Goal: Task Accomplishment & Management: Manage account settings

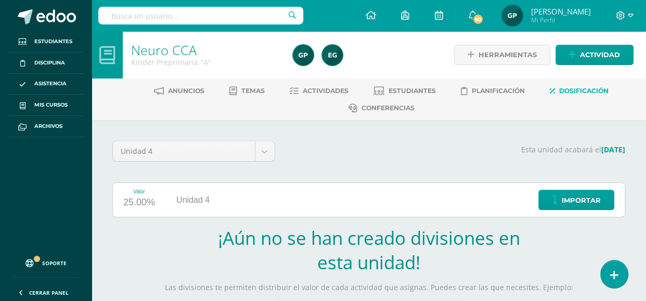
click at [204, 255] on section "¡Aún no se han creado divisiones en esta unidad! Las divisiones te permiten dis…" at bounding box center [368, 289] width 513 height 126
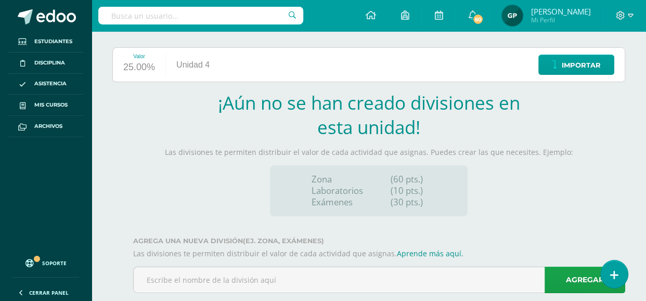
scroll to position [157, 0]
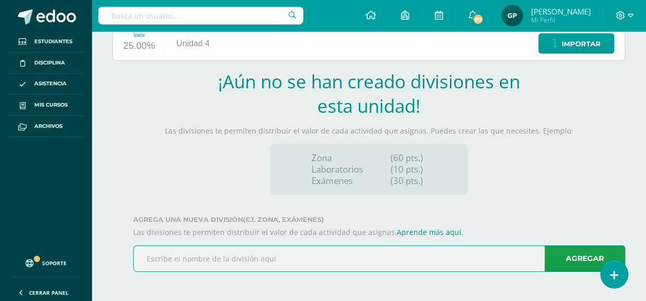
click at [147, 256] on input "text" at bounding box center [379, 258] width 491 height 25
paste input "Practica el movimiento vestibular en la barra de e"
type input "Practica el movimiento vestibular en la barra de e"
click at [562, 255] on link "Agregar" at bounding box center [585, 259] width 81 height 27
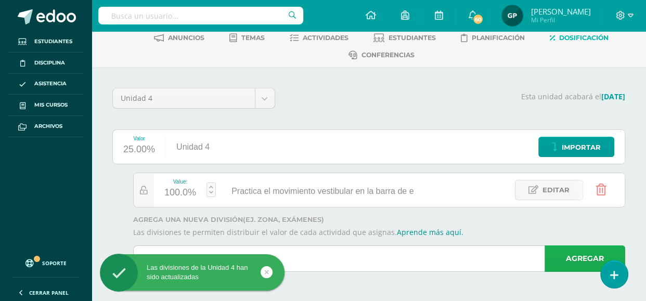
scroll to position [53, 0]
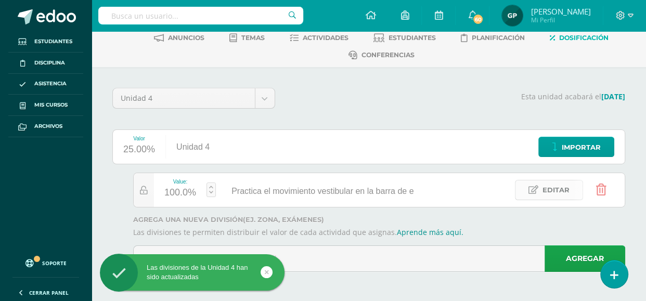
click at [528, 196] on link "Editar" at bounding box center [549, 190] width 68 height 20
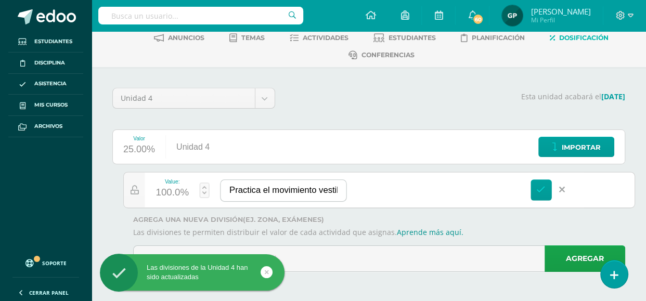
paste input "quilibrio, barra de braquiación."
type input "Practica el movimiento vestibular en la barra de equilibrio, barra de braquiaci…"
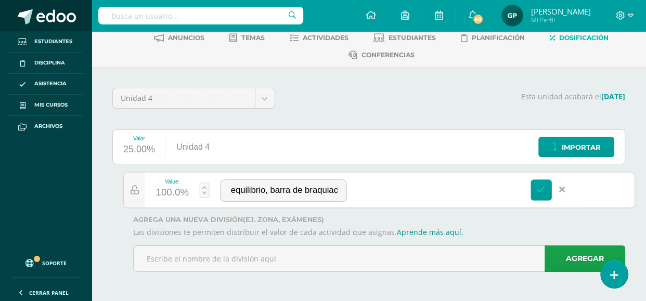
scroll to position [0, 0]
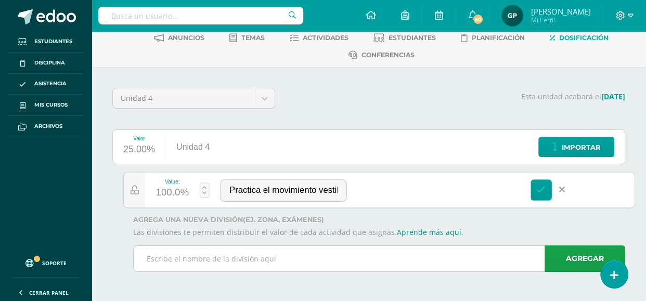
click at [184, 264] on input "text" at bounding box center [379, 258] width 491 height 25
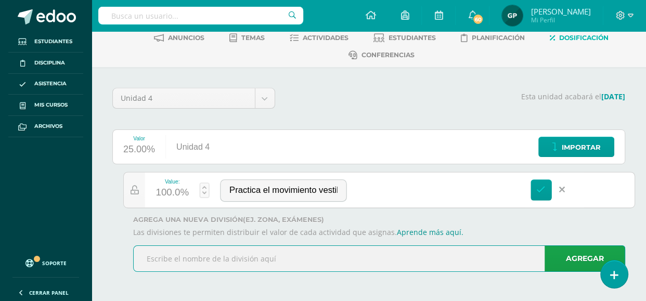
paste input "Domina movimientos complejos que implica utilizar"
type input "Domina movimientos complejos que implica utilizar"
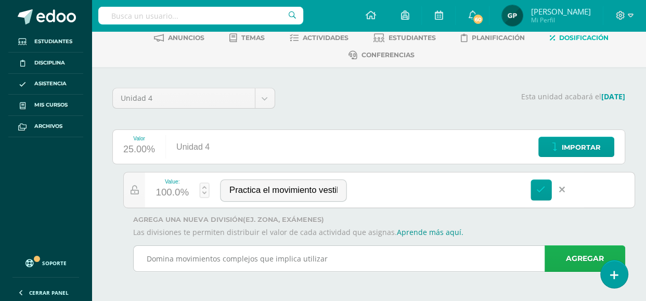
click at [578, 252] on link "Agregar" at bounding box center [585, 259] width 81 height 27
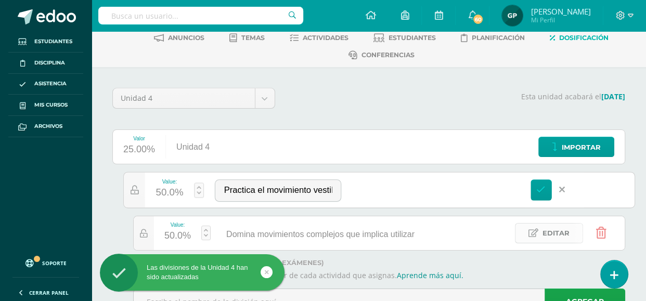
click at [525, 229] on link "Editar" at bounding box center [549, 233] width 68 height 20
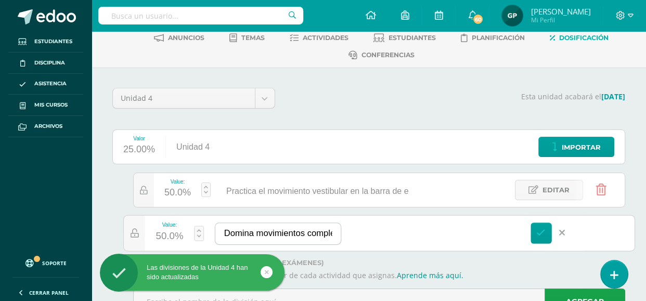
paste input "sus habilidades motoras gruesas."
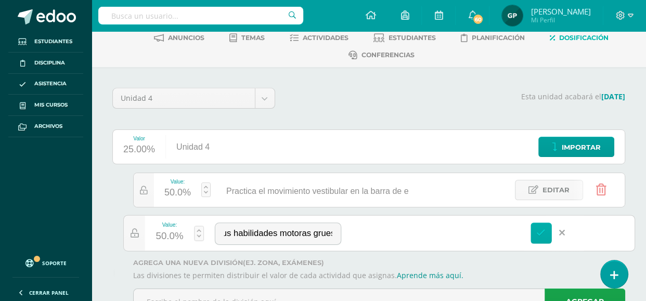
type input "Domina movimientos complejos que implica utilizar sus habilidades motoras grues…"
click at [539, 235] on icon at bounding box center [540, 232] width 9 height 9
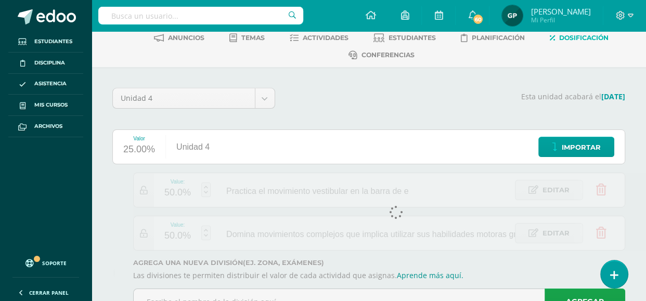
scroll to position [0, 0]
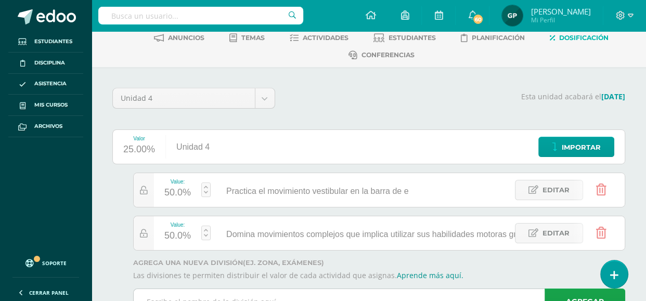
click at [167, 293] on input "text" at bounding box center [379, 301] width 491 height 25
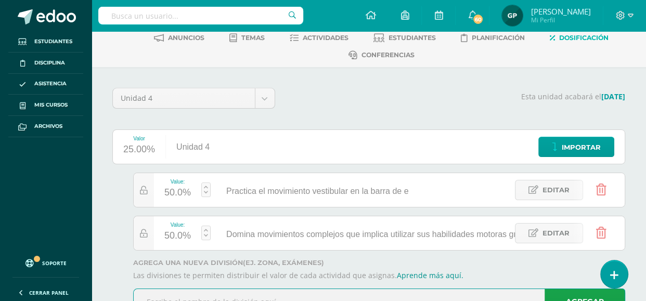
paste input "Observación del desarrollo cognitivo y motor del a"
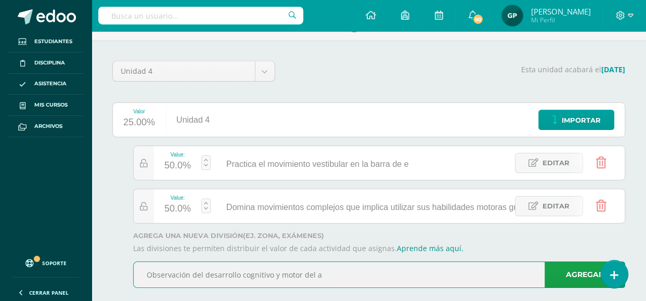
scroll to position [96, 0]
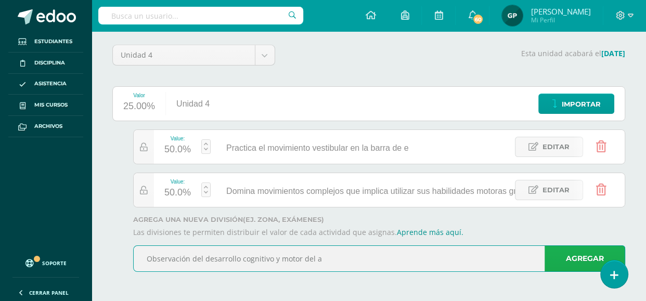
type input "Observación del desarrollo cognitivo y motor del a"
click at [565, 250] on link "Agregar" at bounding box center [585, 259] width 81 height 27
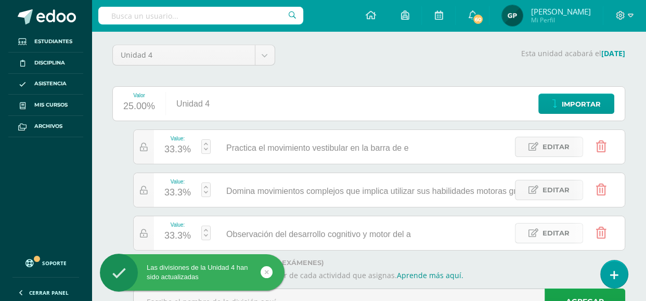
click at [544, 236] on span "Editar" at bounding box center [556, 233] width 27 height 19
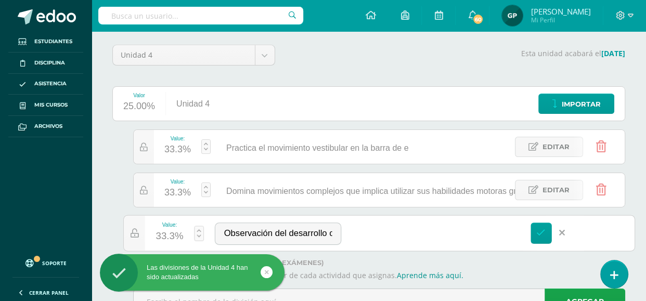
paste input "lumno."
type input "Observación del desarrollo cognitivo y motor del alumno."
click at [542, 235] on icon at bounding box center [540, 232] width 9 height 9
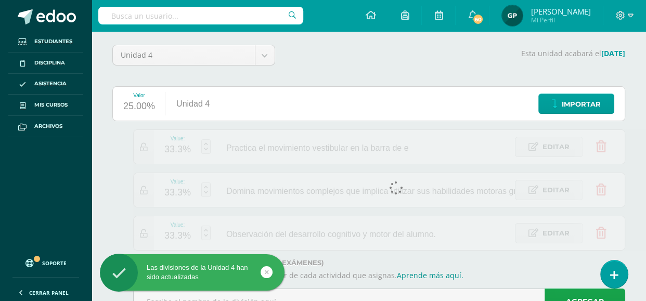
scroll to position [0, 0]
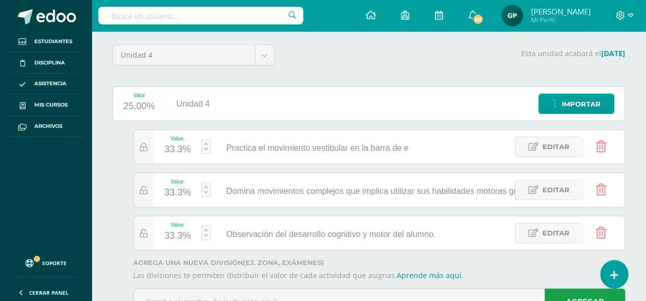
click at [169, 151] on div "33.3%" at bounding box center [177, 149] width 27 height 17
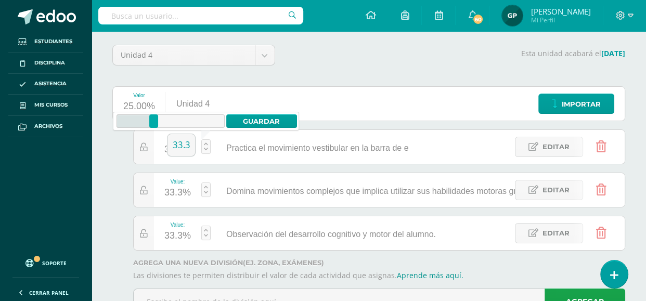
click at [169, 151] on input "33.3" at bounding box center [181, 145] width 28 height 22
type input "50"
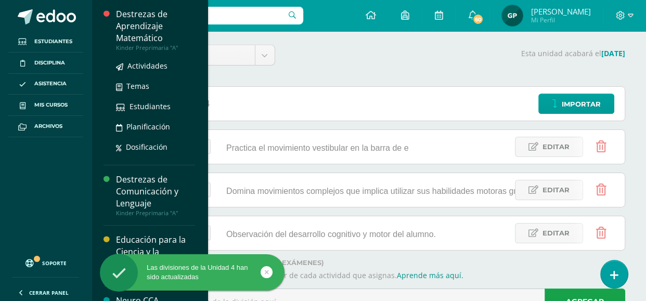
click at [127, 34] on div "Destrezas de Aprendizaje Matemático" at bounding box center [155, 26] width 79 height 36
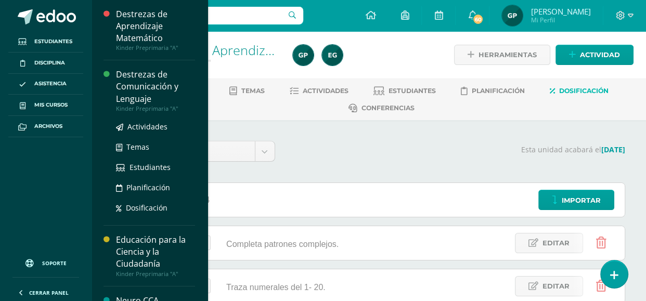
click at [153, 73] on div "Destrezas de Comunicación y Lenguaje" at bounding box center [155, 87] width 79 height 36
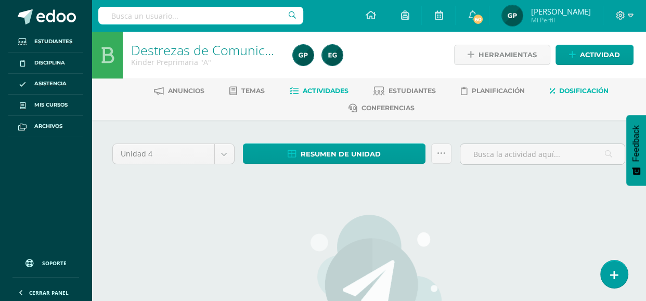
click at [569, 90] on span "Dosificación" at bounding box center [583, 91] width 49 height 8
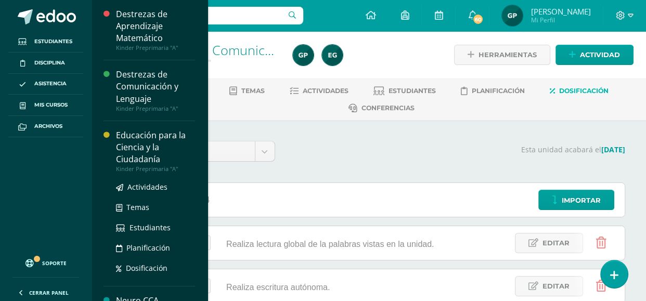
click at [163, 151] on div "Educación para la Ciencia y la Ciudadanía" at bounding box center [155, 148] width 79 height 36
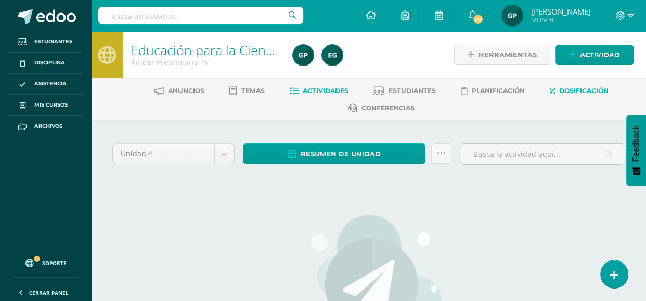
click at [587, 89] on span "Dosificación" at bounding box center [583, 91] width 49 height 8
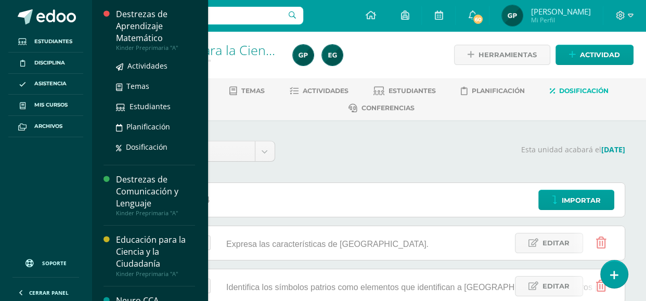
click at [138, 38] on div "Destrezas de Aprendizaje Matemático" at bounding box center [155, 26] width 79 height 36
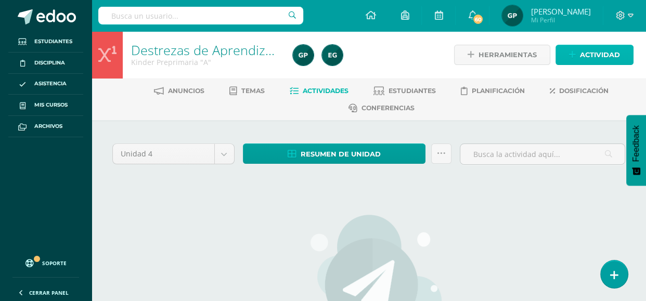
click at [597, 54] on span "Actividad" at bounding box center [600, 54] width 40 height 19
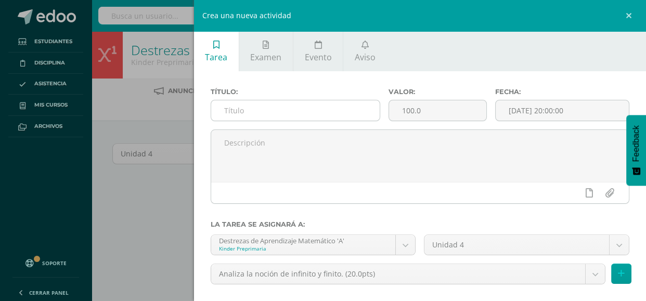
click at [274, 115] on input "text" at bounding box center [295, 110] width 169 height 20
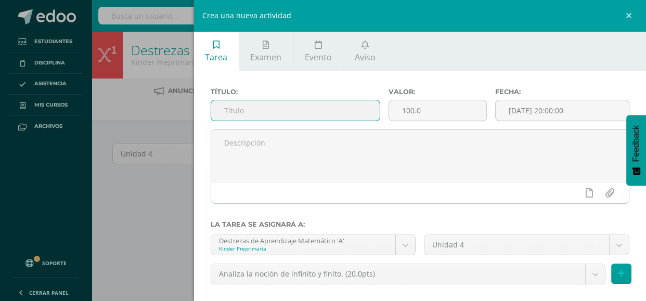
paste input "Comprende la existencia de estrellas en el Universo."
type input "Comprende la existencia de estrellas en el Universo."
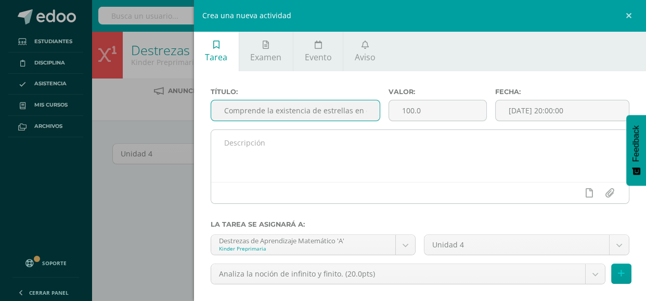
click at [267, 145] on textarea at bounding box center [420, 156] width 418 height 52
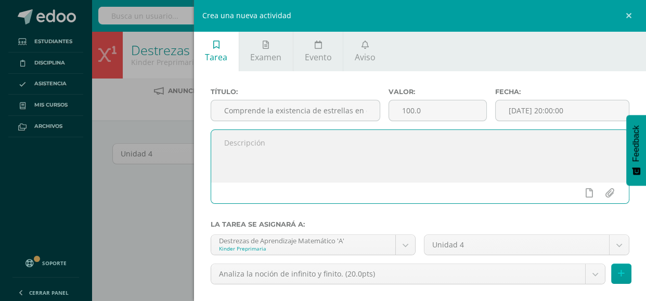
paste textarea "Conteo de estrellas. En la bitácora dibuja estrellas y las cuenta."
type textarea "Conteo de estrellas. En la bitácora dibuja estrellas y las cuenta."
click at [430, 105] on input "100.0" at bounding box center [437, 110] width 97 height 20
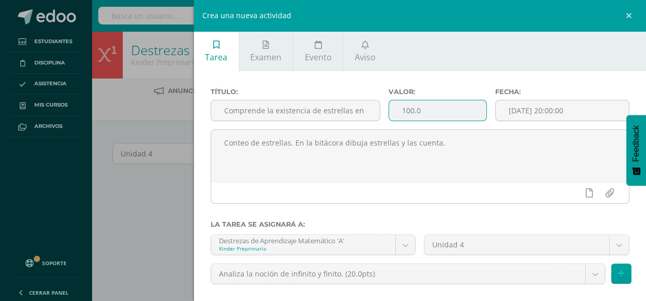
click at [430, 105] on input "100.0" at bounding box center [437, 110] width 97 height 20
click at [429, 111] on input "100.0" at bounding box center [437, 110] width 97 height 20
type input "1"
type input "20"
click at [536, 108] on input "[DATE] 20:00:00" at bounding box center [562, 110] width 133 height 20
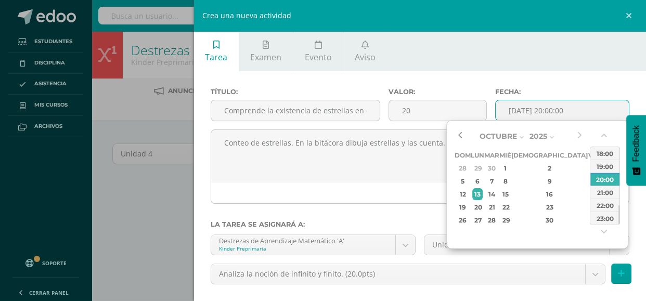
click at [459, 135] on button "button" at bounding box center [460, 136] width 10 height 16
click at [498, 169] on div "2" at bounding box center [492, 168] width 12 height 12
type input "2025-09-02 20:00"
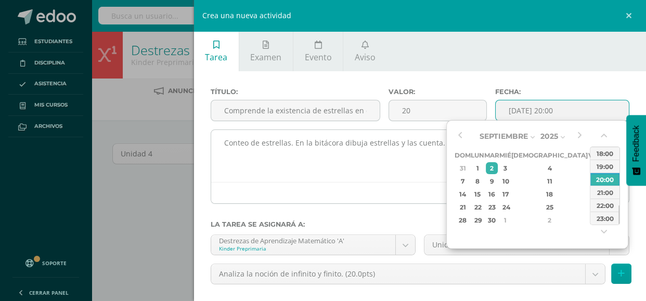
click at [369, 176] on textarea "Conteo de estrellas. En la bitácora dibuja estrellas y las cuenta." at bounding box center [420, 156] width 418 height 52
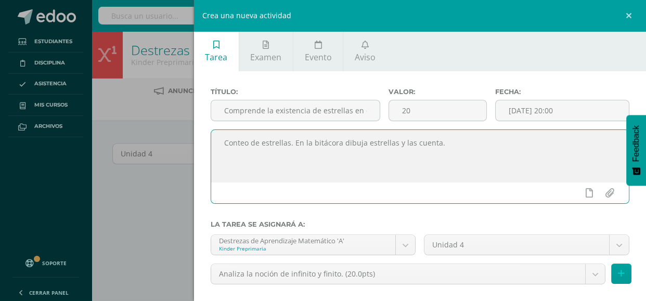
click at [369, 176] on textarea "Conteo de estrellas. En la bitácora dibuja estrellas y las cuenta." at bounding box center [420, 156] width 418 height 52
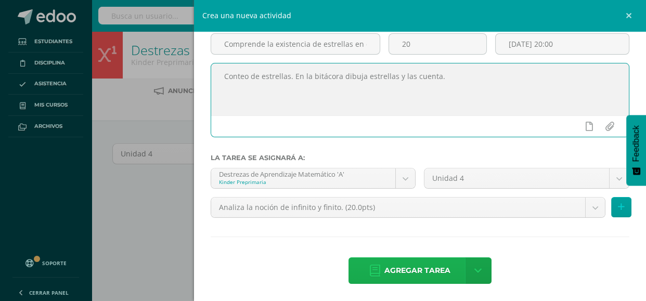
scroll to position [66, 0]
click at [378, 274] on icon at bounding box center [375, 271] width 10 height 11
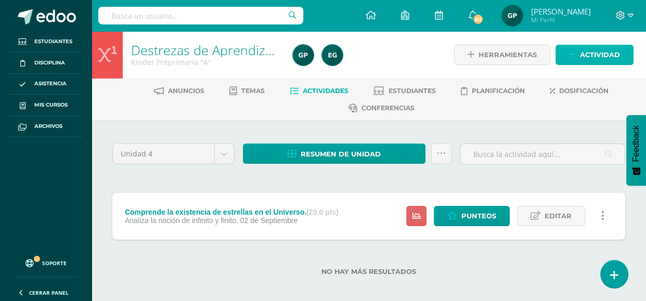
click at [567, 54] on link "Actividad" at bounding box center [595, 55] width 78 height 20
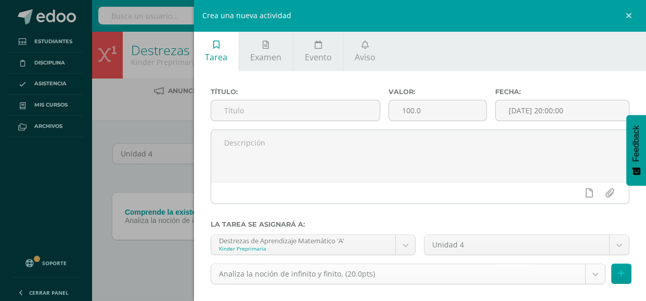
click at [595, 280] on body "Tarea asignada exitosamente Estudiantes Disciplina Asistencia Mis cursos Archiv…" at bounding box center [323, 154] width 646 height 309
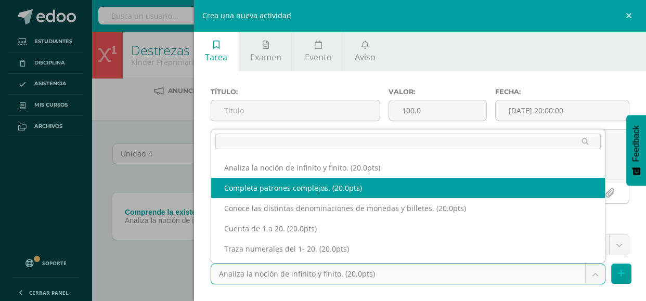
select select "110943"
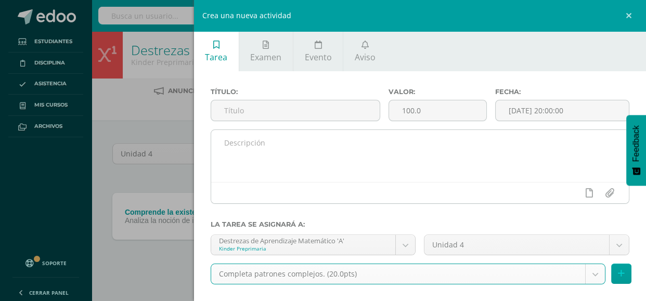
click at [258, 137] on textarea at bounding box center [420, 156] width 418 height 52
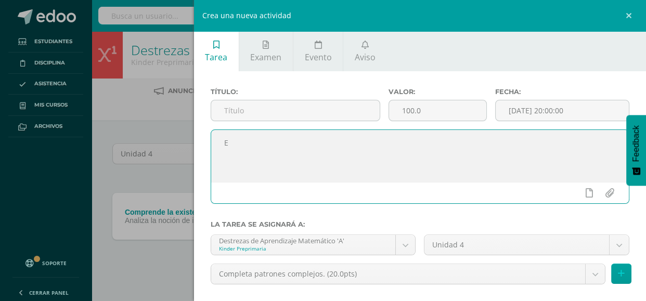
paste textarea "n el libro de habilidades completa hojas de trabajo con patrones complejos."
type textarea "En el libro de habilidades completa hojas de trabajo con patrones complejos."
click at [330, 109] on input "text" at bounding box center [295, 110] width 169 height 20
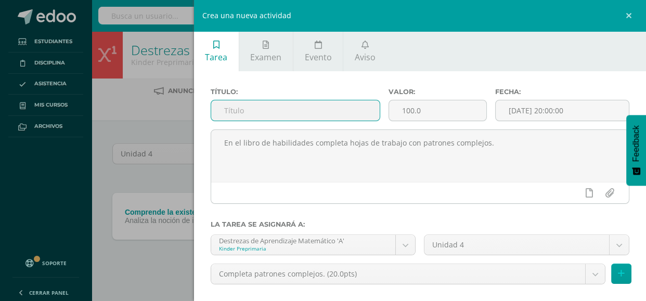
paste input "Realiza de manera correcta el patrón que se le muestra."
type input "Realiza de manera correcta el patrón que se le muestra."
click at [430, 111] on input "100.0" at bounding box center [437, 110] width 97 height 20
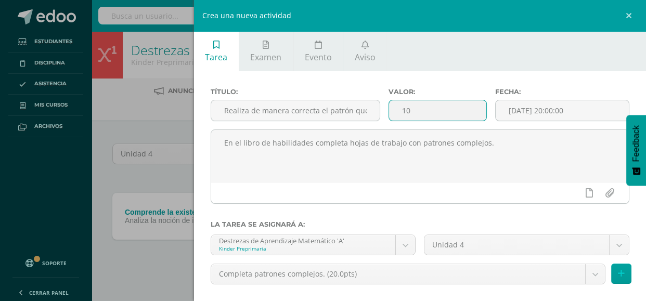
type input "1"
type input "20"
click at [531, 113] on input "[DATE] 20:00:00" at bounding box center [562, 110] width 133 height 20
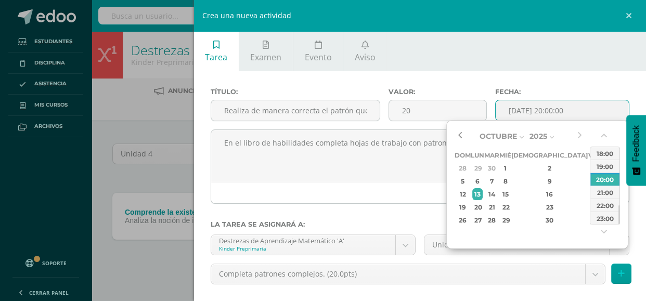
click at [460, 136] on button "button" at bounding box center [460, 136] width 10 height 16
click at [498, 220] on div "26" at bounding box center [492, 220] width 12 height 12
type input "2025-08-26 20:00"
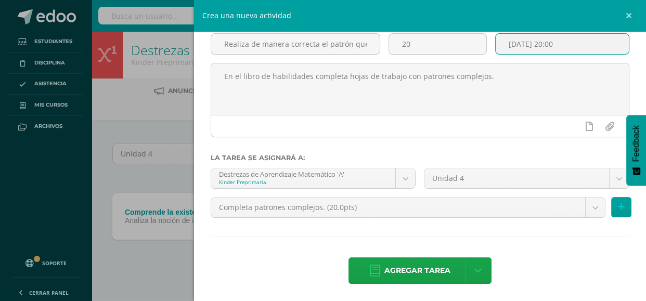
scroll to position [69, 0]
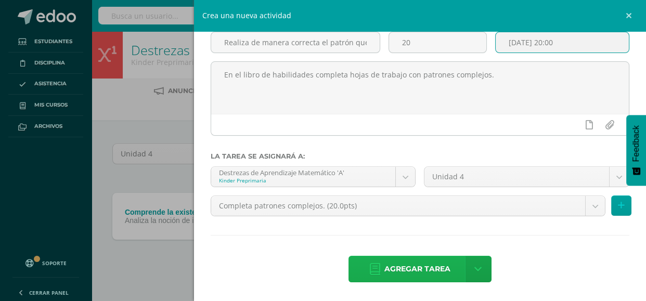
click at [390, 269] on span "Agregar tarea" at bounding box center [417, 268] width 66 height 25
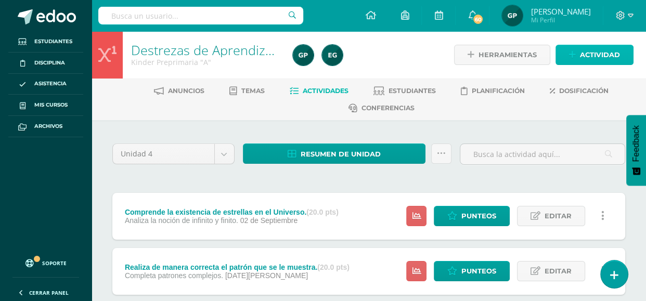
click at [584, 59] on span "Actividad" at bounding box center [600, 54] width 40 height 19
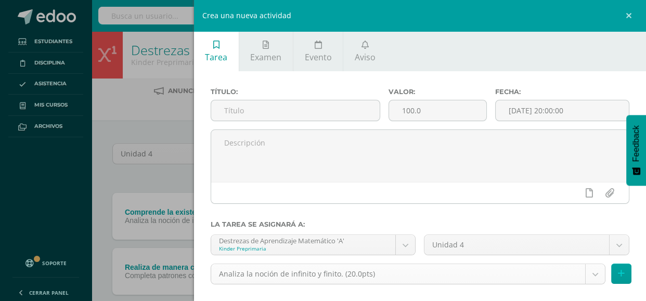
click at [440, 268] on body "Tarea asignada exitosamente Estudiantes Disciplina Asistencia Mis cursos Archiv…" at bounding box center [323, 182] width 646 height 364
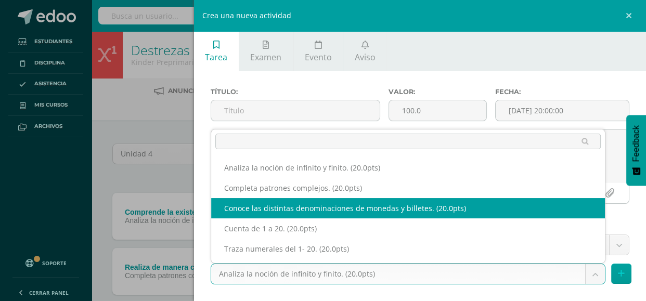
select select "110946"
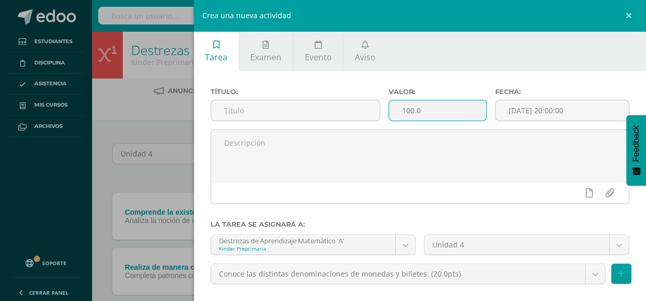
drag, startPoint x: 428, startPoint y: 113, endPoint x: 393, endPoint y: 113, distance: 35.4
click at [393, 113] on input "100.0" at bounding box center [437, 110] width 97 height 20
type input "20"
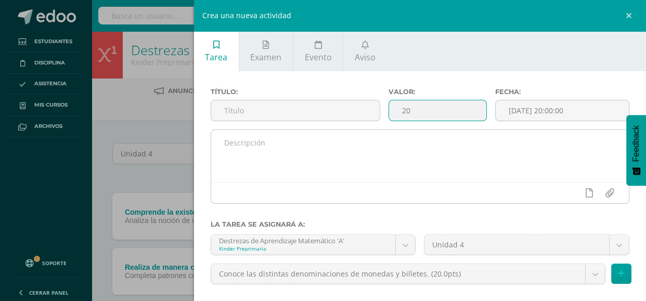
click at [285, 160] on textarea at bounding box center [420, 156] width 418 height 52
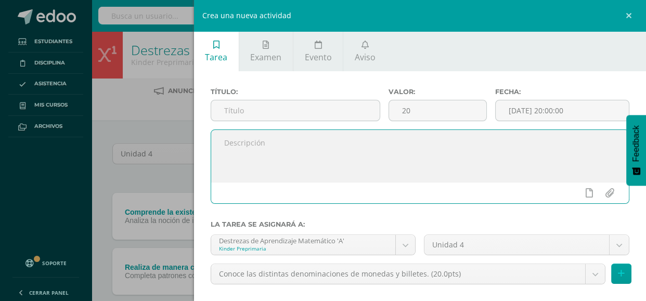
paste textarea "Ejercita el conteo de 5 en 5, 10 en 10 utilizando billetes."
type textarea "Ejercita el conteo de 5 en 5, 10 en 10 utilizando billetes."
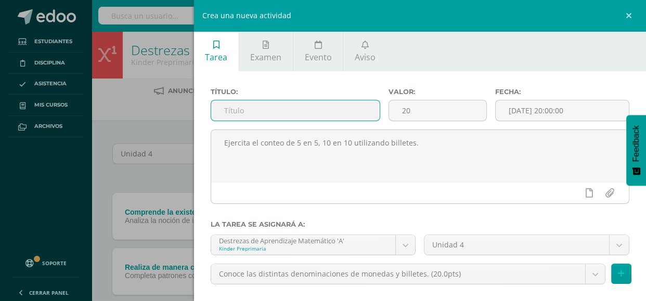
click at [276, 108] on input "text" at bounding box center [295, 110] width 169 height 20
paste input "Muestra seguridad al enfrentar retos matemáticos."
type input "Muestra seguridad al enfrentar retos matemáticos."
click at [515, 113] on input "[DATE] 20:00:00" at bounding box center [562, 110] width 133 height 20
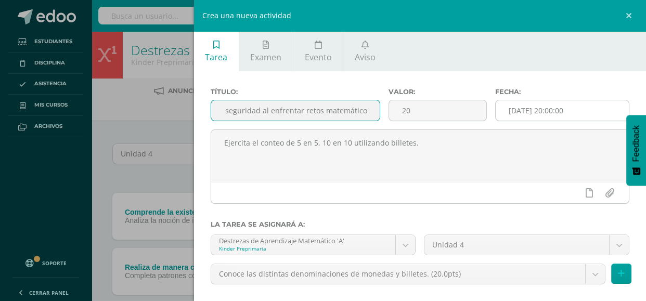
scroll to position [0, 0]
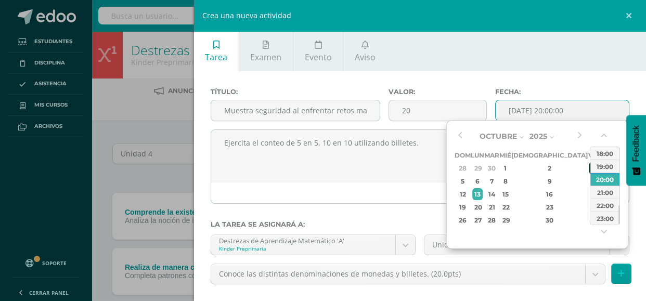
click at [589, 166] on div "3" at bounding box center [593, 168] width 9 height 12
type input "2025-10-03 20:00"
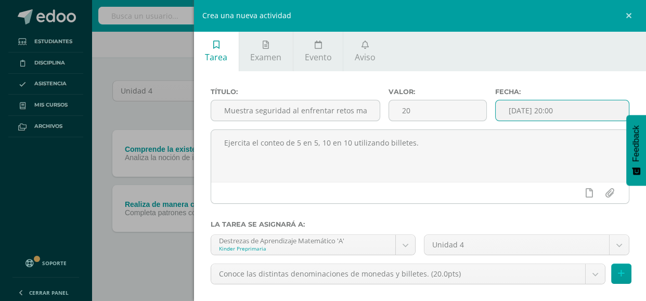
scroll to position [69, 0]
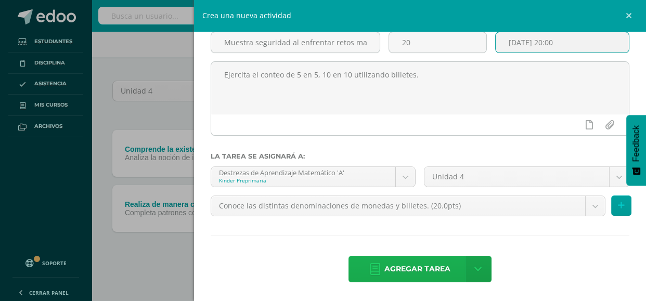
click at [402, 265] on span "Agregar tarea" at bounding box center [417, 268] width 66 height 25
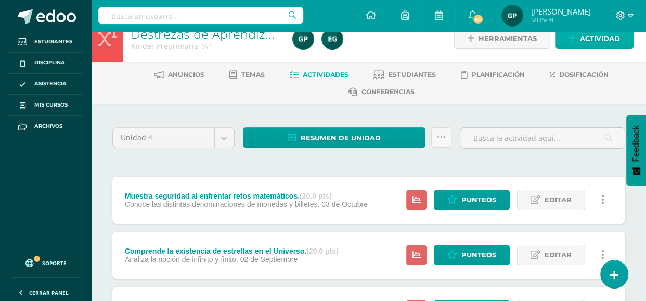
scroll to position [14, 0]
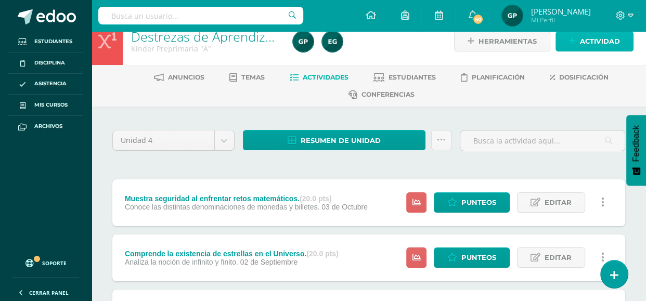
click at [593, 45] on span "Actividad" at bounding box center [600, 41] width 40 height 19
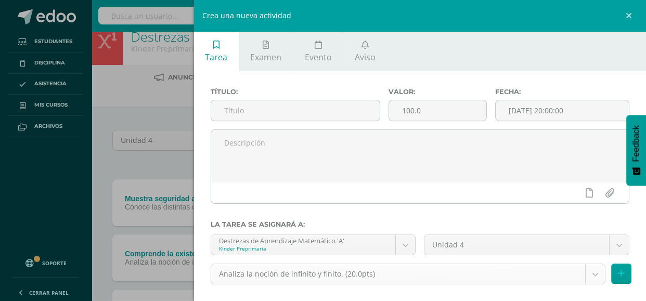
click at [594, 274] on body "Tarea asignada exitosamente Estudiantes Disciplina Asistencia Mis cursos Archiv…" at bounding box center [323, 195] width 646 height 419
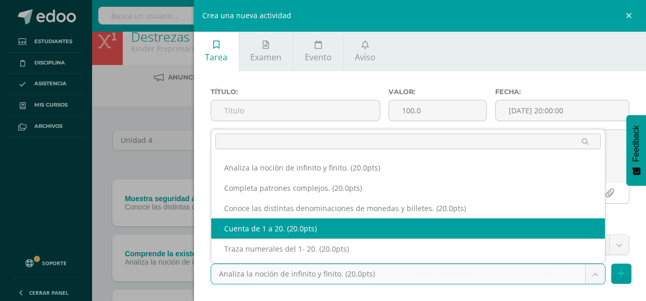
select select "110945"
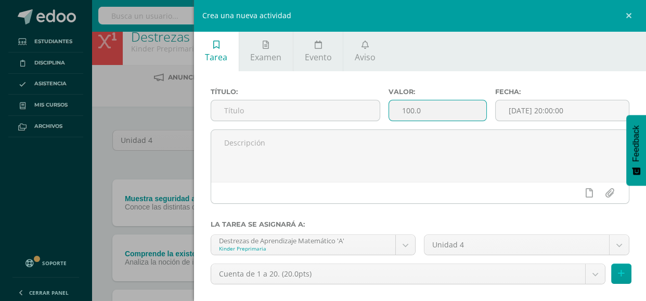
click at [444, 110] on input "100.0" at bounding box center [437, 110] width 97 height 20
type input "1"
type input "20"
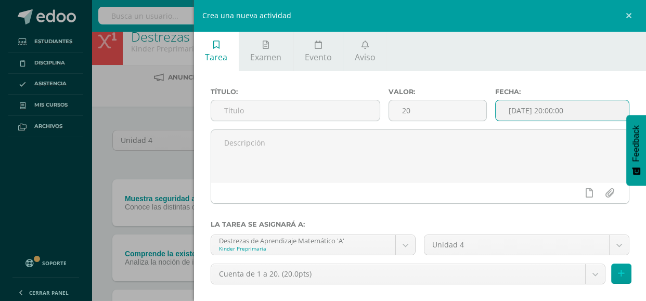
click at [549, 109] on input "[DATE] 20:00:00" at bounding box center [562, 110] width 133 height 20
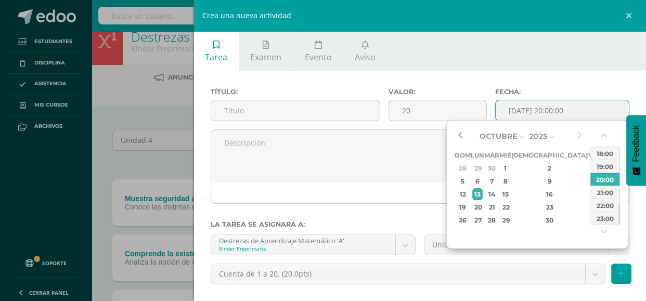
click at [461, 134] on button "button" at bounding box center [460, 136] width 10 height 16
click at [498, 220] on div "26" at bounding box center [492, 220] width 12 height 12
type input "2025-08-26 20:00"
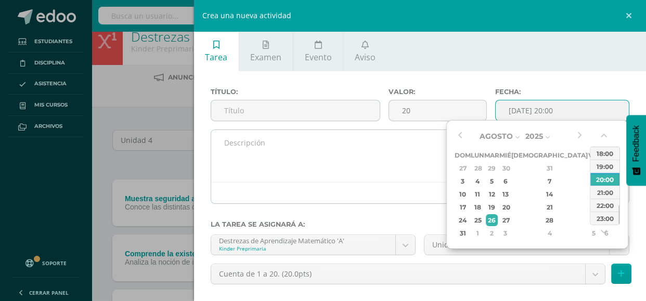
click at [236, 150] on textarea at bounding box center [420, 156] width 418 height 52
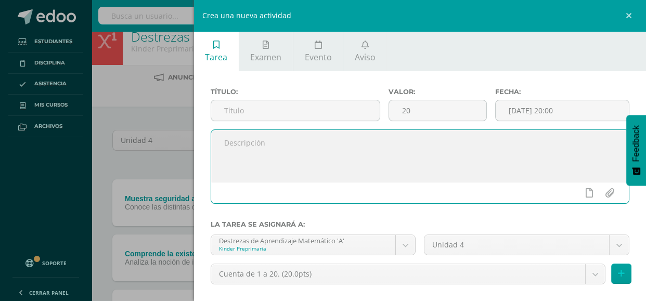
paste textarea "Realiza dictado de los numerales correctamente."
type textarea "Realiza dictado de los numerales correctamente."
click at [244, 112] on input "text" at bounding box center [295, 110] width 169 height 20
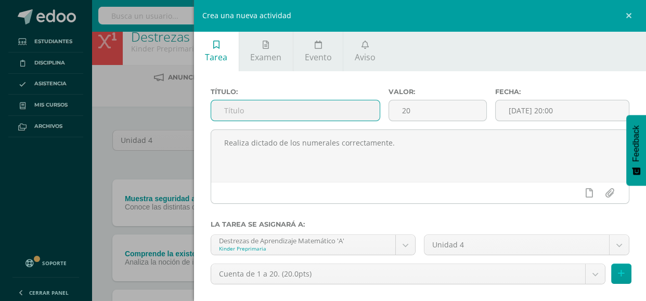
paste input "Numerales del 1 al 20."
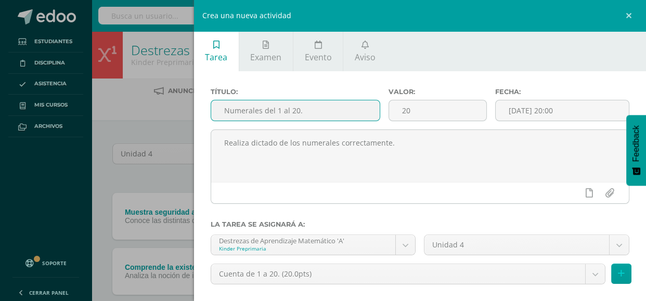
scroll to position [69, 0]
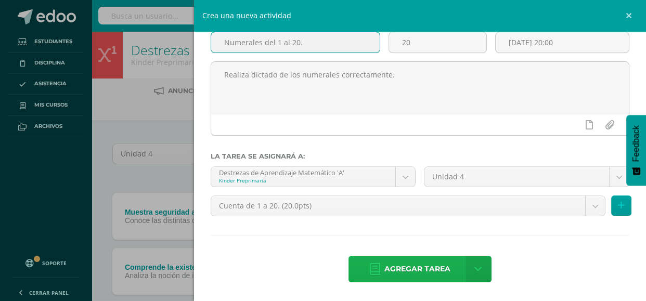
type input "Numerales del 1 al 20."
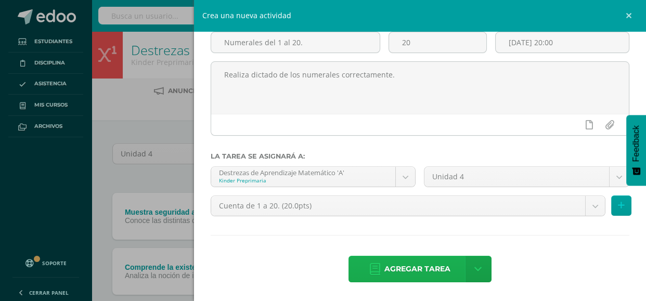
click at [418, 268] on span "Agregar tarea" at bounding box center [417, 268] width 66 height 25
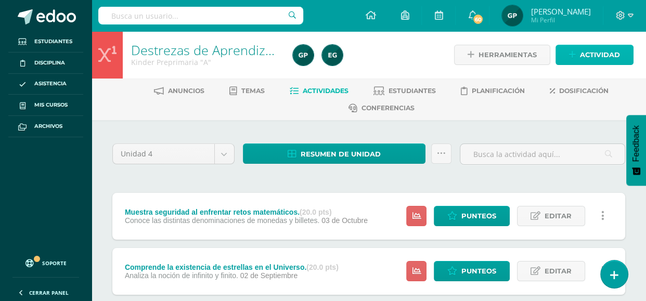
click at [571, 51] on icon at bounding box center [572, 54] width 7 height 9
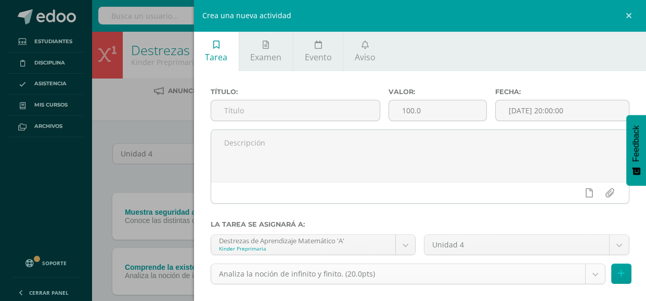
click at [588, 273] on body "Tarea asignada exitosamente Estudiantes Disciplina Asistencia Mis cursos Archiv…" at bounding box center [323, 237] width 646 height 474
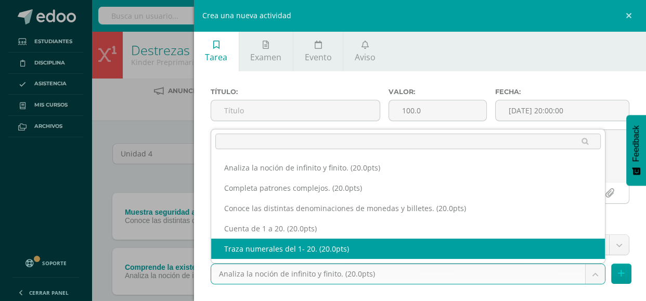
select select "110944"
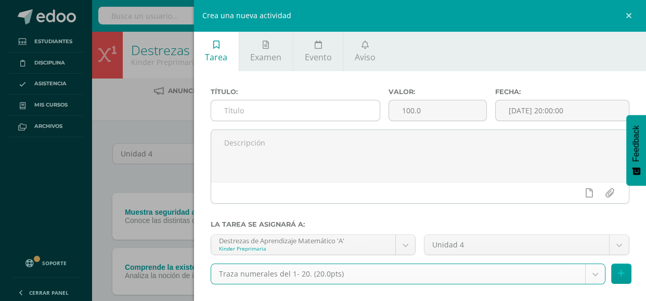
click at [262, 110] on input "text" at bounding box center [295, 110] width 169 height 20
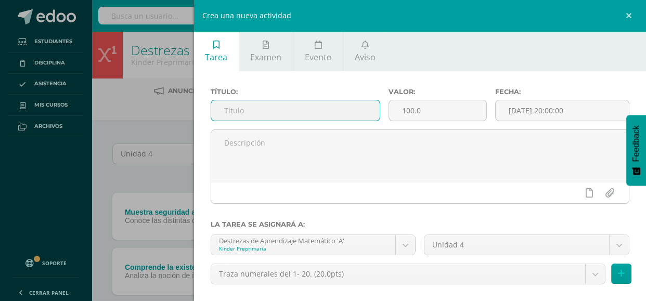
paste input "Traza de manera correcta los numerales."
type input "Traza de manera correcta los numerales."
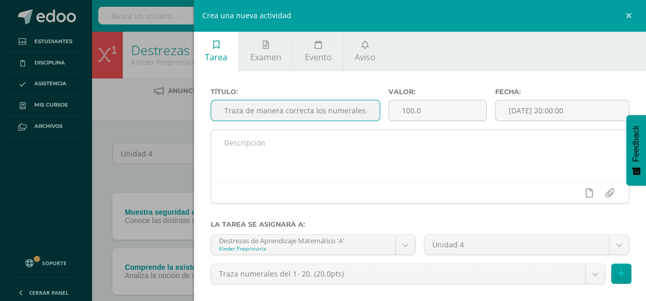
click at [364, 153] on textarea at bounding box center [420, 156] width 418 height 52
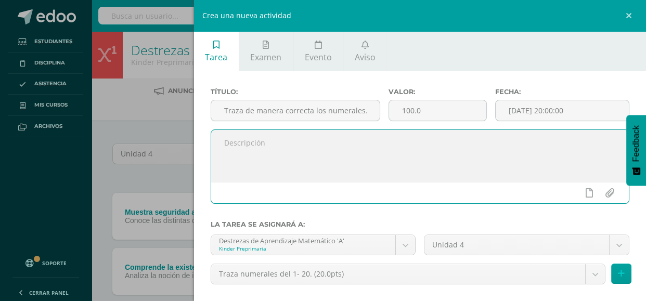
paste textarea "-En hojas doble oficio realiza trazo del numeral visto en clase. -En la bitácor…"
type textarea "-En hojas doble oficio realiza trazo del numeral visto en clase. -En la bitácor…"
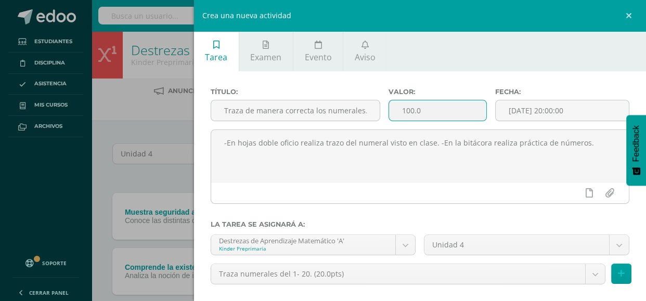
click at [443, 104] on input "100.0" at bounding box center [437, 110] width 97 height 20
click at [429, 120] on input "100.0" at bounding box center [437, 110] width 97 height 20
click at [429, 119] on input "100.0" at bounding box center [437, 110] width 97 height 20
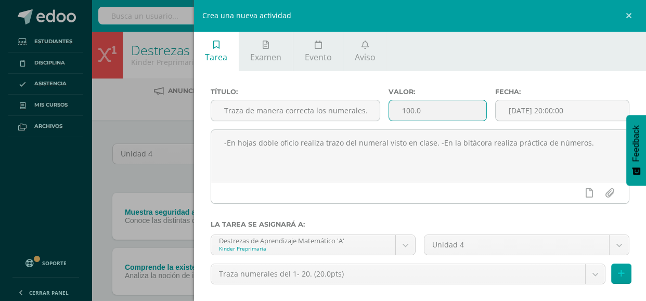
click at [429, 119] on input "100.0" at bounding box center [437, 110] width 97 height 20
type input "20"
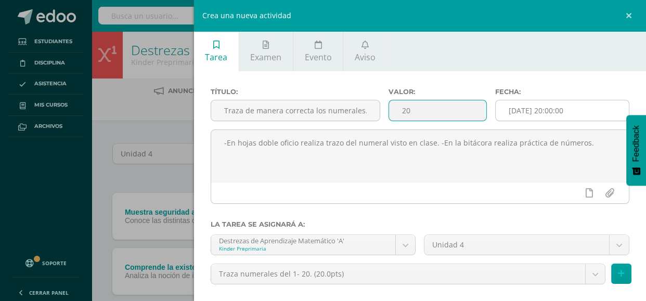
click at [538, 109] on input "[DATE] 20:00:00" at bounding box center [562, 110] width 133 height 20
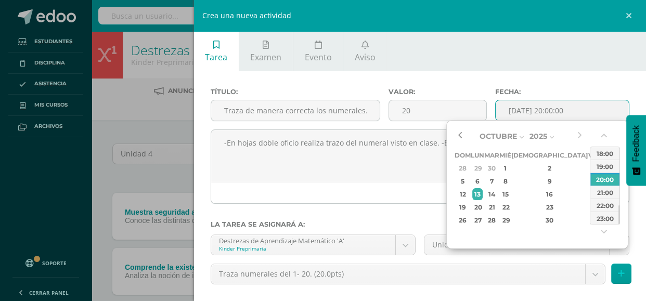
click at [463, 135] on button "button" at bounding box center [460, 136] width 10 height 16
click at [510, 192] on div "17" at bounding box center [504, 194] width 9 height 12
type input "2025-09-17 20:00"
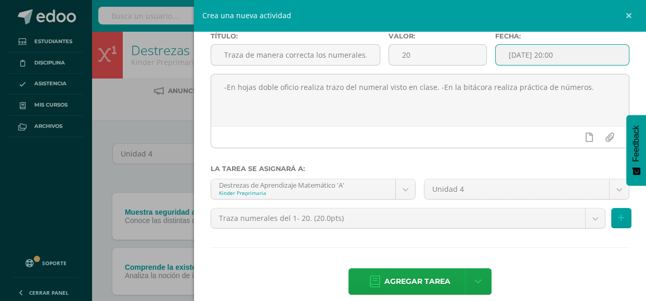
scroll to position [69, 0]
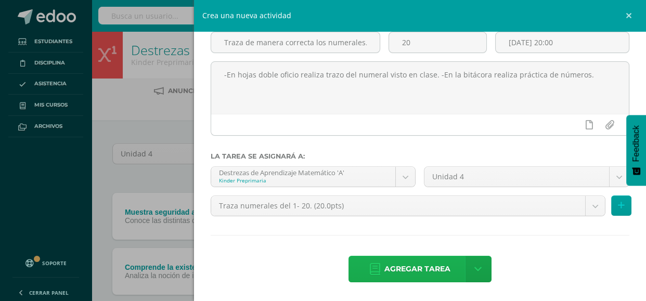
click at [419, 266] on span "Agregar tarea" at bounding box center [417, 268] width 66 height 25
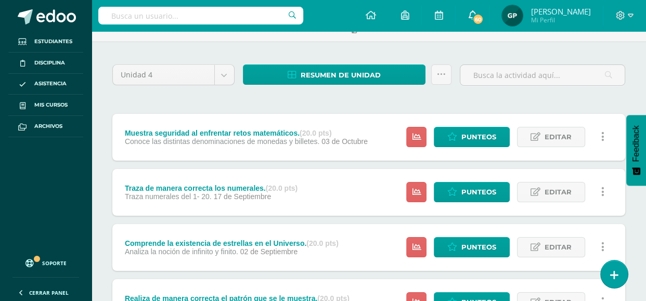
scroll to position [79, 0]
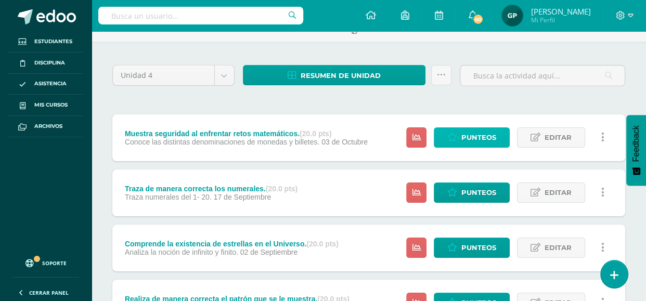
click at [484, 136] on span "Punteos" at bounding box center [478, 137] width 35 height 19
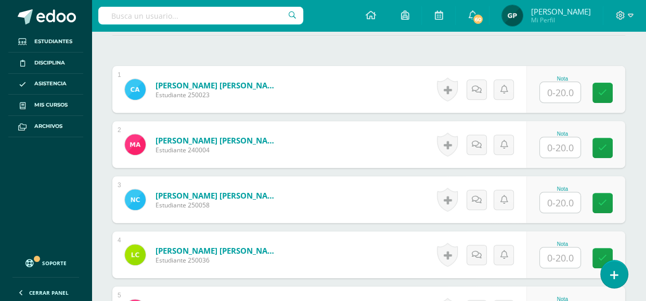
scroll to position [356, 0]
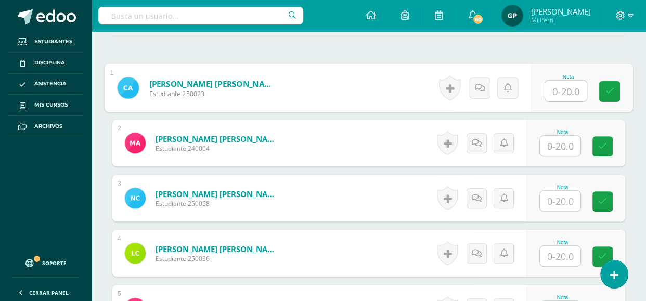
click at [551, 90] on input "text" at bounding box center [566, 91] width 42 height 21
type input "20"
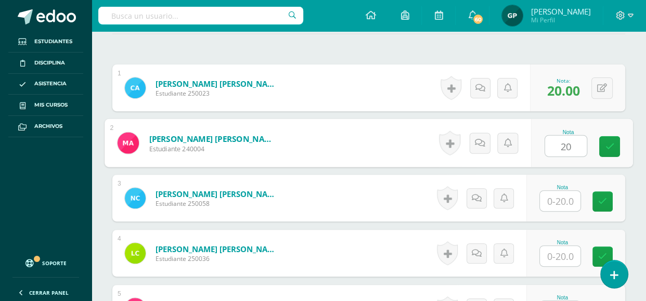
type input "20"
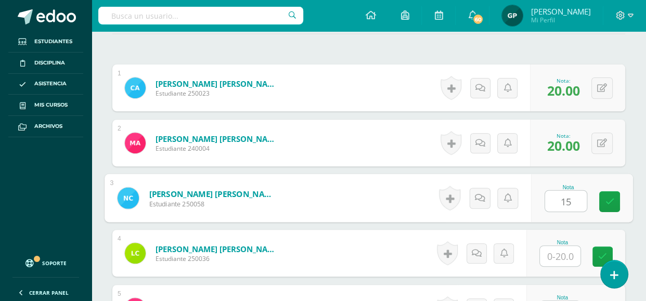
type input "15"
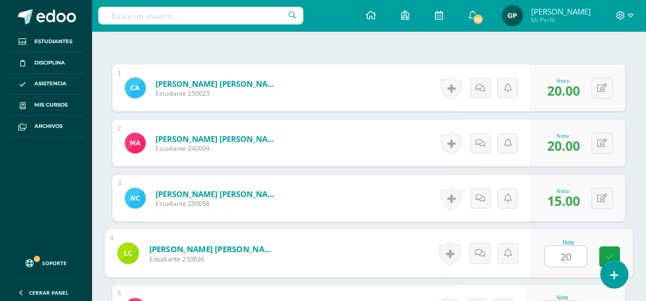
type input "20"
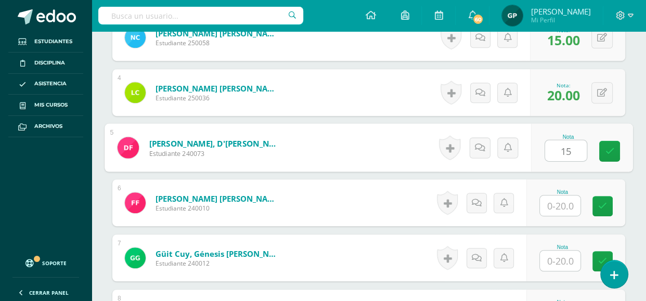
type input "15"
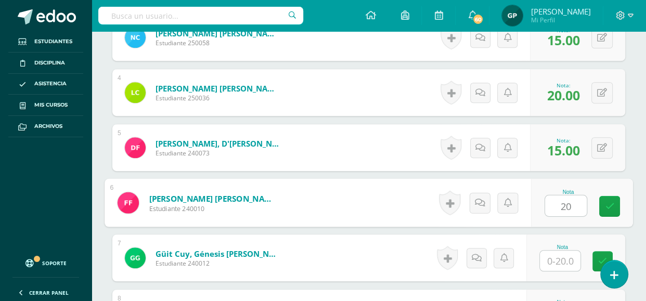
type input "20"
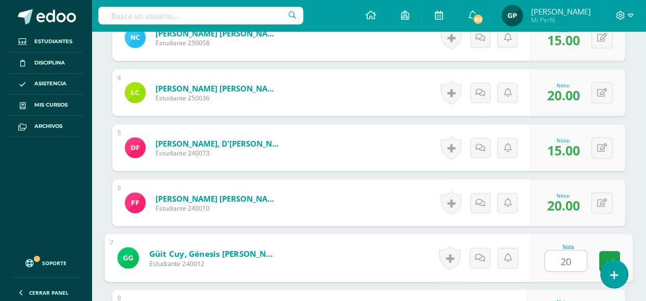
type input "20"
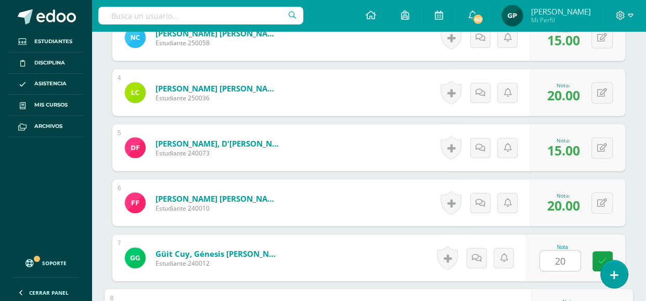
scroll to position [682, 0]
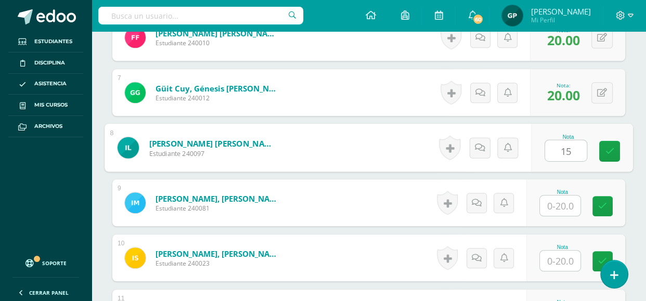
type input "15"
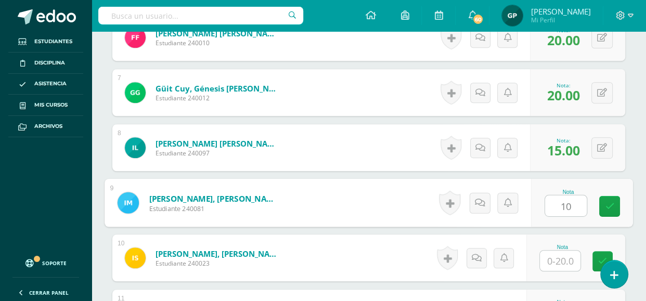
type input "10"
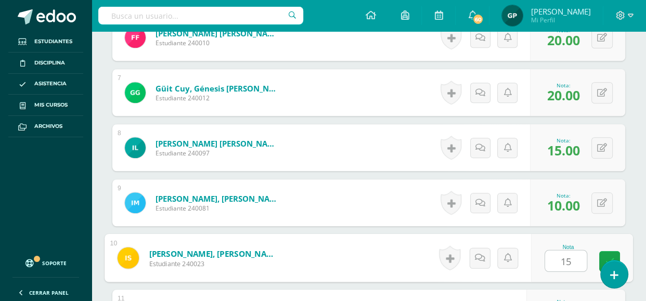
type input "15"
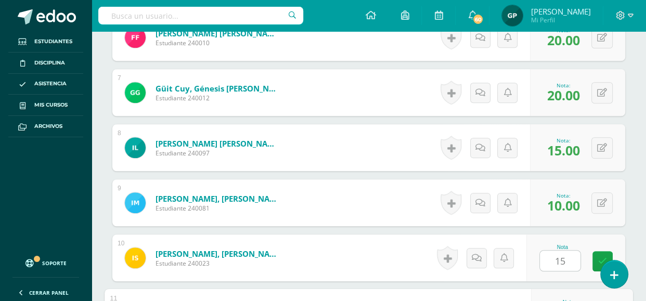
scroll to position [848, 0]
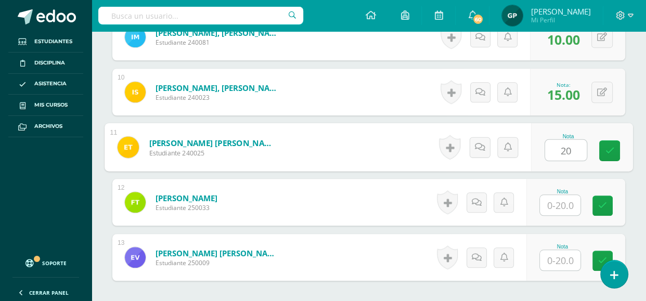
type input "20"
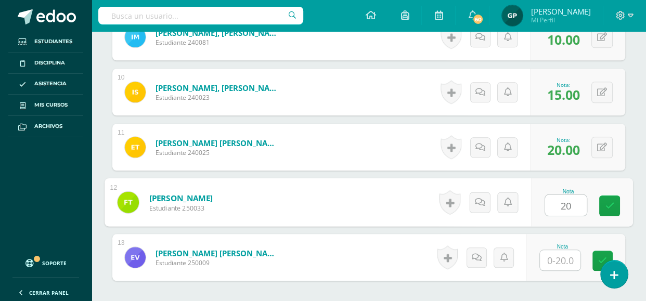
type input "20"
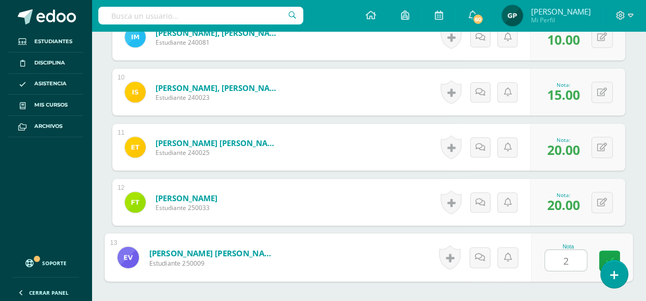
type input "20"
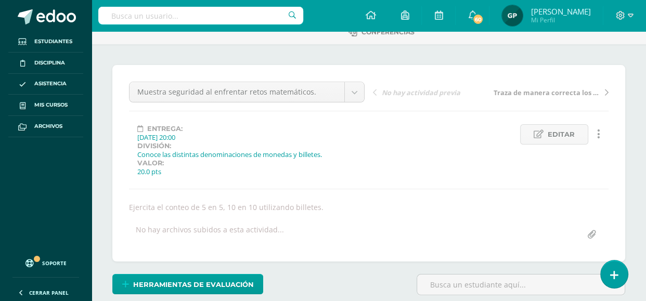
scroll to position [73, 0]
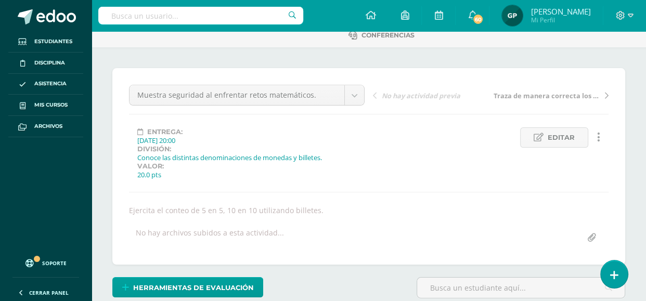
click at [605, 95] on icon at bounding box center [607, 95] width 4 height 7
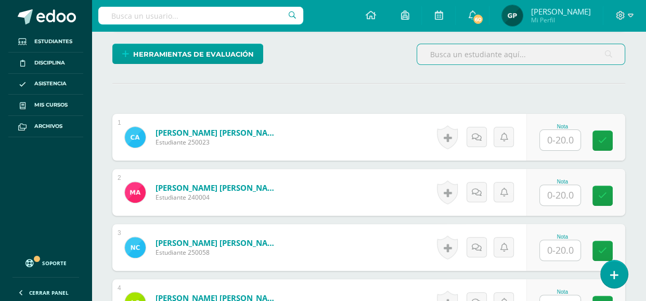
scroll to position [280, 0]
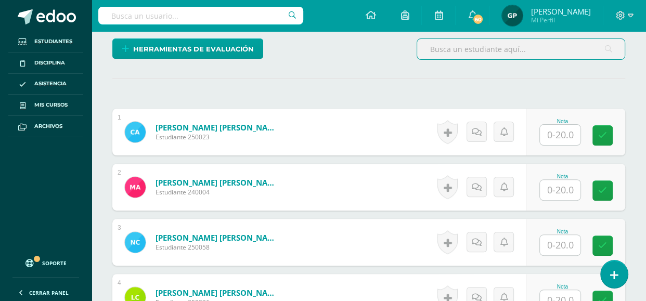
click at [559, 131] on input "text" at bounding box center [560, 135] width 41 height 20
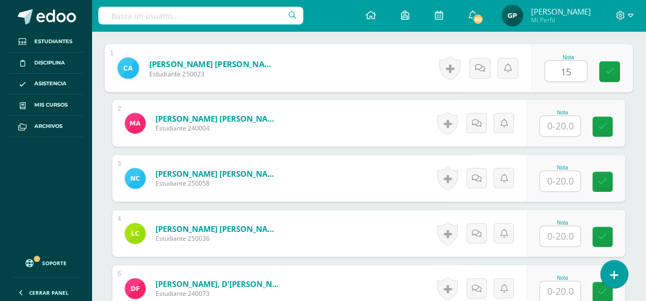
scroll to position [345, 0]
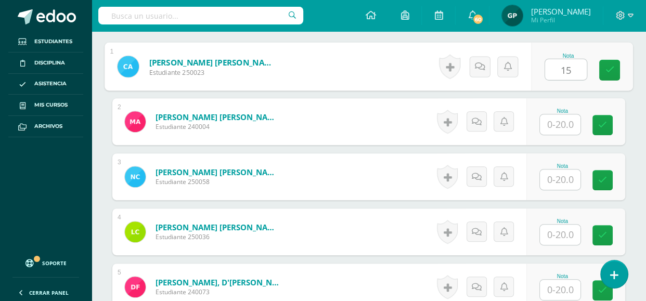
type input "15"
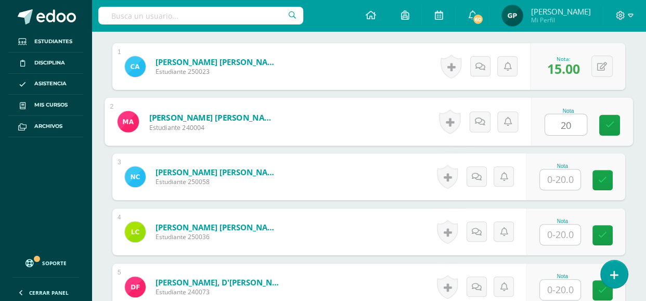
type input "20"
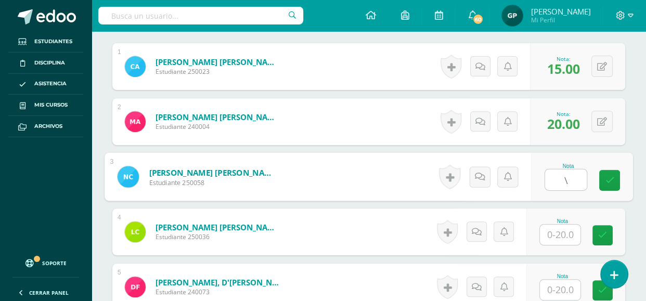
type input "\"
type input "15"
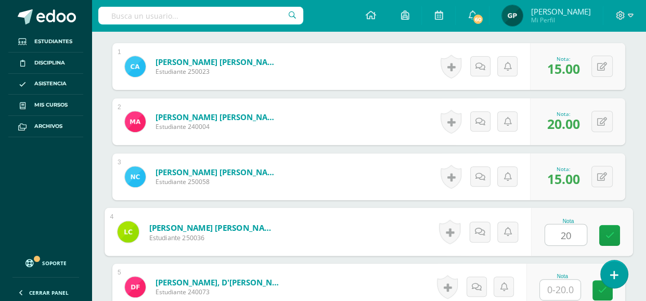
type input "20"
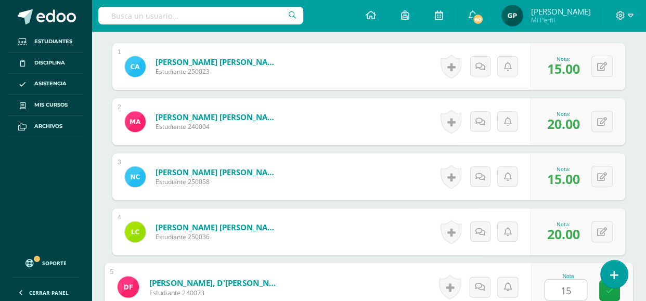
type input "15"
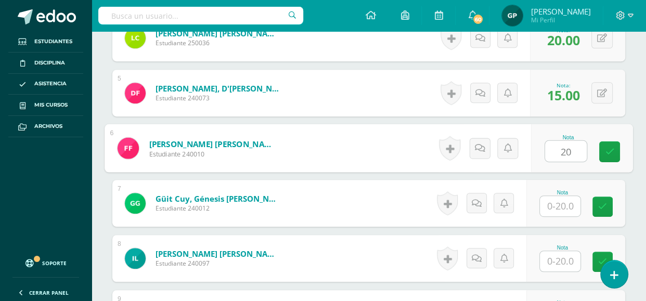
type input "20"
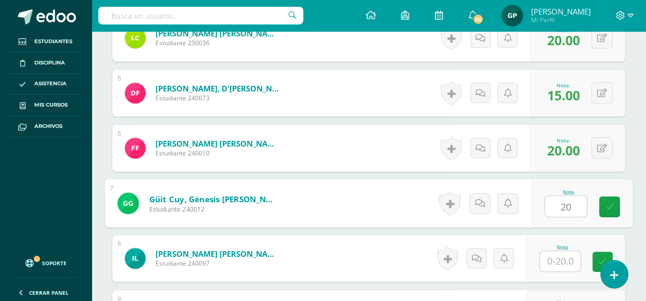
type input "20"
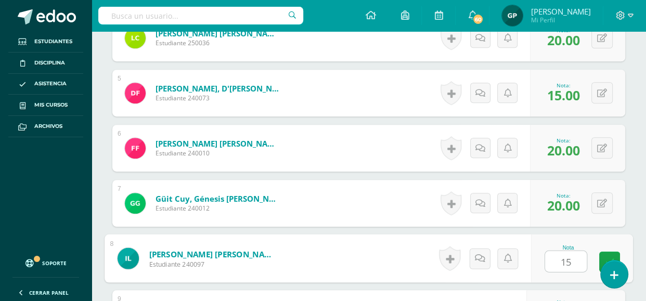
type input "15"
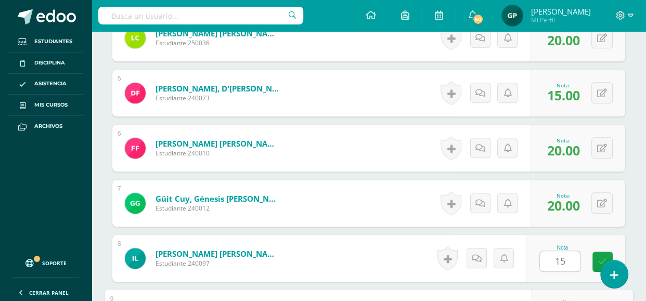
scroll to position [705, 0]
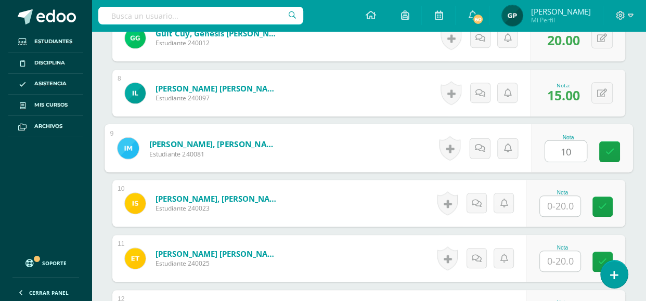
type input "10"
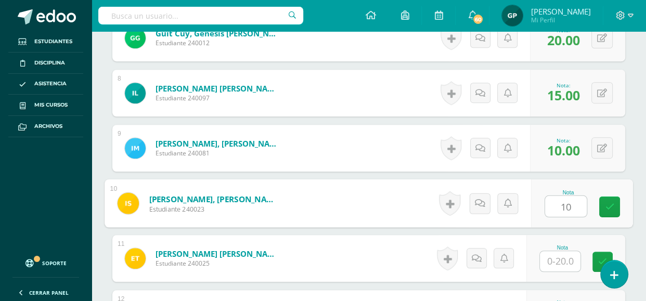
type input "10"
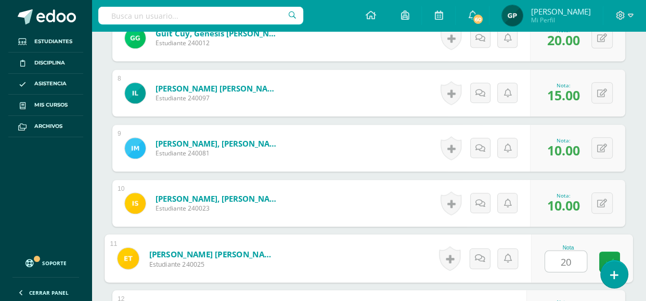
type input "20"
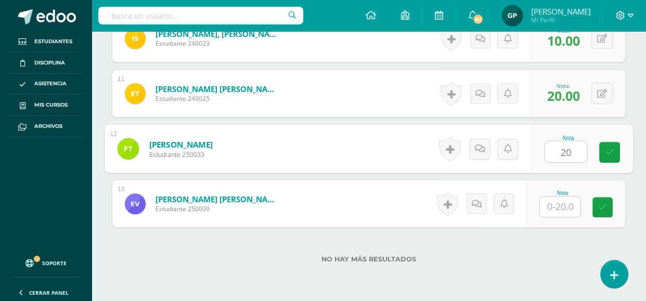
type input "20"
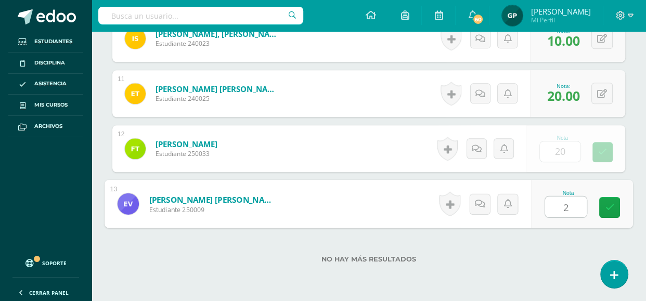
type input "20"
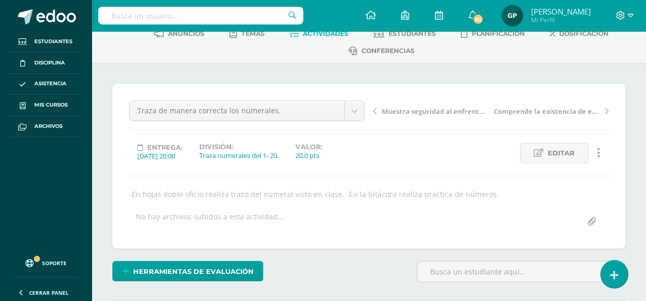
scroll to position [0, 0]
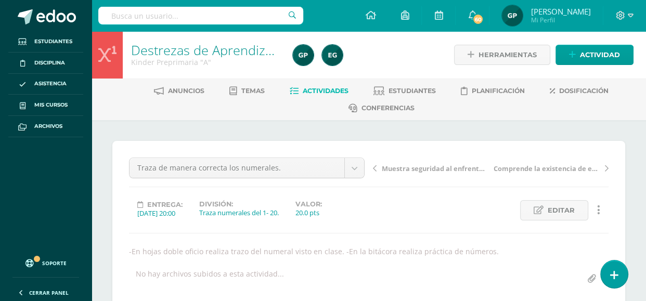
click at [603, 169] on link "Comprende la existencia de estrellas en el Universo." at bounding box center [550, 168] width 118 height 10
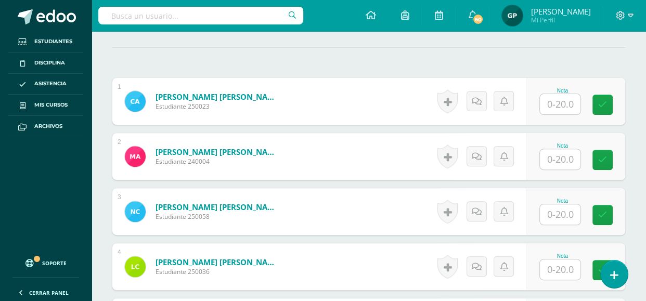
scroll to position [310, 0]
click at [552, 115] on input "text" at bounding box center [560, 105] width 41 height 20
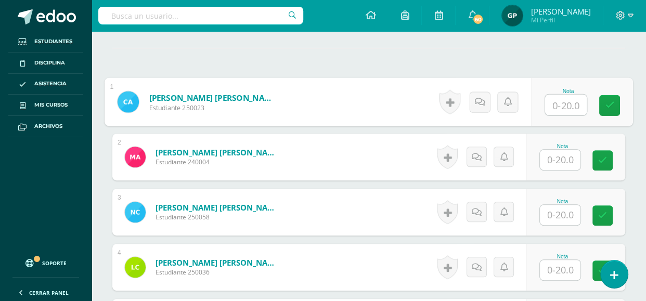
scroll to position [311, 0]
type input "20"
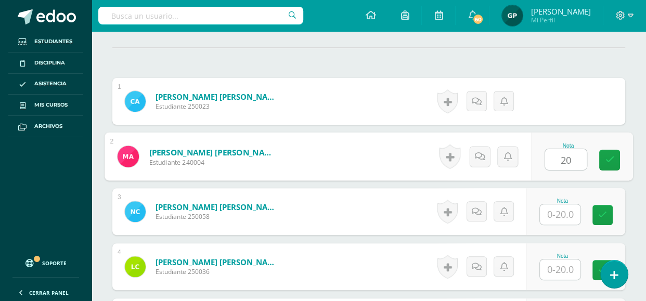
type input "20"
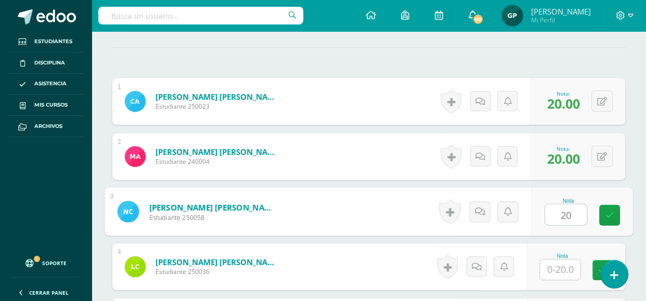
type input "20"
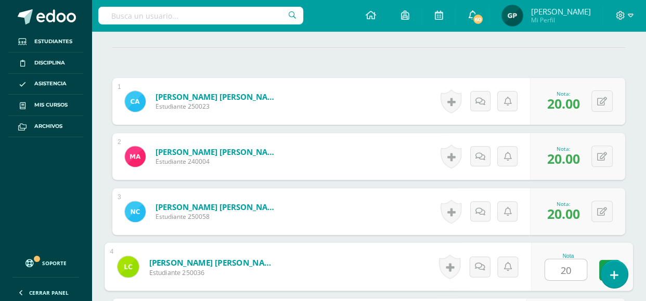
type input "20"
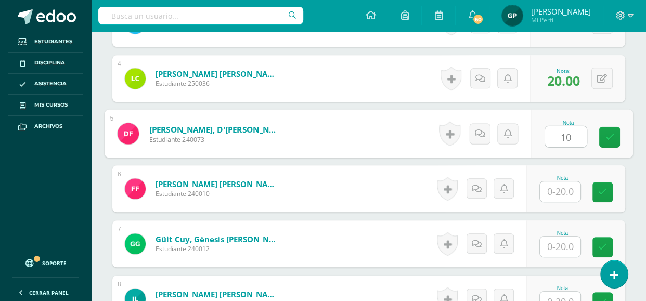
type input "10"
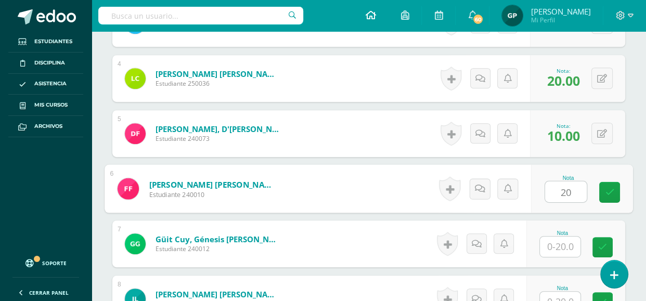
type input "20"
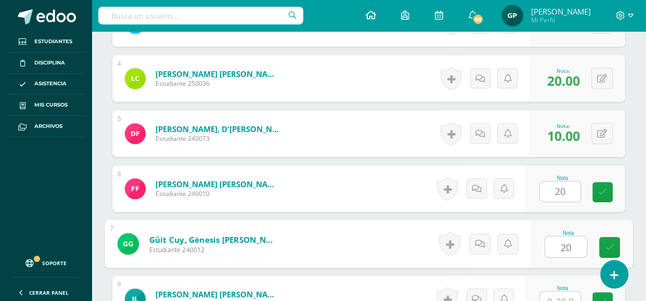
type input "20"
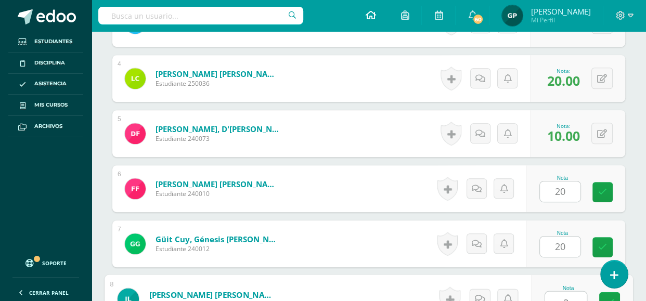
scroll to position [664, 0]
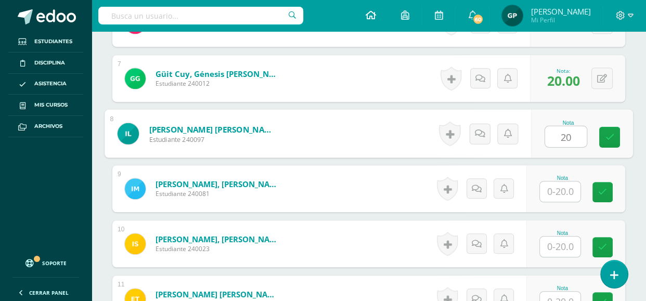
type input "20"
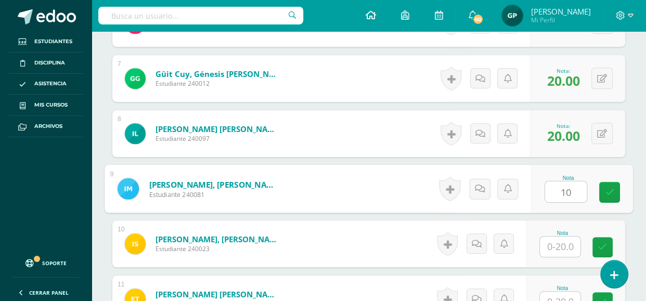
type input "10"
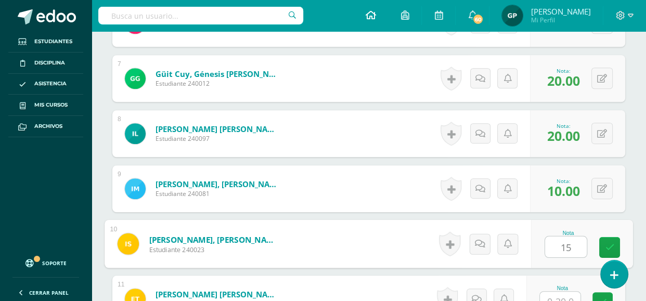
type input "15"
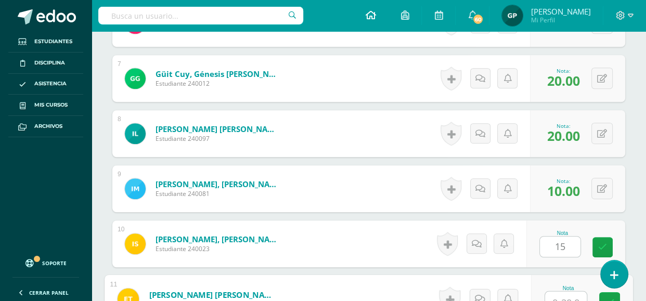
scroll to position [830, 0]
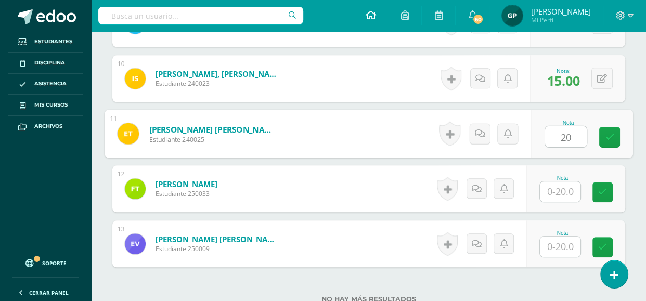
type input "20"
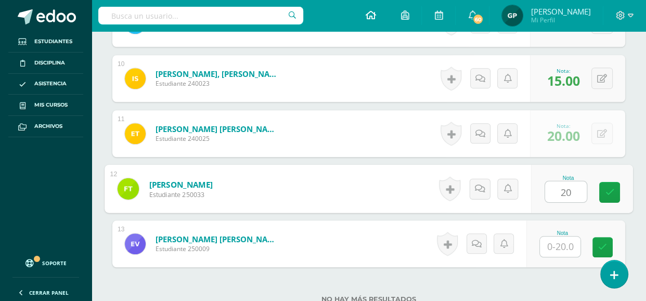
type input "20"
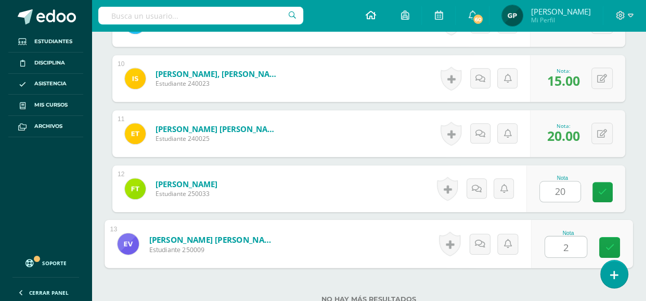
type input "20"
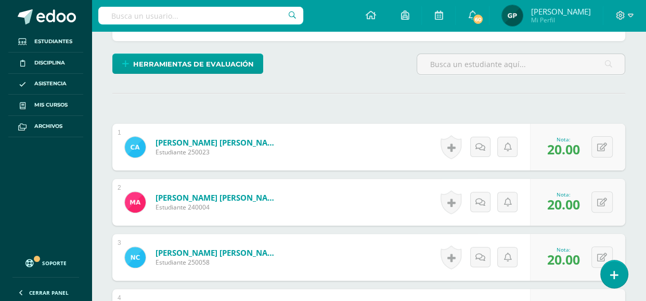
scroll to position [0, 0]
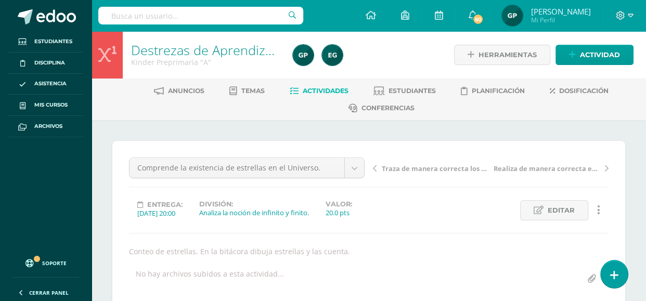
click at [605, 165] on icon at bounding box center [607, 168] width 4 height 7
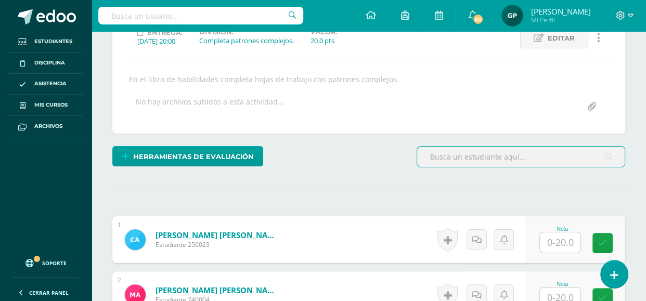
scroll to position [173, 0]
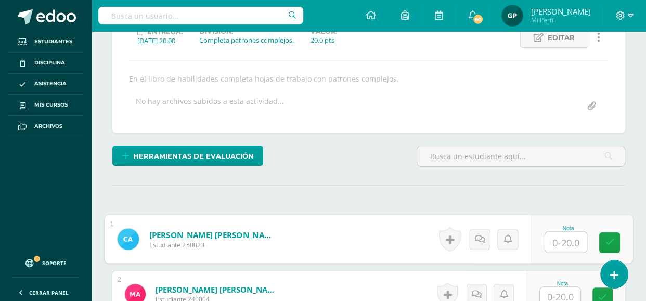
click at [559, 240] on input "text" at bounding box center [566, 242] width 42 height 21
type input "15"
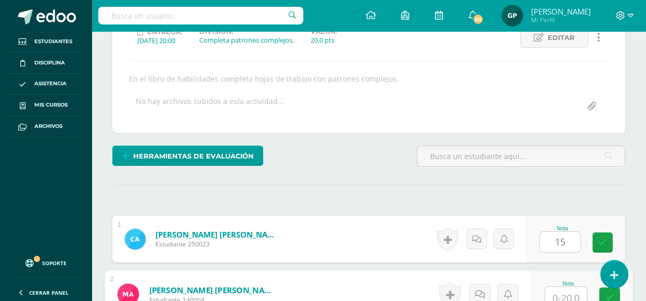
scroll to position [178, 0]
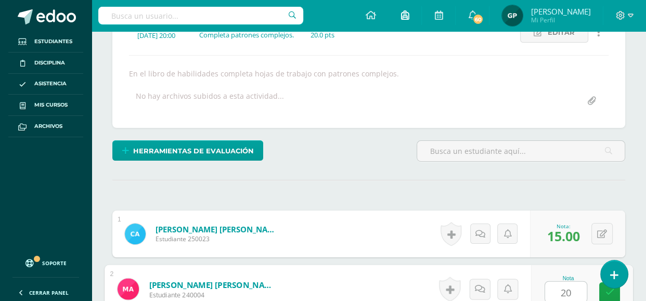
type input "20"
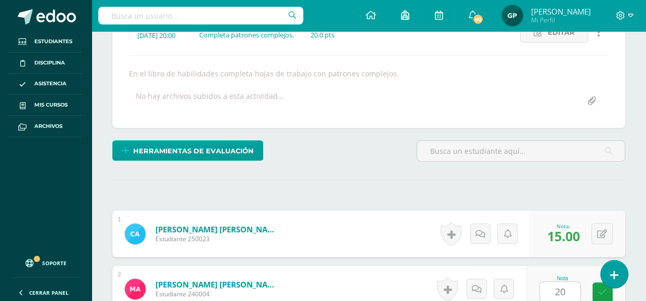
scroll to position [374, 0]
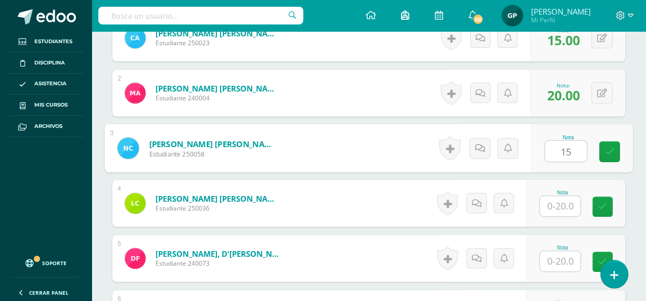
type input "15"
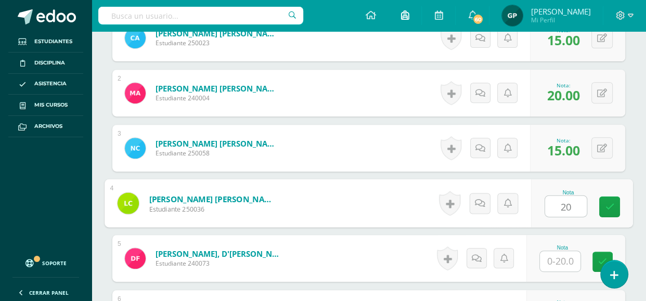
type input "20"
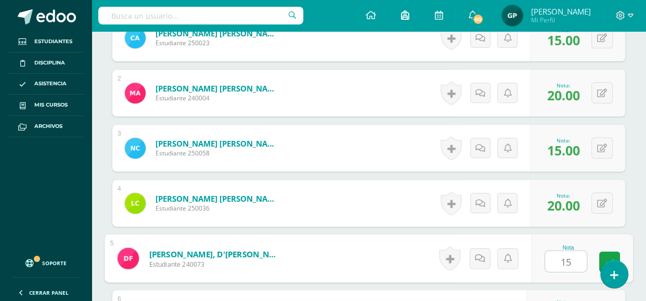
type input "15"
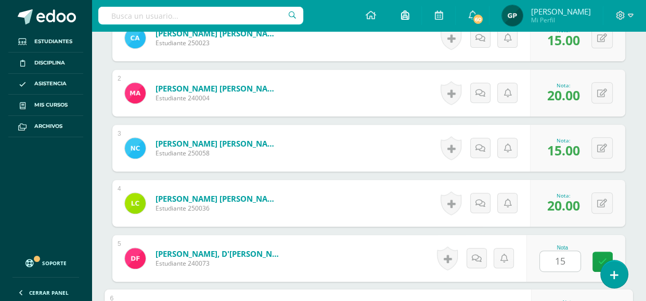
scroll to position [539, 0]
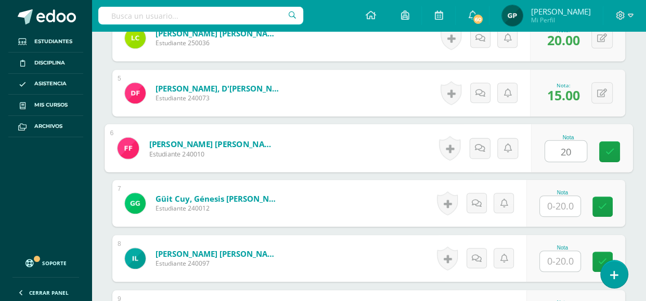
type input "20"
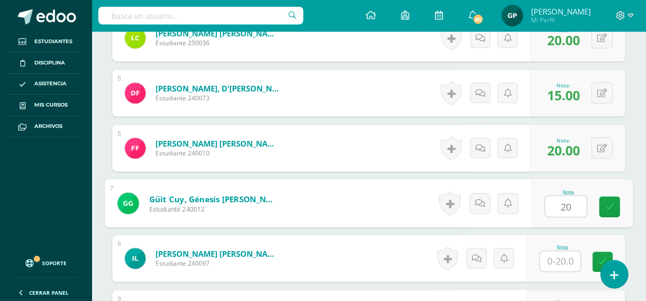
type input "20"
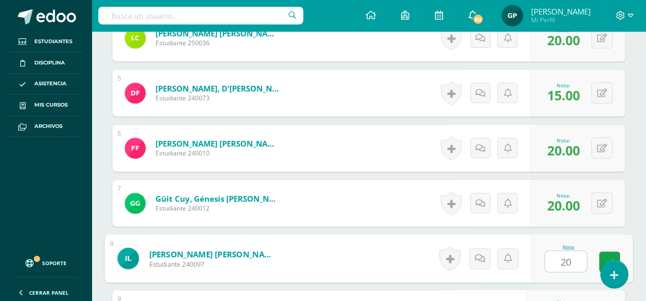
type input "20"
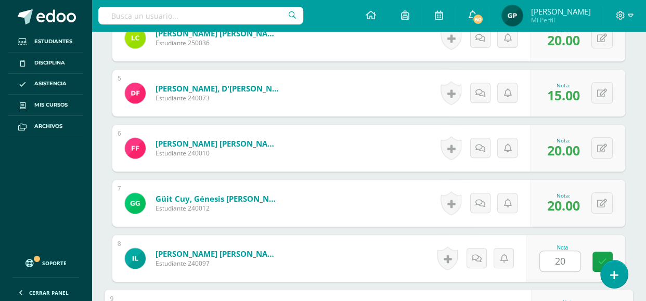
scroll to position [705, 0]
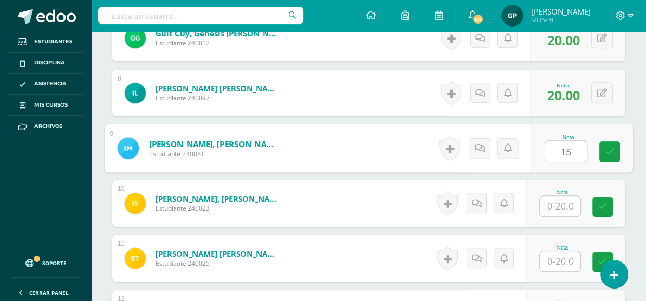
type input "15"
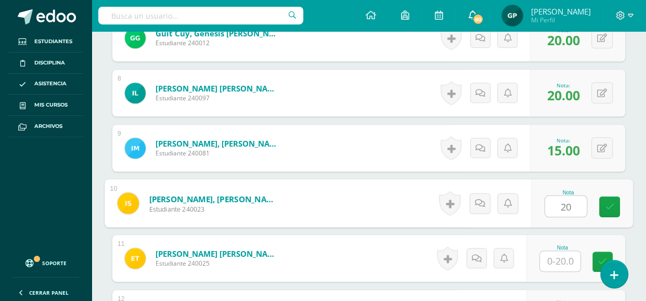
type input "20"
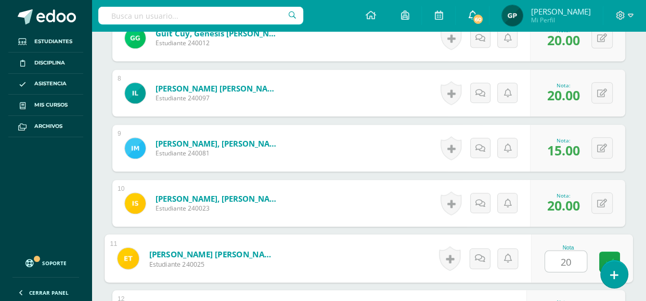
type input "20"
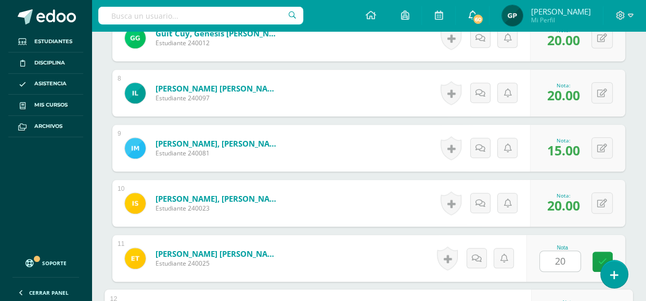
scroll to position [870, 0]
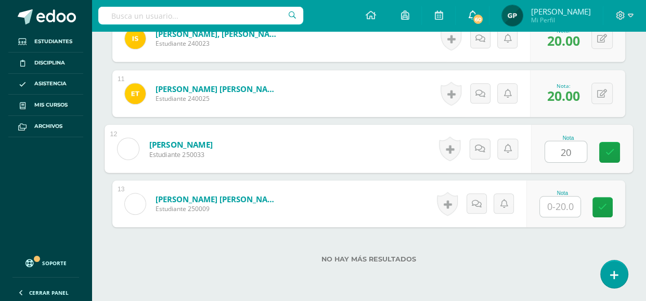
type input "20"
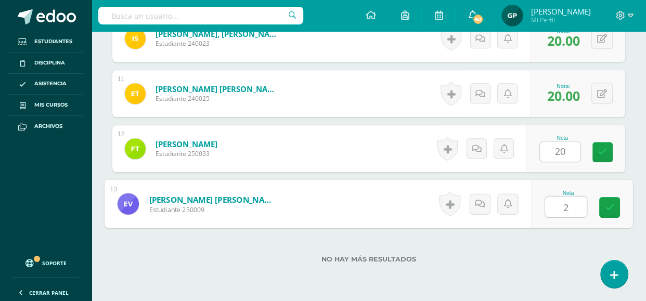
type input "20"
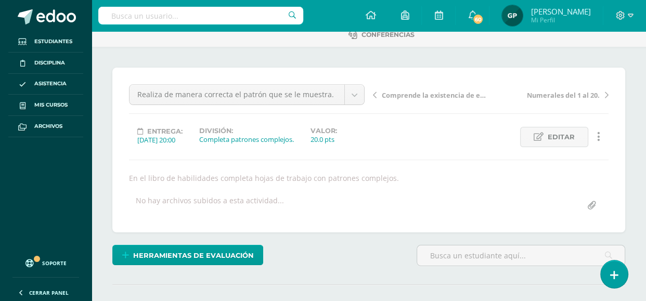
scroll to position [56, 0]
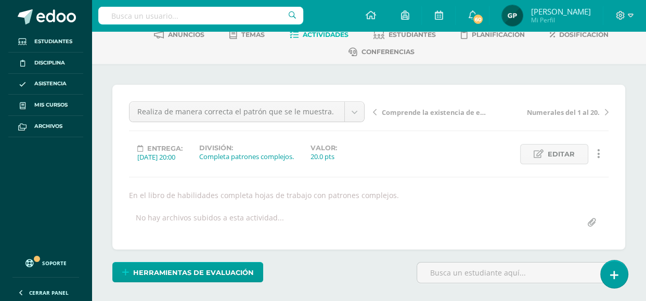
click at [605, 113] on icon at bounding box center [607, 112] width 4 height 7
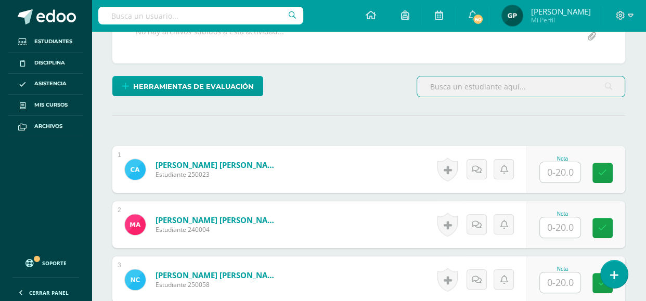
scroll to position [248, 0]
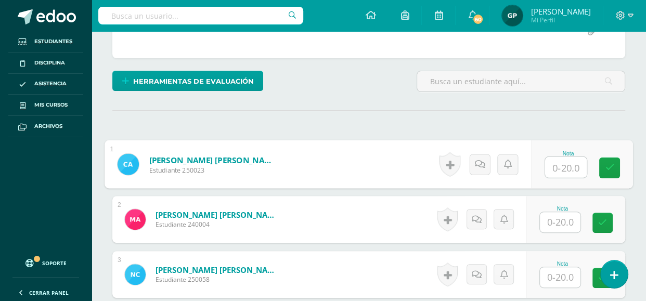
click at [564, 167] on input "text" at bounding box center [566, 167] width 42 height 21
type input "15"
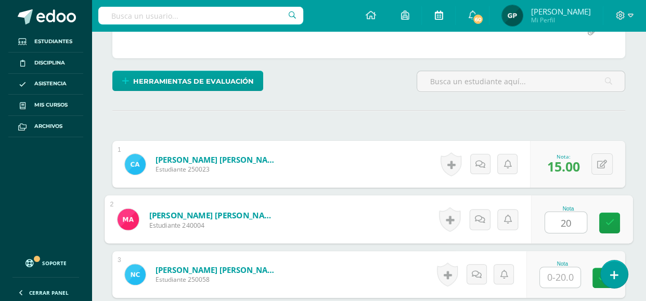
type input "20"
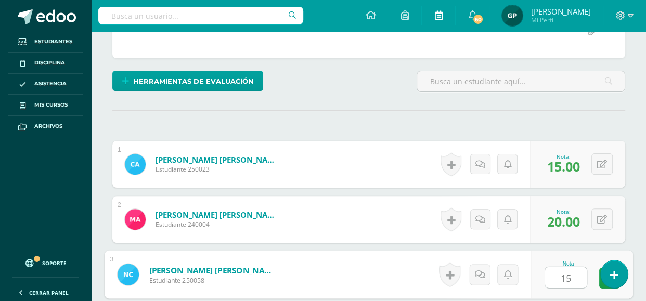
type input "15"
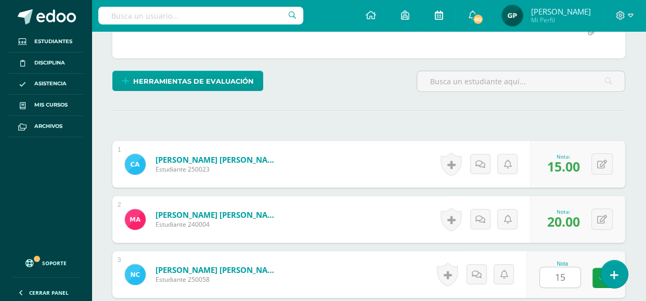
scroll to position [429, 0]
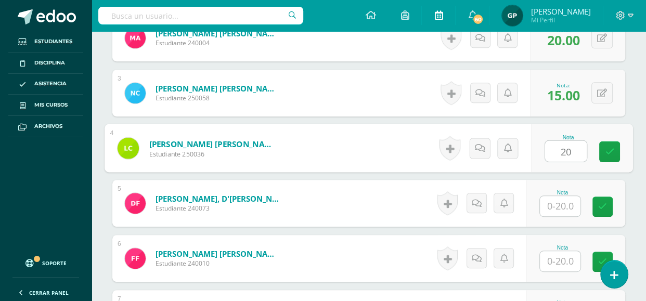
type input "20"
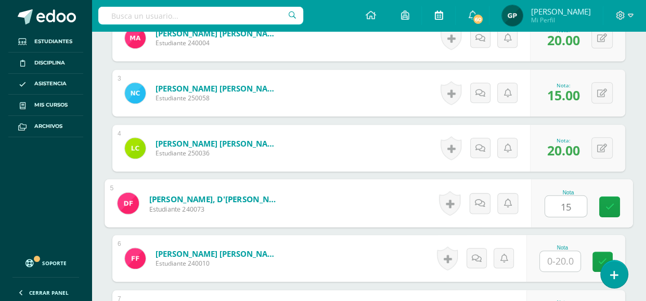
type input "15"
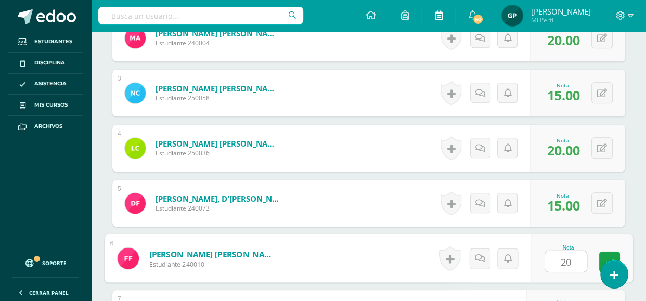
type input "20"
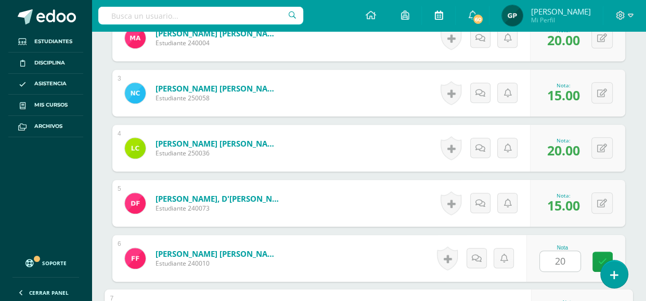
scroll to position [594, 0]
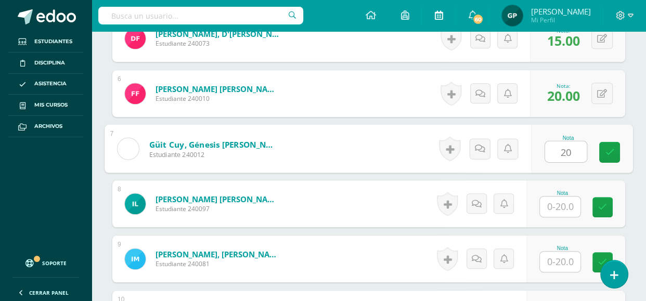
type input "20"
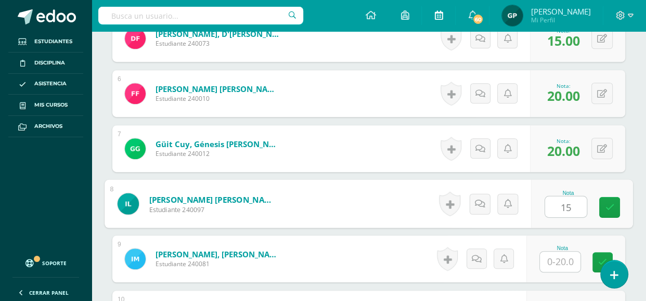
type input "15"
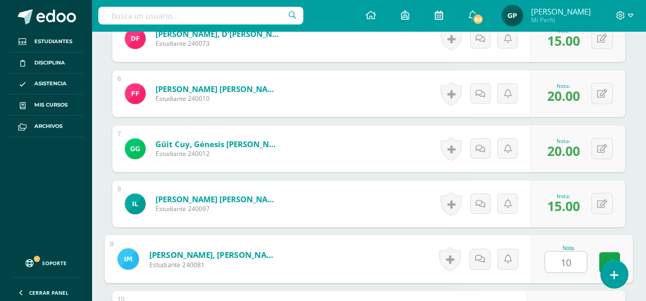
type input "10"
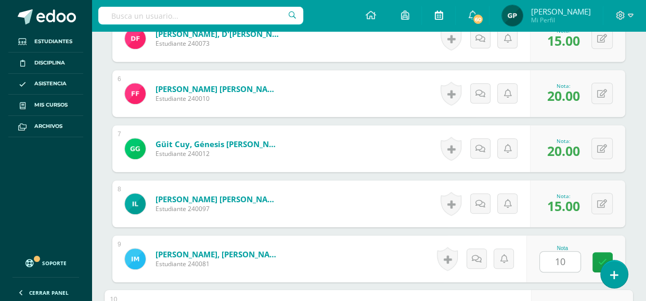
scroll to position [759, 0]
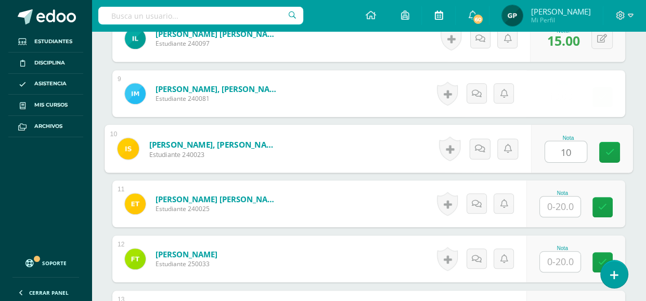
type input "10"
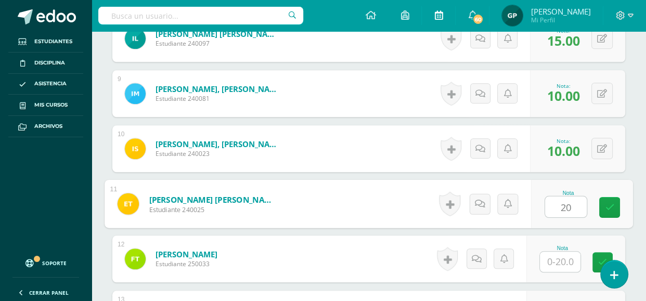
type input "20"
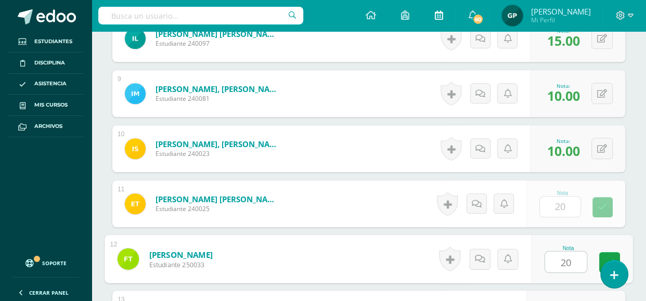
type input "20"
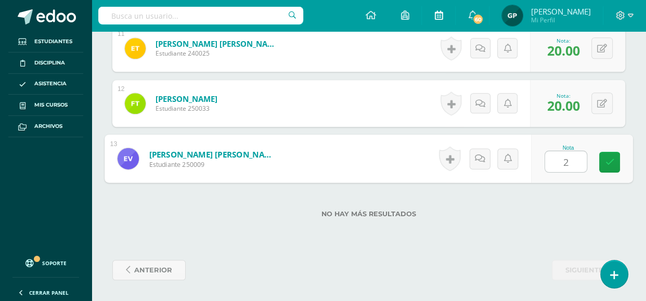
type input "20"
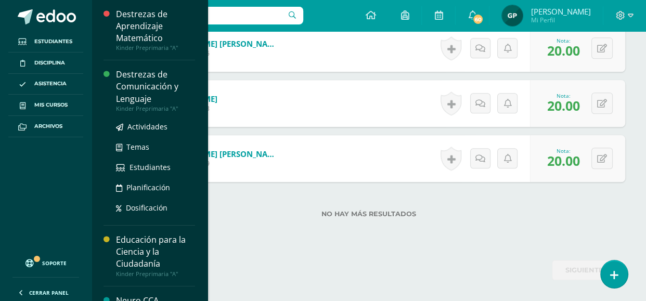
click at [165, 85] on div "Destrezas de Comunicación y Lenguaje" at bounding box center [155, 87] width 79 height 36
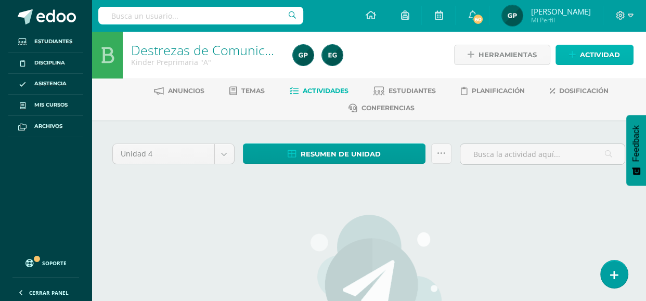
click at [587, 56] on span "Actividad" at bounding box center [600, 54] width 40 height 19
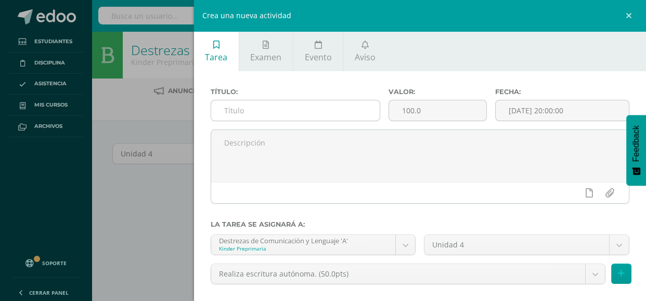
click at [292, 117] on input "text" at bounding box center [295, 110] width 169 height 20
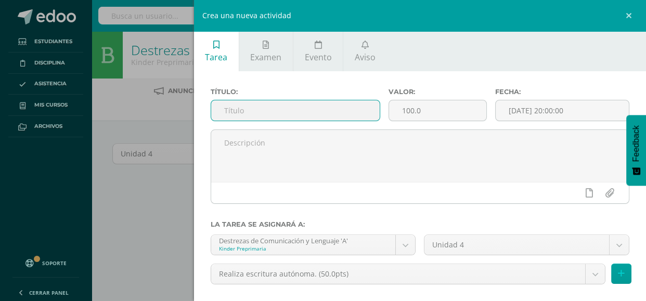
paste input "Escribe de manera espontánea palabras que se le muestran por medio de plantilla."
type input "Escribe de manera espontánea palabras que se le muestran por medio de plantilla."
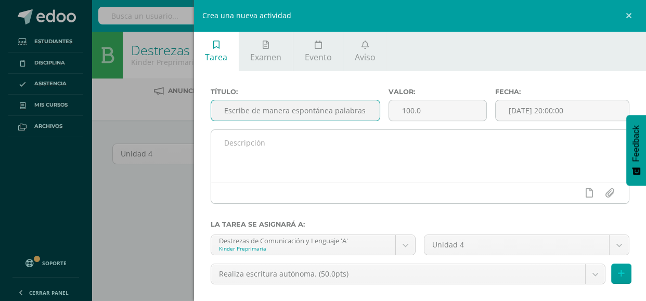
click at [254, 143] on textarea at bounding box center [420, 156] width 418 height 52
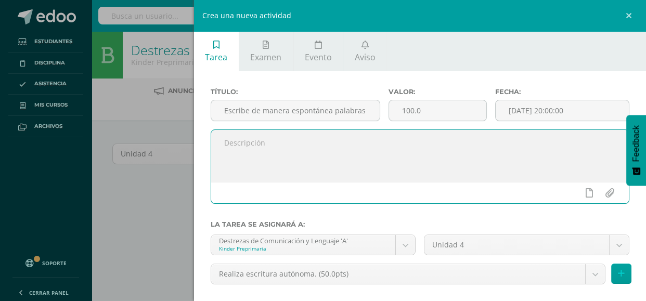
paste textarea "En el cuaderno de escritura se realiza dictado."
type textarea "En el cuaderno de escritura se realiza dictado."
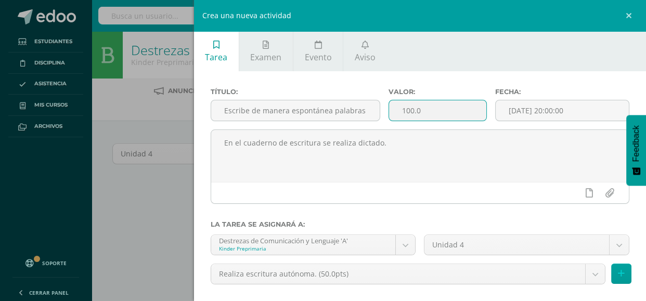
click at [436, 109] on input "100.0" at bounding box center [437, 110] width 97 height 20
type input "1"
type input "50"
click at [553, 109] on input "[DATE] 20:00:00" at bounding box center [562, 110] width 133 height 20
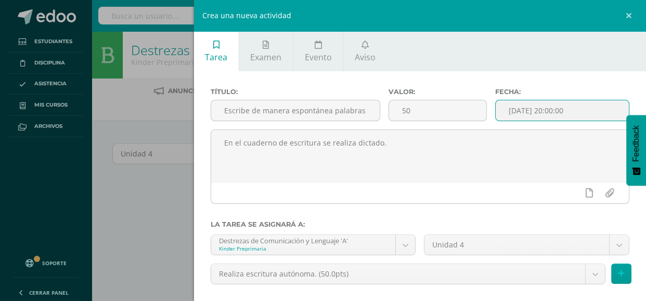
click at [553, 109] on input "[DATE] 20:00:00" at bounding box center [562, 110] width 133 height 20
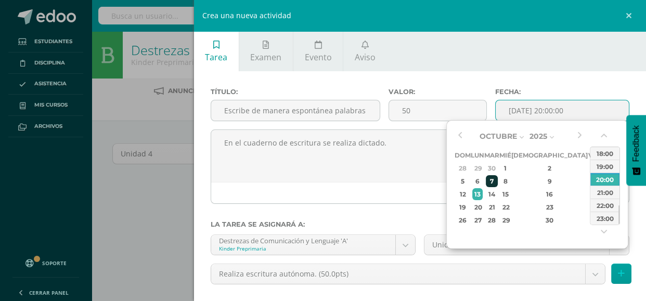
click at [498, 179] on div "7" at bounding box center [492, 181] width 12 height 12
click at [510, 178] on div "8" at bounding box center [504, 181] width 9 height 12
click at [510, 166] on div "1" at bounding box center [504, 168] width 9 height 12
type input "2025-10-01 20:00"
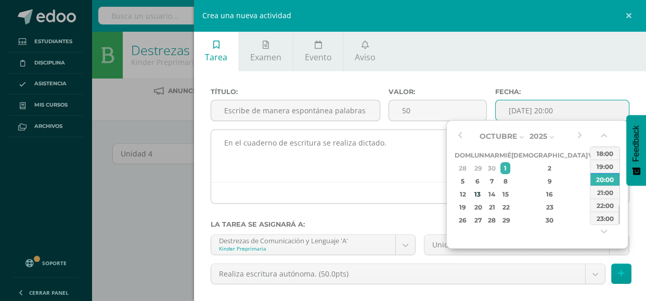
click at [367, 147] on textarea "En el cuaderno de escritura se realiza dictado." at bounding box center [420, 156] width 418 height 52
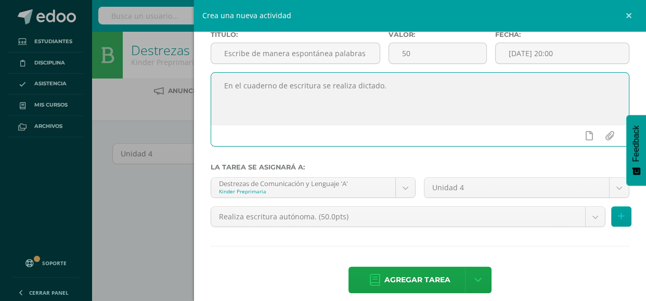
scroll to position [69, 0]
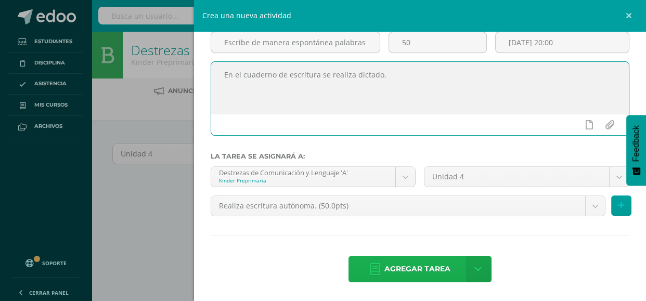
click at [398, 266] on span "Agregar tarea" at bounding box center [417, 268] width 66 height 25
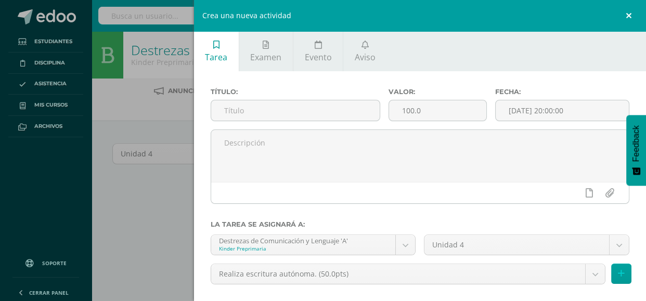
click at [627, 15] on link at bounding box center [630, 15] width 31 height 31
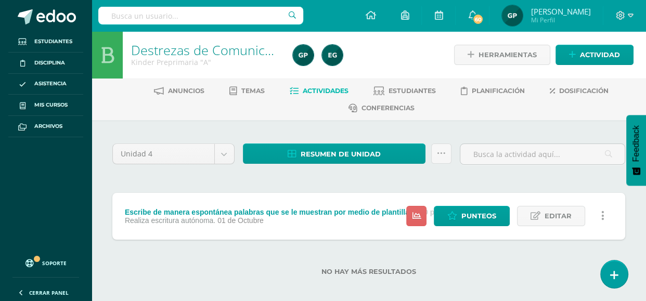
click at [560, 221] on span "Editar" at bounding box center [558, 215] width 27 height 19
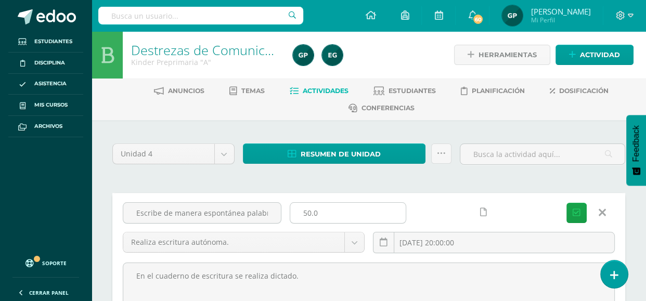
click at [318, 211] on input "50.0" at bounding box center [348, 213] width 116 height 20
type input "25"
click at [573, 209] on icon "submit" at bounding box center [577, 213] width 8 height 9
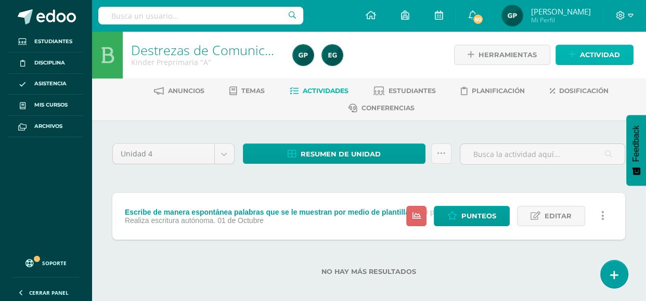
click at [603, 50] on span "Actividad" at bounding box center [600, 54] width 40 height 19
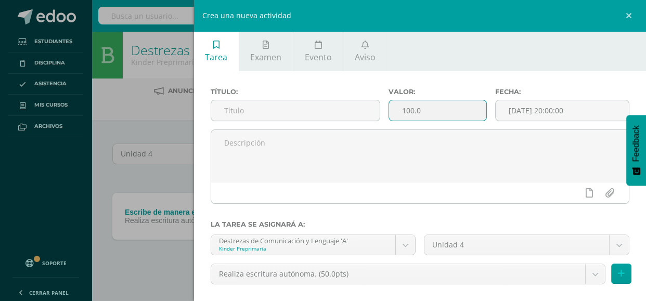
drag, startPoint x: 436, startPoint y: 107, endPoint x: 388, endPoint y: 113, distance: 48.2
click at [389, 113] on div "100.0" at bounding box center [438, 110] width 98 height 21
type input "25"
click at [518, 109] on input "[DATE] 20:00:00" at bounding box center [562, 110] width 133 height 20
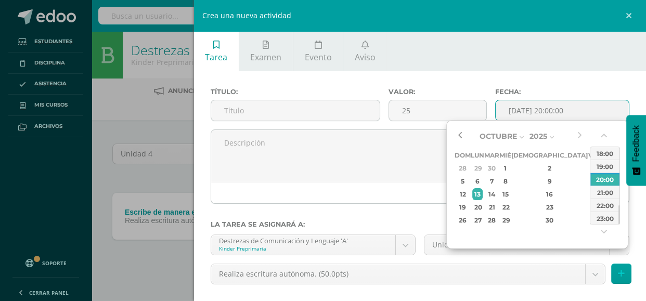
click at [461, 134] on button "button" at bounding box center [460, 136] width 10 height 16
click at [510, 203] on div "20" at bounding box center [504, 207] width 9 height 12
type input "2025-08-20 20:00"
click at [236, 108] on input "text" at bounding box center [295, 110] width 169 height 20
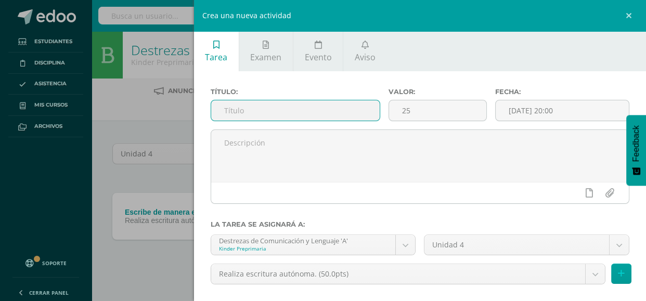
paste input "Escribe palabras monosílabas."
type input "Escribe palabras monosílabas."
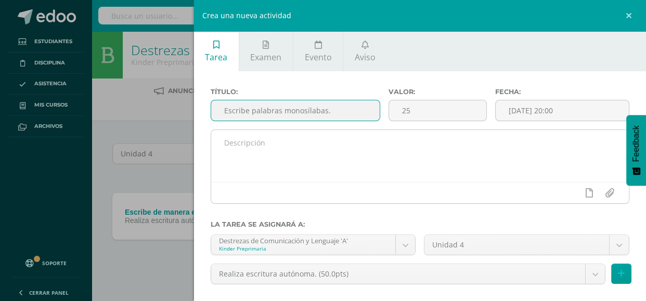
click at [247, 144] on textarea at bounding box center [420, 156] width 418 height 52
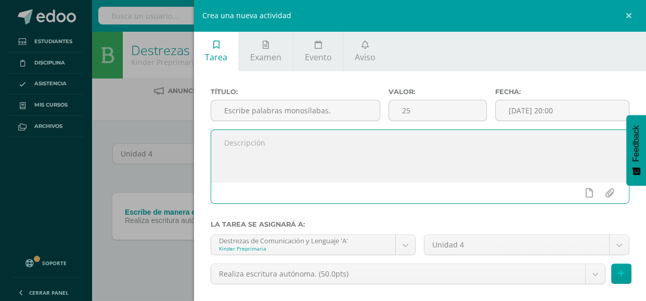
paste textarea "Escribe de manera espontánea palabras que se le muestran por medio de plantilla."
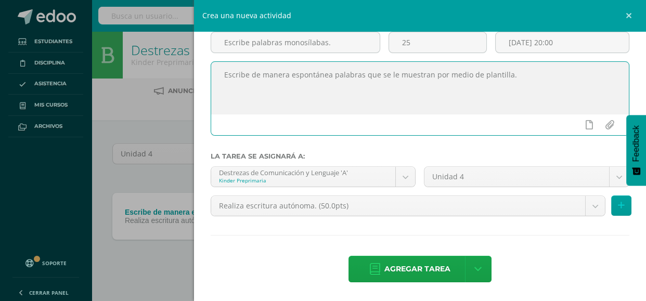
scroll to position [68, 0]
type textarea "Escribe de manera espontánea palabras que se le muestran por medio de plantilla."
click at [417, 266] on span "Agregar tarea" at bounding box center [417, 268] width 66 height 25
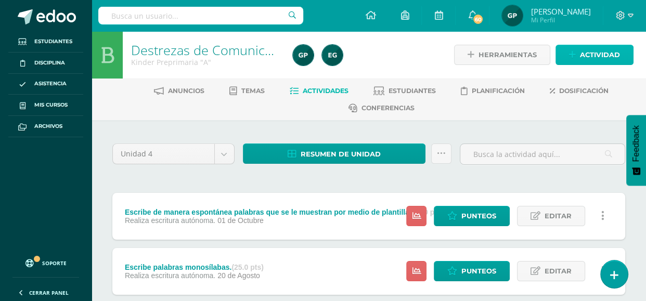
click at [596, 55] on span "Actividad" at bounding box center [600, 54] width 40 height 19
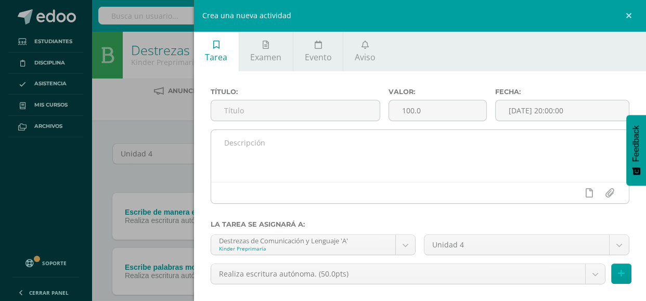
click at [290, 141] on textarea at bounding box center [420, 156] width 418 height 52
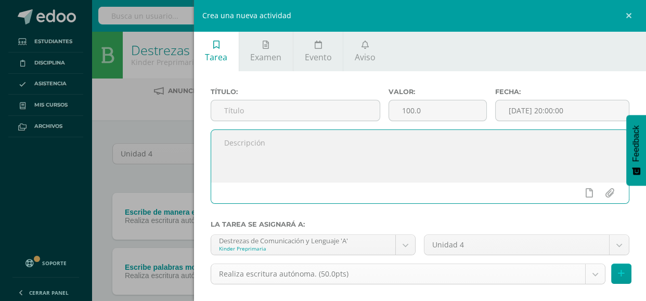
click at [596, 277] on body "Tarea asignada exitosamente Estudiantes Disciplina Asistencia Mis cursos Archiv…" at bounding box center [323, 182] width 646 height 364
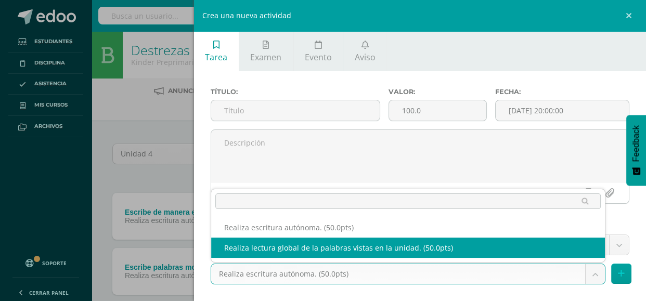
select select "110949"
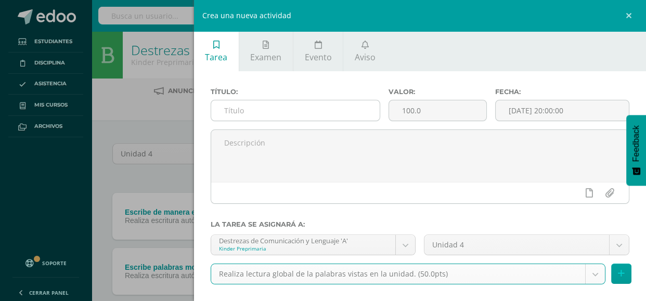
click at [242, 111] on input "text" at bounding box center [295, 110] width 169 height 20
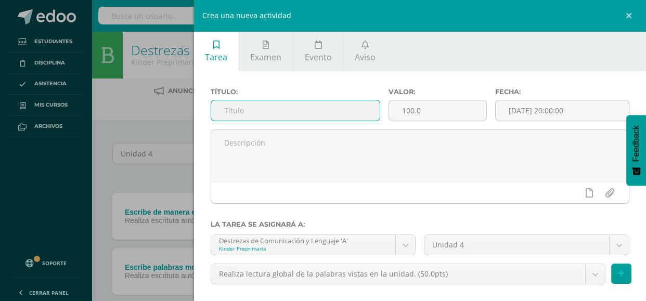
paste input "Lectura emergente."
type input "Lectura emergente."
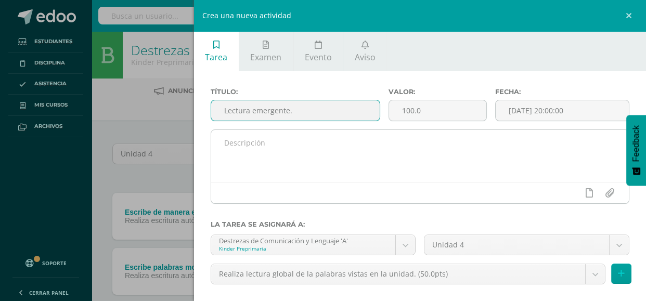
click at [252, 137] on textarea at bounding box center [420, 156] width 418 height 52
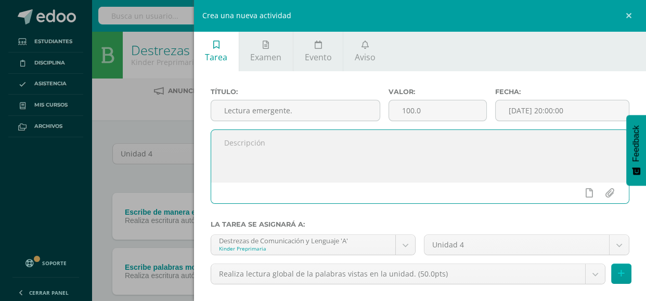
paste textarea "Decodifica palabras conocidas a través de las plantillas presentadas."
type textarea "Decodifica palabras conocidas a través de las plantillas presentadas."
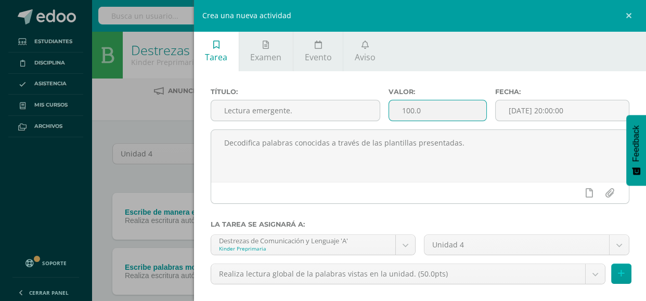
click at [449, 109] on input "100.0" at bounding box center [437, 110] width 97 height 20
type input "1"
type input "25"
click at [560, 113] on input "[DATE] 20:00:00" at bounding box center [562, 110] width 133 height 20
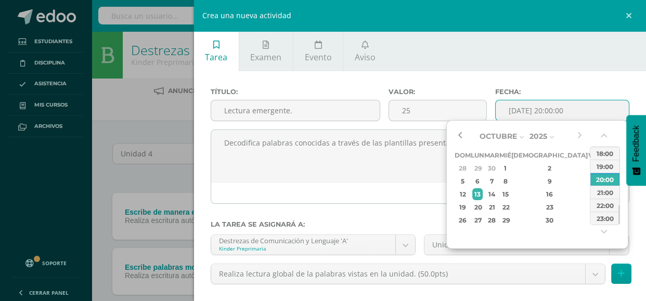
click at [461, 137] on button "button" at bounding box center [460, 136] width 10 height 16
click at [510, 206] on div "24" at bounding box center [504, 207] width 9 height 12
type input "2025-09-24 20:00"
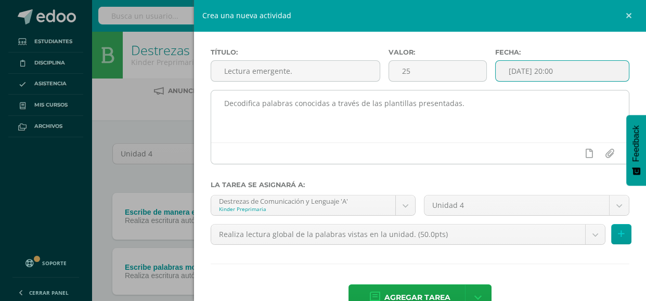
scroll to position [69, 0]
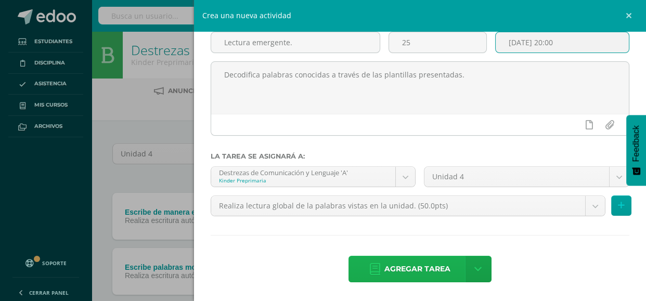
click at [403, 276] on span "Agregar tarea" at bounding box center [417, 268] width 66 height 25
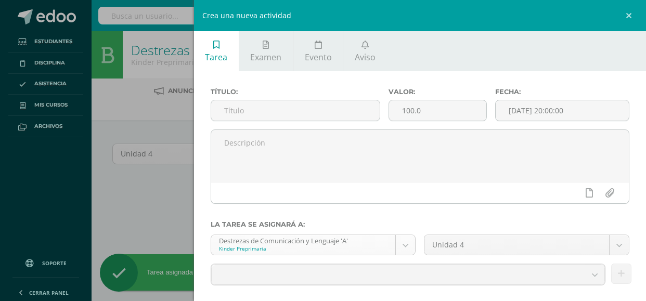
click at [588, 214] on body "Tarea asignada exitosamente Estudiantes Disciplina Asistencia Mis cursos Archiv…" at bounding box center [323, 107] width 646 height 214
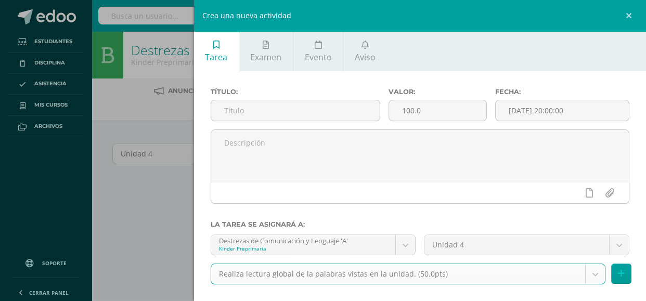
select select "110949"
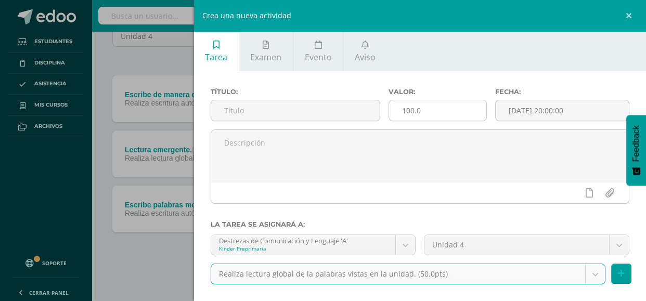
scroll to position [118, 0]
click at [421, 109] on input "100.0" at bounding box center [437, 110] width 97 height 20
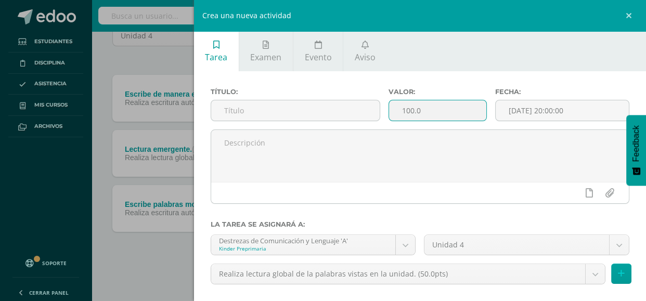
click at [421, 109] on input "100.0" at bounding box center [437, 110] width 97 height 20
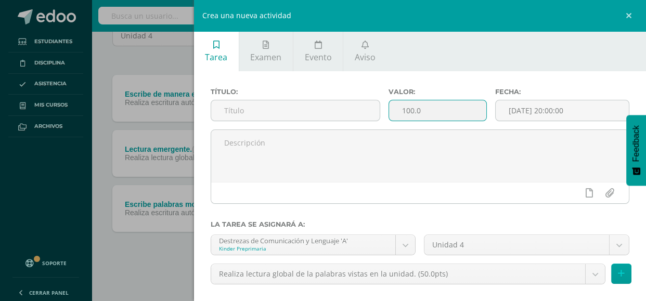
click at [421, 109] on input "100.0" at bounding box center [437, 110] width 97 height 20
type input "25"
click at [541, 115] on input "[DATE] 20:00:00" at bounding box center [562, 110] width 133 height 20
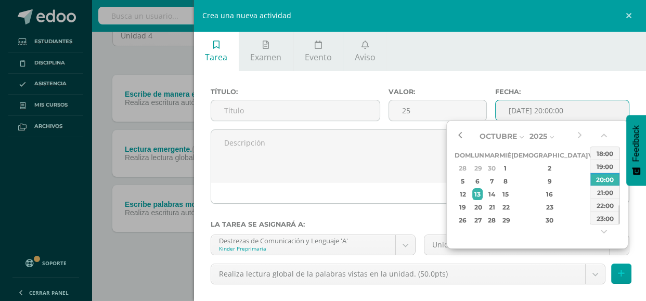
click at [458, 135] on button "button" at bounding box center [460, 136] width 10 height 16
click at [464, 136] on button "button" at bounding box center [460, 136] width 10 height 16
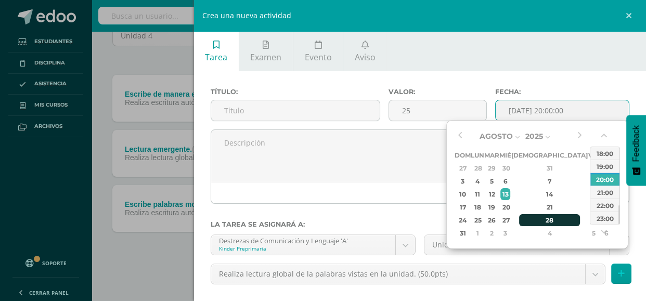
click at [539, 216] on div "28" at bounding box center [549, 220] width 61 height 12
type input "2025-08-28 20:00"
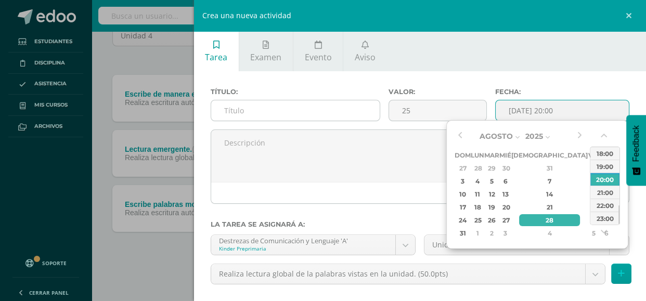
click at [254, 109] on input "text" at bounding box center [295, 110] width 169 height 20
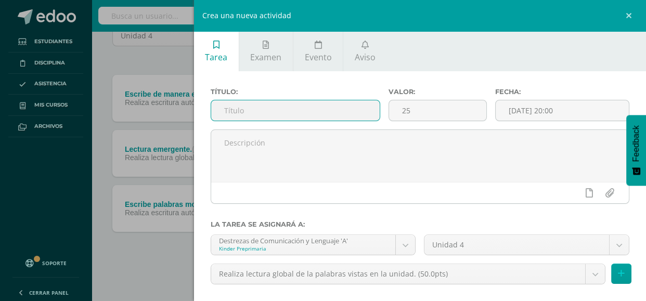
paste input "Lectura emergente."
type input "Lectura emergente."
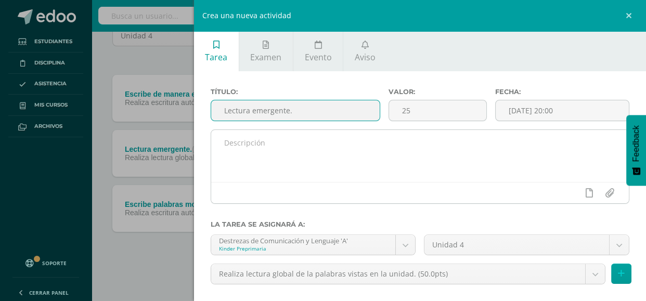
click at [261, 140] on textarea at bounding box center [420, 156] width 418 height 52
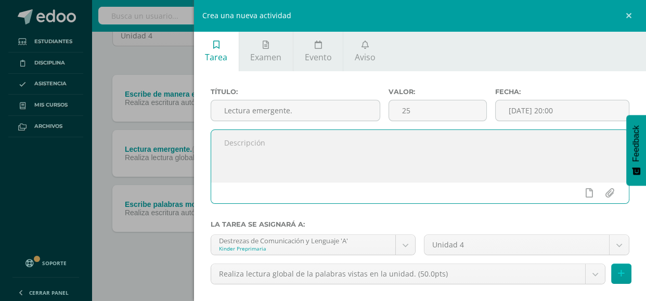
paste textarea "Ejercita la descomposición sílaba contando la cantidad de sílabas, letras y con…"
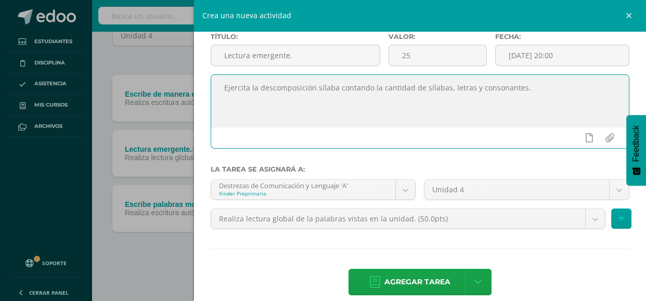
scroll to position [69, 0]
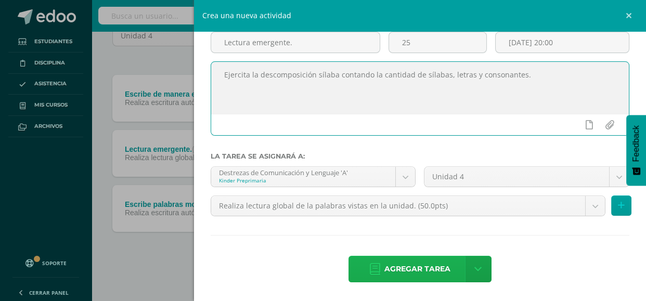
type textarea "Ejercita la descomposición sílaba contando la cantidad de sílabas, letras y con…"
click at [378, 266] on icon at bounding box center [375, 269] width 10 height 11
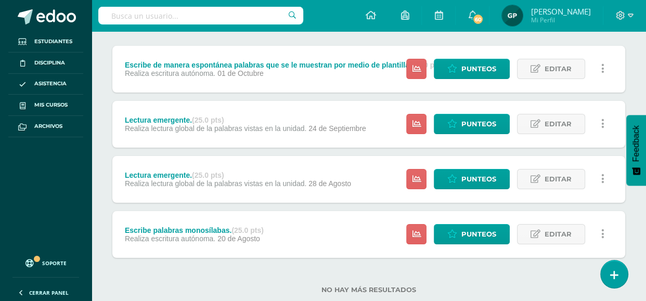
scroll to position [148, 0]
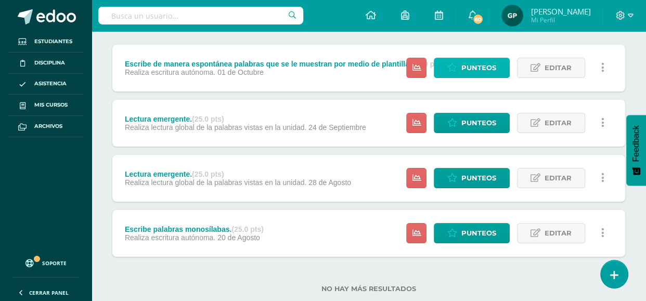
click at [439, 71] on link "Punteos" at bounding box center [472, 68] width 76 height 20
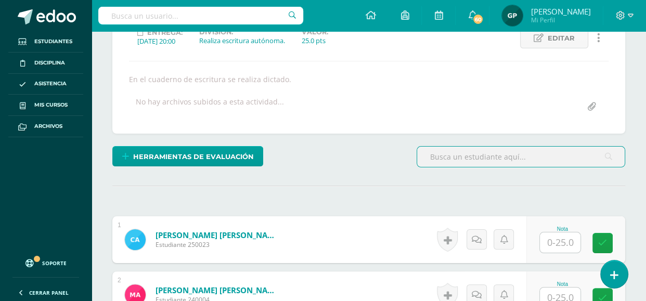
scroll to position [173, 0]
click at [561, 239] on input "text" at bounding box center [560, 242] width 41 height 20
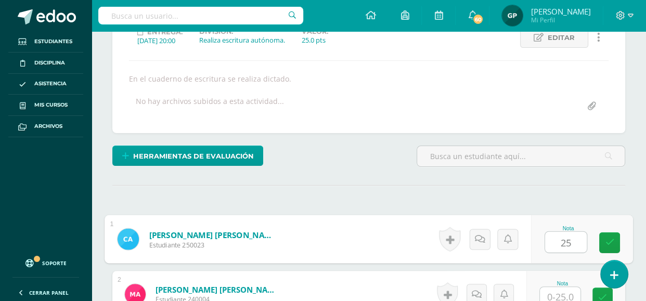
type input "25"
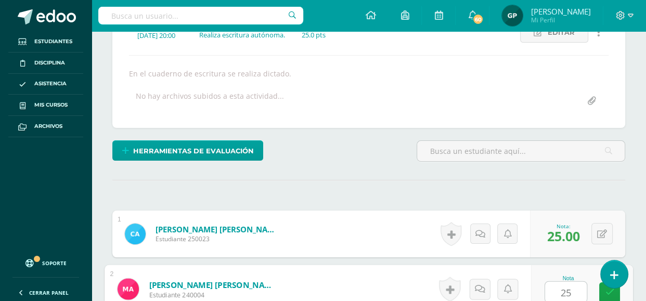
type input "25"
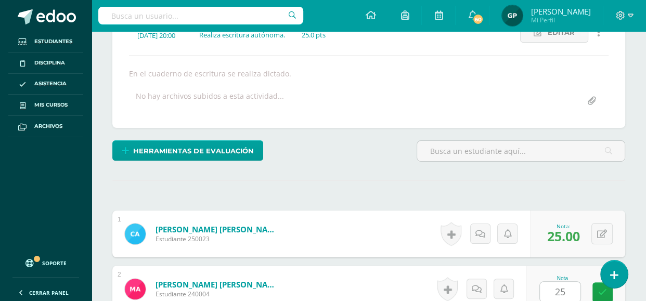
scroll to position [374, 0]
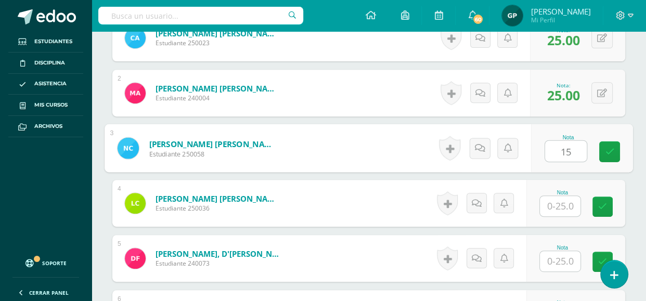
type input "15"
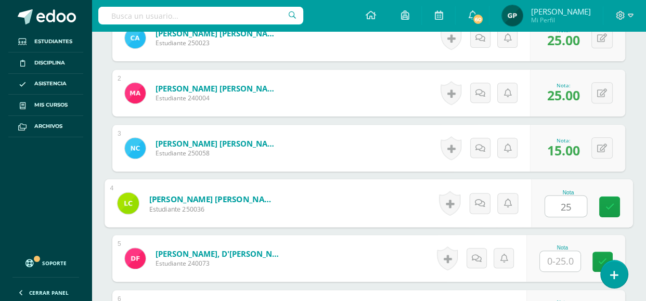
type input "25"
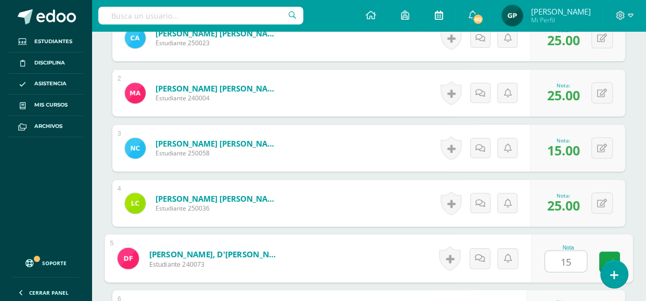
type input "15"
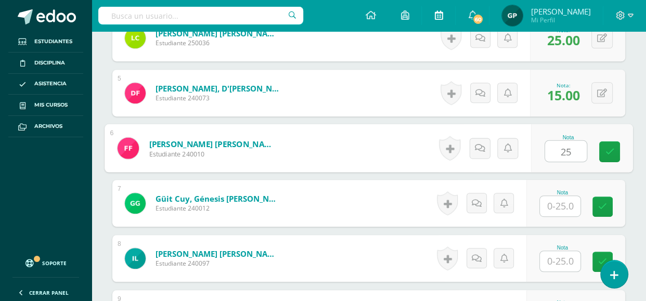
type input "25"
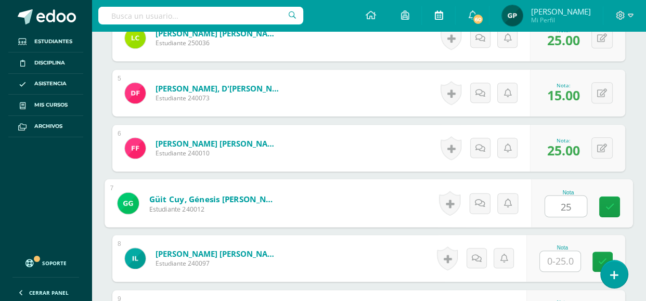
type input "25"
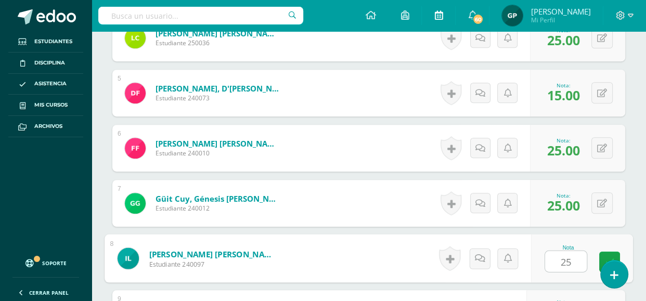
type input "25"
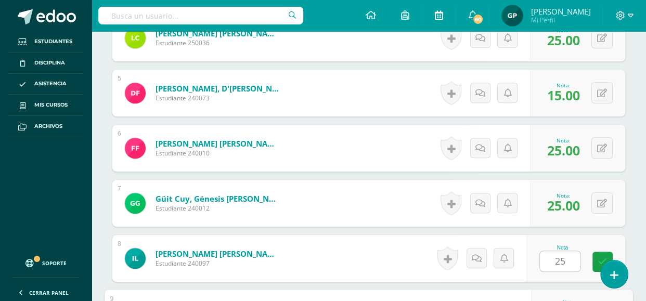
scroll to position [705, 0]
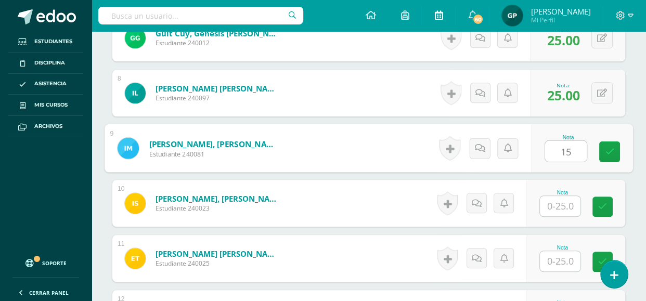
type input "15"
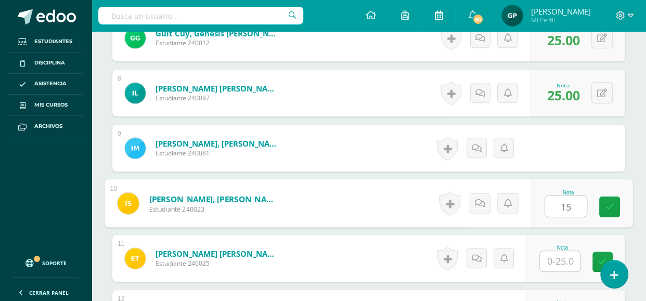
type input "15"
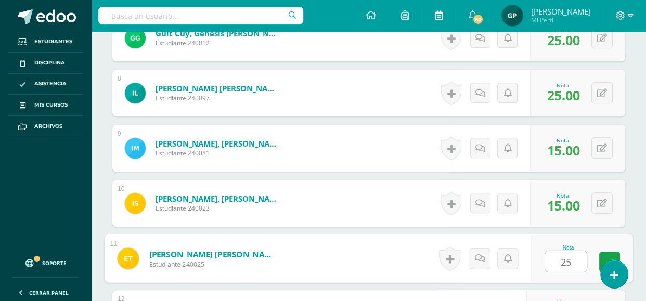
type input "25"
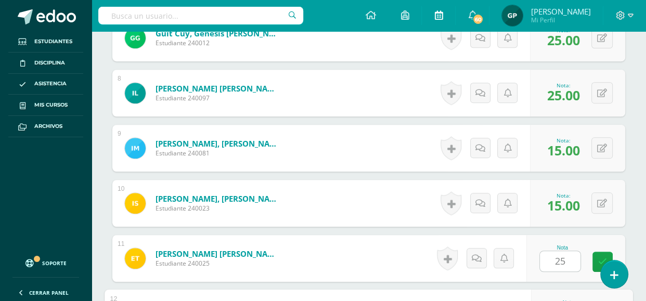
scroll to position [870, 0]
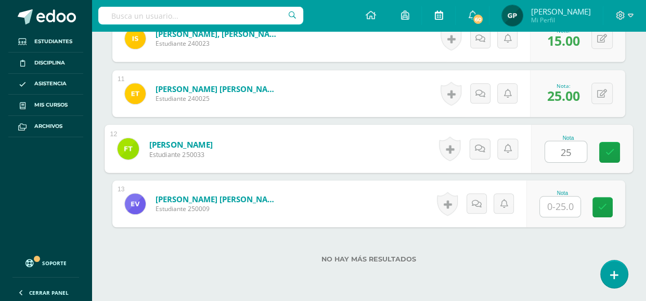
type input "25"
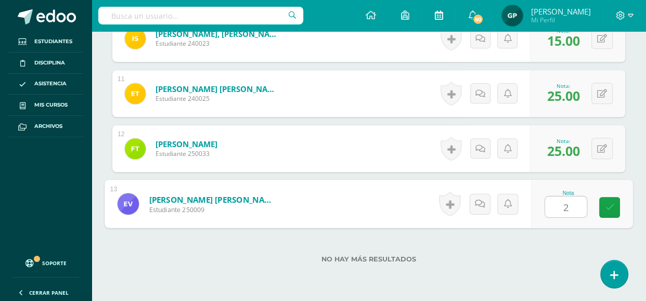
type input "25"
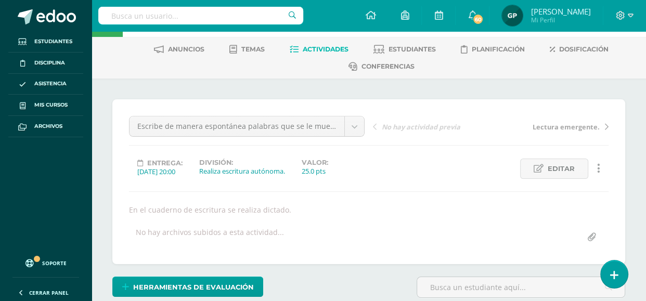
scroll to position [30, 0]
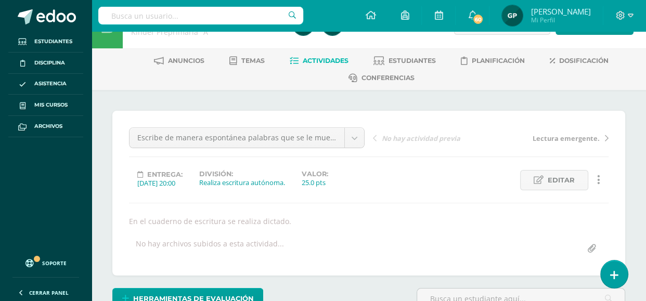
click at [608, 135] on icon at bounding box center [607, 138] width 4 height 7
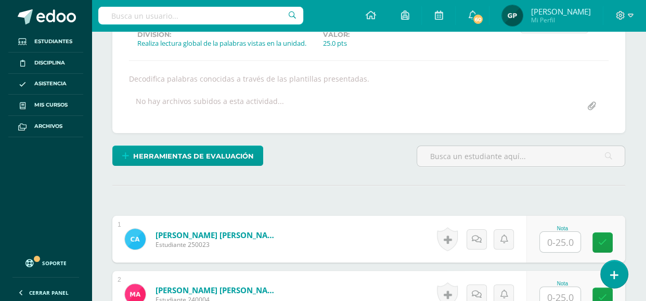
scroll to position [188, 0]
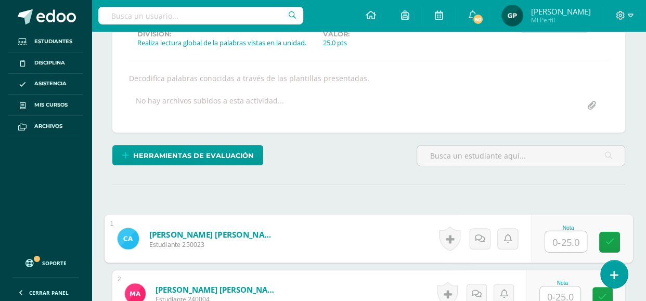
click at [551, 236] on input "text" at bounding box center [566, 241] width 42 height 21
type input "25"
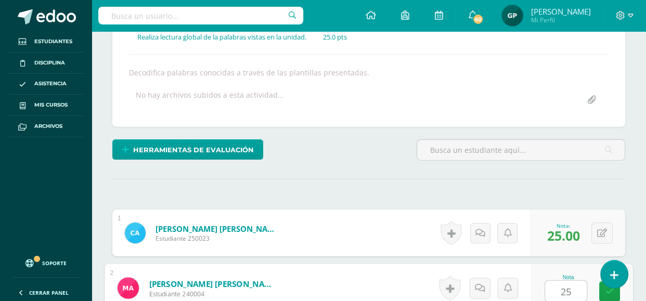
type input "25"
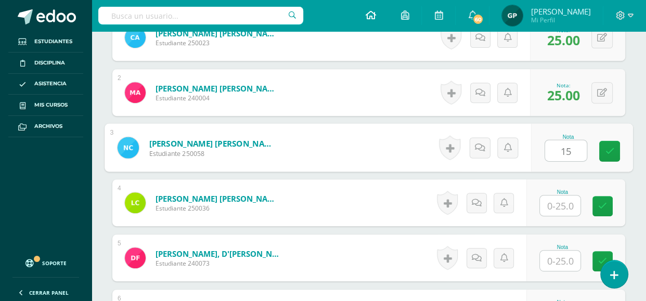
type input "15"
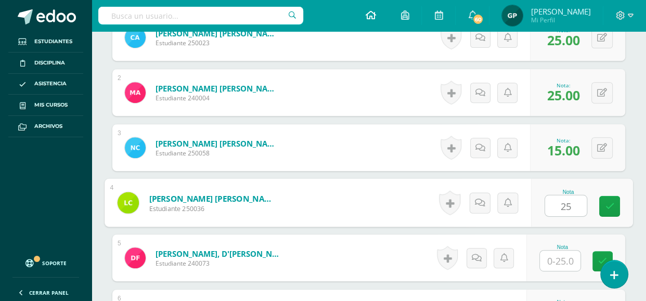
type input "25"
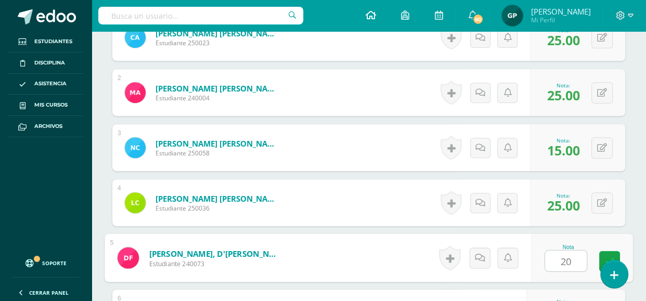
type input "20"
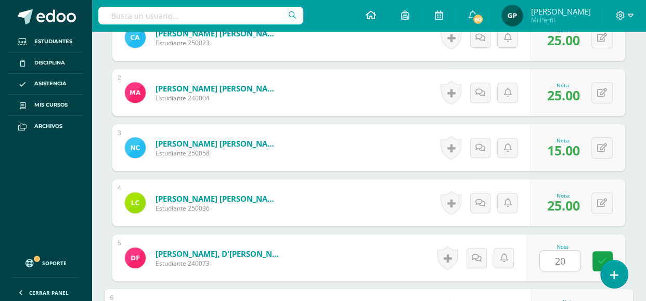
scroll to position [554, 0]
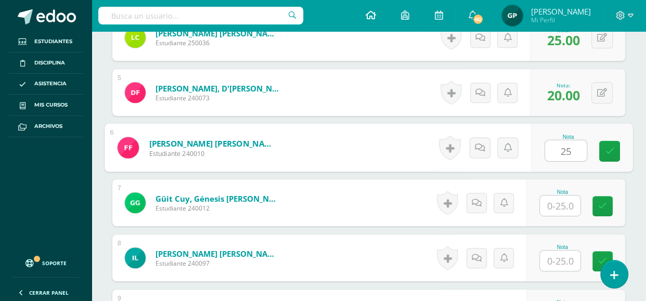
type input "25"
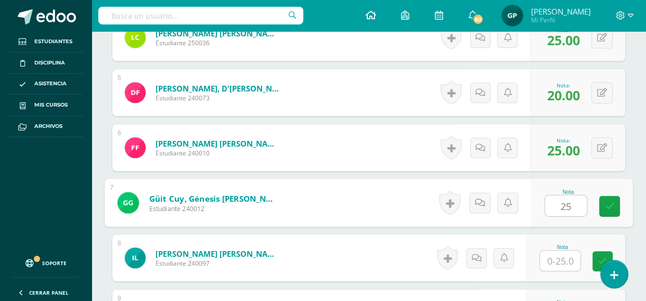
type input "25"
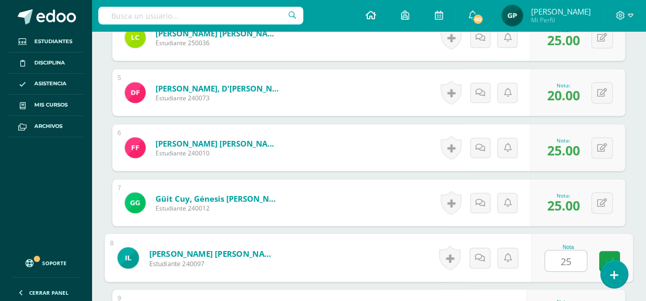
type input "25"
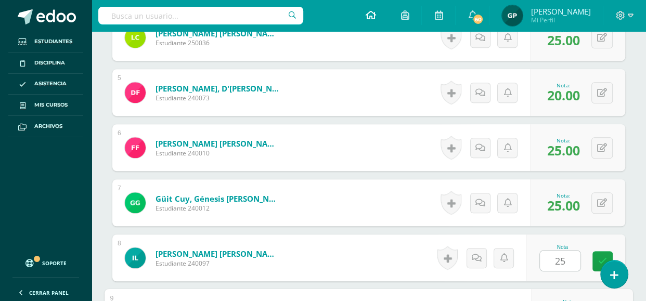
scroll to position [720, 0]
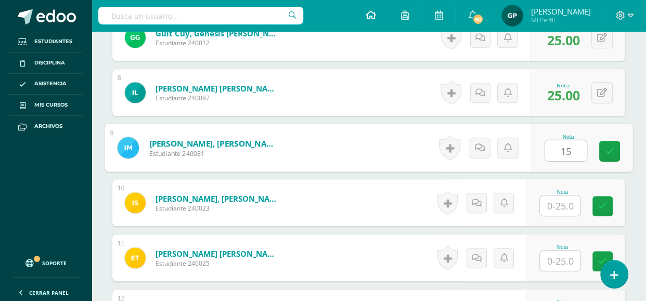
type input "15"
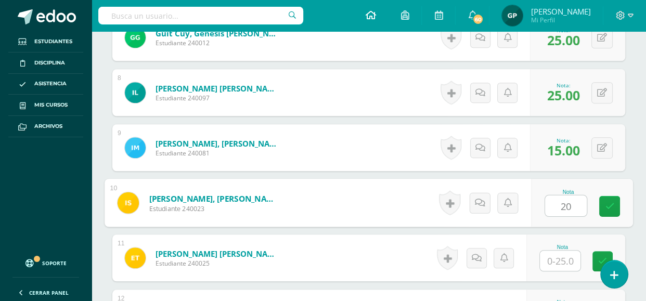
type input "20"
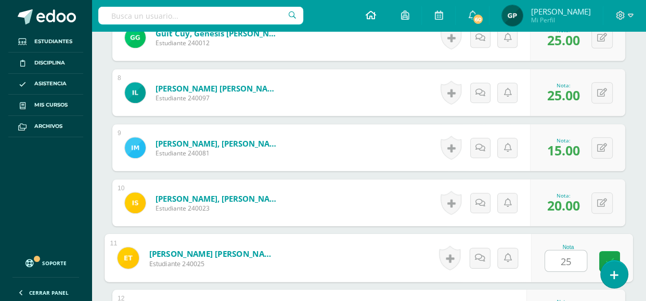
type input "25"
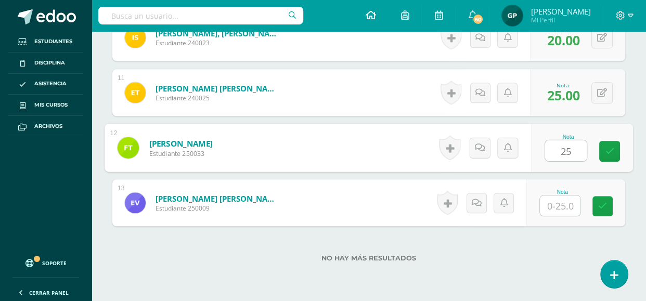
type input "25"
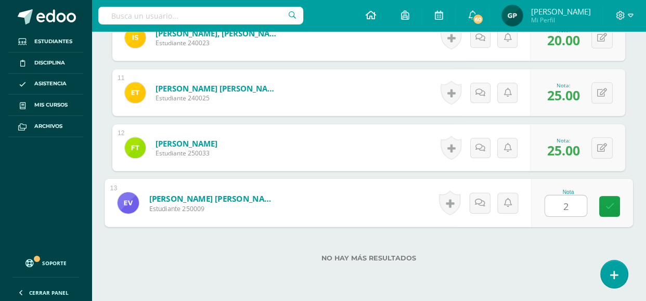
type input "25"
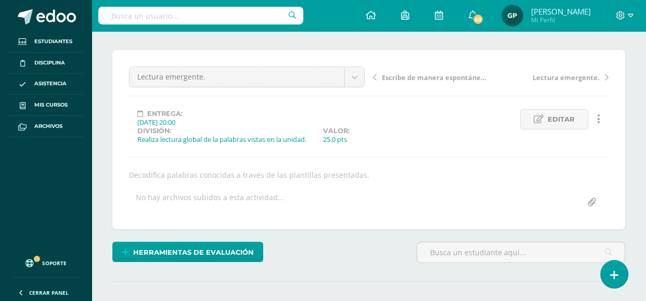
scroll to position [95, 0]
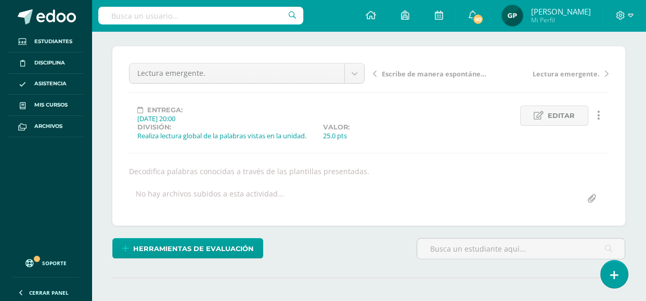
click at [605, 72] on icon at bounding box center [607, 73] width 4 height 7
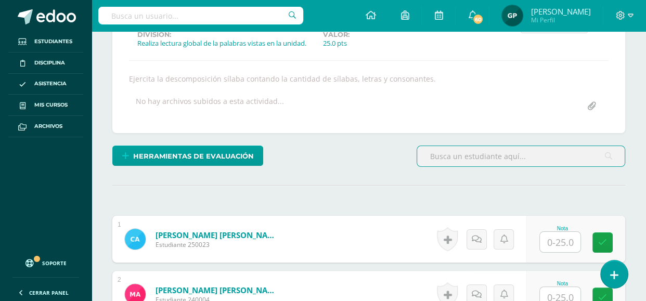
scroll to position [188, 0]
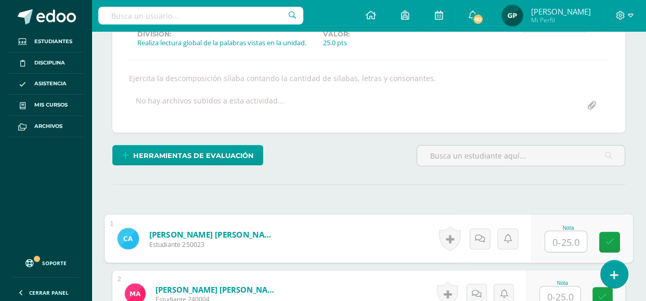
click at [548, 237] on input "text" at bounding box center [566, 241] width 42 height 21
type input "25"
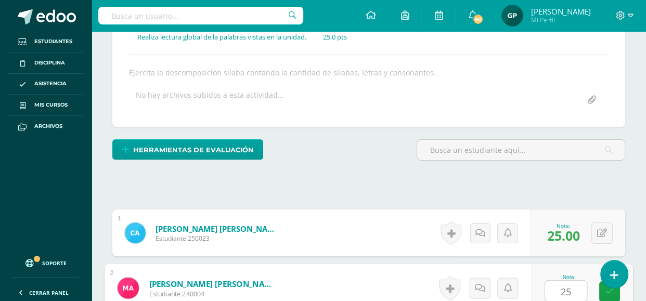
type input "25"
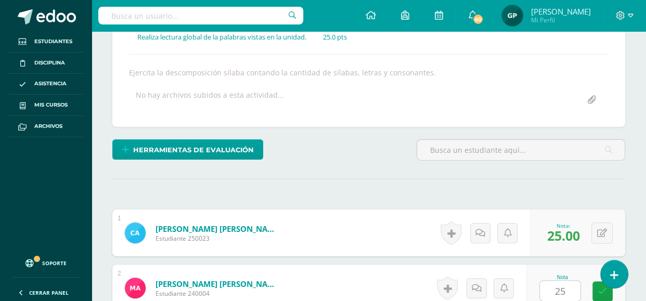
scroll to position [389, 0]
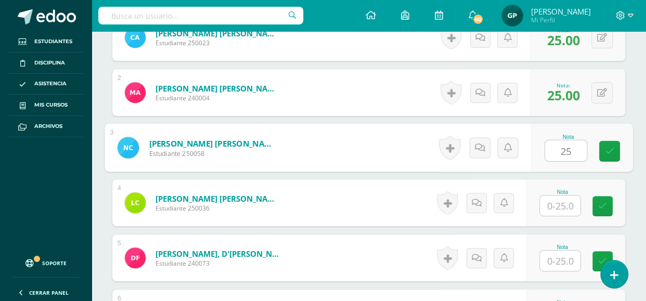
type input "25"
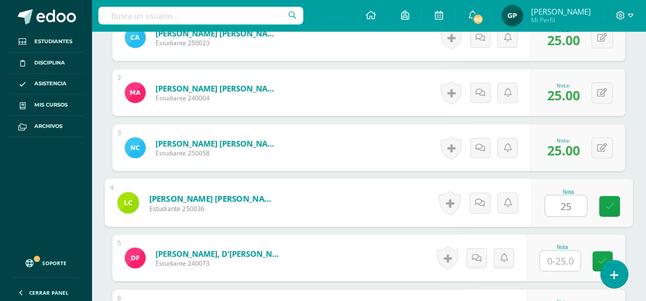
type input "25"
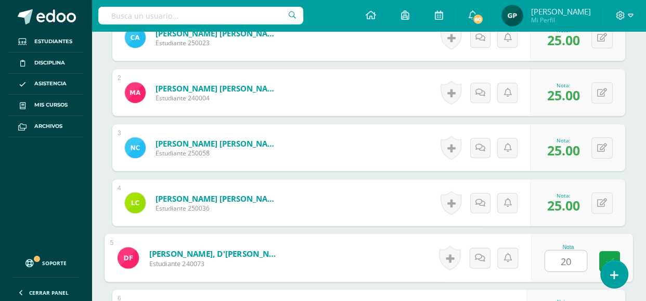
type input "20"
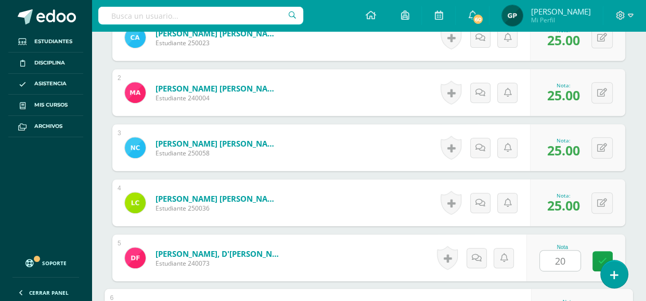
scroll to position [554, 0]
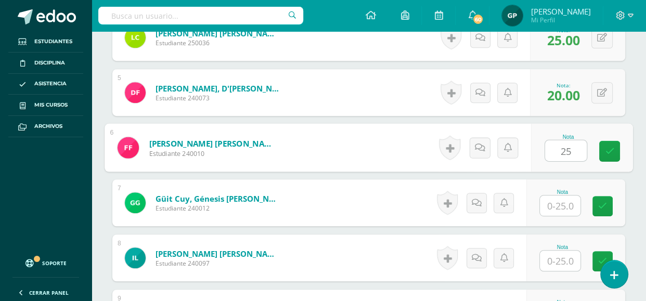
type input "25"
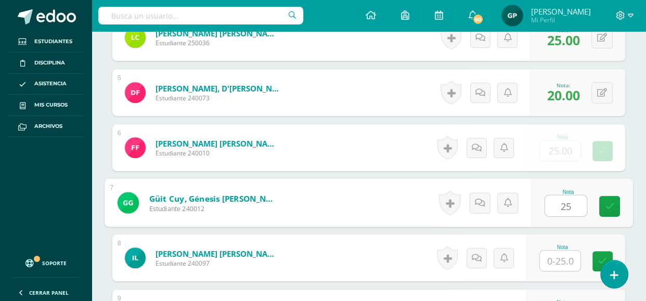
type input "25"
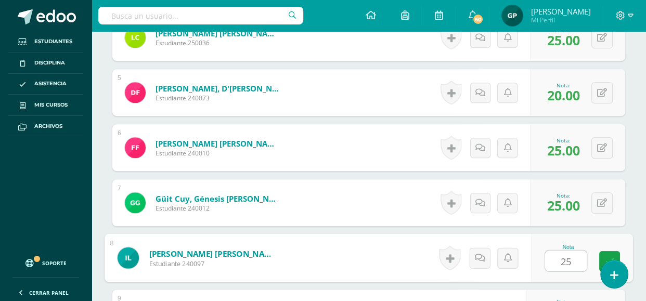
type input "25"
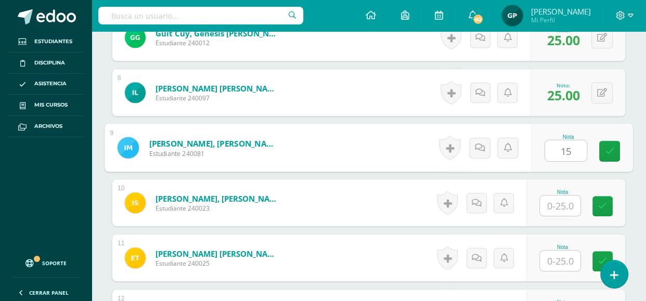
type input "15"
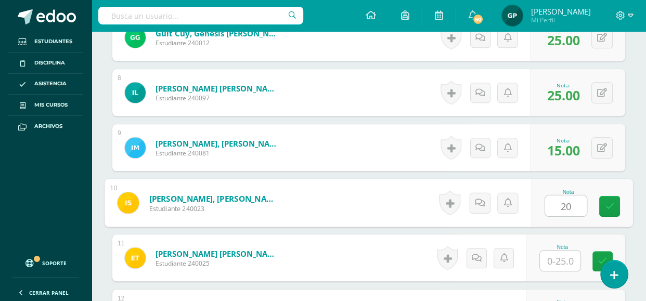
type input "20"
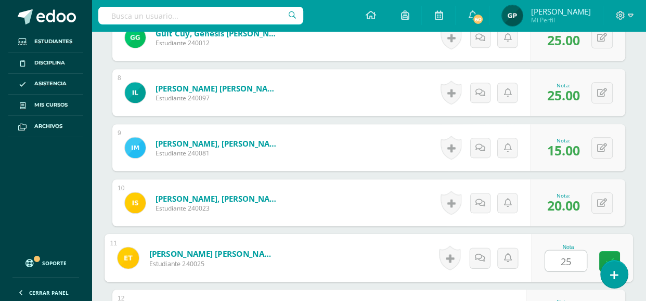
type input "25"
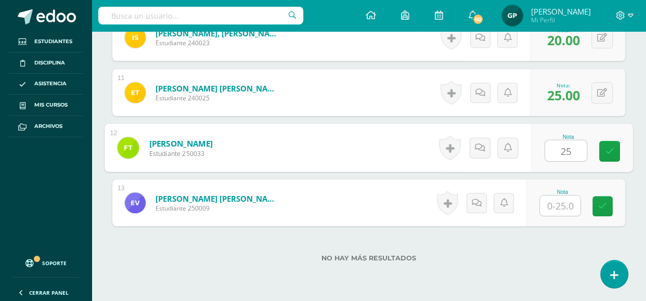
type input "25"
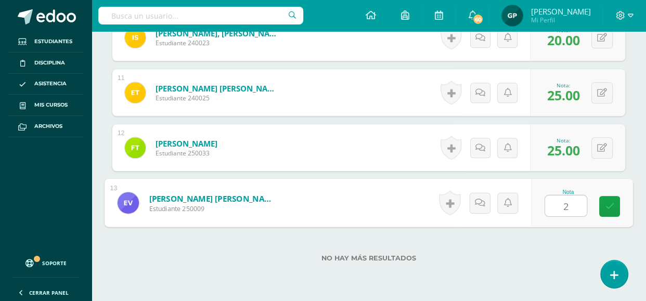
type input "25"
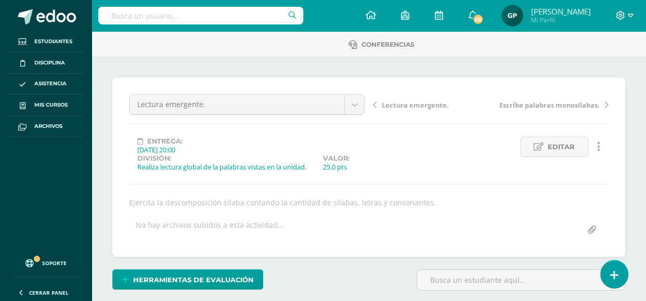
scroll to position [0, 0]
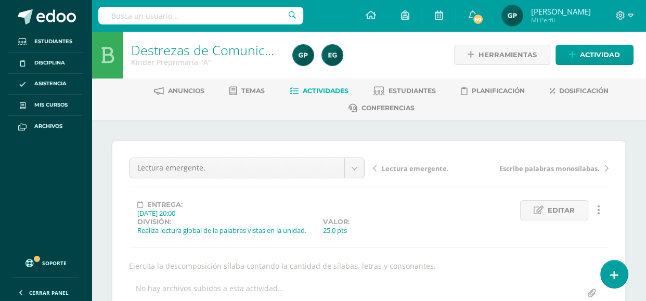
click at [605, 166] on icon at bounding box center [607, 168] width 4 height 7
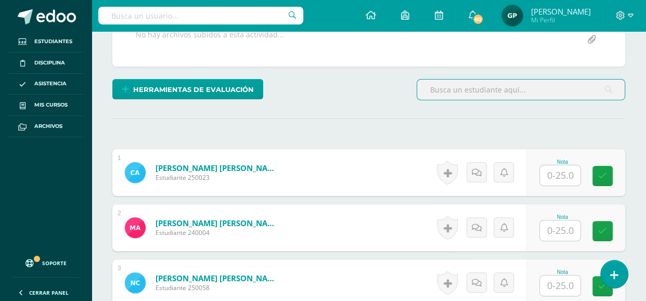
scroll to position [241, 0]
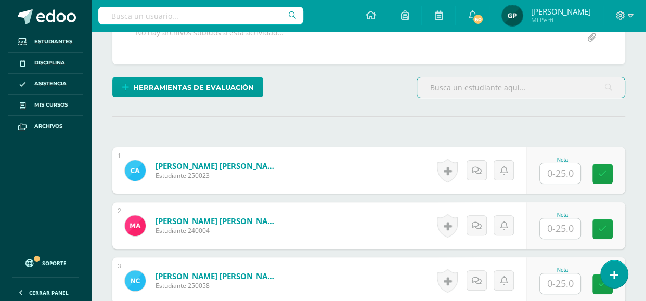
click at [563, 173] on input "text" at bounding box center [560, 173] width 41 height 20
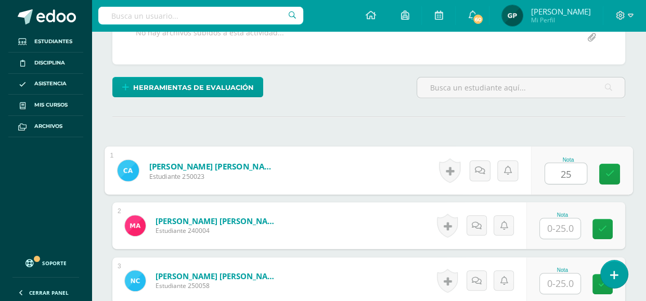
type input "25"
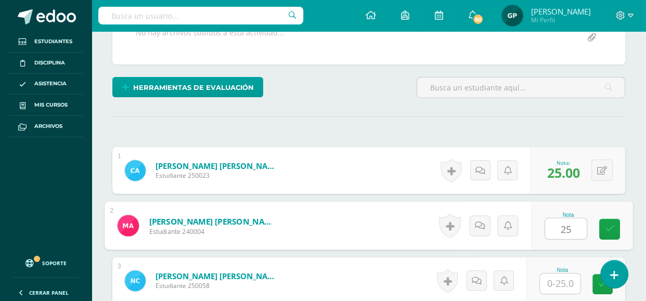
type input "25"
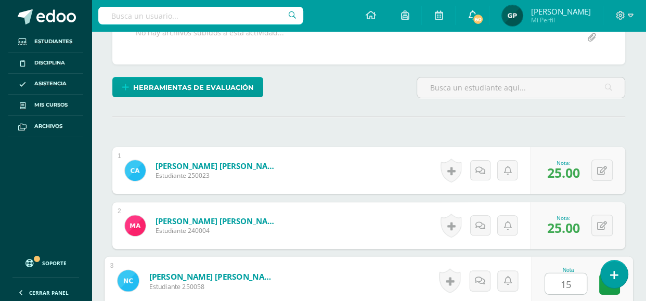
type input "15"
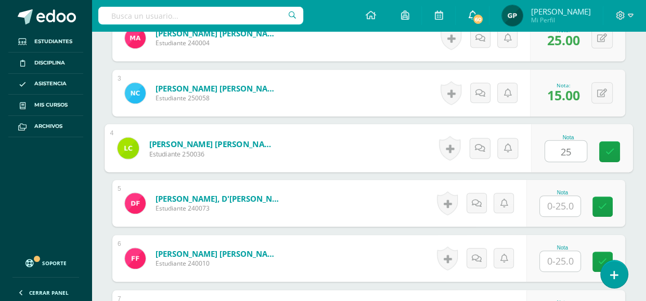
type input "25"
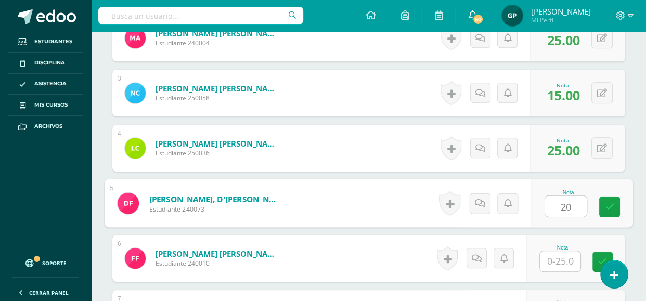
type input "20"
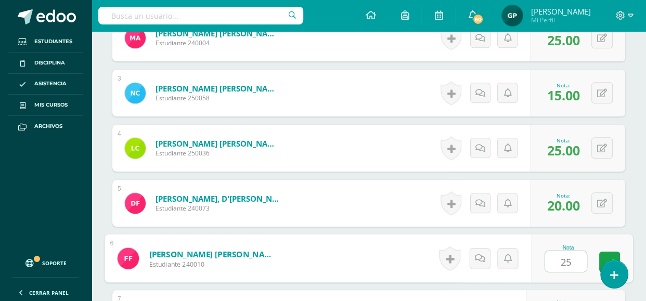
type input "25"
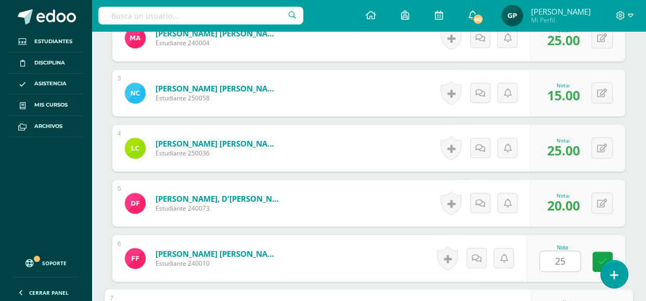
scroll to position [594, 0]
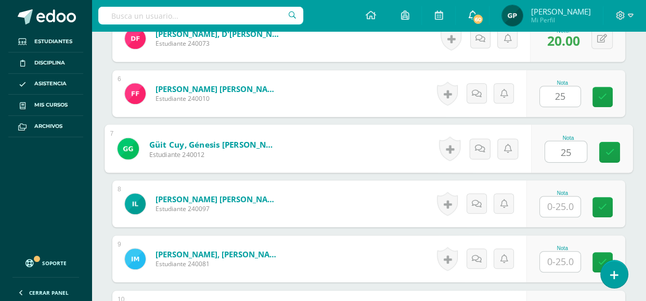
type input "25"
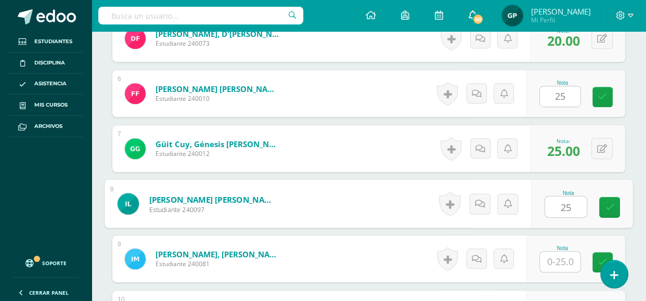
type input "25"
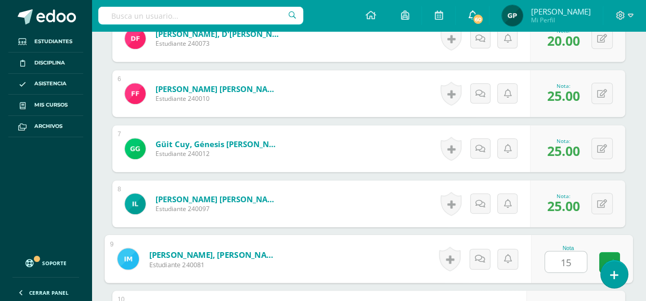
type input "15"
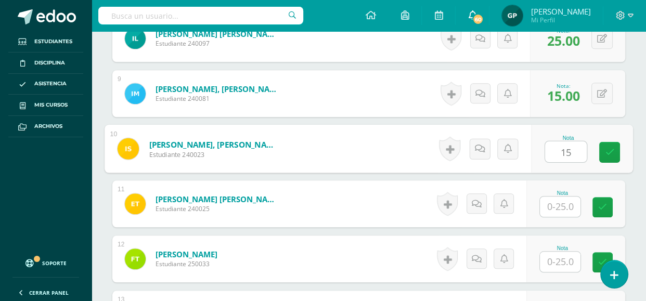
type input "15"
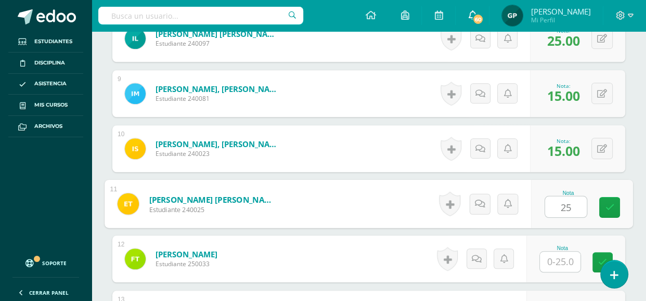
type input "25"
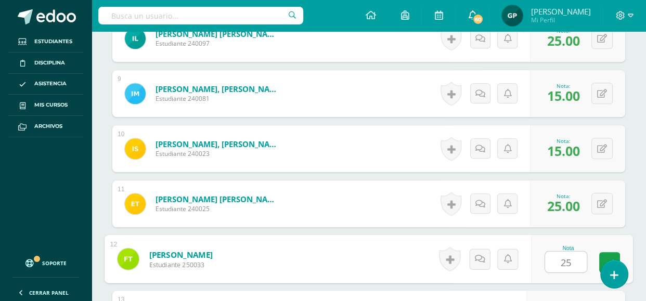
type input "25"
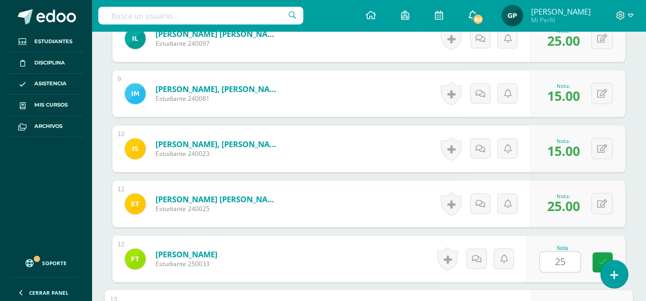
scroll to position [915, 0]
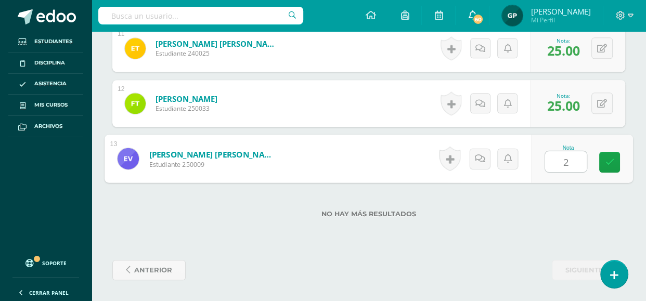
type input "25"
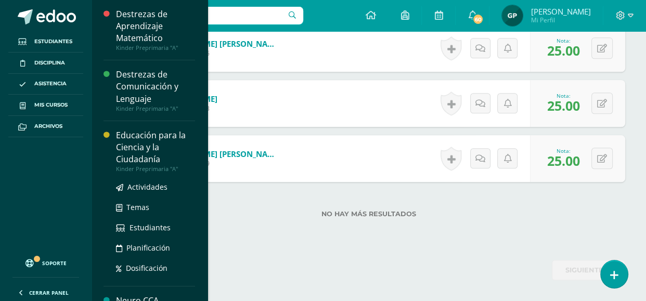
click at [166, 142] on div "Educación para la Ciencia y la Ciudadanía" at bounding box center [155, 148] width 79 height 36
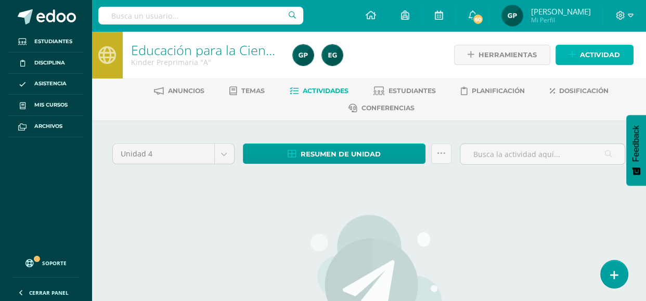
click at [576, 51] on link "Actividad" at bounding box center [595, 55] width 78 height 20
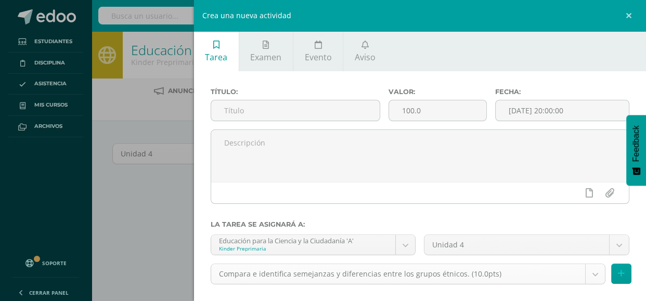
click at [592, 278] on body "Estudiantes Disciplina Asistencia Mis cursos Archivos Soporte Ayuda Reportar un…" at bounding box center [323, 233] width 646 height 467
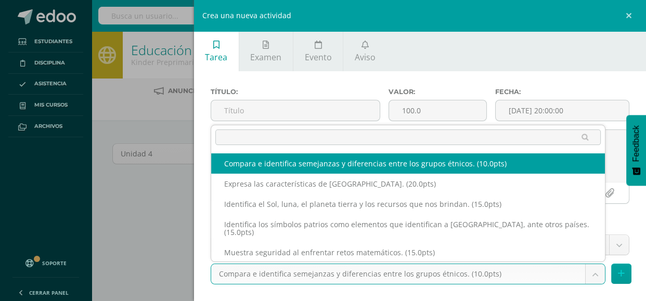
select select "110954"
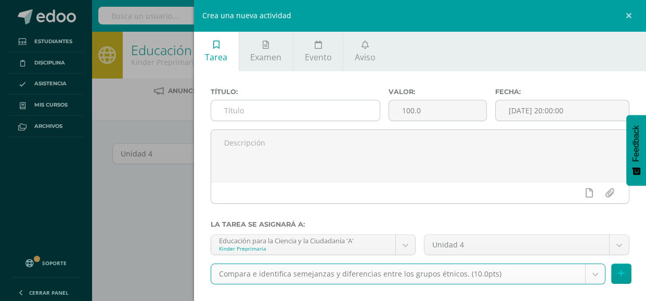
click at [254, 109] on input "text" at bounding box center [295, 110] width 169 height 20
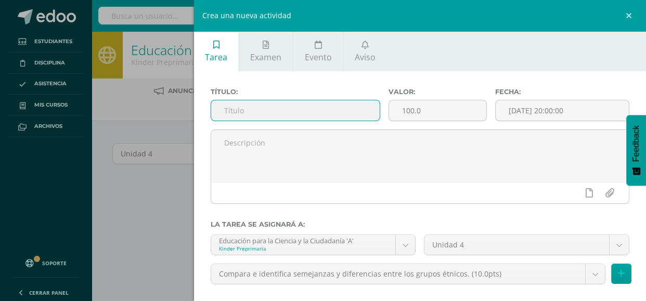
paste input "La interculturalidad en [GEOGRAPHIC_DATA] ([GEOGRAPHIC_DATA], [DEMOGRAPHIC_DATA…"
type input "La interculturalidad en [GEOGRAPHIC_DATA] ([GEOGRAPHIC_DATA], [DEMOGRAPHIC_DATA…"
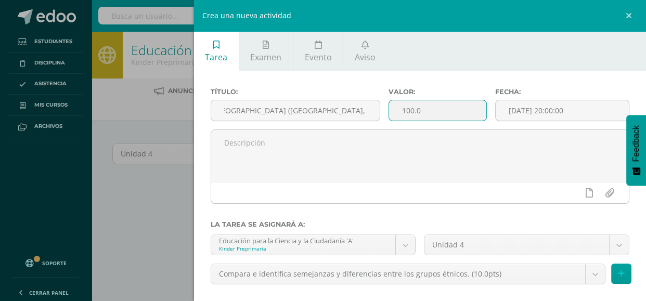
click at [446, 113] on input "100.0" at bounding box center [437, 110] width 97 height 20
type input "1"
type input "10"
click at [525, 107] on input "[DATE] 20:00:00" at bounding box center [562, 110] width 133 height 20
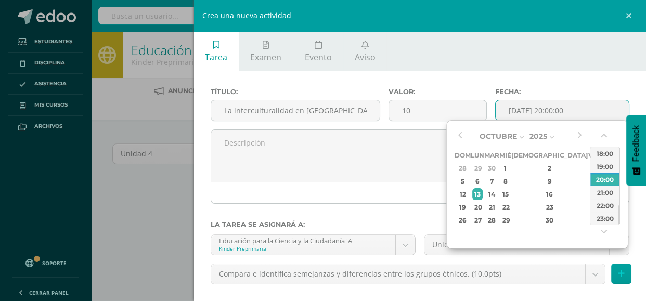
click at [467, 130] on div "Octubre Enero Febrero Marzo Abril Mayo Junio Julio Agosto Septiembre Octubre No…" at bounding box center [520, 177] width 130 height 98
click at [462, 135] on button "button" at bounding box center [460, 136] width 10 height 16
click at [589, 177] on div "12" at bounding box center [593, 181] width 9 height 12
type input "2025-09-12 20:00"
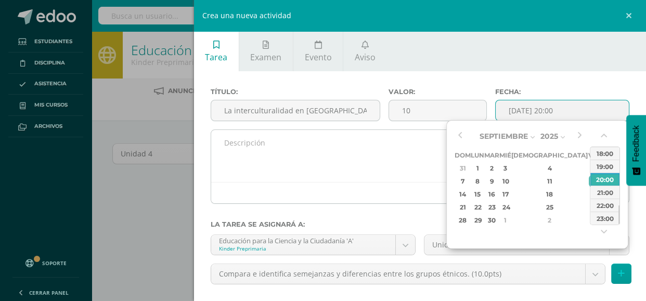
click at [286, 161] on textarea at bounding box center [420, 156] width 418 height 52
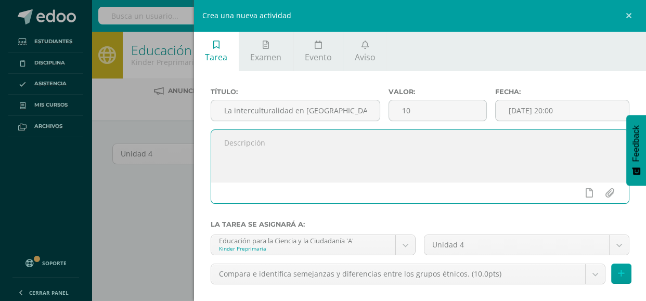
paste textarea "Actividad dentro del aula."
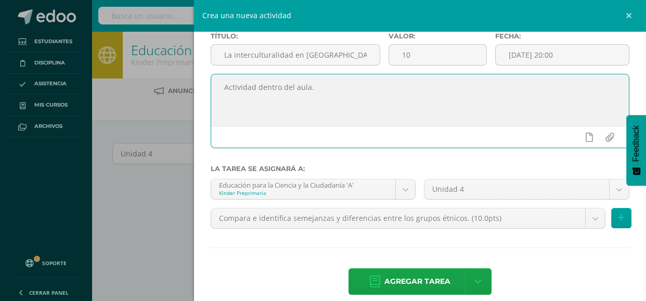
scroll to position [55, 0]
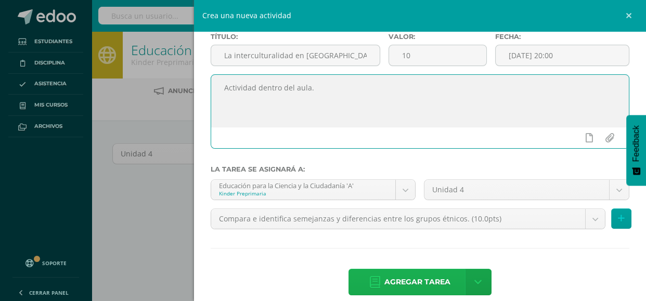
type textarea "Actividad dentro del aula."
click at [397, 285] on span "Agregar tarea" at bounding box center [417, 281] width 66 height 25
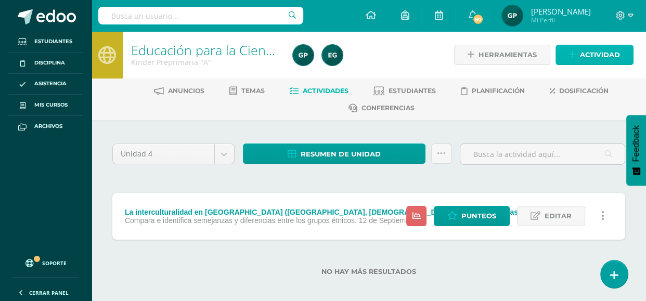
click at [577, 59] on link "Actividad" at bounding box center [595, 55] width 78 height 20
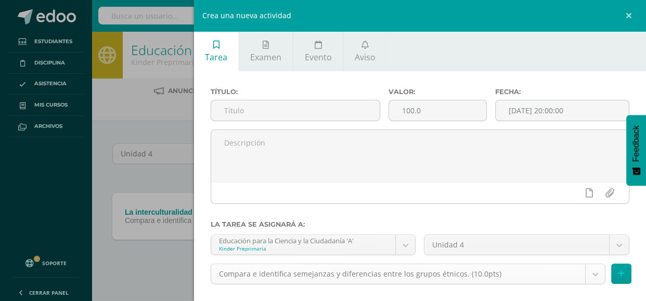
click at [590, 270] on body "Tarea asignada exitosamente Estudiantes Disciplina Asistencia Mis cursos Archiv…" at bounding box center [323, 154] width 646 height 309
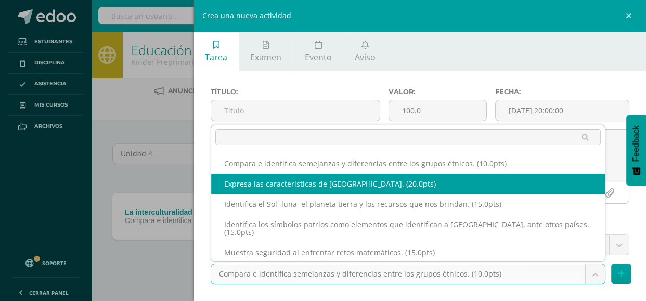
select select "110951"
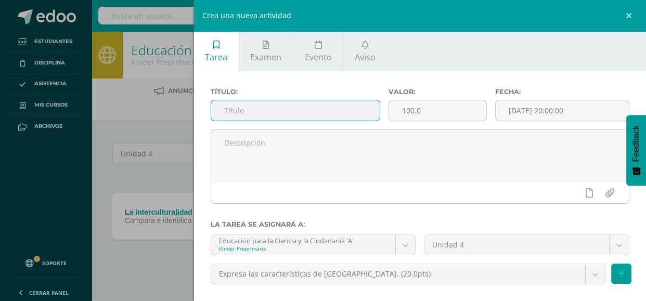
click at [236, 108] on input "text" at bounding box center [295, 110] width 169 height 20
paste input "Habla de manera clara, prepara con anticipación y esfuerzo, creatividad su pres…"
type input "Habla de manera clara, prepara con anticipación y esfuerzo, creatividad su pres…"
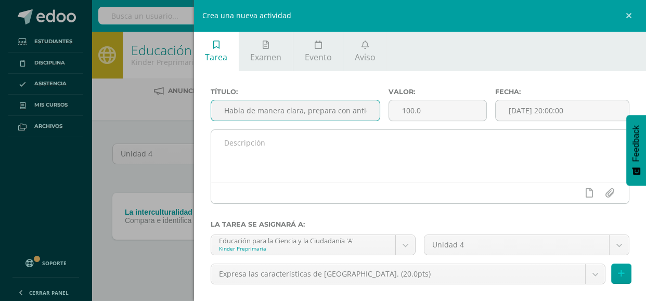
click at [288, 150] on textarea at bounding box center [420, 156] width 418 height 52
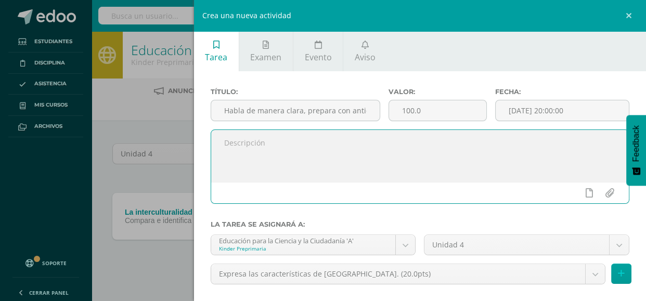
paste textarea "Exposiciones sobre la tradición Guatemalteca que le corresponda según su número…"
type textarea "Exposiciones sobre la tradición Guatemalteca que le corresponda según su número…"
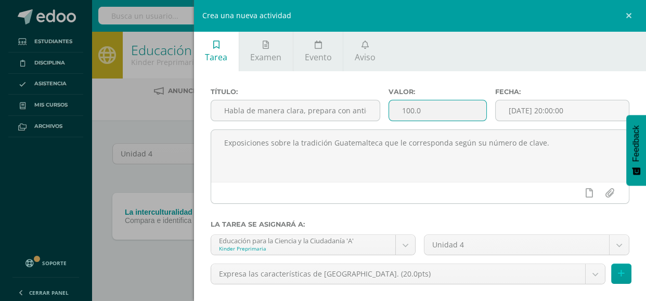
click at [444, 107] on input "100.0" at bounding box center [437, 110] width 97 height 20
type input "1"
type input "20"
click at [542, 111] on input "[DATE] 20:00:00" at bounding box center [562, 110] width 133 height 20
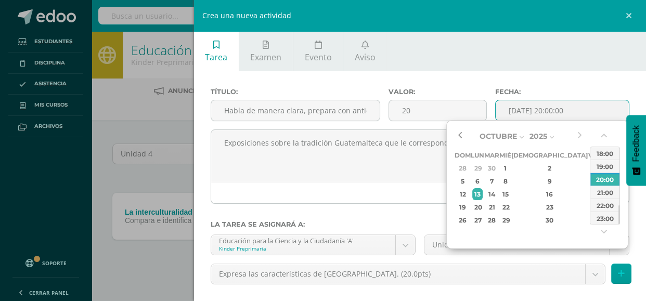
click at [459, 135] on button "button" at bounding box center [460, 136] width 10 height 16
click at [510, 179] on div "10" at bounding box center [504, 181] width 9 height 12
type input "2025-09-10 20:00"
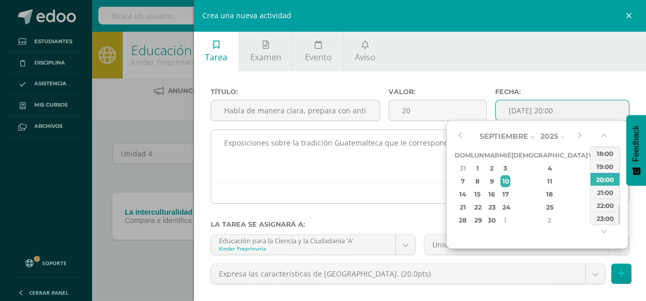
click at [399, 170] on textarea "Exposiciones sobre la tradición Guatemalteca que le corresponda según su número…" at bounding box center [420, 156] width 418 height 52
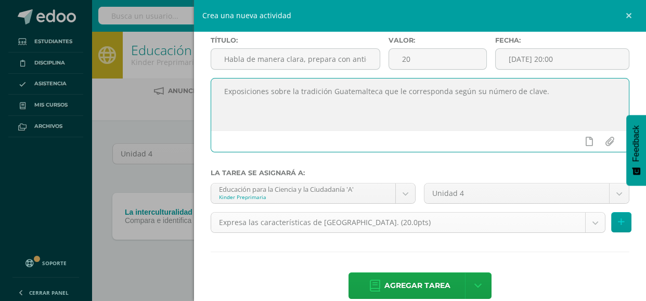
scroll to position [69, 0]
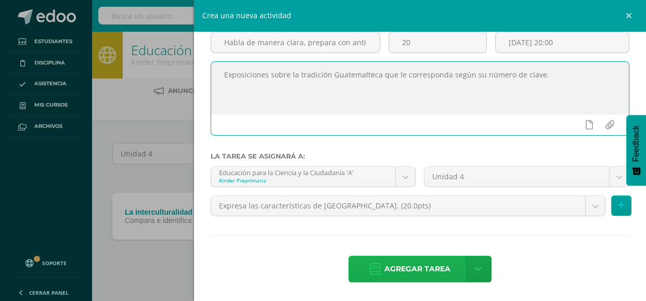
click at [397, 276] on span "Agregar tarea" at bounding box center [417, 268] width 66 height 25
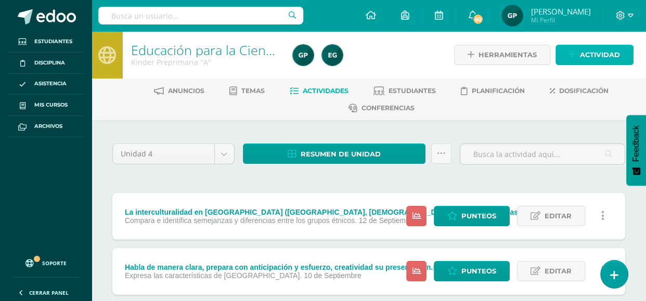
click at [572, 56] on icon at bounding box center [572, 54] width 7 height 9
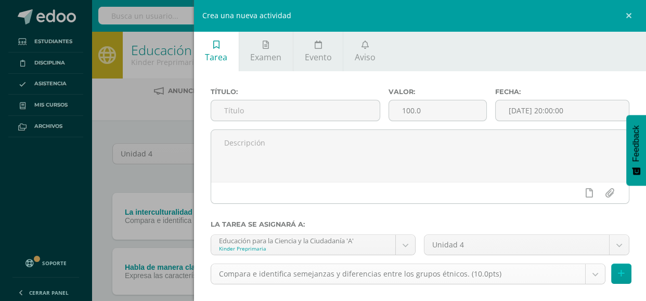
click at [598, 280] on body "Tarea asignada exitosamente Estudiantes Disciplina Asistencia Mis cursos Archiv…" at bounding box center [323, 182] width 646 height 364
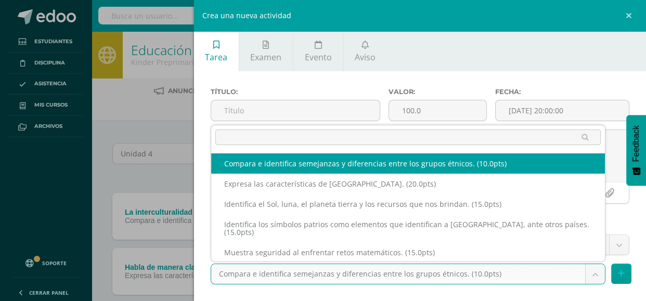
scroll to position [11, 0]
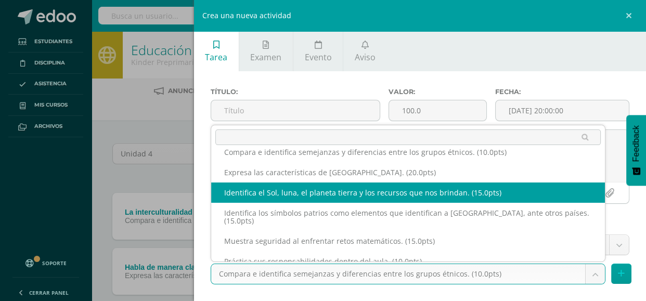
select select "110958"
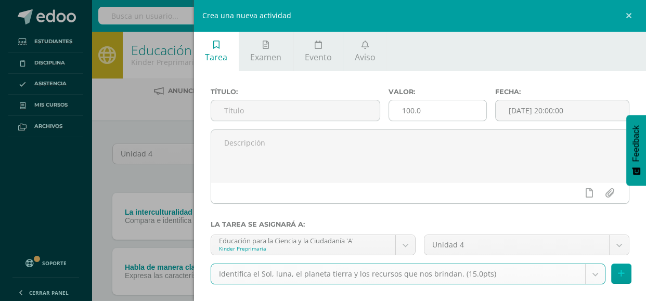
click at [431, 113] on input "100.0" at bounding box center [437, 110] width 97 height 20
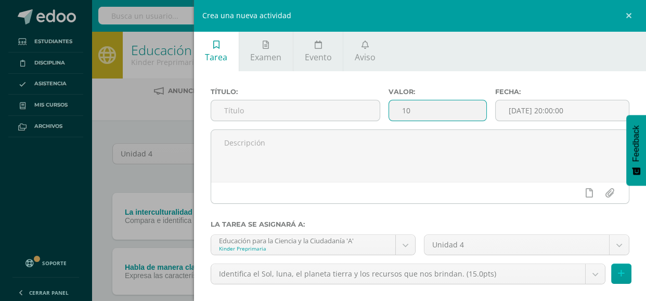
type input "1"
type input "15"
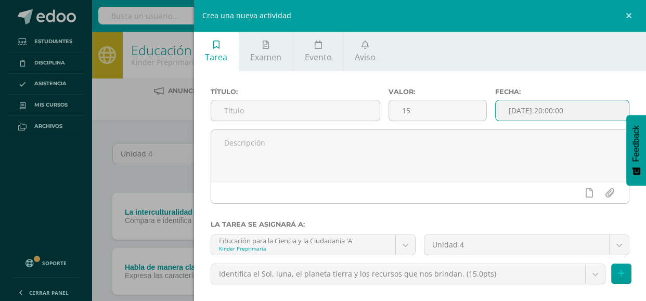
click at [560, 104] on input "[DATE] 20:00:00" at bounding box center [562, 110] width 133 height 20
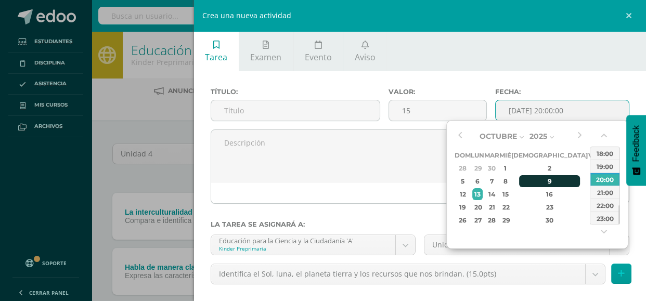
click at [536, 179] on div "9" at bounding box center [549, 181] width 61 height 12
type input "2025-10-09 20:00"
click at [413, 109] on input "15" at bounding box center [437, 110] width 97 height 20
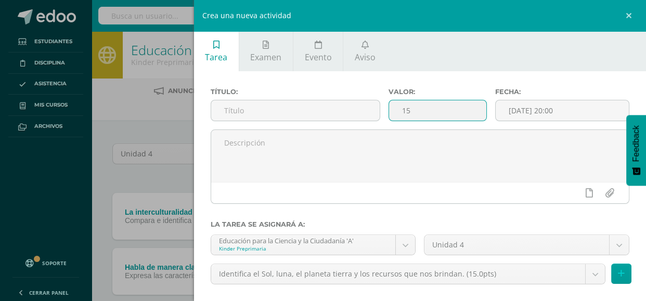
type input "1"
type input "10"
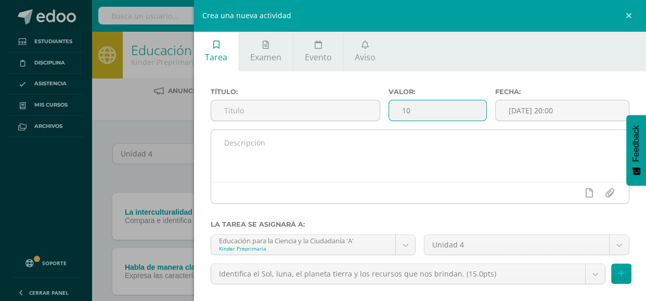
click at [240, 156] on textarea at bounding box center [420, 156] width 418 height 52
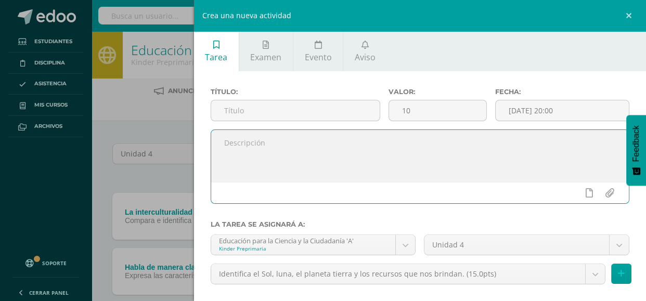
paste textarea "dentifica a Guatemala como un país del planeta tierra. Elabora con una pelota e…"
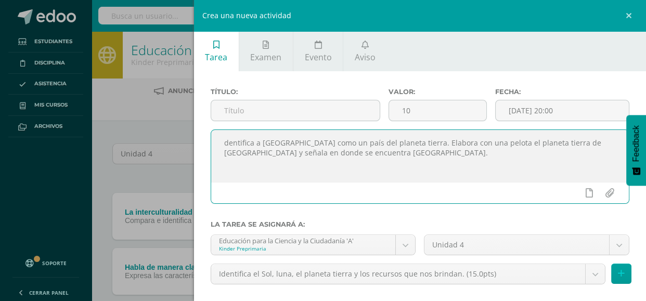
type textarea "dentifica a Guatemala como un país del planeta tierra. Elabora con una pelota e…"
click at [231, 110] on input "text" at bounding box center [295, 110] width 169 height 20
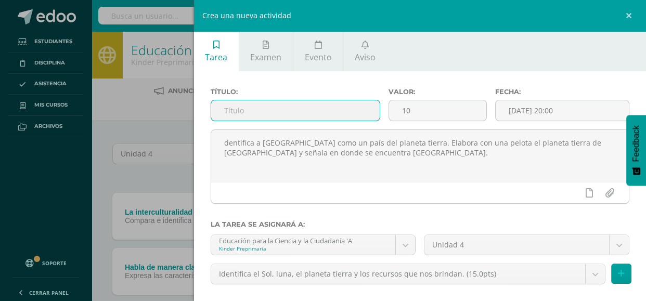
paste input "El Universo."
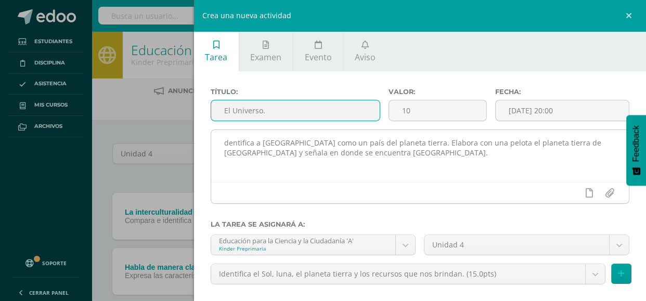
type input "El Universo."
click at [224, 144] on textarea "dentifica a Guatemala como un país del planeta tierra. Elabora con una pelota e…" at bounding box center [420, 156] width 418 height 52
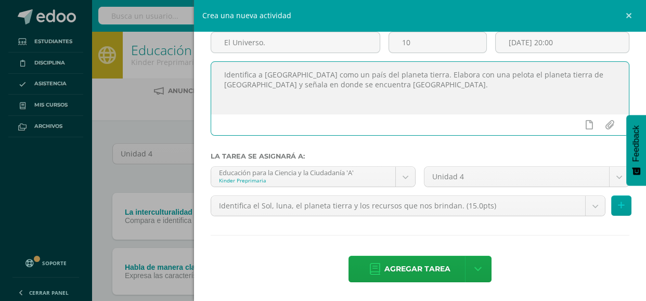
scroll to position [69, 0]
type textarea "Identifica a [GEOGRAPHIC_DATA] como un país del planeta tierra. Elabora con una…"
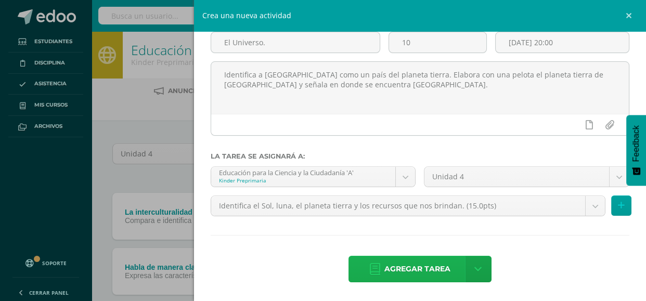
click at [382, 270] on link "Agregar tarea" at bounding box center [409, 269] width 123 height 27
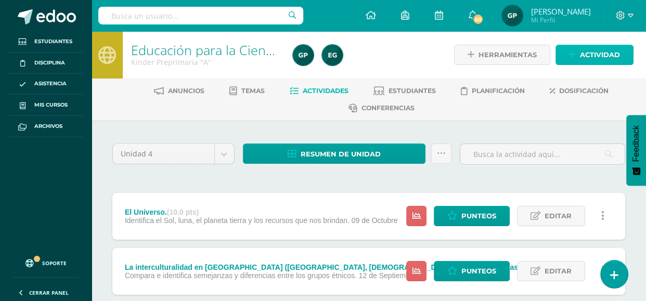
click at [560, 48] on link "Actividad" at bounding box center [595, 55] width 78 height 20
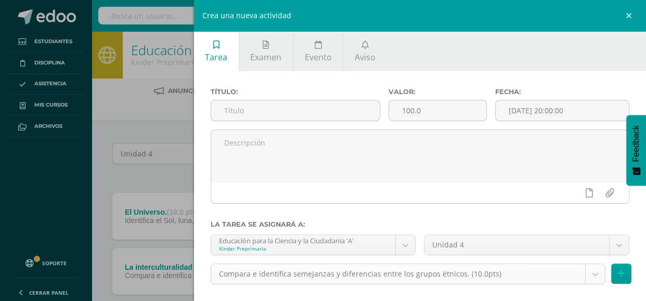
click at [597, 276] on body "Tarea asignada exitosamente Estudiantes Disciplina Asistencia Mis cursos Archiv…" at bounding box center [323, 209] width 646 height 419
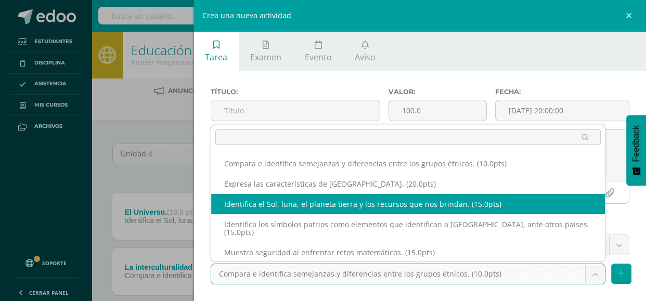
select select "110958"
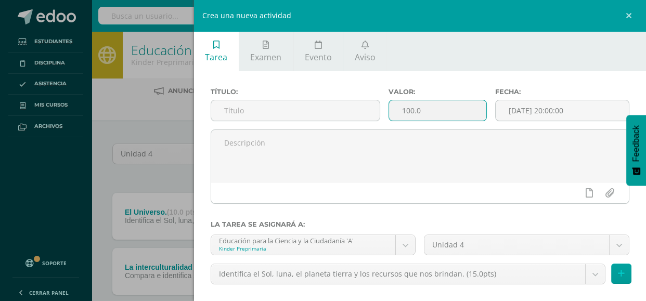
click at [430, 115] on input "100.0" at bounding box center [437, 110] width 97 height 20
type input "1"
type input "5"
click at [546, 111] on input "[DATE] 20:00:00" at bounding box center [562, 110] width 133 height 20
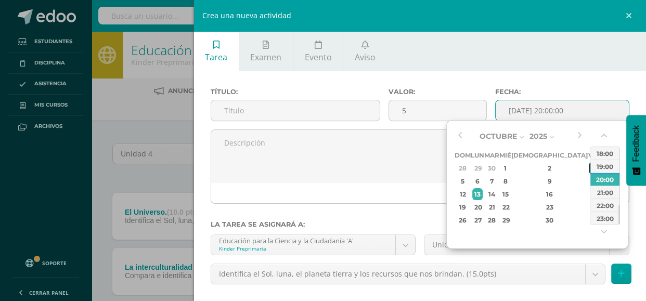
click at [589, 167] on div "3" at bounding box center [593, 168] width 9 height 12
type input "[DATE] 20:00"
click at [253, 117] on input "text" at bounding box center [295, 110] width 169 height 20
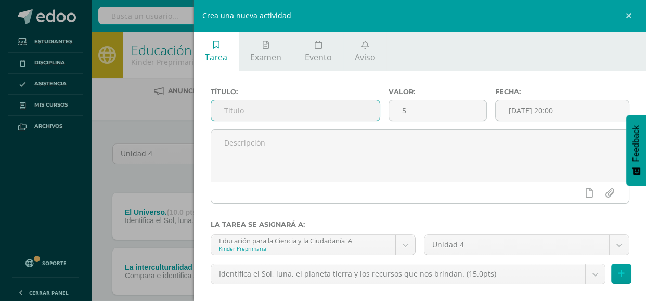
paste input "El Universo."
type input "El Universo."
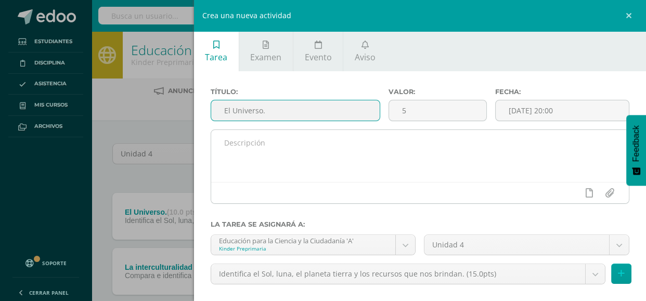
click at [227, 143] on textarea at bounding box center [420, 156] width 418 height 52
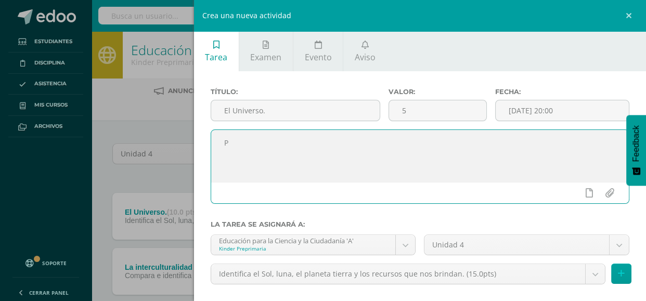
paste textarea "lanetario del sistema solar."
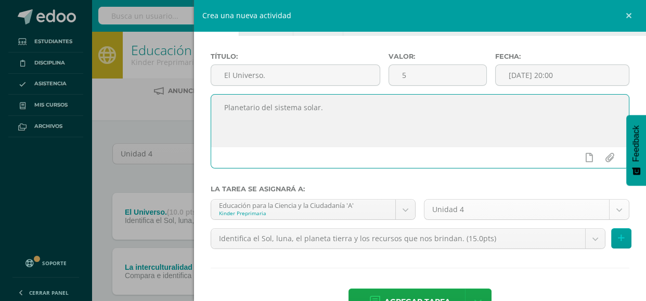
scroll to position [69, 0]
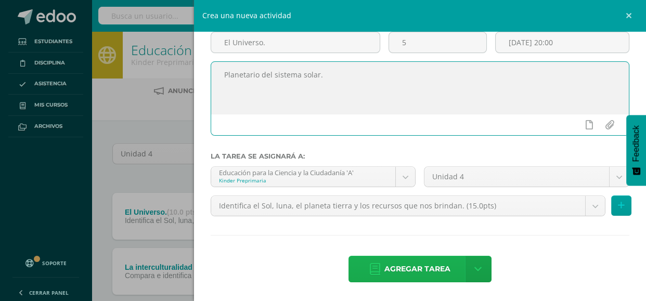
type textarea "Planetario del sistema solar."
click at [411, 265] on span "Agregar tarea" at bounding box center [417, 268] width 66 height 25
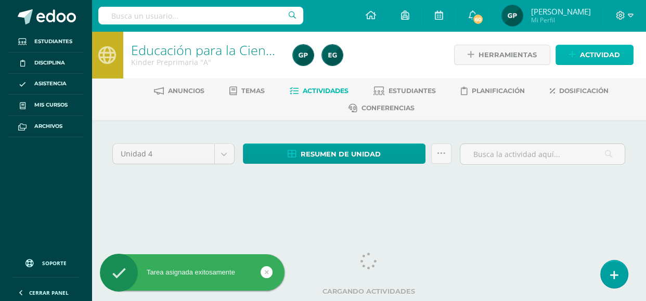
click at [575, 57] on icon at bounding box center [572, 54] width 7 height 9
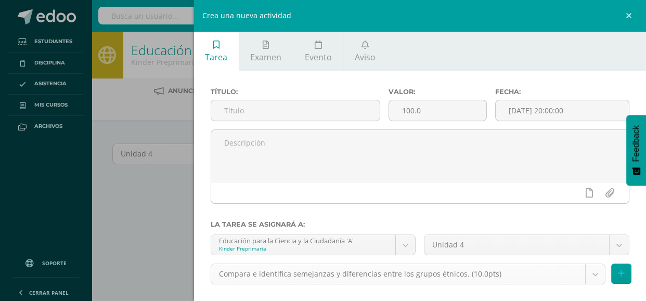
click at [597, 214] on body "Tarea asignada exitosamente Estudiantes Disciplina Asistencia Mis cursos Archiv…" at bounding box center [323, 107] width 646 height 214
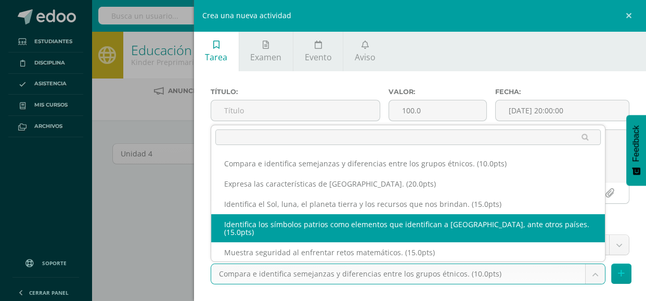
select select "110952"
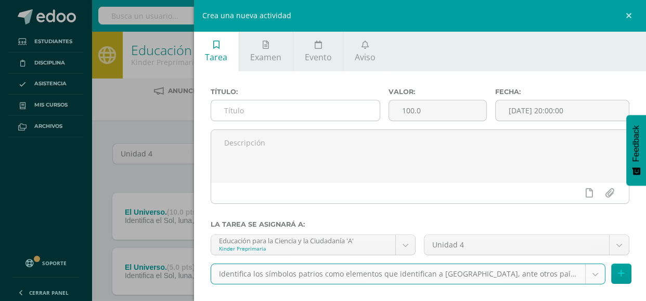
click at [277, 115] on input "text" at bounding box center [295, 110] width 169 height 20
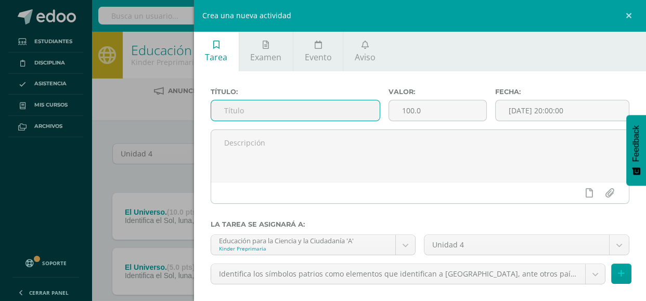
paste input "Símbolos patrios: La ceiba, el quetzal, la marimba, la bandera, [PERSON_NAME] U…"
type input "Símbolos patrios: La ceiba, el quetzal, la marimba, la bandera, [PERSON_NAME] U…"
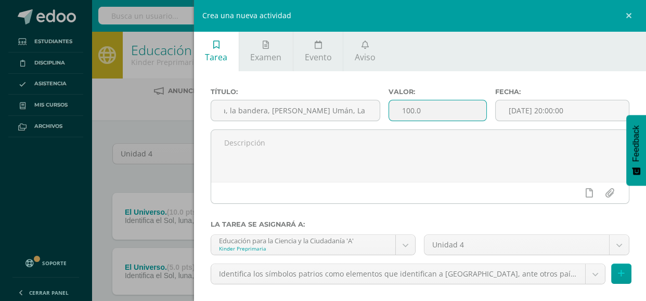
click at [438, 113] on input "100.0" at bounding box center [437, 110] width 97 height 20
type input "1"
type input "15"
click at [535, 115] on input "[DATE] 20:00:00" at bounding box center [562, 110] width 133 height 20
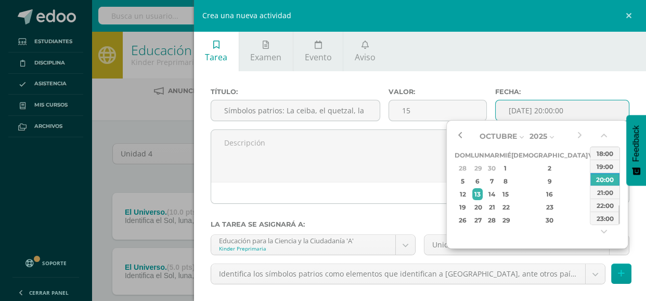
click at [460, 138] on button "button" at bounding box center [460, 136] width 10 height 16
click at [510, 180] on div "10" at bounding box center [504, 181] width 9 height 12
type input "2025-09-10 20:00"
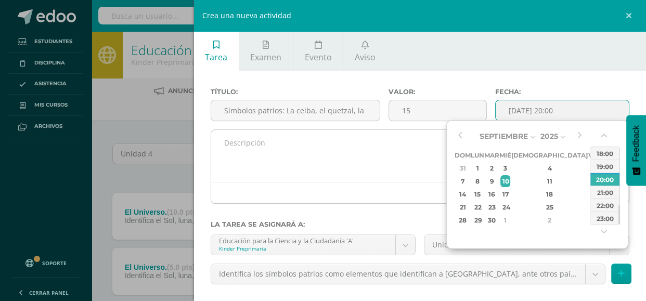
click at [248, 149] on textarea at bounding box center [420, 156] width 418 height 52
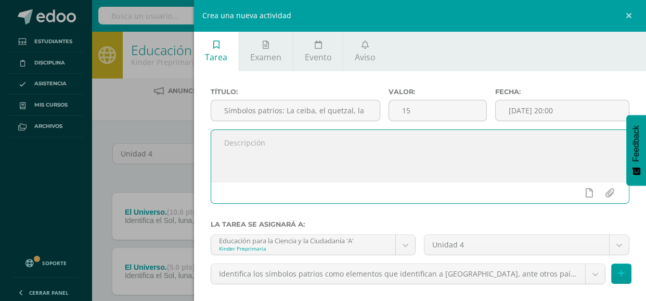
paste textarea "rabajo en la bitácora."
click at [328, 144] on textarea "rabajo en la bitácora, cada simbolo patrio." at bounding box center [420, 156] width 418 height 52
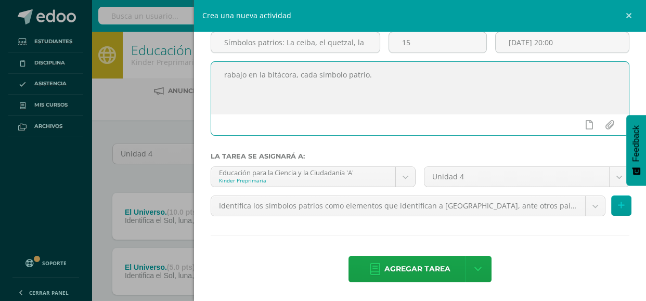
scroll to position [67, 0]
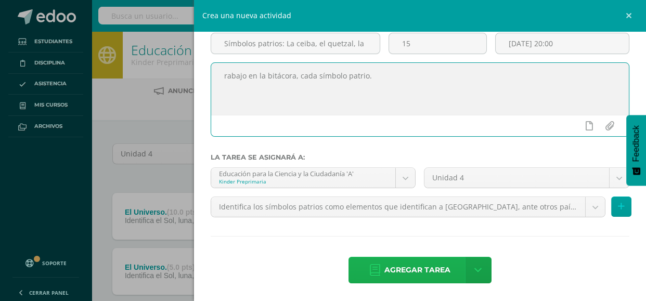
type textarea "rabajo en la bitácora, cada símbolo patrio."
click at [380, 270] on icon at bounding box center [375, 270] width 10 height 11
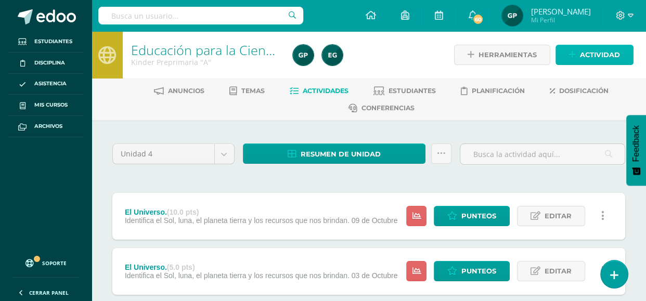
click at [600, 59] on span "Actividad" at bounding box center [600, 54] width 40 height 19
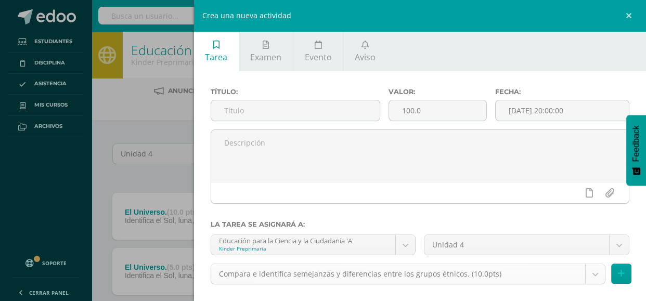
click at [592, 279] on body "Tarea asignada exitosamente Estudiantes Disciplina Asistencia Mis cursos Archiv…" at bounding box center [323, 265] width 646 height 530
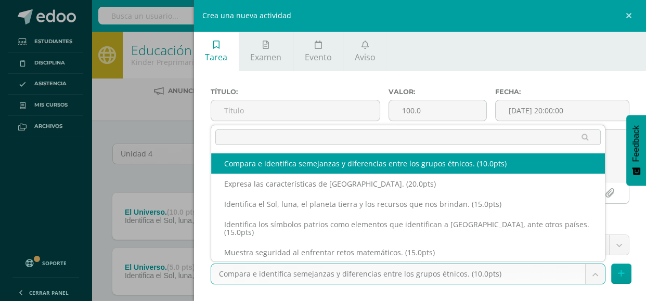
scroll to position [11, 0]
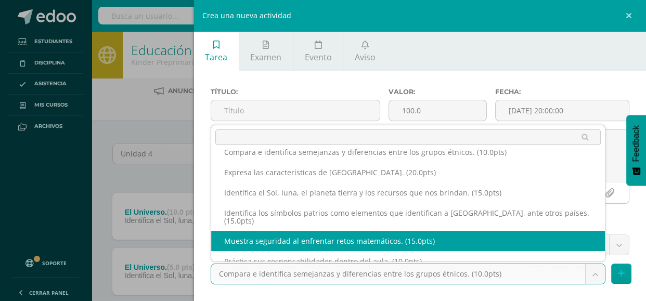
select select "110955"
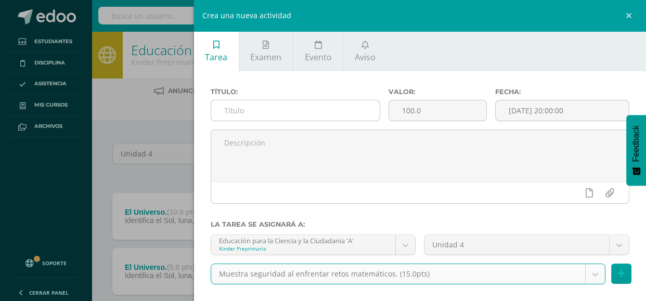
click at [265, 111] on input "text" at bounding box center [295, 110] width 169 height 20
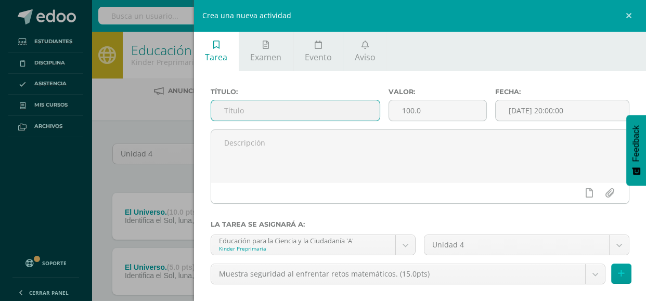
paste input "dentifica el valor de los elementos de consumo."
type input "dentifica el valor de los elementos de consumo."
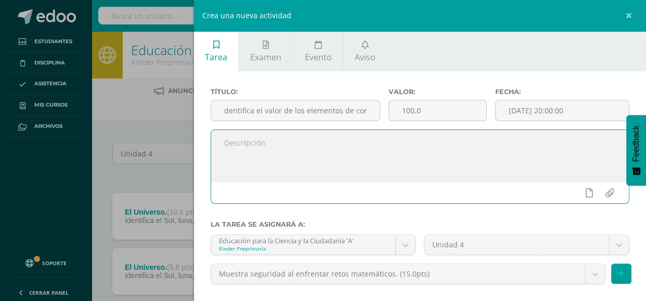
click at [264, 150] on textarea at bounding box center [420, 156] width 418 height 52
paste textarea "Ejercita el conteo de 2 en 2, 5 en 5, 10 en 10 utilizando billetes y monedas."
type textarea "Ejercita el conteo de 2 en 2, 5 en 5, 10 en 10 utilizando billetes y monedas."
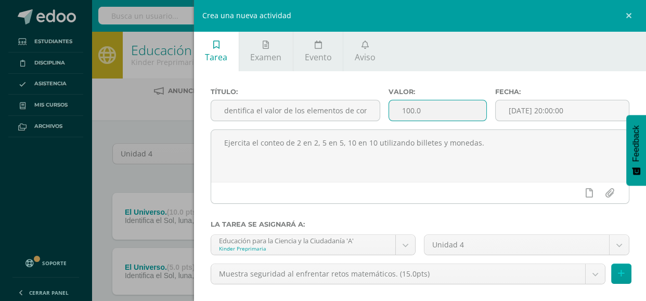
click at [444, 109] on input "100.0" at bounding box center [437, 110] width 97 height 20
type input "1"
type input "15"
click at [551, 111] on input "[DATE] 20:00:00" at bounding box center [562, 110] width 133 height 20
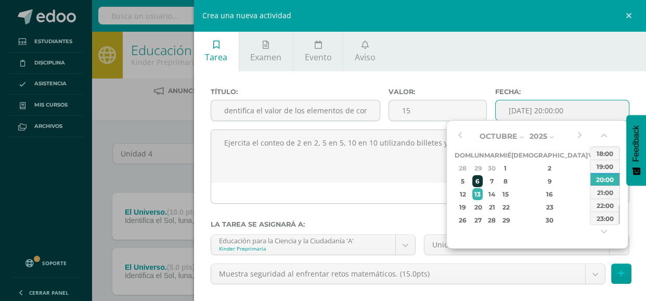
click at [482, 182] on div "6" at bounding box center [477, 181] width 11 height 12
type input "2025-10-06 20:00"
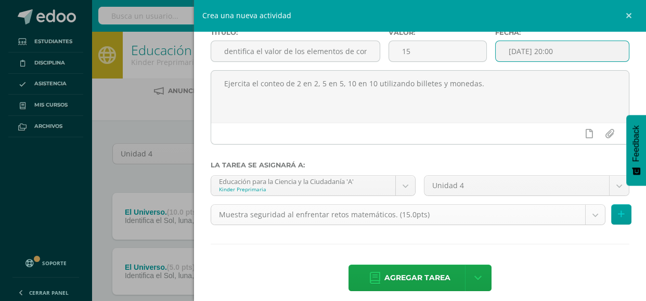
scroll to position [69, 0]
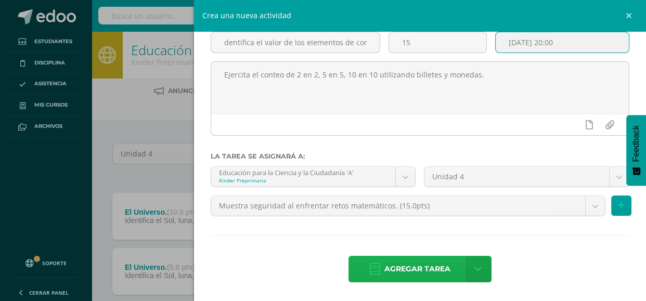
click at [357, 273] on link "Agregar tarea" at bounding box center [409, 269] width 123 height 27
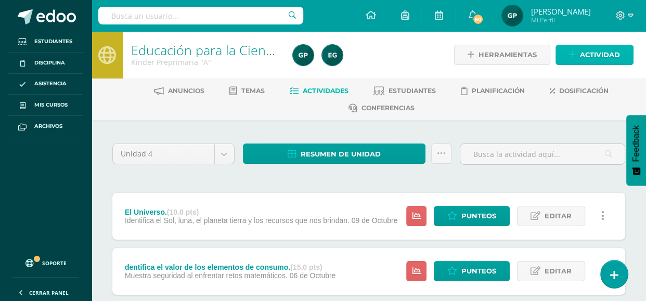
click at [563, 55] on link "Actividad" at bounding box center [595, 55] width 78 height 20
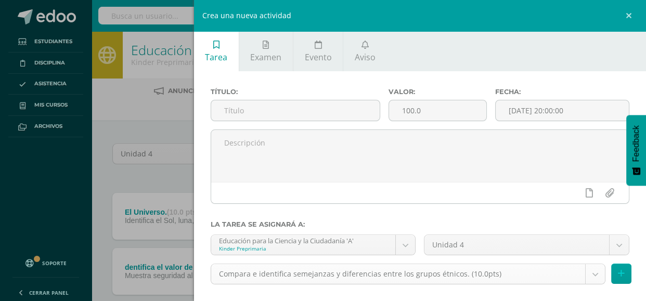
click at [590, 279] on body "Tarea asignada exitosamente Estudiantes Disciplina Asistencia Mis cursos Archiv…" at bounding box center [323, 292] width 646 height 585
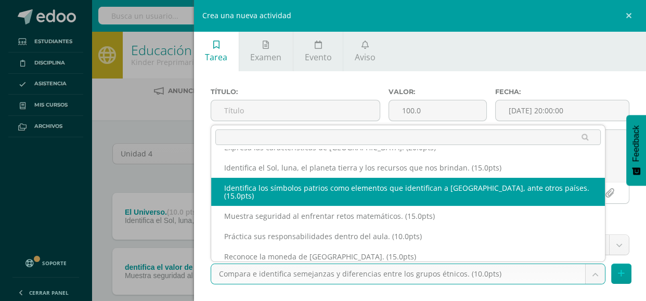
scroll to position [36, 0]
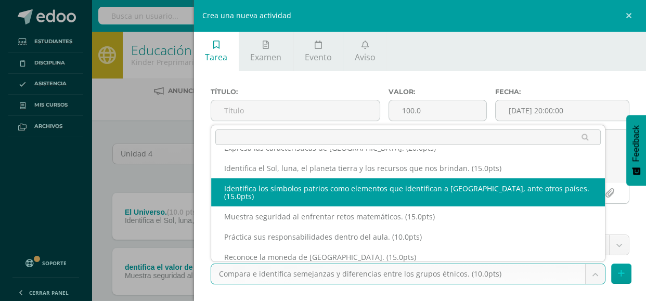
select select "110959"
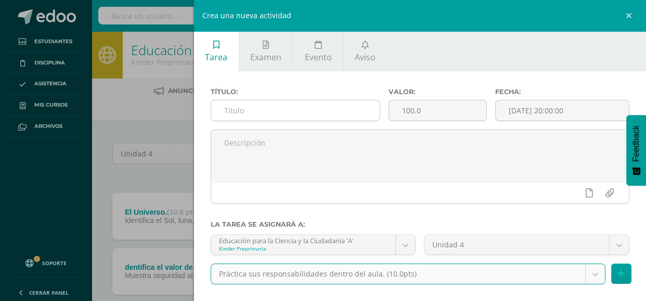
click at [271, 115] on input "text" at bounding box center [295, 110] width 169 height 20
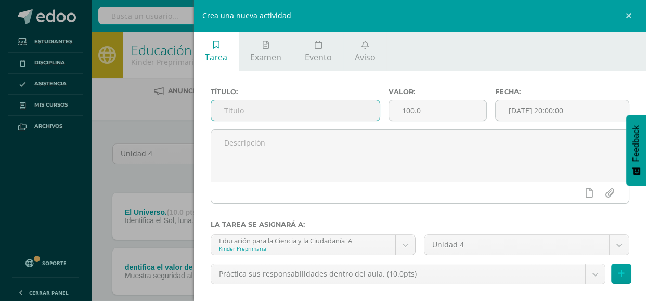
paste input "Los Gentilicios"
type input "Los Gentilicios"
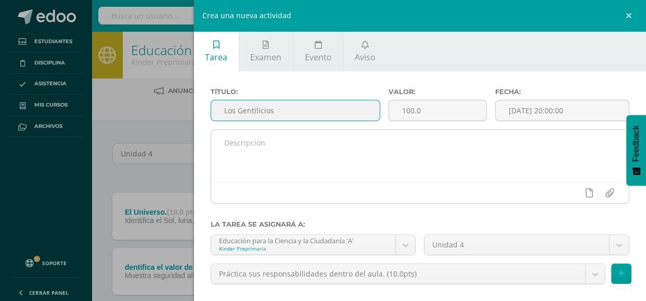
click at [235, 140] on textarea at bounding box center [420, 156] width 418 height 52
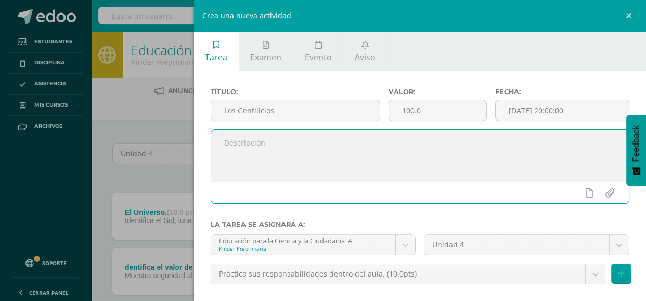
paste textarea "Hoja de trabajo."
click at [268, 158] on textarea "Hoja de trabajo." at bounding box center [420, 156] width 418 height 52
paste textarea "Identifica posibles palabras que únicamente se utilizan en Guatemala, chapinism…"
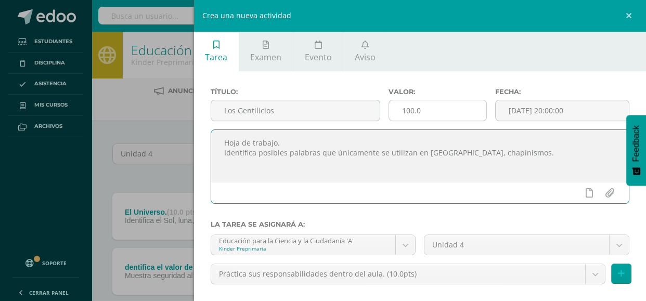
type textarea "Hoja de trabajo. Identifica posibles palabras que únicamente se utilizan en Gua…"
click at [430, 109] on input "100.0" at bounding box center [437, 110] width 97 height 20
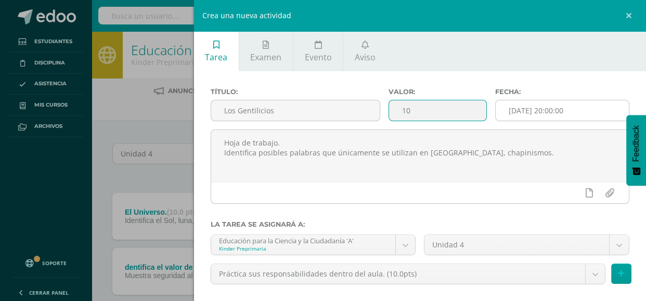
type input "10"
click at [551, 113] on input "[DATE] 20:00:00" at bounding box center [562, 110] width 133 height 20
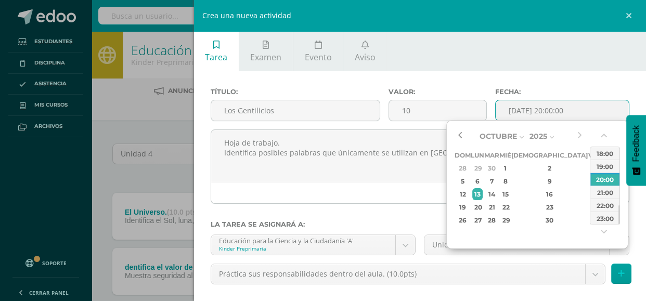
click at [460, 134] on button "button" at bounding box center [460, 136] width 10 height 16
click at [477, 193] on div "11" at bounding box center [477, 194] width 11 height 12
type input "2025-08-11 20:00"
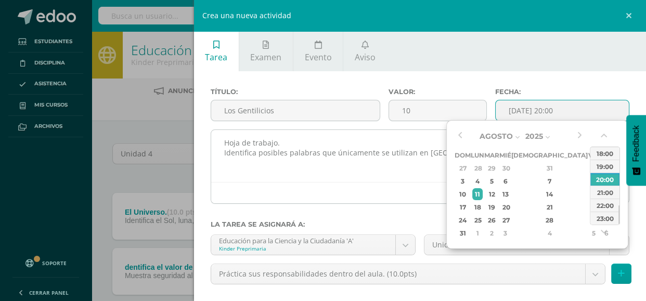
click at [349, 177] on textarea "Hoja de trabajo. Identifica posibles palabras que únicamente se utilizan en Gua…" at bounding box center [420, 156] width 418 height 52
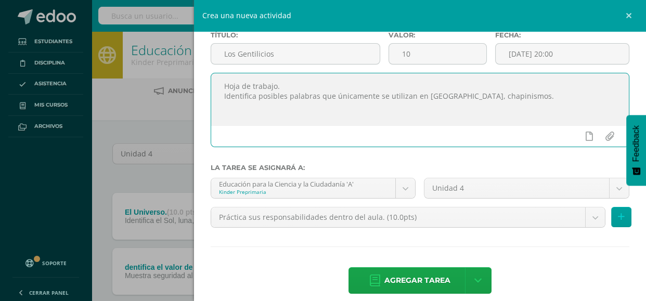
scroll to position [69, 0]
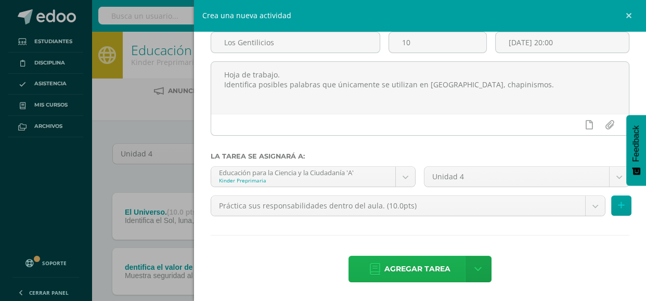
click at [421, 272] on span "Agregar tarea" at bounding box center [417, 268] width 66 height 25
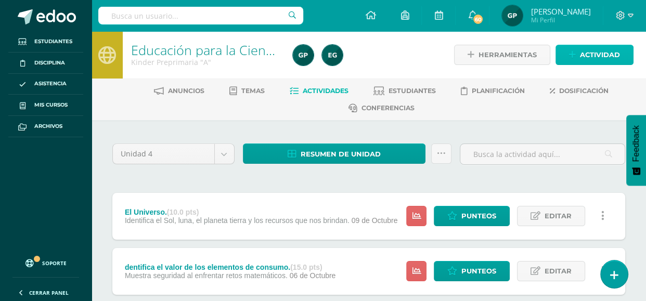
click at [590, 46] on span "Actividad" at bounding box center [600, 54] width 40 height 19
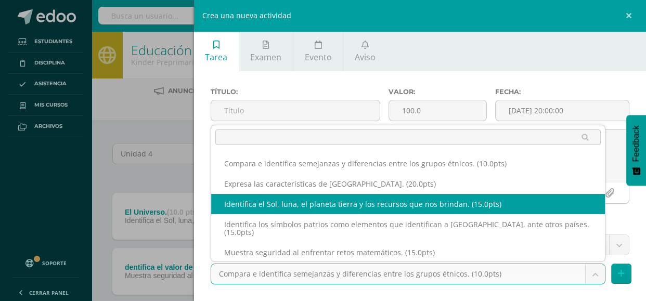
scroll to position [36, 0]
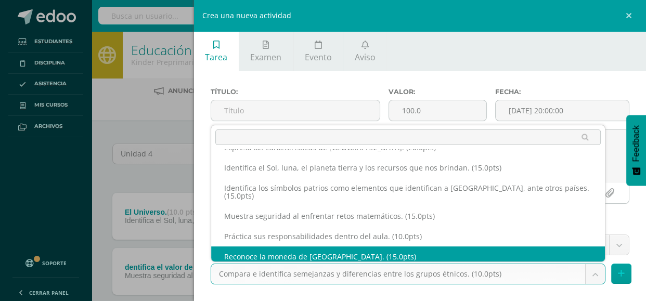
select select "110956"
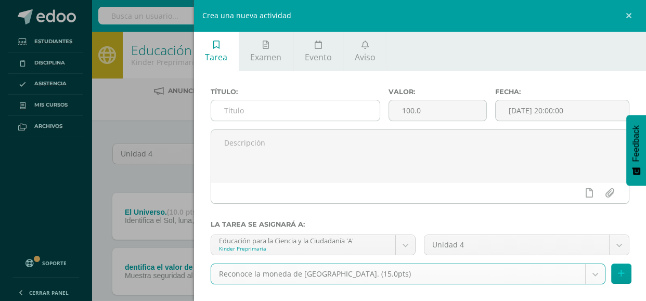
click at [270, 111] on input "text" at bounding box center [295, 110] width 169 height 20
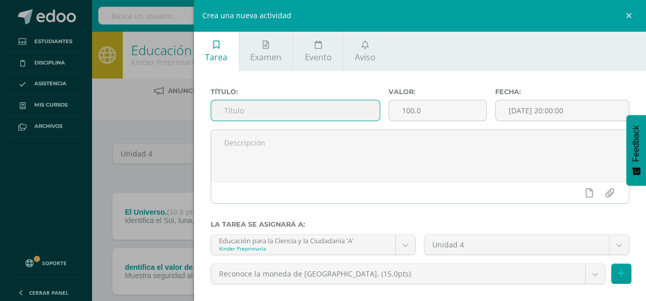
paste input "Billetes y monedas de [GEOGRAPHIC_DATA]."
type input "Billetes y monedas de [GEOGRAPHIC_DATA]."
click at [438, 109] on input "100.0" at bounding box center [437, 110] width 97 height 20
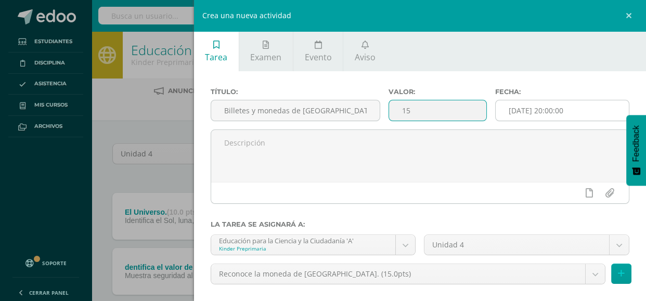
type input "15"
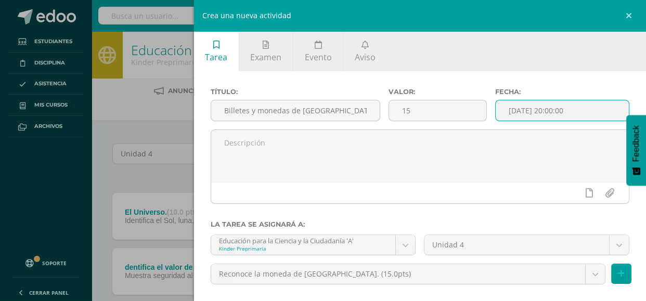
click at [513, 108] on input "[DATE] 20:00:00" at bounding box center [562, 110] width 133 height 20
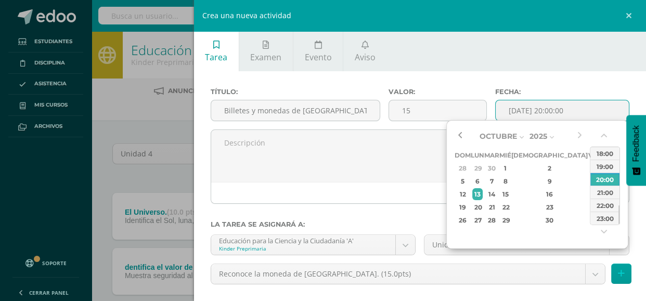
click at [456, 138] on button "button" at bounding box center [460, 136] width 10 height 16
click at [541, 196] on div "18" at bounding box center [549, 194] width 61 height 12
type input "2025-09-18 20:00"
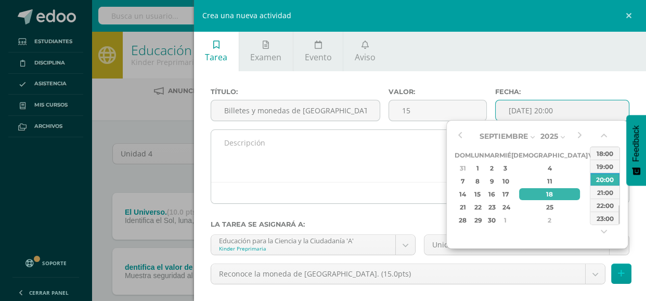
click at [332, 152] on textarea at bounding box center [420, 156] width 418 height 52
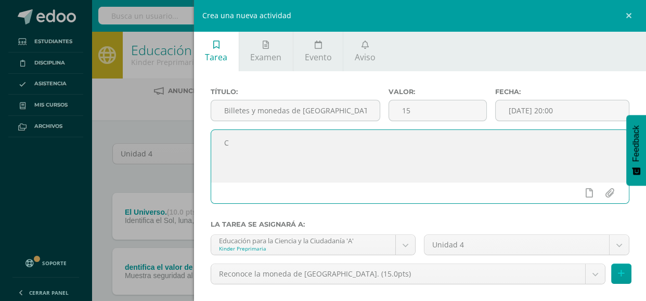
paste textarea "ollage de billetes y monedas de Guatemala."
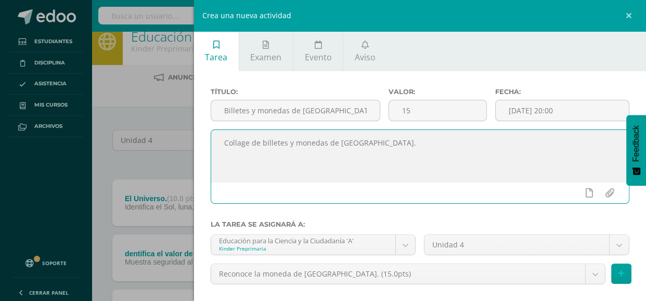
scroll to position [0, 0]
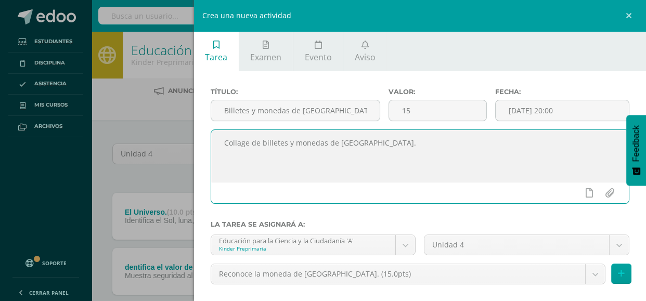
type textarea "Collage de billetes y monedas de Guatemala."
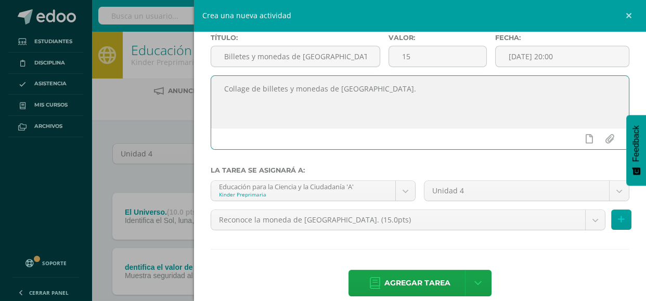
scroll to position [69, 0]
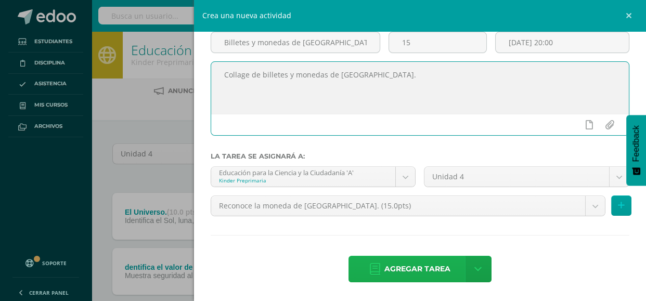
click at [392, 263] on span "Agregar tarea" at bounding box center [417, 268] width 66 height 25
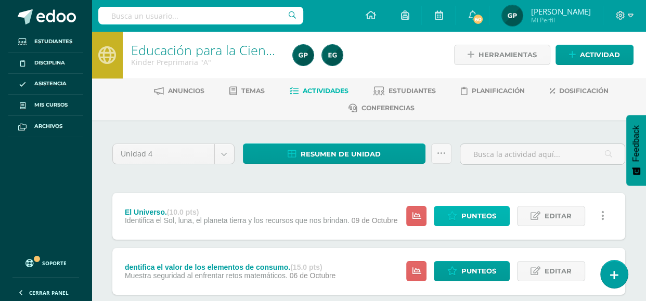
click at [449, 216] on icon at bounding box center [452, 216] width 10 height 9
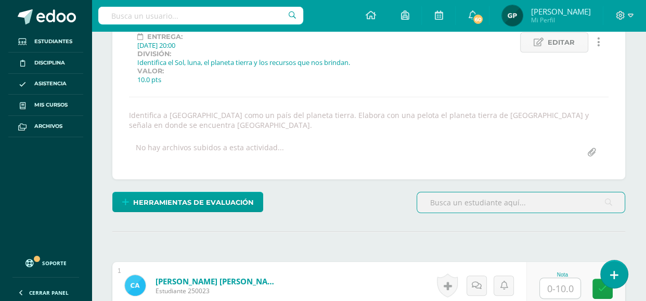
scroll to position [169, 0]
click at [559, 287] on input "text" at bounding box center [560, 288] width 41 height 20
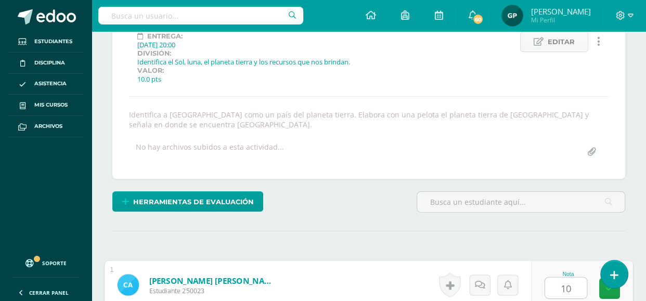
type input "10"
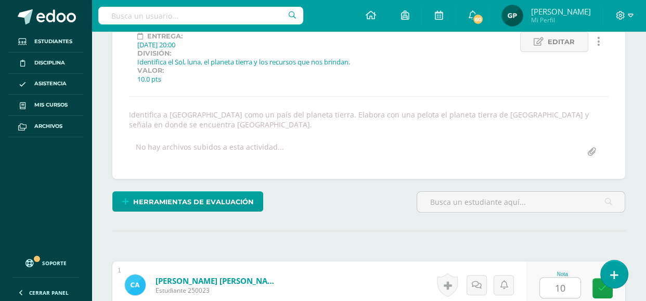
scroll to position [361, 0]
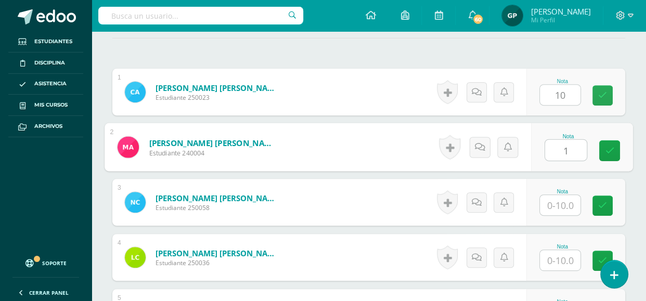
type input "10"
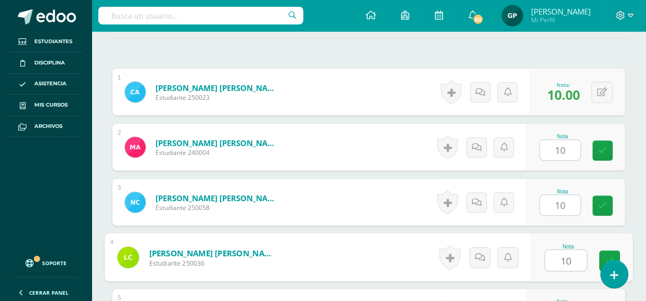
type input "10"
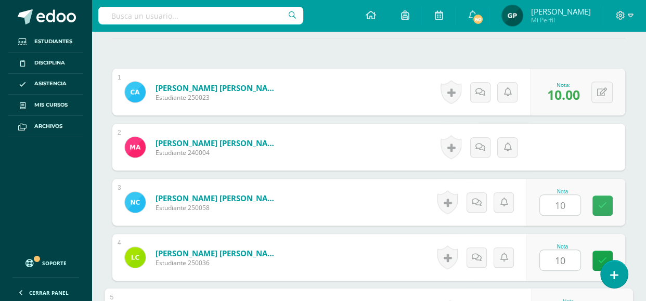
scroll to position [526, 0]
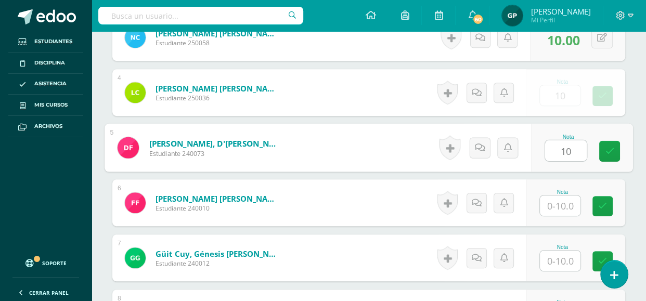
type input "10"
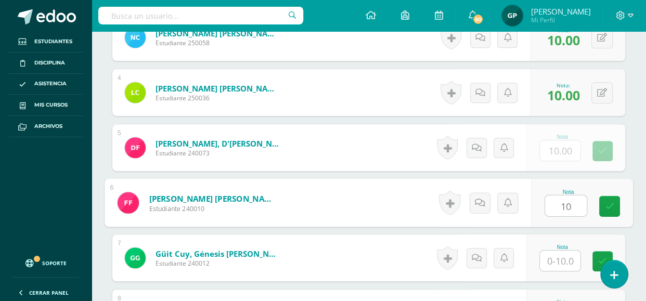
type input "10"
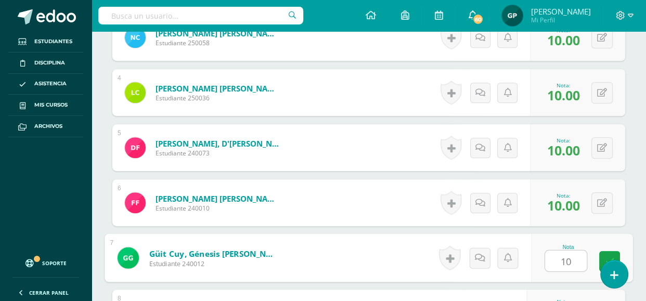
type input "10"
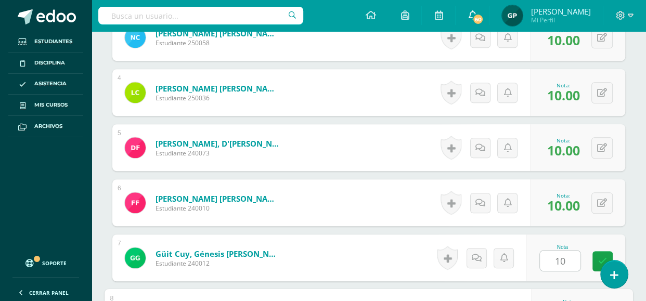
scroll to position [692, 0]
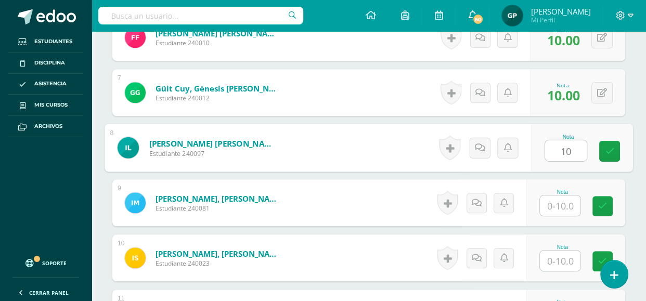
type input "10"
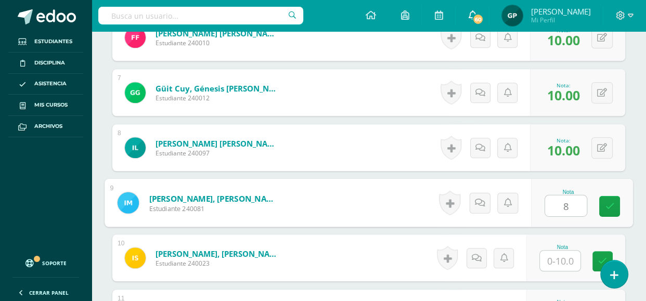
type input "8"
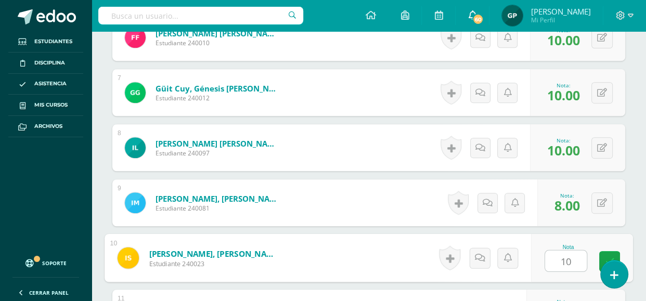
type input "10"
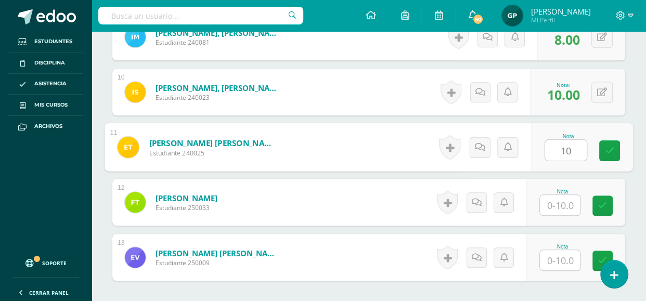
type input "10"
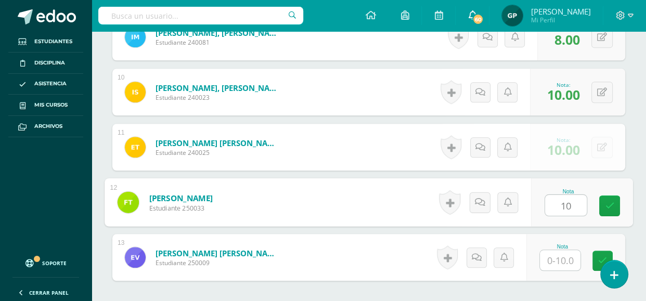
type input "10"
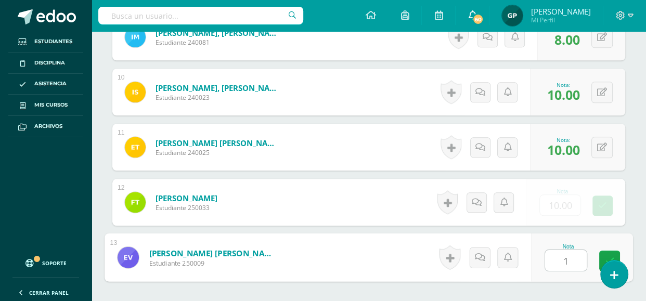
type input "10"
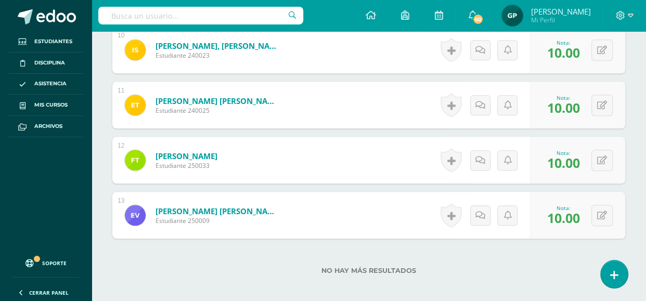
scroll to position [958, 0]
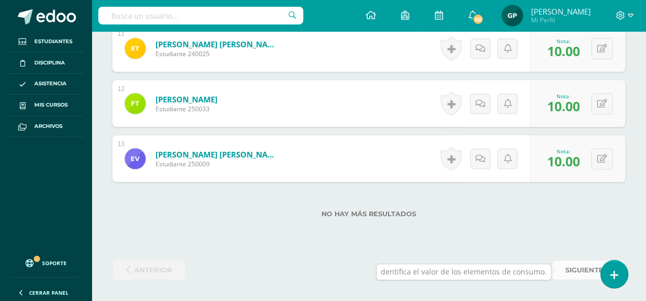
click at [570, 274] on span "siguiente" at bounding box center [584, 270] width 38 height 19
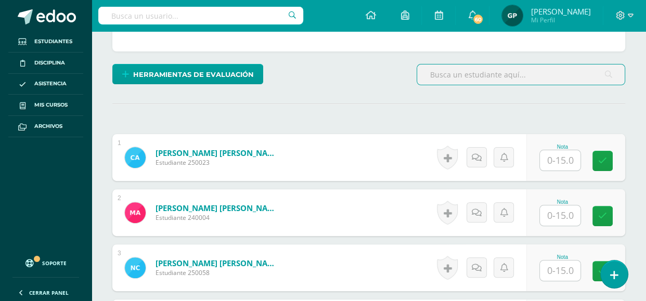
scroll to position [270, 0]
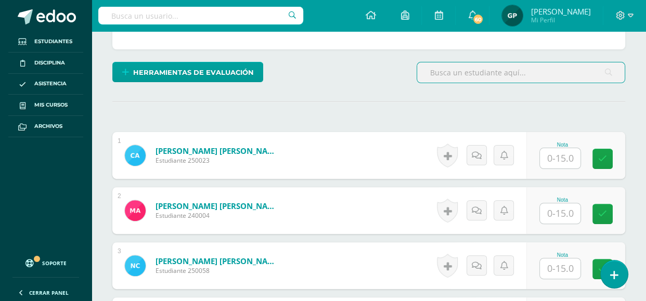
click at [553, 161] on input "text" at bounding box center [560, 158] width 41 height 20
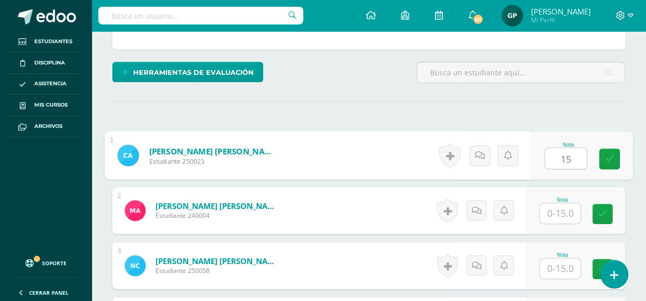
type input "15"
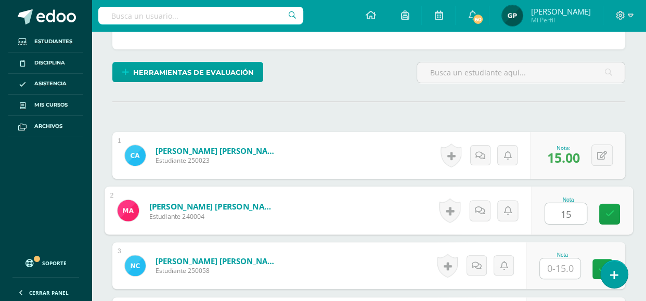
type input "15"
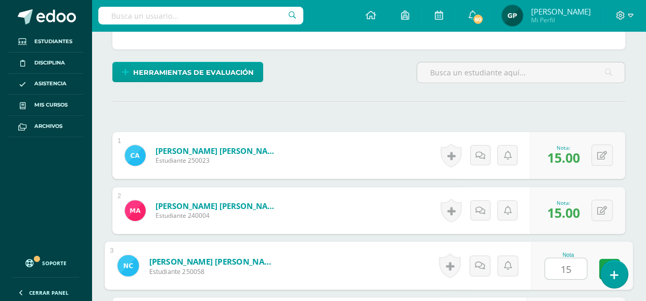
type input "15"
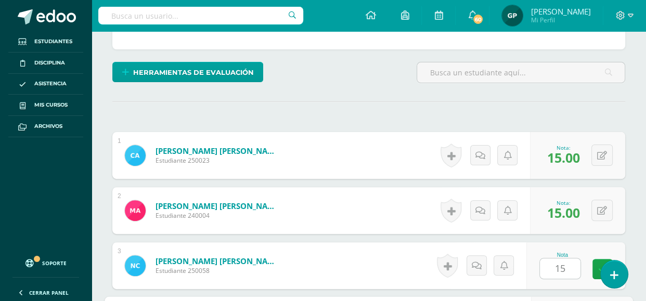
scroll to position [444, 0]
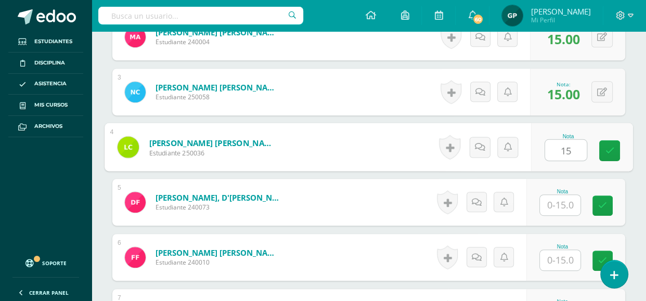
type input "15"
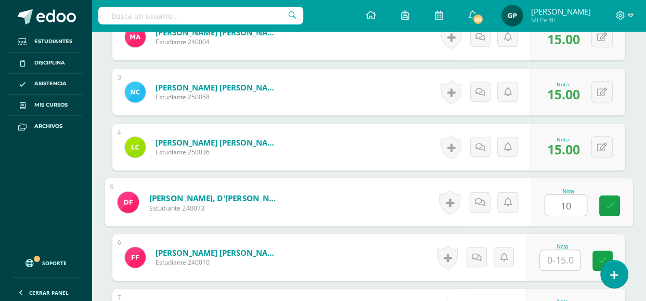
type input "10"
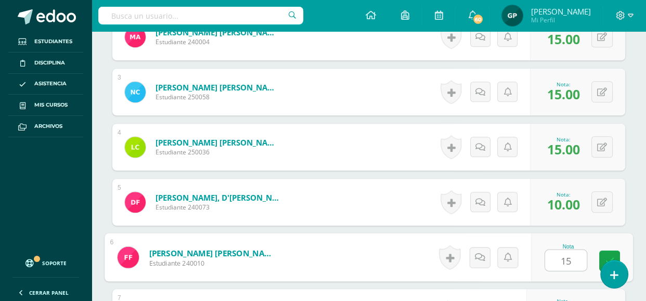
type input "15"
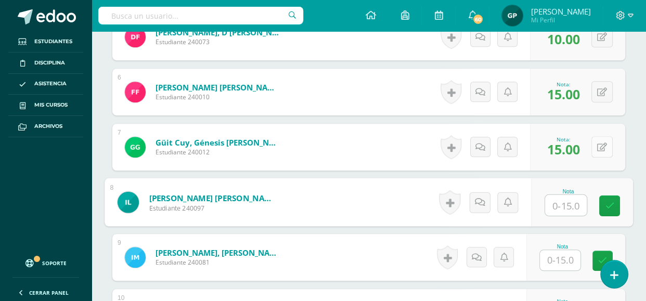
click at [597, 143] on button at bounding box center [601, 146] width 21 height 21
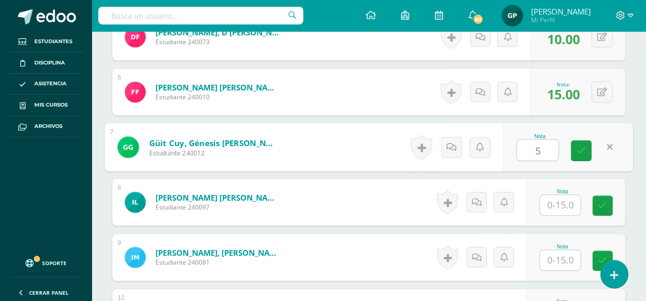
type input "5"
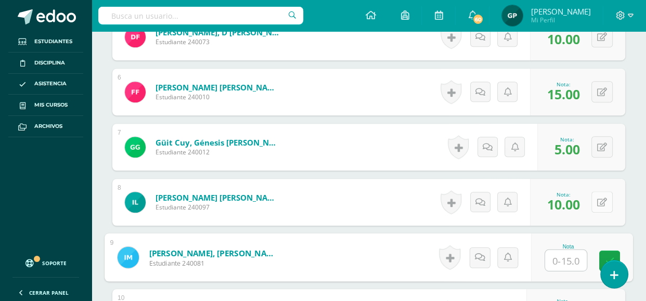
click at [601, 197] on button at bounding box center [601, 201] width 21 height 21
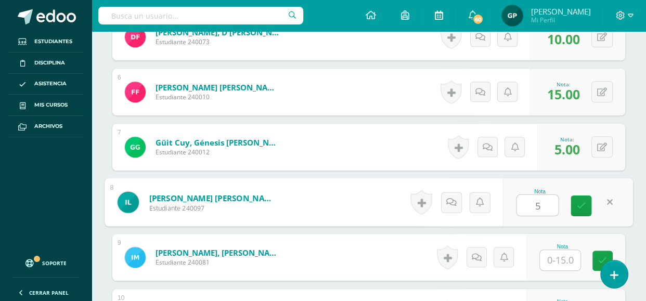
type input "5"
type input "10"
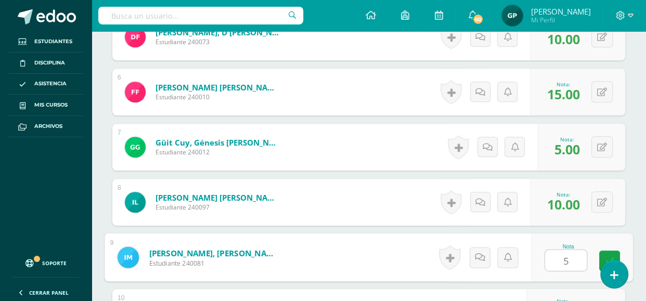
type input "5"
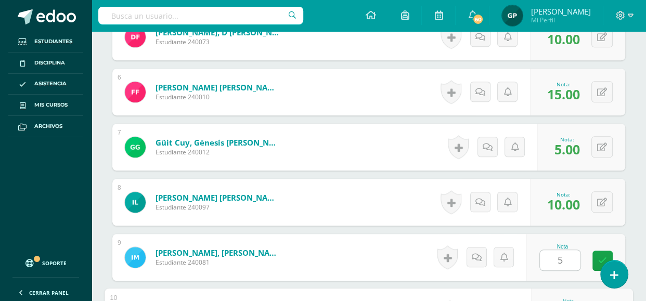
scroll to position [775, 0]
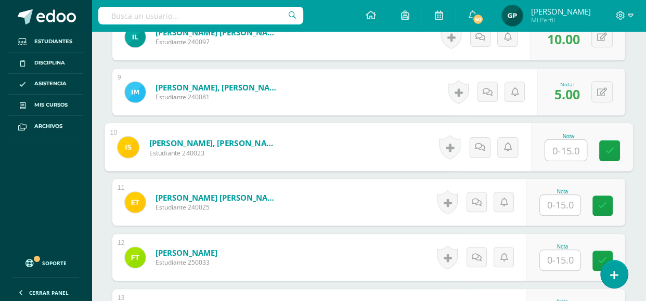
type input "6"
type input "5"
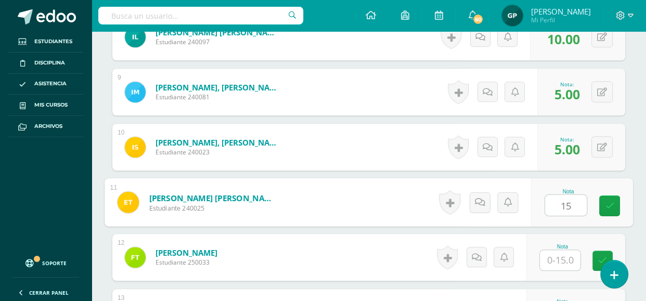
type input "15"
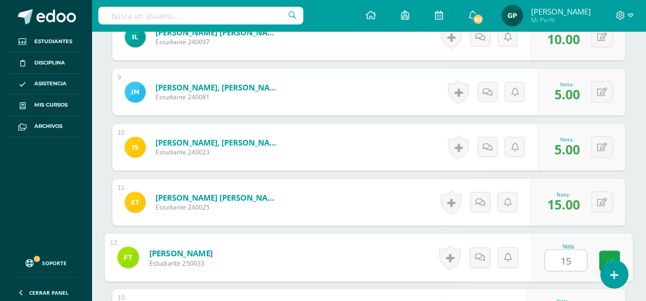
type input "15"
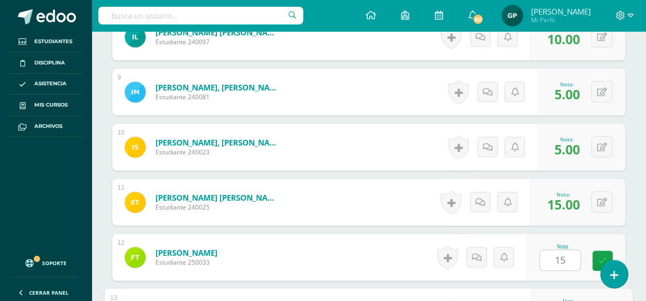
scroll to position [931, 0]
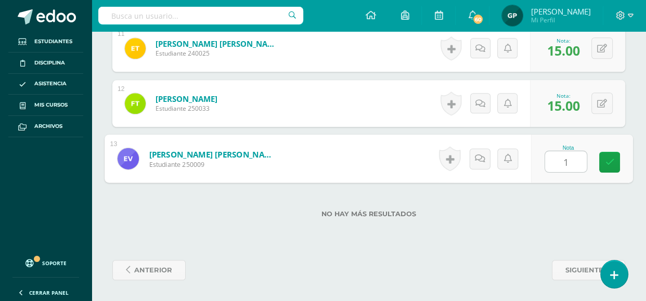
type input "15"
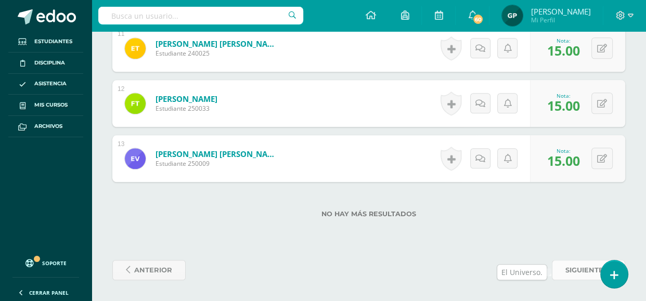
click at [561, 270] on link "siguiente" at bounding box center [588, 270] width 73 height 20
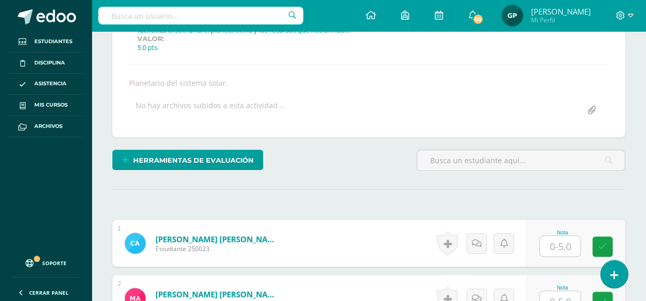
scroll to position [201, 0]
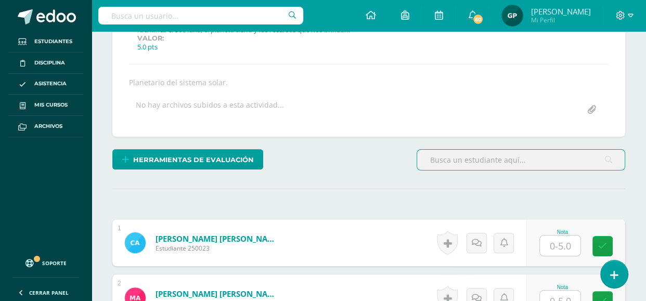
click at [560, 252] on input "text" at bounding box center [560, 246] width 41 height 20
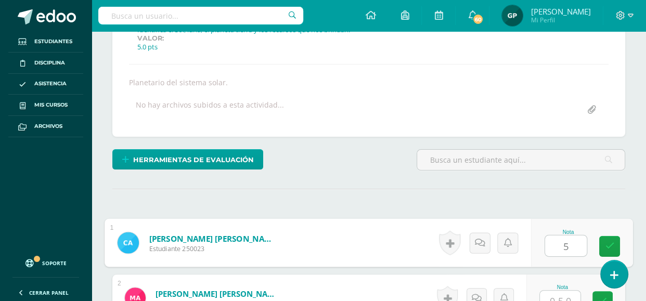
type input "5"
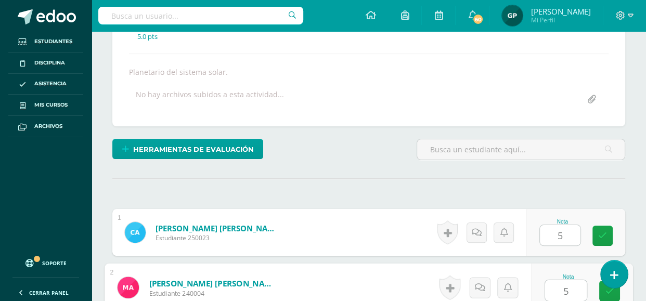
type input "5"
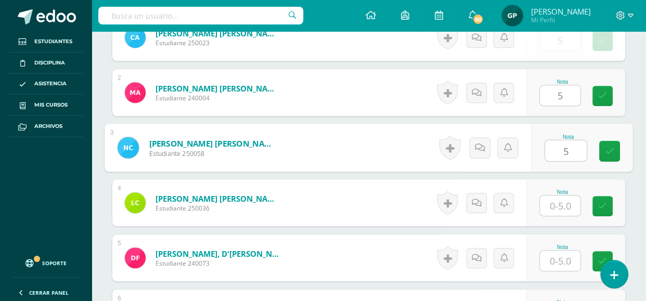
type input "5"
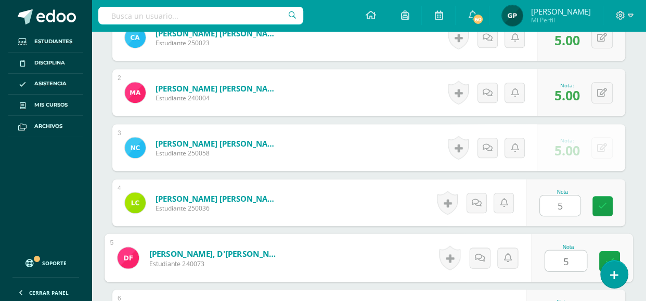
type input "5"
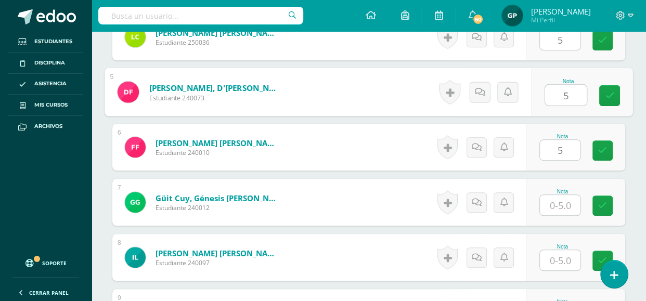
type input "5"
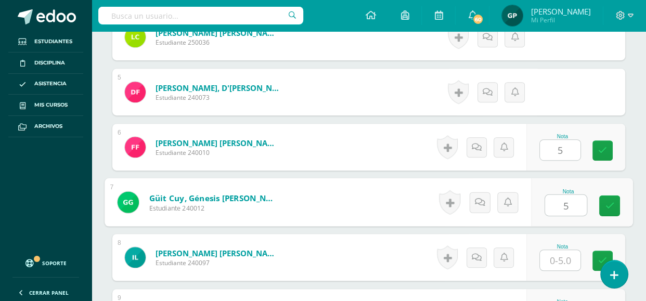
type input "5"
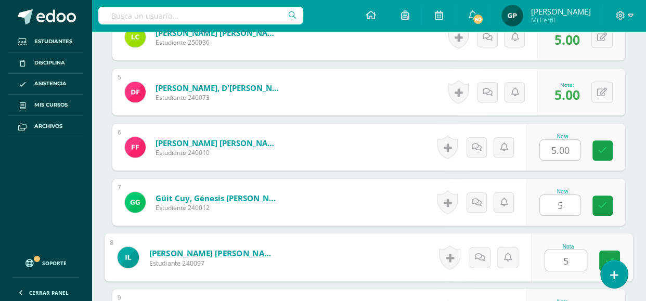
type input "5"
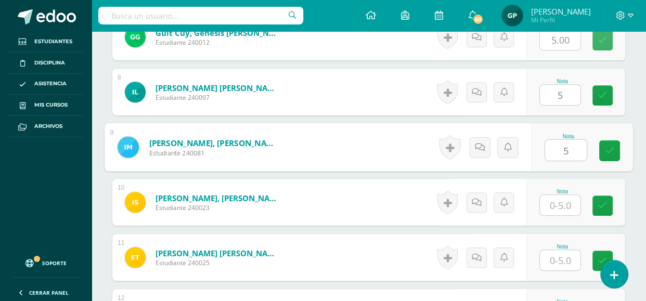
type input "5"
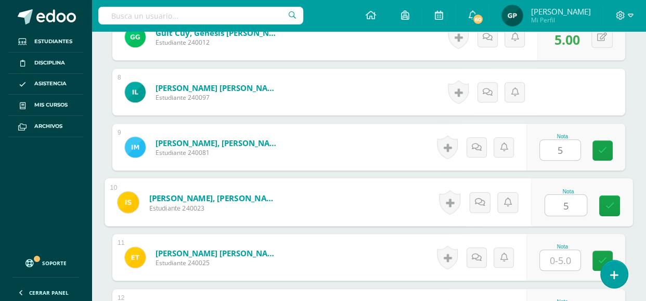
type input "5"
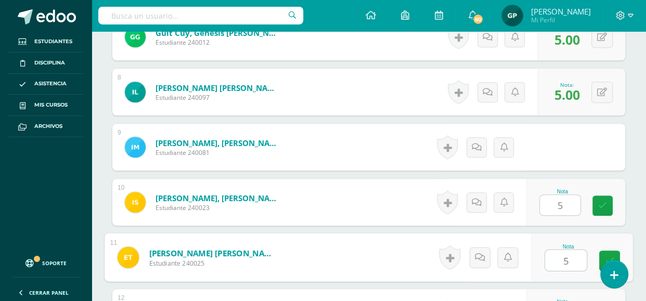
type input "5"
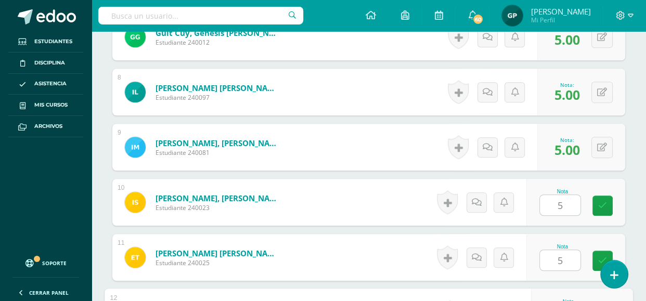
scroll to position [903, 0]
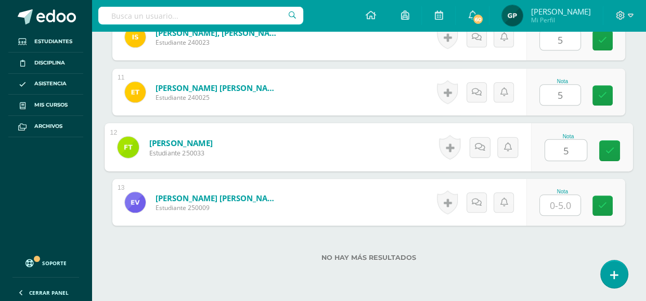
type input "5"
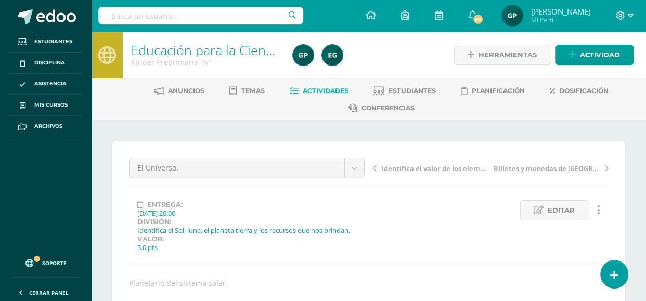
scroll to position [1, 0]
click at [606, 166] on icon at bounding box center [607, 167] width 4 height 7
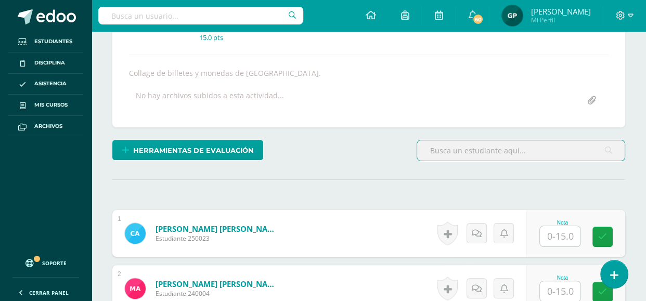
scroll to position [193, 0]
click at [559, 232] on input "text" at bounding box center [560, 236] width 41 height 20
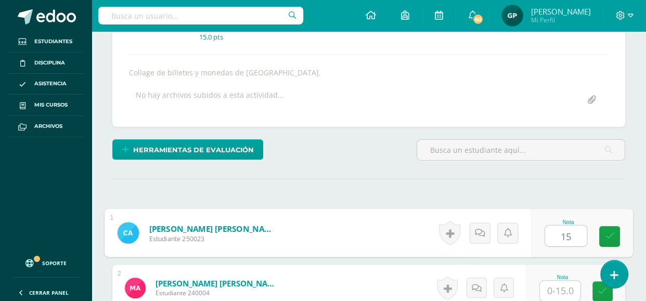
type input "15"
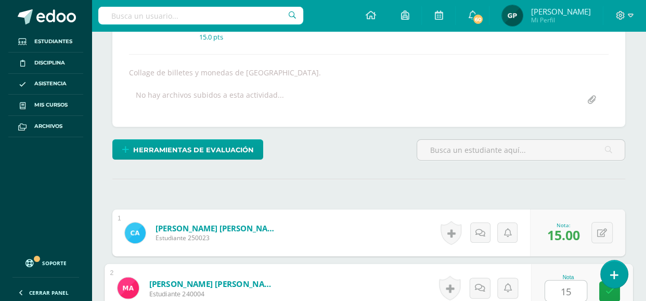
type input "15"
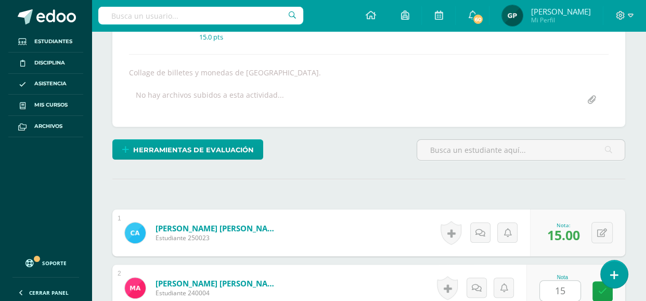
scroll to position [389, 0]
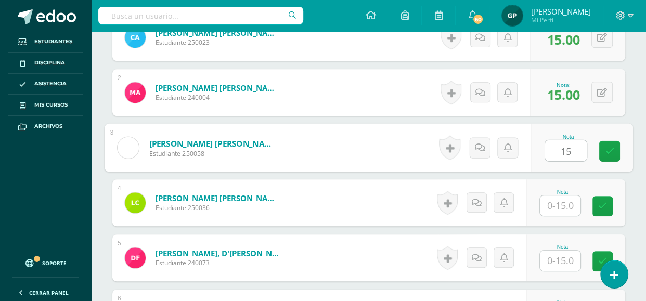
type input "15"
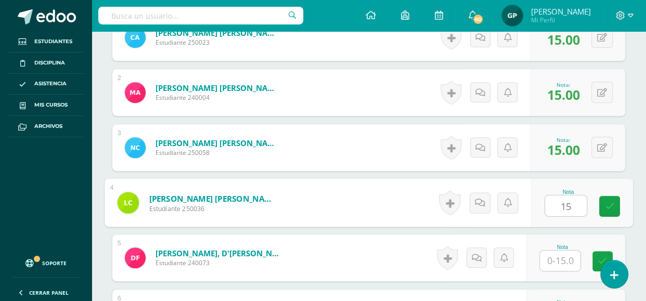
type input "15"
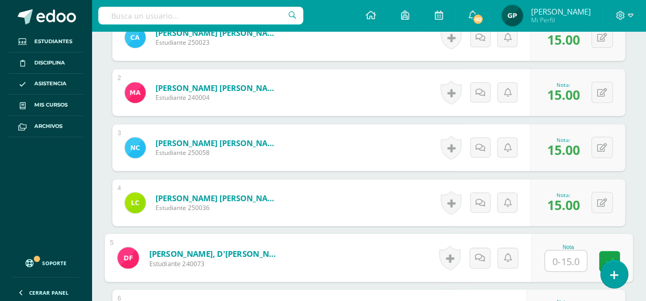
scroll to position [488, 0]
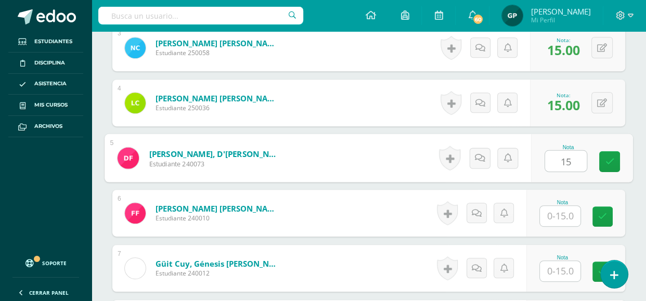
type input "15"
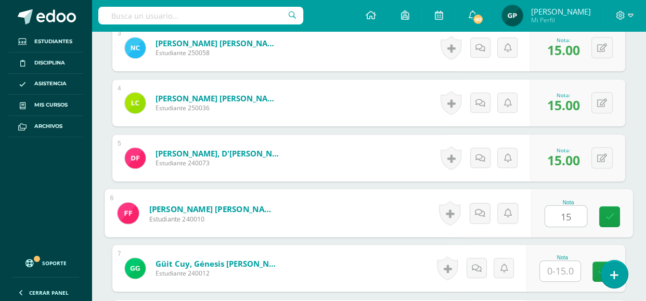
type input "15"
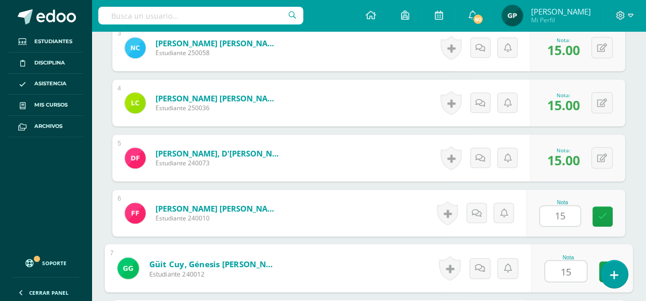
type input "15"
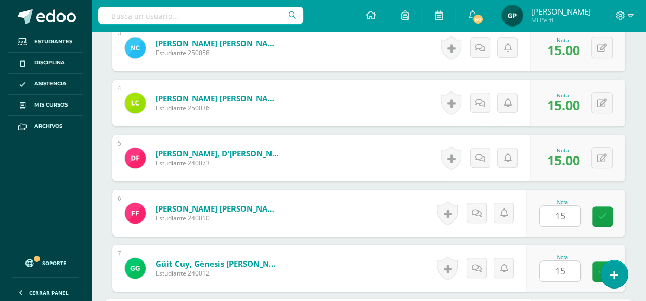
scroll to position [664, 0]
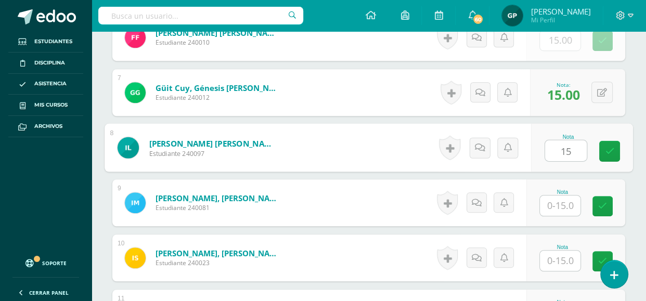
type input "15"
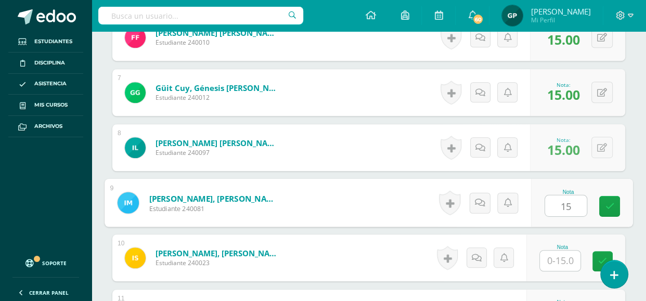
type input "15"
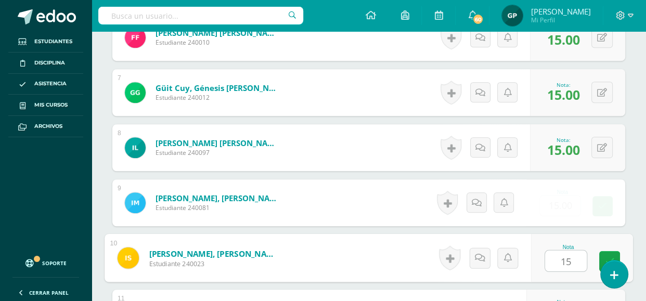
type input "15"
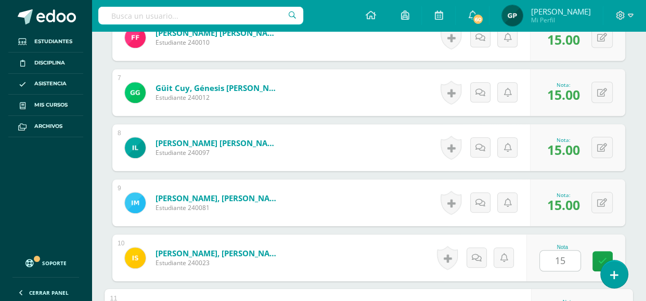
scroll to position [830, 0]
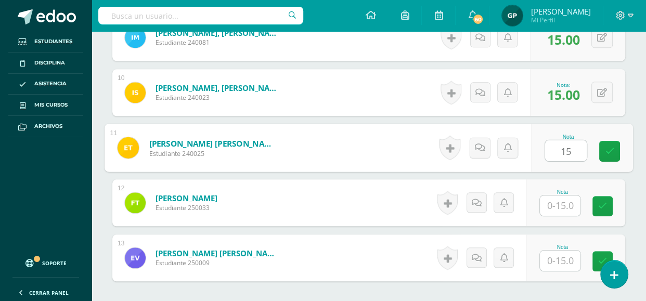
type input "15"
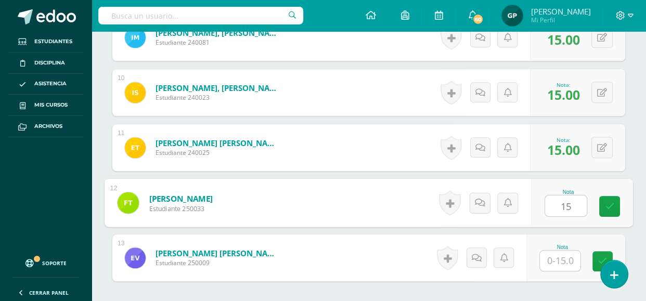
type input "15"
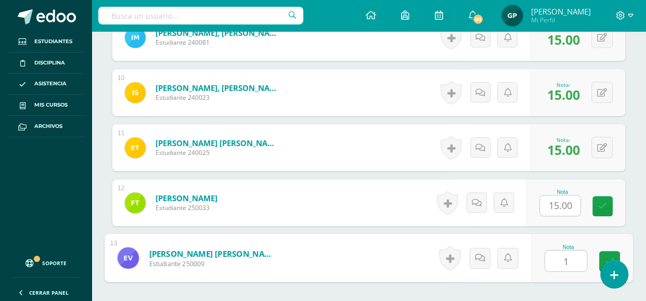
type input "15"
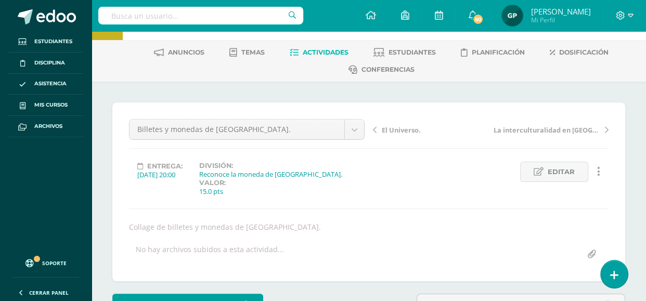
scroll to position [33, 0]
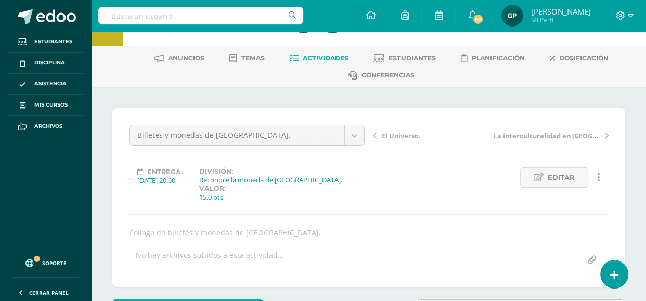
click at [608, 135] on icon at bounding box center [607, 135] width 4 height 7
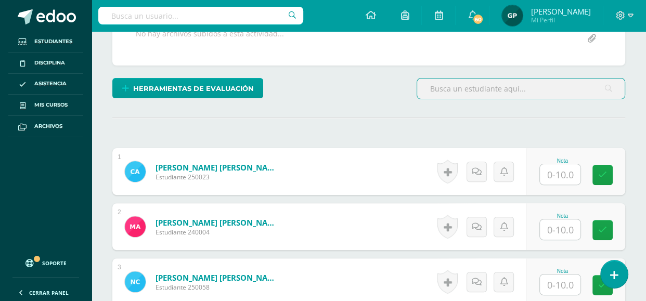
scroll to position [275, 0]
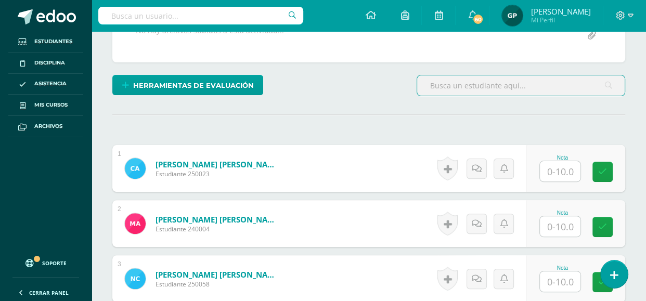
click at [570, 178] on input "text" at bounding box center [560, 171] width 41 height 20
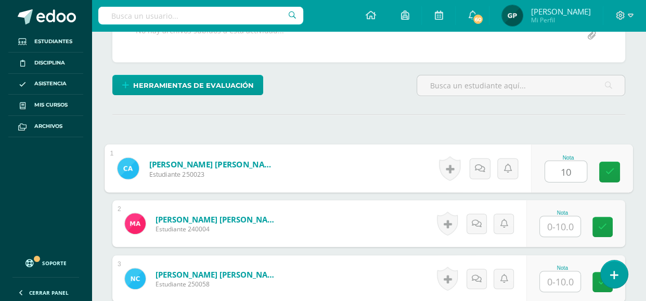
type input "10"
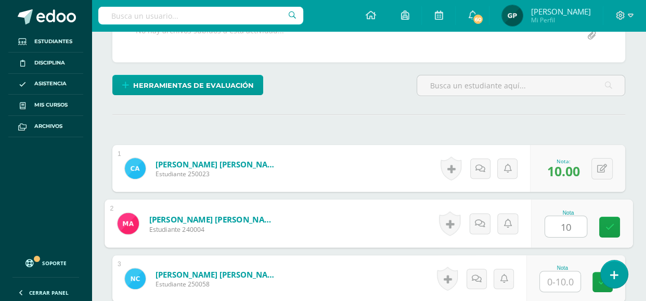
type input "10"
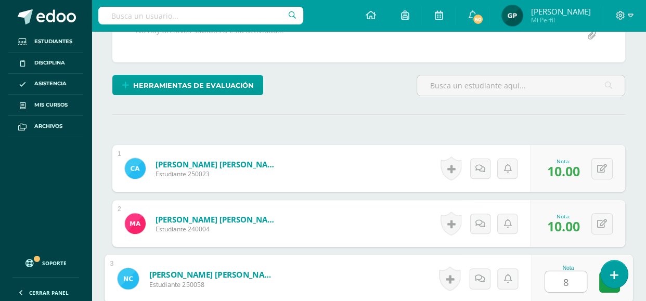
type input "8"
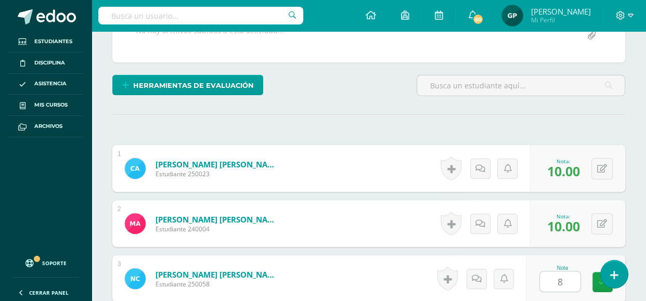
scroll to position [471, 0]
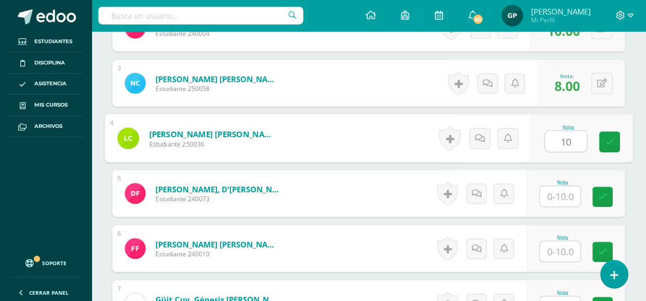
type input "10"
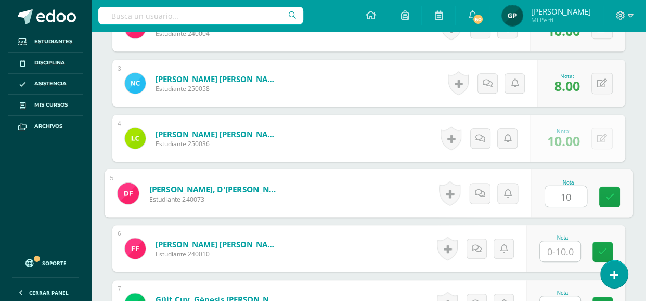
type input "10"
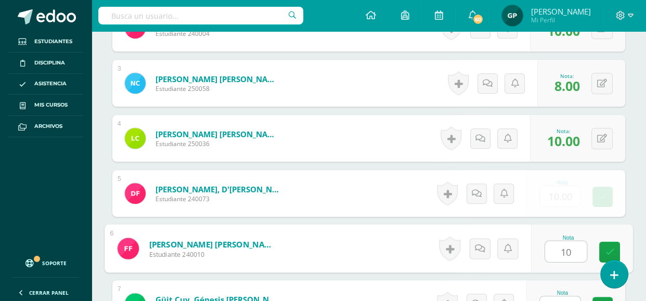
type input "10"
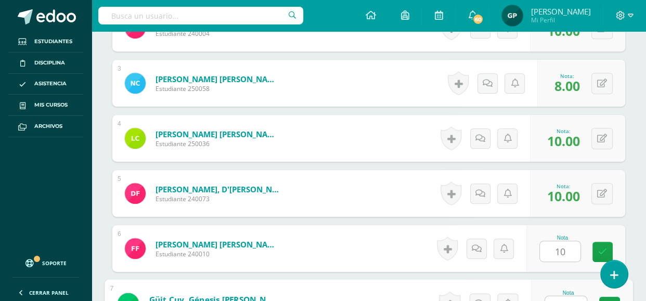
scroll to position [636, 0]
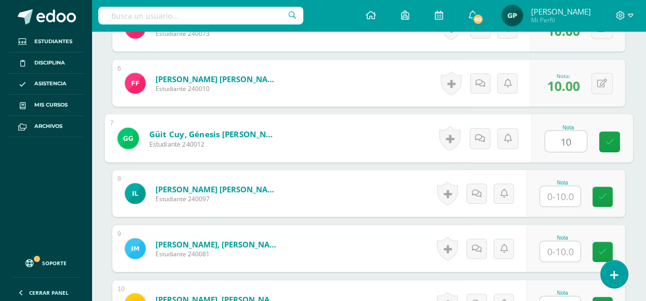
type input "10"
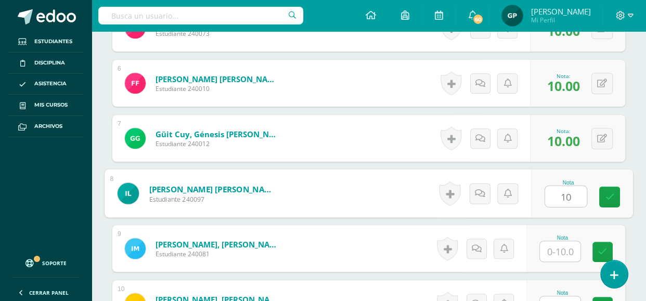
type input "10"
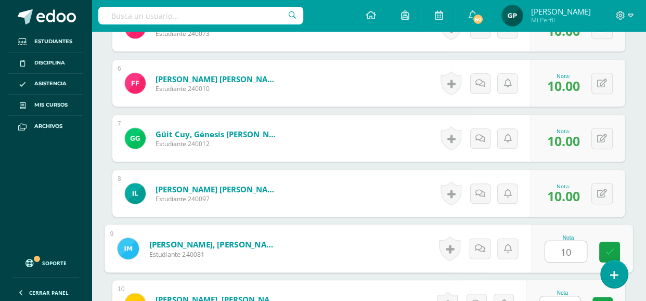
type input "10"
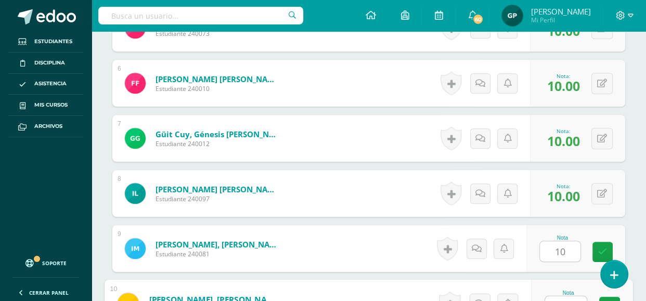
scroll to position [801, 0]
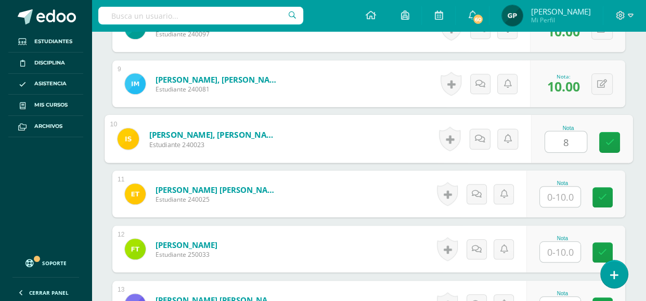
type input "8"
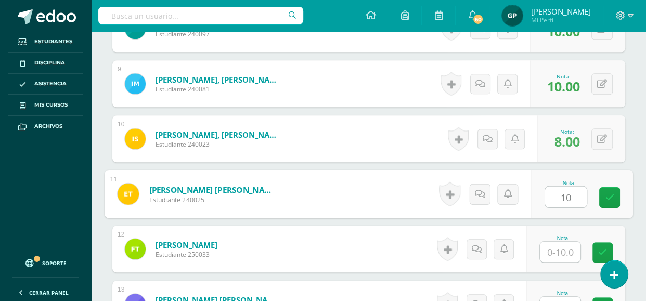
type input "10"
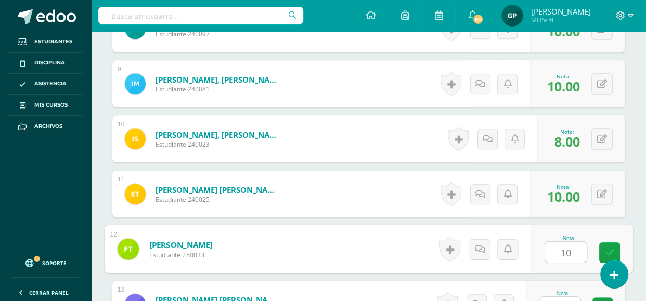
type input "10"
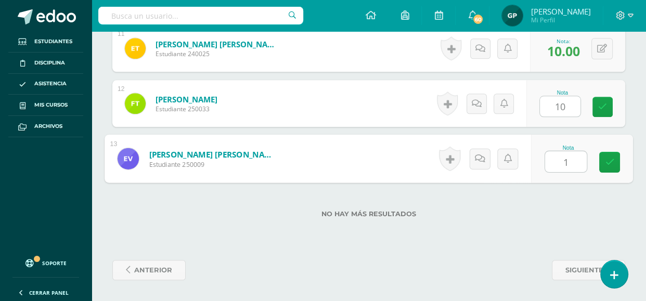
type input "10"
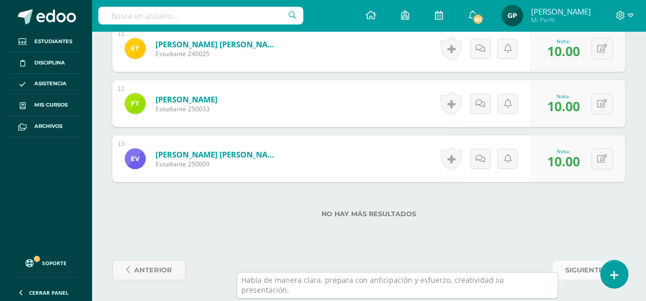
click at [574, 272] on span "siguiente" at bounding box center [584, 270] width 38 height 19
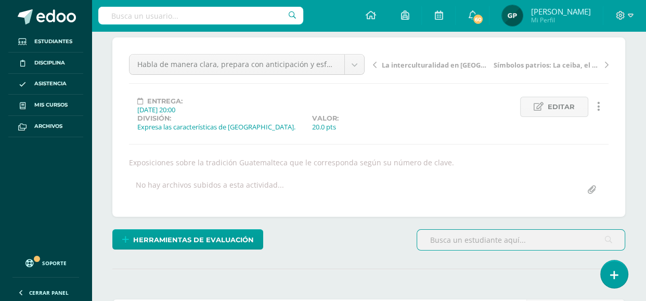
scroll to position [279, 0]
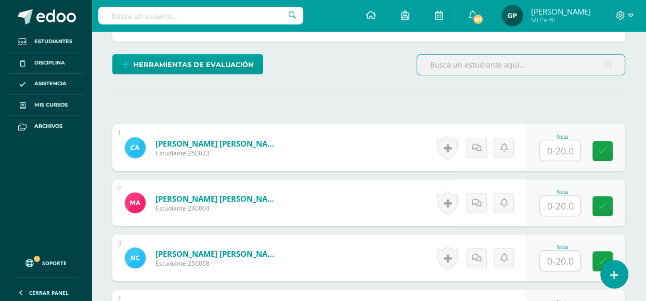
click at [549, 153] on input "text" at bounding box center [560, 150] width 41 height 20
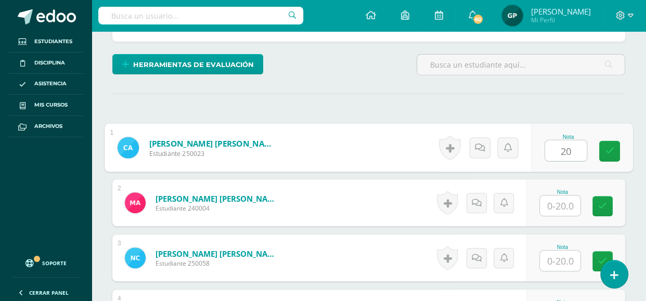
type input "20"
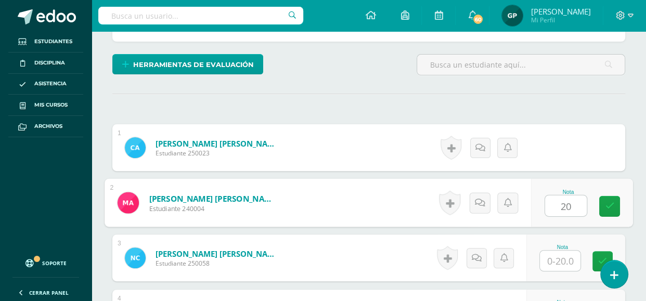
type input "20"
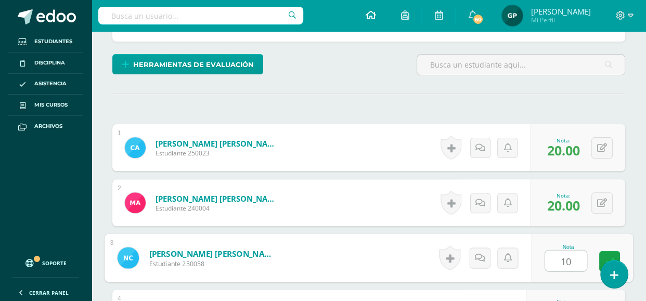
type input "10"
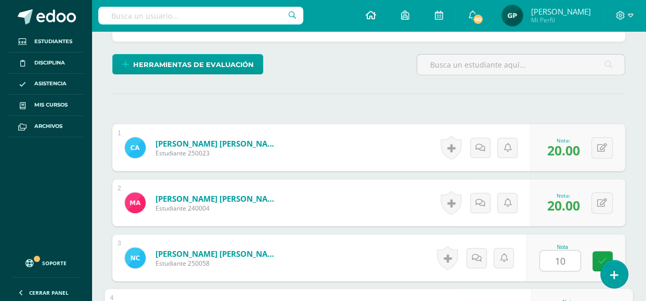
scroll to position [444, 0]
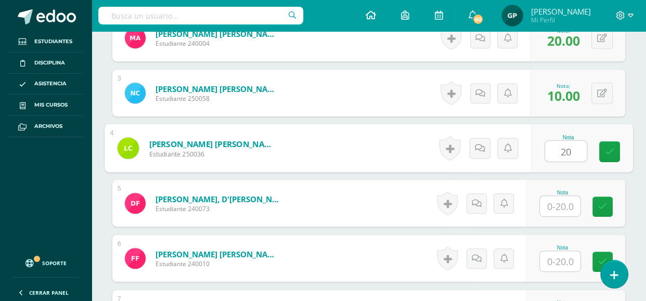
type input "20"
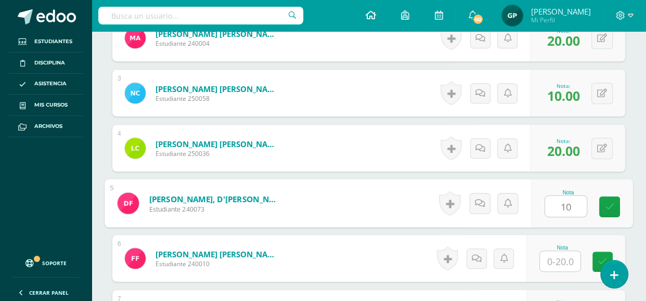
type input "10"
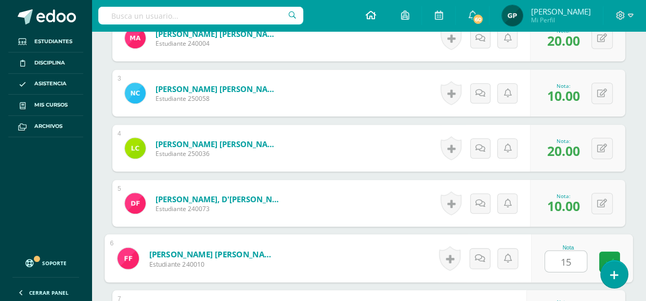
type input "15"
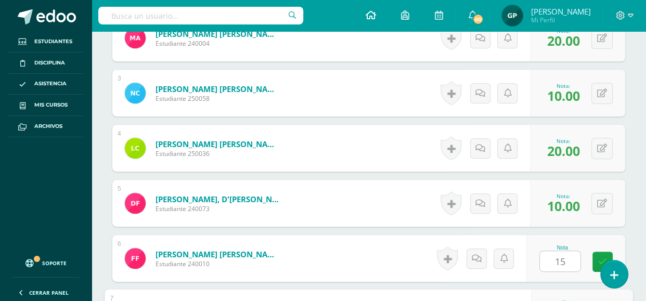
scroll to position [609, 0]
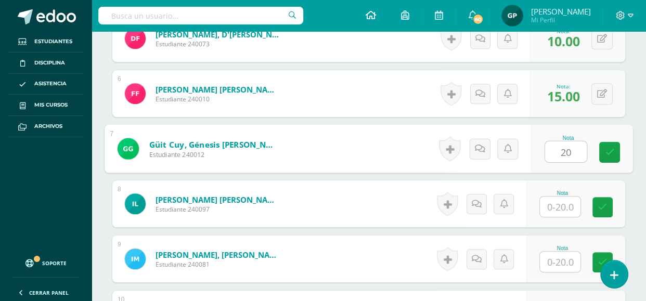
type input "20"
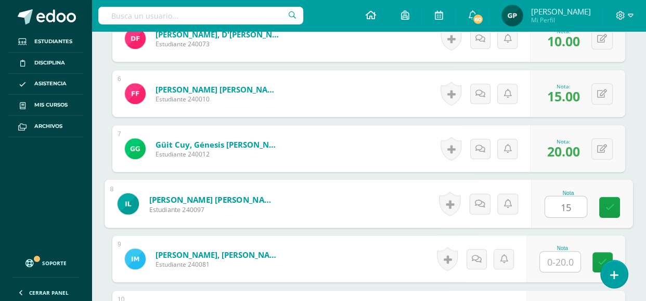
type input "15"
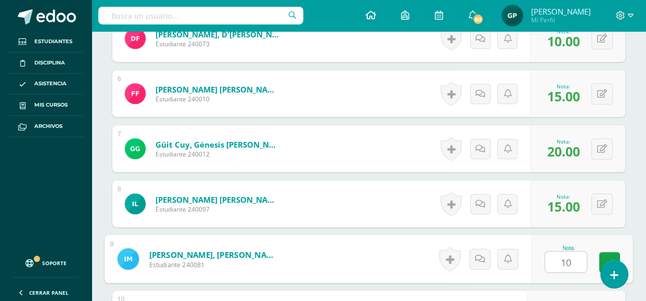
type input "10"
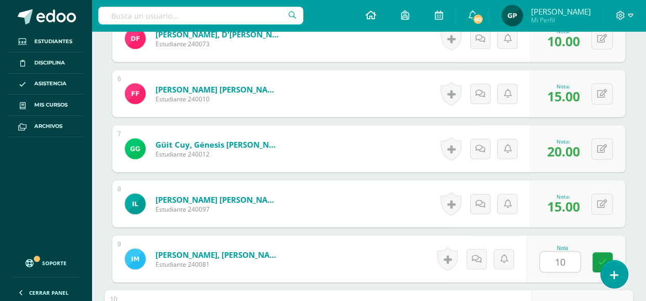
scroll to position [774, 0]
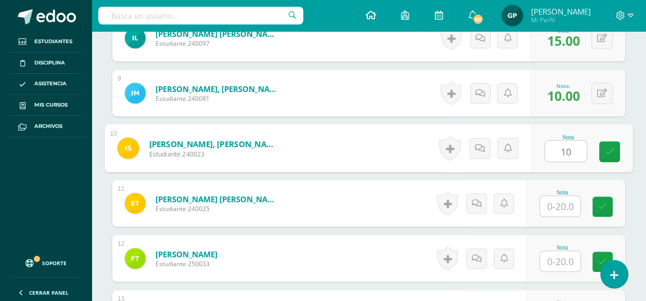
type input "10"
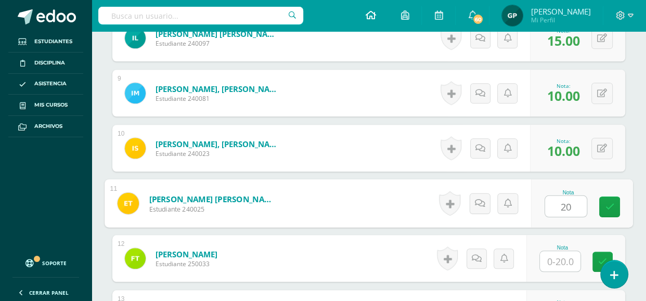
type input "20"
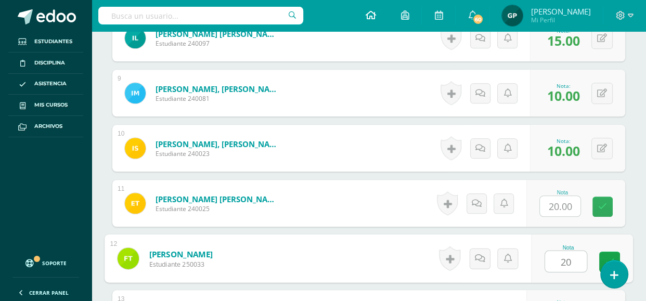
type input "20"
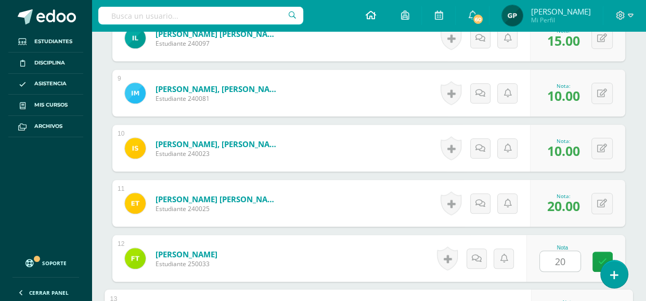
scroll to position [930, 0]
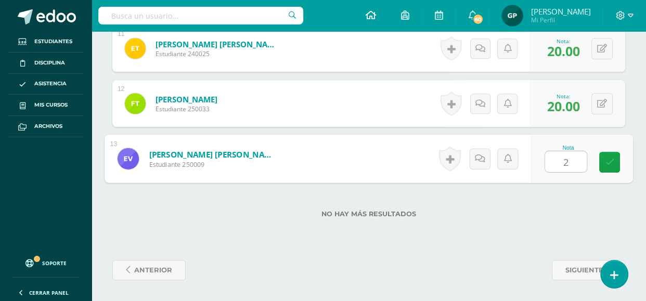
type input "20"
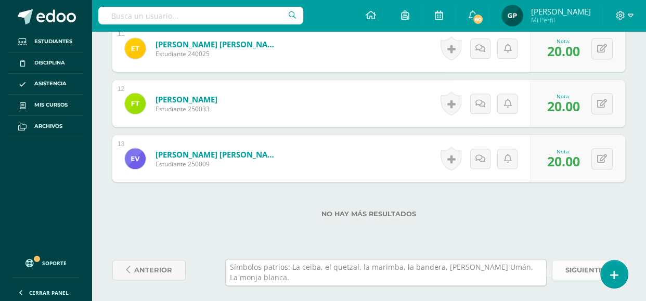
click at [582, 269] on span "siguiente" at bounding box center [584, 270] width 38 height 19
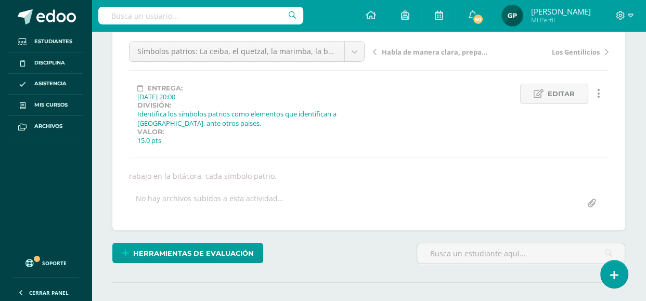
scroll to position [116, 0]
click at [545, 90] on link "Editar" at bounding box center [554, 94] width 68 height 20
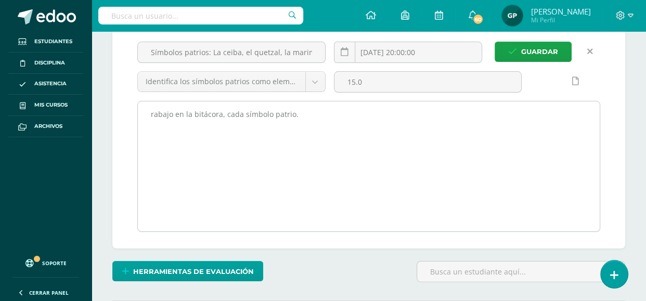
click at [151, 114] on textarea "rabajo en la bitácora, cada símbolo patrio." at bounding box center [369, 166] width 462 height 130
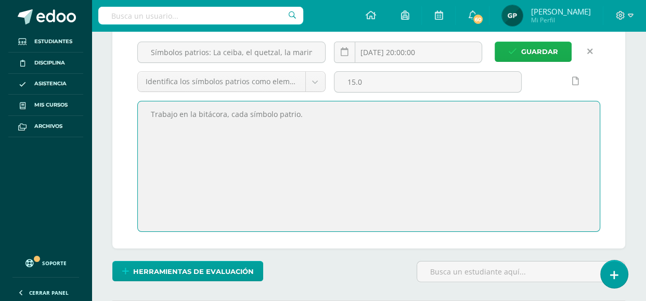
type textarea "Trabajo en la bitácora, cada símbolo patrio."
click at [536, 46] on span "Guardar" at bounding box center [539, 51] width 37 height 19
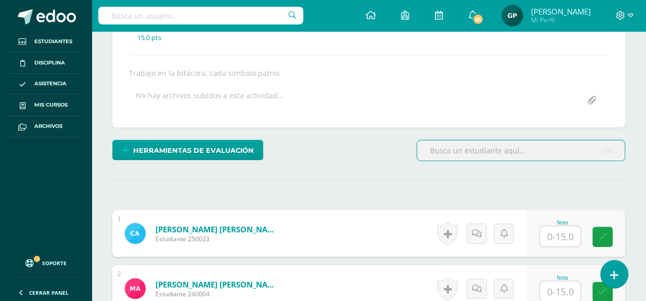
scroll to position [220, 0]
click at [561, 233] on input "text" at bounding box center [560, 236] width 41 height 20
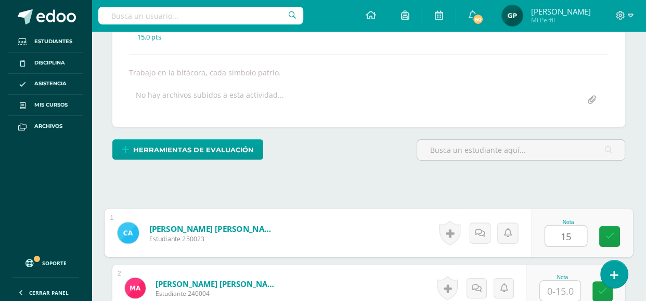
type input "15"
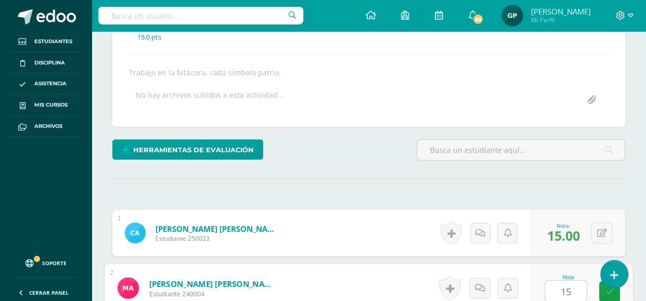
type input "15"
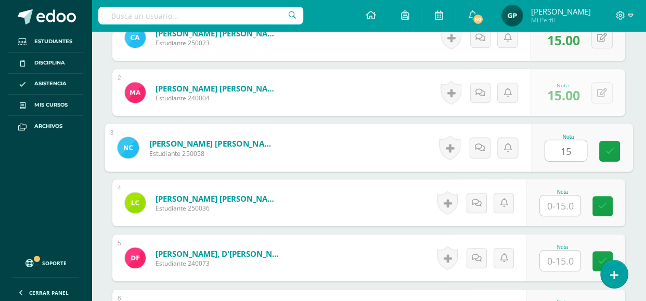
type input "15"
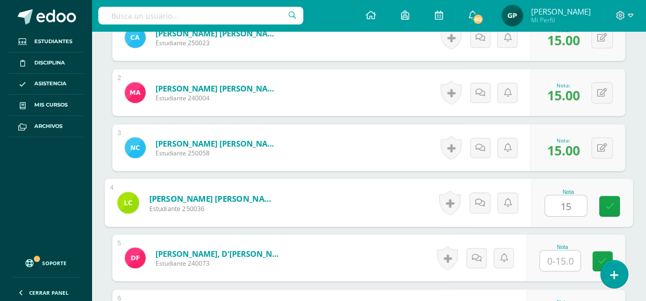
type input "15"
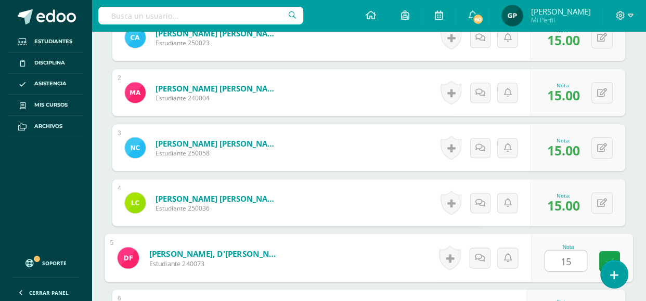
type input "15"
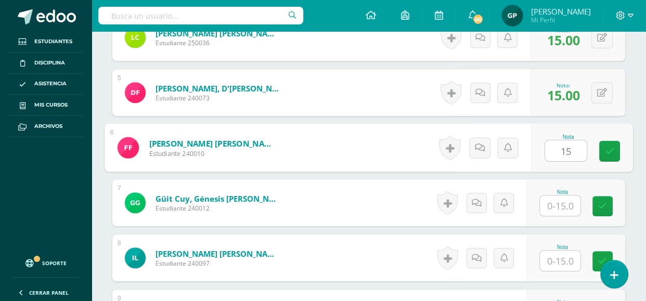
type input "15"
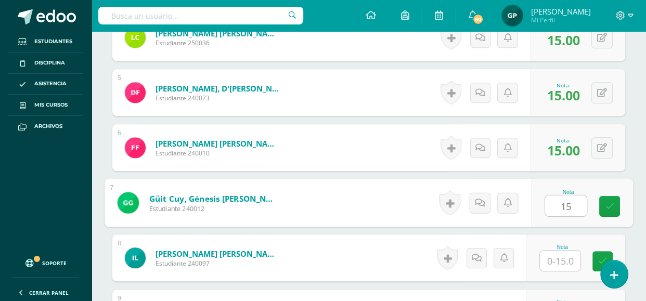
type input "15"
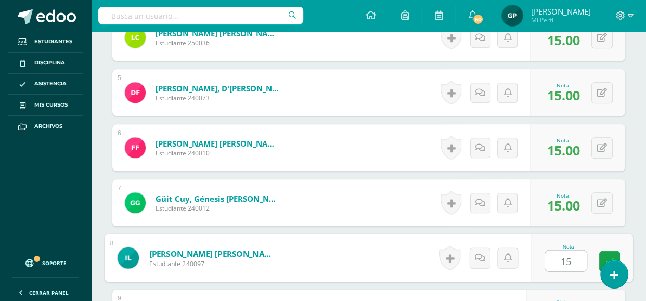
type input "15"
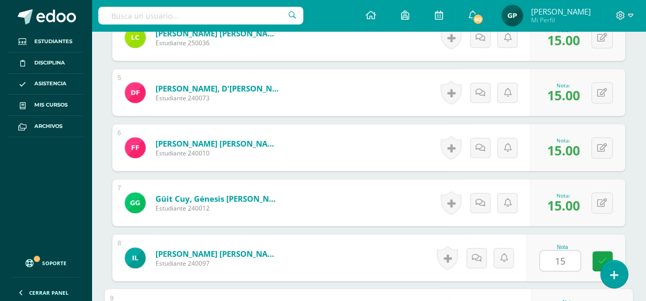
scroll to position [746, 0]
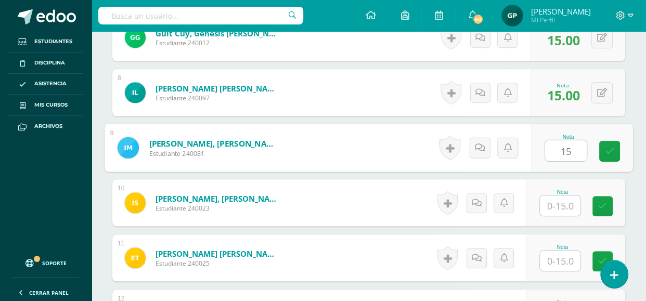
type input "15"
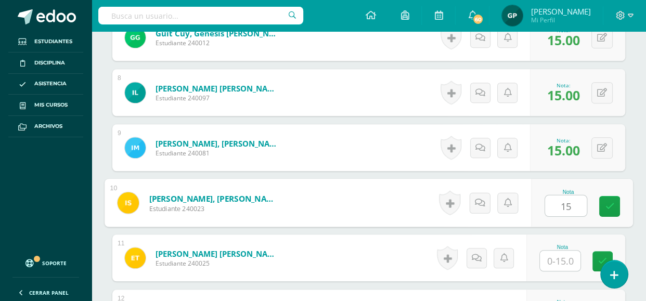
type input "15"
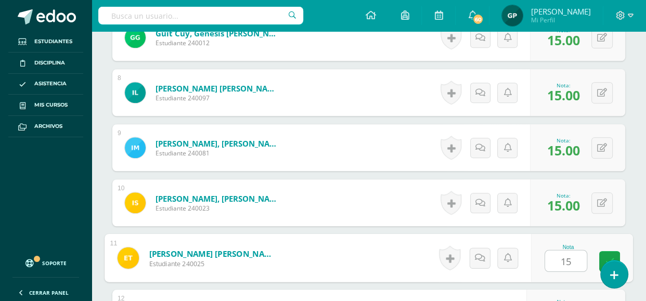
type input "15"
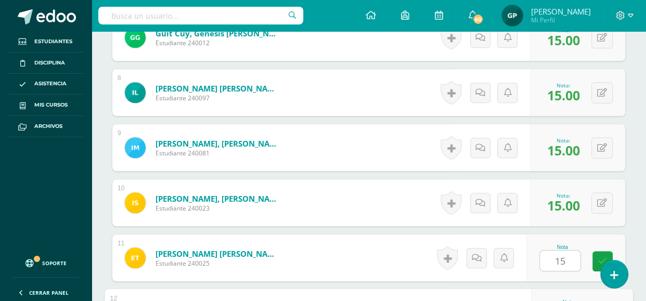
scroll to position [912, 0]
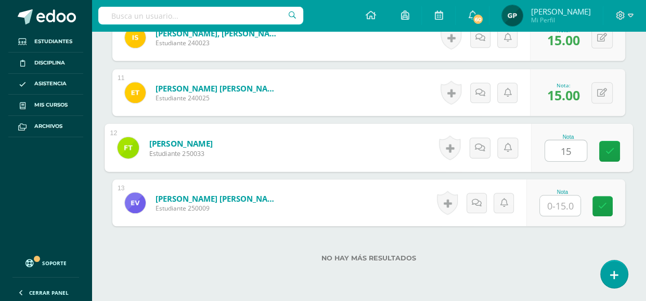
type input "15"
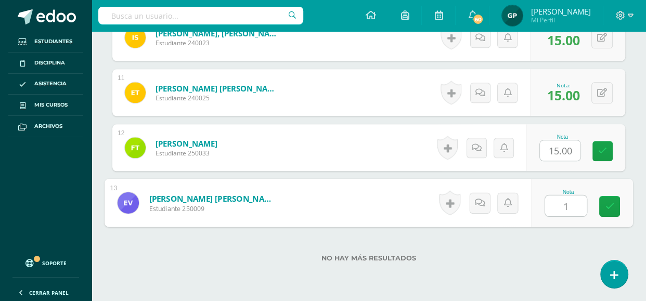
type input "15"
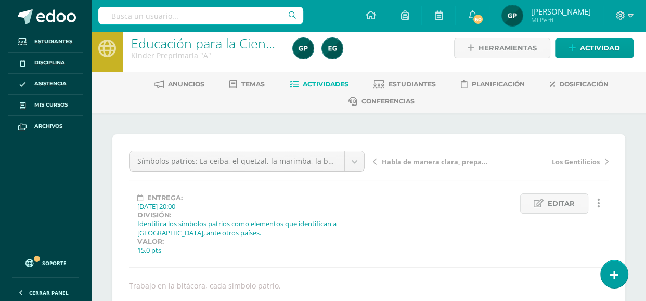
scroll to position [6, 0]
click at [604, 159] on link "Los Gentilicios" at bounding box center [550, 162] width 118 height 10
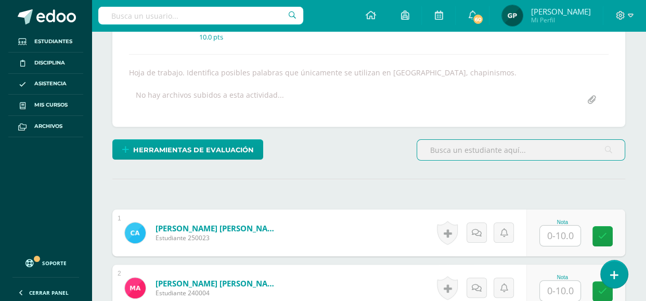
scroll to position [193, 0]
click at [567, 233] on input "text" at bounding box center [560, 235] width 41 height 20
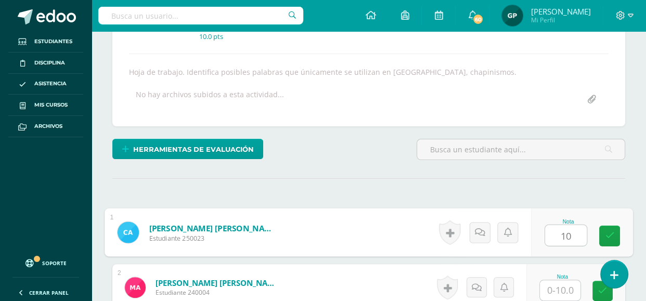
type input "10"
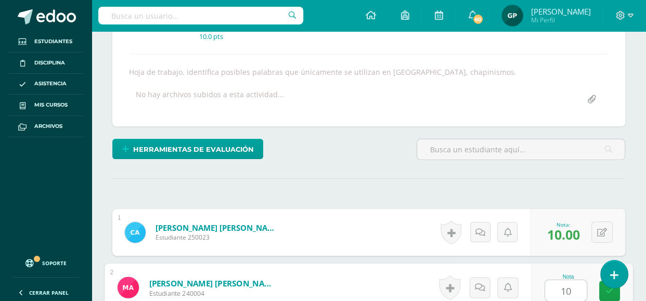
type input "10"
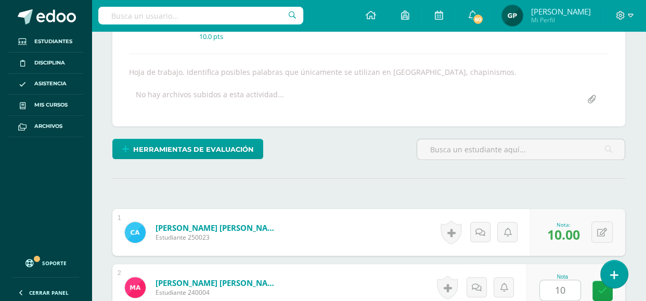
scroll to position [389, 0]
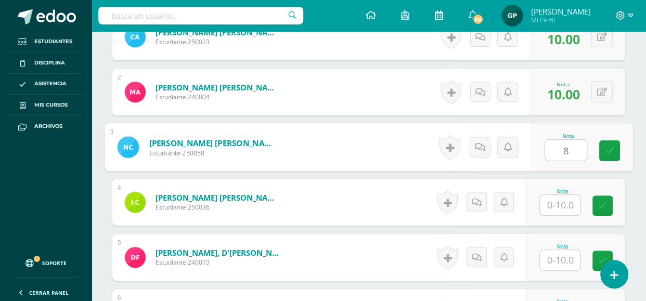
type input "8"
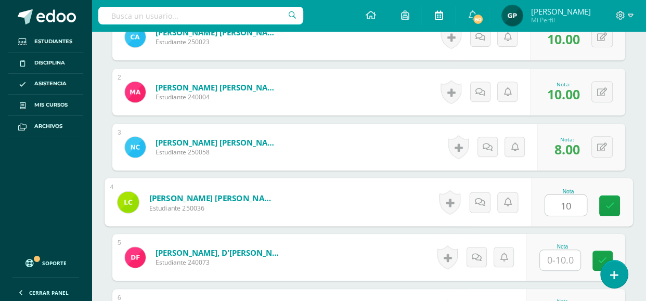
type input "10"
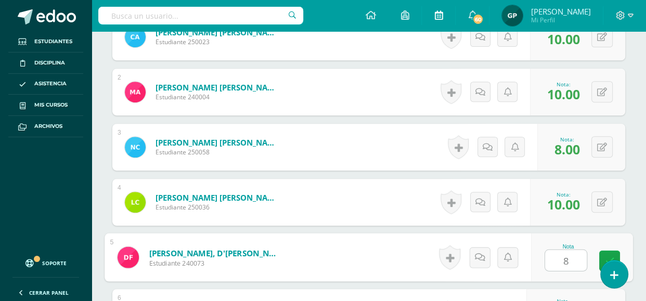
type input "8"
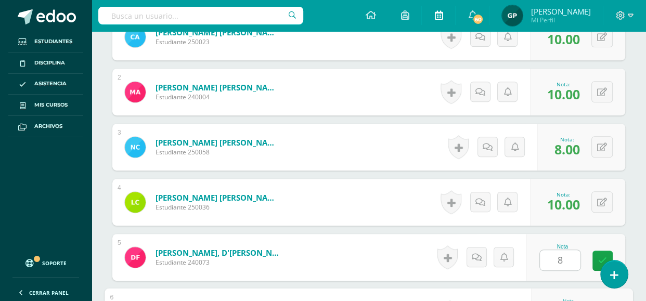
scroll to position [554, 0]
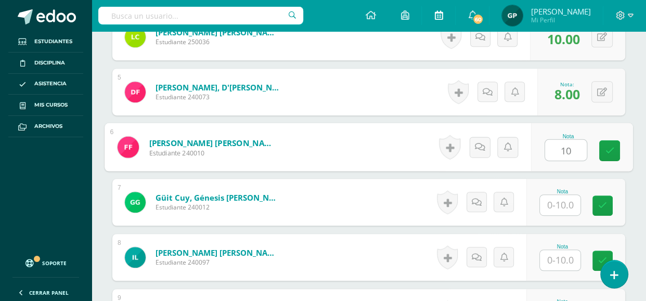
type input "10"
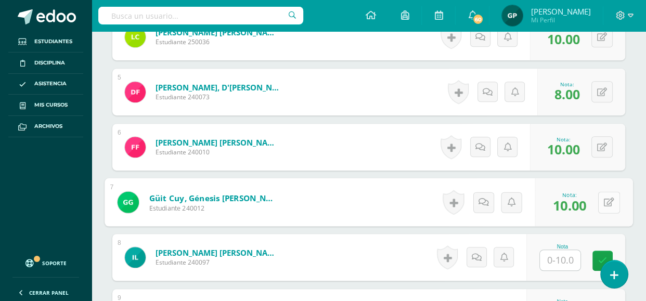
click at [598, 203] on button at bounding box center [609, 202] width 22 height 22
type input "8"
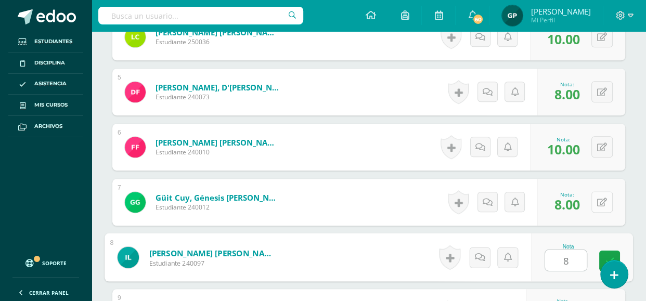
type input "8"
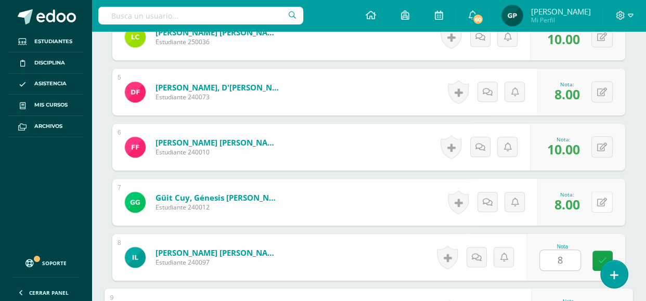
scroll to position [720, 0]
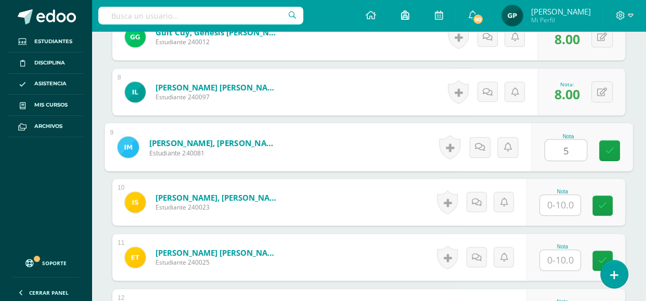
type input "5"
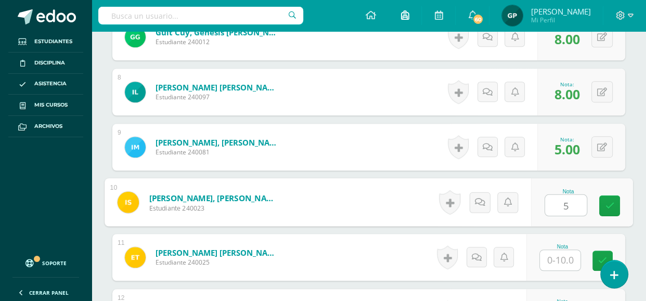
type input "5"
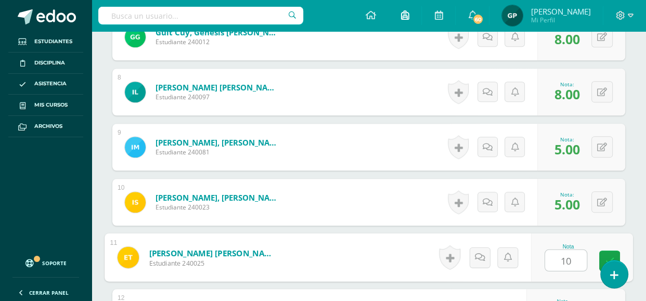
type input "10"
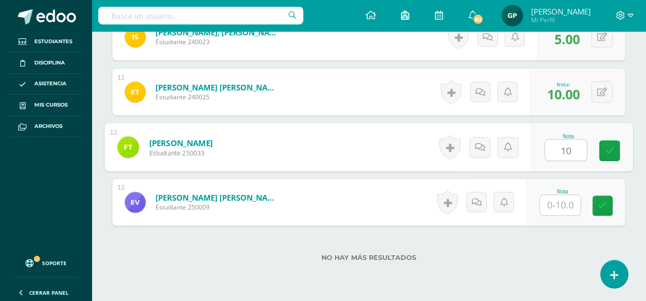
type input "10"
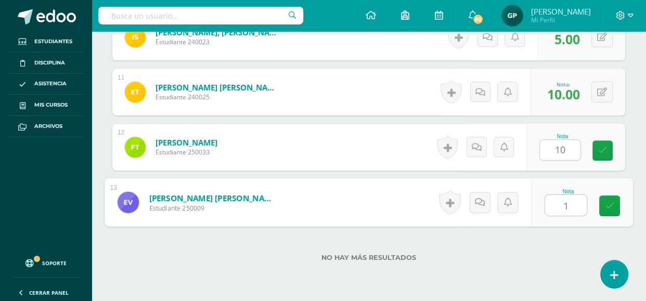
type input "10"
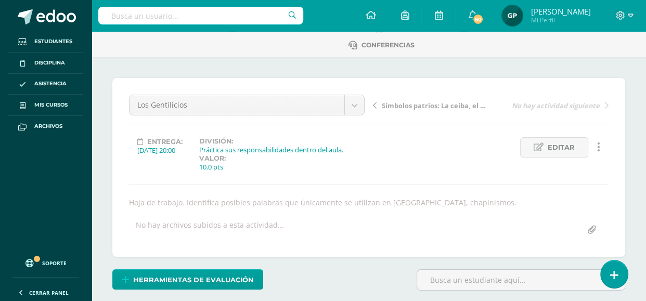
scroll to position [0, 0]
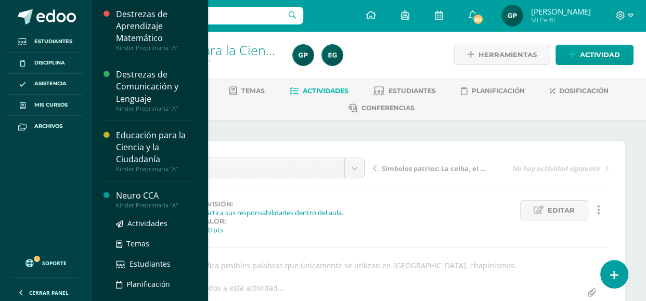
click at [152, 196] on div "Neuro CCA" at bounding box center [155, 196] width 79 height 12
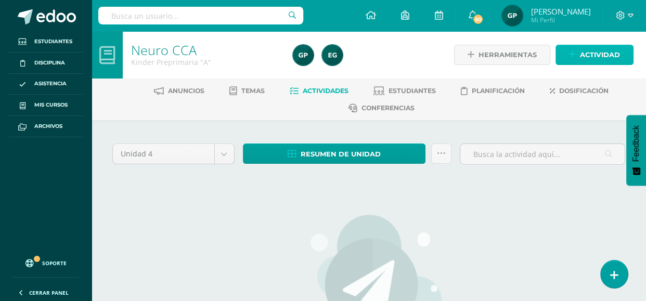
click at [568, 57] on link "Actividad" at bounding box center [595, 55] width 78 height 20
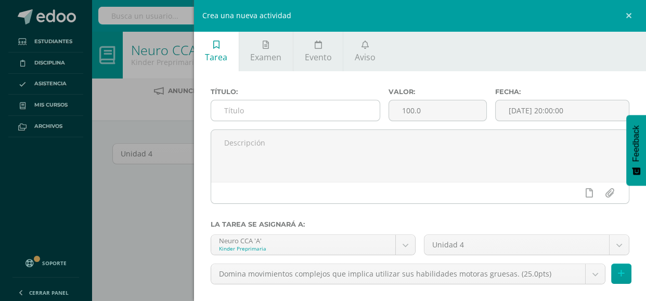
click at [263, 103] on input "text" at bounding box center [295, 110] width 169 height 20
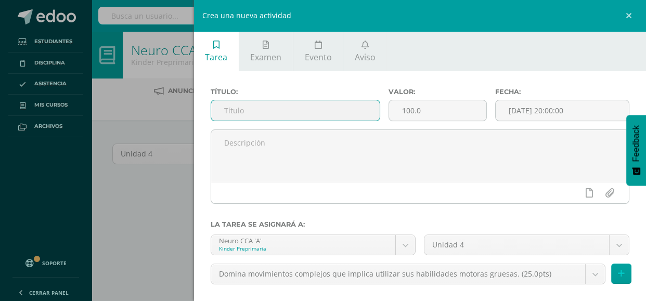
paste input "Desarrollo de habilidades motoras gruesas durante el ciclo escolar."
type input "Desarrollo de habilidades motoras gruesas durante el ciclo escolar."
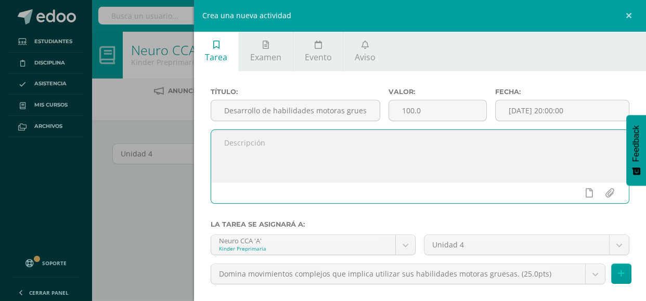
click at [250, 160] on textarea at bounding box center [420, 156] width 418 height 52
paste textarea "Observación de habilidades como lanzar y atrapar pelotas, subir y bajar escaler…"
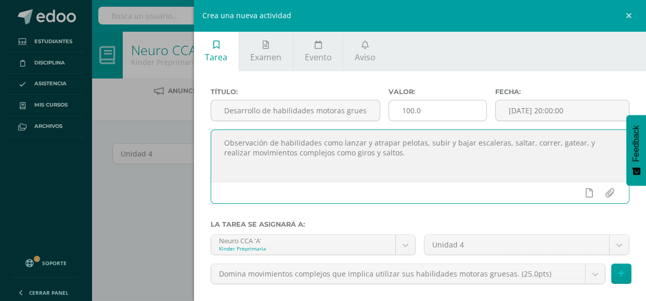
type textarea "Observación de habilidades como lanzar y atrapar pelotas, subir y bajar escaler…"
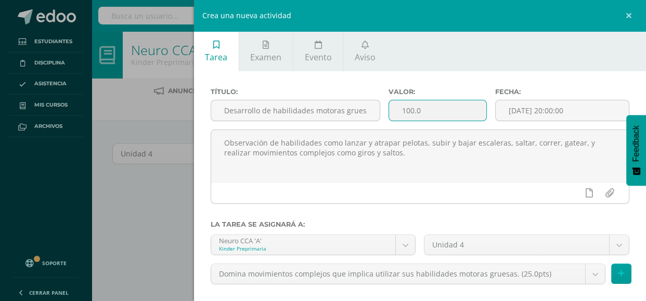
click at [423, 113] on input "100.0" at bounding box center [437, 110] width 97 height 20
type input "1"
type input "25"
click at [539, 119] on input "[DATE] 20:00:00" at bounding box center [562, 110] width 133 height 20
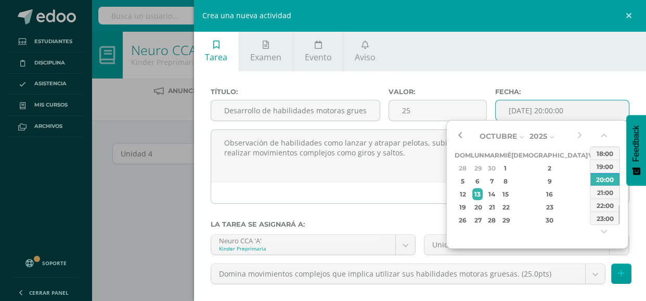
click at [461, 135] on button "button" at bounding box center [460, 136] width 10 height 16
click at [589, 208] on div "22" at bounding box center [593, 207] width 9 height 12
type input "2025-08-22 20:00"
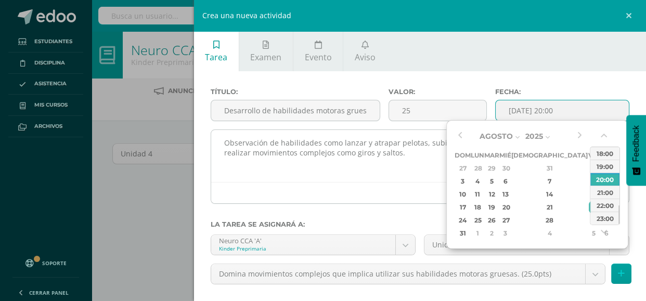
click at [341, 169] on textarea "Observación de habilidades como lanzar y atrapar pelotas, subir y bajar escaler…" at bounding box center [420, 156] width 418 height 52
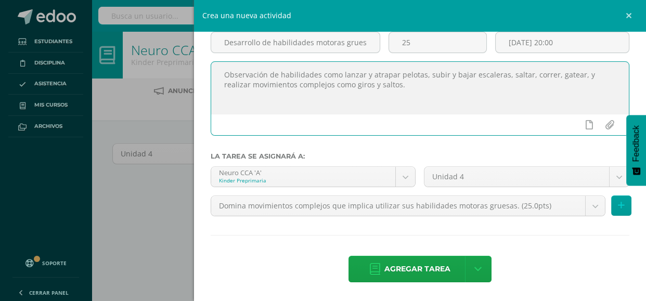
scroll to position [68, 0]
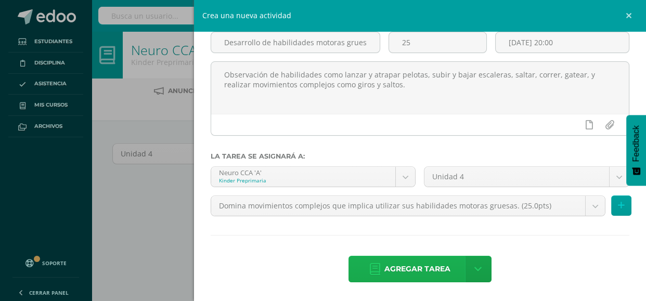
click at [384, 258] on span "Agregar tarea" at bounding box center [417, 268] width 66 height 25
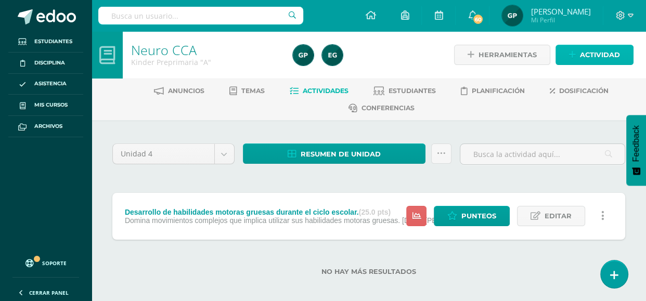
click at [583, 60] on span "Actividad" at bounding box center [600, 54] width 40 height 19
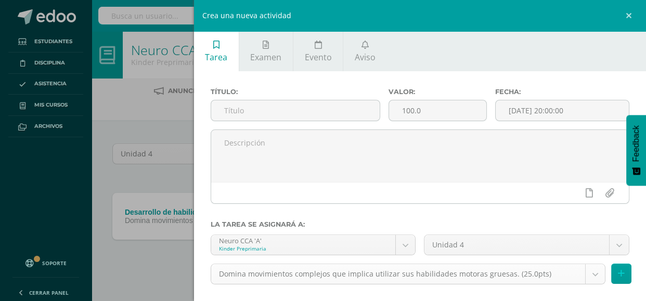
click at [592, 274] on body "Tarea asignada exitosamente Estudiantes Disciplina Asistencia Mis cursos Archiv…" at bounding box center [323, 154] width 646 height 309
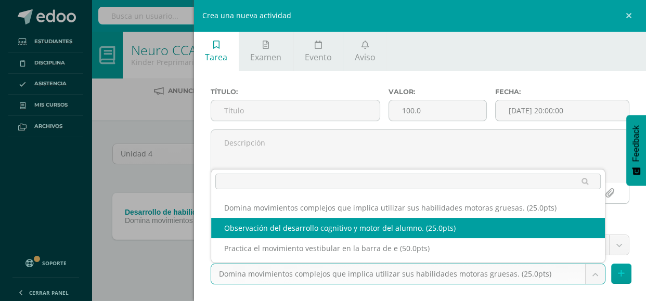
select select "111009"
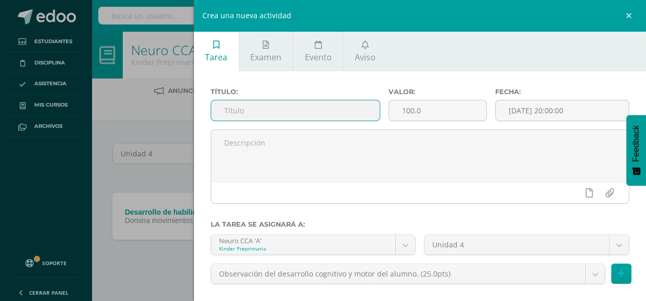
click at [265, 117] on input "text" at bounding box center [295, 110] width 169 height 20
paste input "Test [PERSON_NAME] de Desarrollo Infantil."
type input "Test [PERSON_NAME] de Desarrollo Infantil."
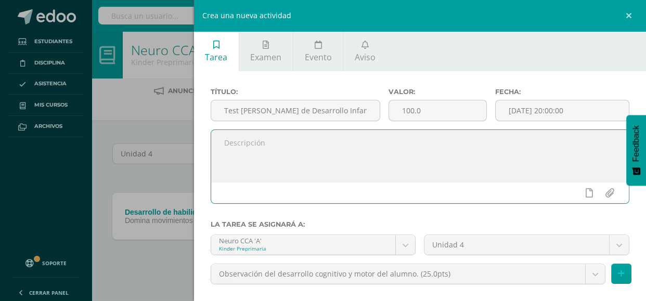
click at [260, 151] on textarea at bounding box center [420, 156] width 418 height 52
paste textarea "Evaluación de diferentes áreas de desarrollo."
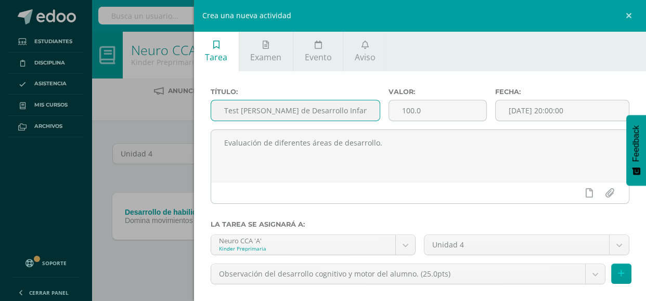
drag, startPoint x: 358, startPoint y: 110, endPoint x: 217, endPoint y: 112, distance: 141.0
click at [217, 112] on input "Test [PERSON_NAME] de Desarrollo Infantil." at bounding box center [295, 110] width 169 height 20
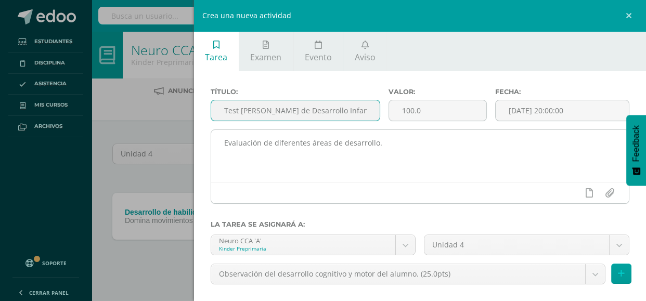
click at [392, 141] on textarea "Evaluación de diferentes áreas de desarrollo." at bounding box center [420, 156] width 418 height 52
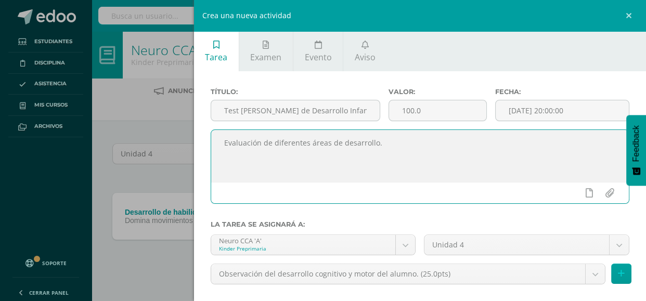
paste textarea "Test [PERSON_NAME] de Desarrollo Infantil."
drag, startPoint x: 381, startPoint y: 143, endPoint x: 219, endPoint y: 146, distance: 161.3
click at [219, 146] on textarea "Evaluación de diferentes áreas de desarrollo. Test [PERSON_NAME] de Desarrollo …" at bounding box center [420, 156] width 418 height 52
type textarea "Test [PERSON_NAME] de Desarrollo Infantil."
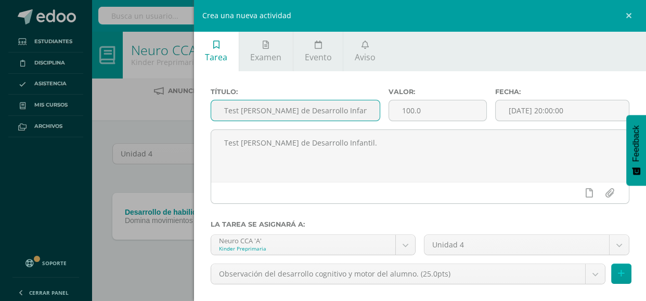
click at [225, 110] on input "Test [PERSON_NAME] de Desarrollo Infantil." at bounding box center [295, 110] width 169 height 20
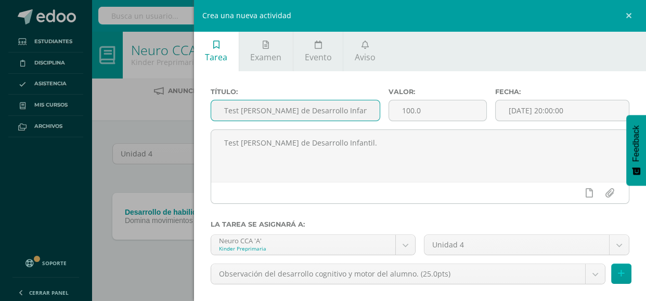
click at [225, 110] on input "Test [PERSON_NAME] de Desarrollo Infantil." at bounding box center [295, 110] width 169 height 20
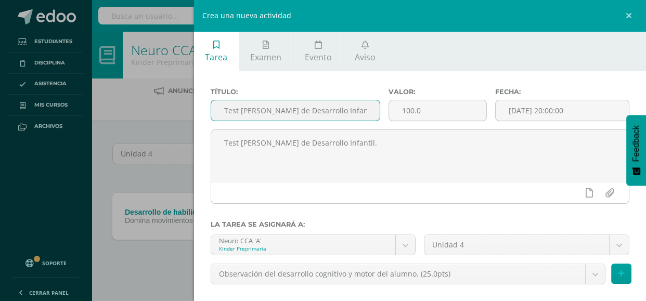
click at [225, 110] on input "Test [PERSON_NAME] de Desarrollo Infantil." at bounding box center [295, 110] width 169 height 20
paste input "Evaluación de diferentes áreas de desarrollo"
type input "Evaluación de diferentes áreas de desarrollo."
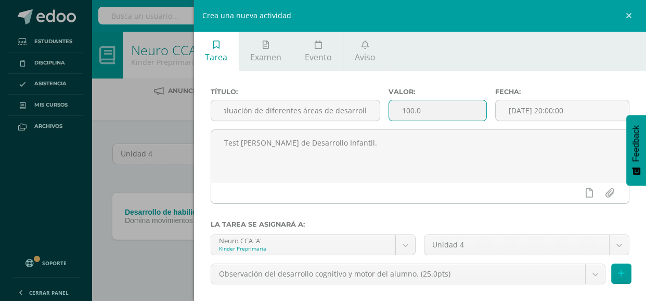
click at [444, 111] on input "100.0" at bounding box center [437, 110] width 97 height 20
type input "1"
type input "25"
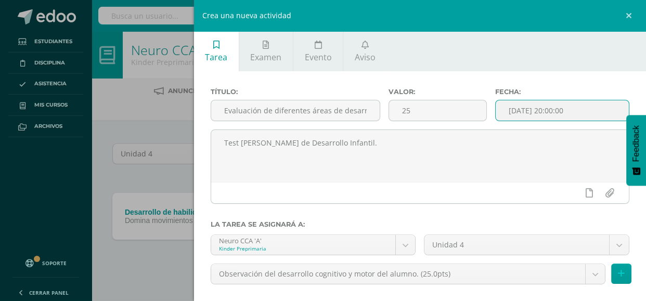
click at [557, 109] on input "[DATE] 20:00:00" at bounding box center [562, 110] width 133 height 20
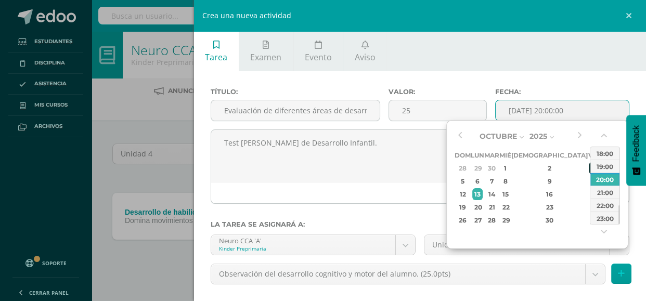
click at [589, 171] on div "3" at bounding box center [593, 168] width 9 height 12
type input "2025-10-03 20:00"
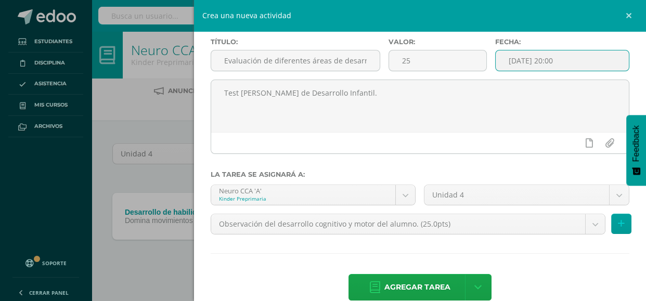
scroll to position [69, 0]
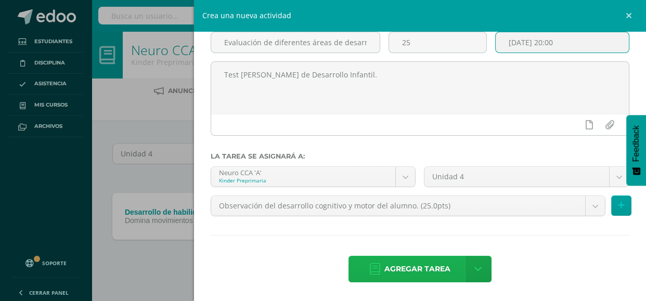
click at [375, 270] on icon at bounding box center [375, 269] width 10 height 11
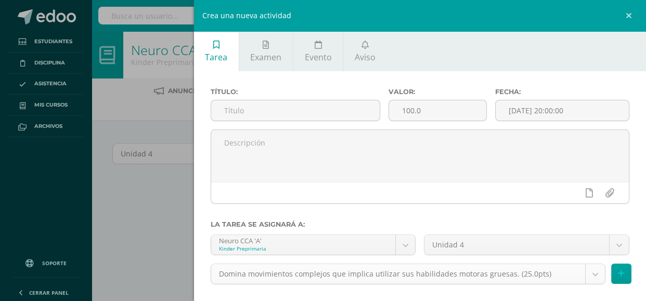
click at [592, 214] on body "Tarea asignada exitosamente Estudiantes Disciplina Asistencia Mis cursos Archiv…" at bounding box center [323, 107] width 646 height 214
click at [587, 214] on body "Tarea asignada exitosamente Estudiantes Disciplina Asistencia Mis cursos Archiv…" at bounding box center [323, 107] width 646 height 214
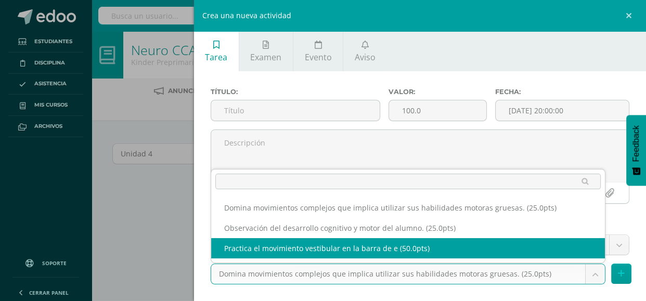
select select "111006"
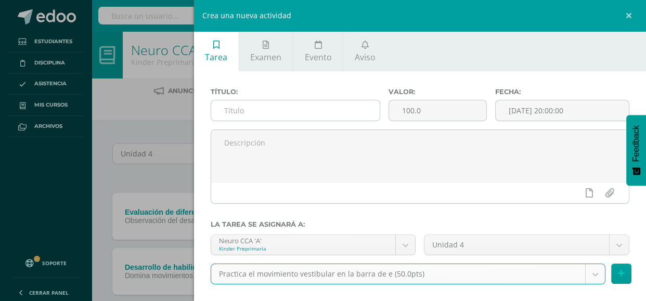
click at [256, 112] on input "text" at bounding box center [295, 110] width 169 height 20
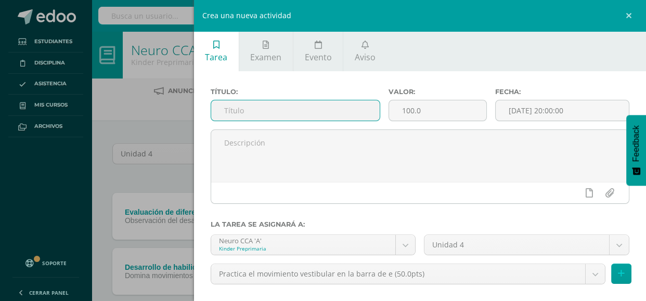
paste input "Barra de equilibrio y braquiación."
type input "Barra de equilibrio y braquiación."
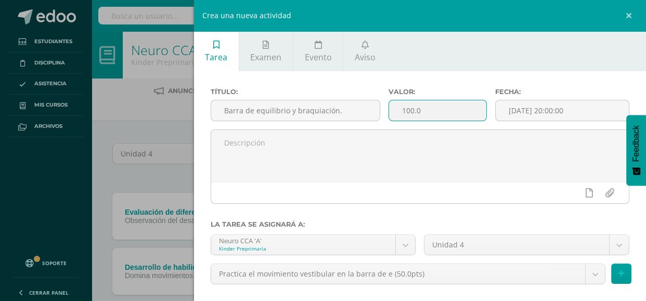
drag, startPoint x: 447, startPoint y: 111, endPoint x: 399, endPoint y: 110, distance: 47.9
click at [399, 110] on input "100.0" at bounding box center [437, 110] width 97 height 20
type input "25"
click at [518, 118] on input "[DATE] 20:00:00" at bounding box center [562, 110] width 133 height 20
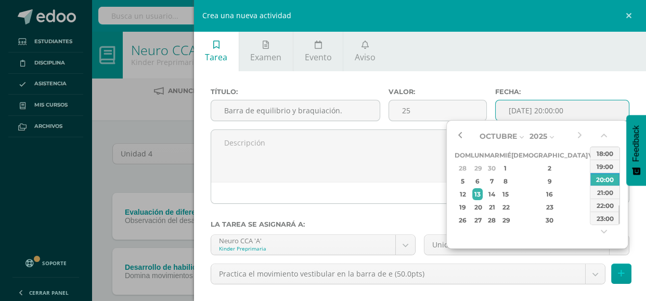
click at [463, 133] on button "button" at bounding box center [460, 136] width 10 height 16
click at [463, 134] on button "button" at bounding box center [460, 136] width 10 height 16
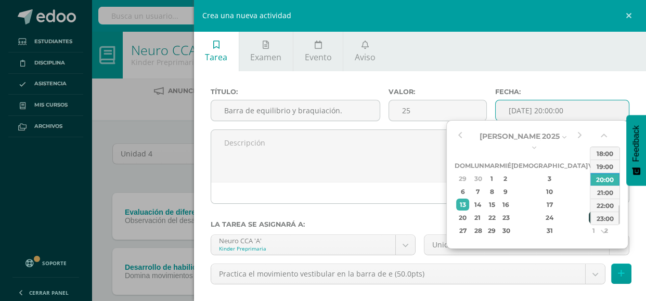
click at [589, 212] on div "25" at bounding box center [593, 218] width 9 height 12
type input "2025-07-25 20:00"
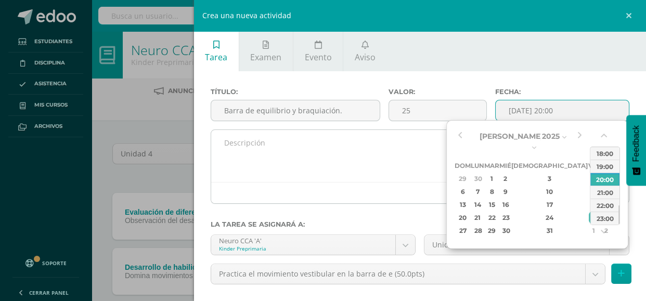
click at [383, 161] on textarea at bounding box center [420, 156] width 418 height 52
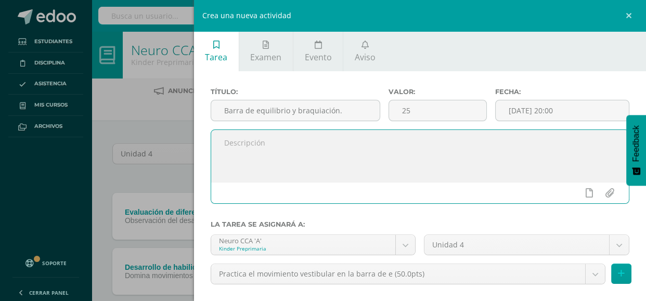
click at [361, 153] on textarea at bounding box center [420, 156] width 418 height 52
paste textarea "Realiza movimientos coordinados entre diferentes partes del cuerpo, como brazos…"
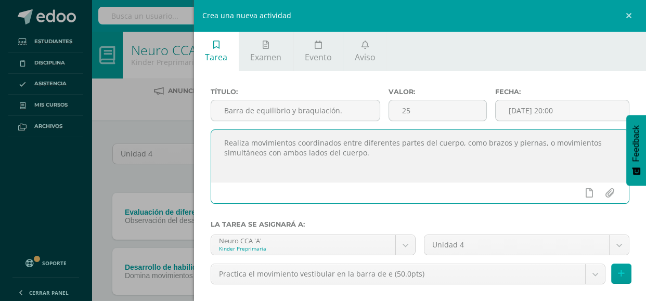
scroll to position [69, 0]
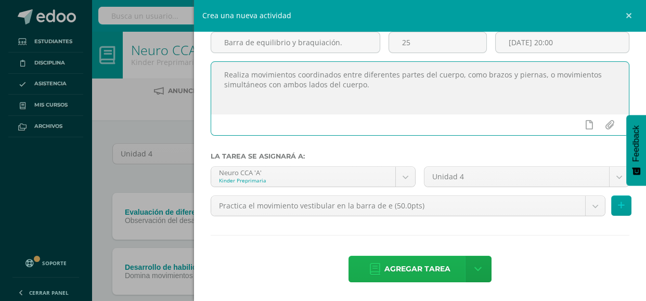
type textarea "Realiza movimientos coordinados entre diferentes partes del cuerpo, como brazos…"
click at [409, 266] on span "Agregar tarea" at bounding box center [417, 268] width 66 height 25
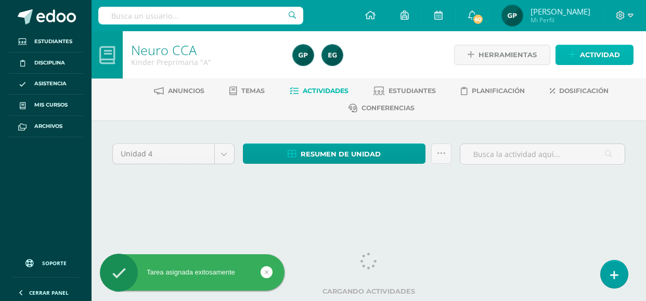
click at [581, 54] on span "Actividad" at bounding box center [600, 54] width 40 height 19
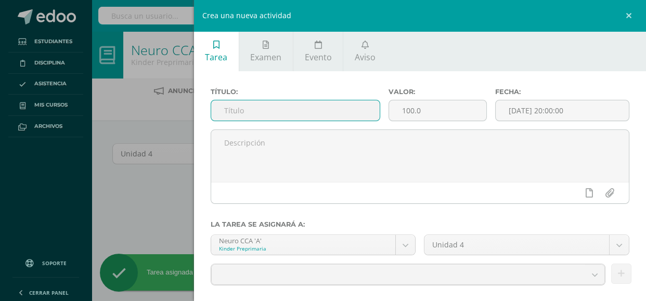
click at [305, 109] on input "text" at bounding box center [295, 110] width 169 height 20
paste input "Barra de equilibrio y braquiación."
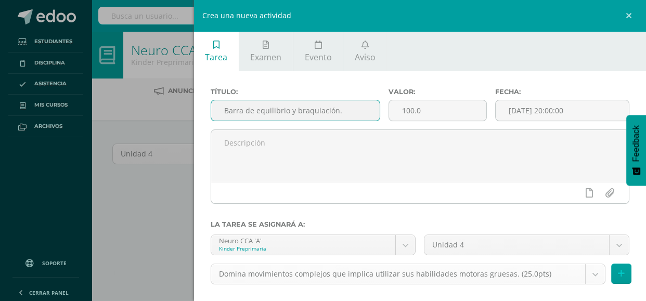
type input "Barra de equilibrio y braquiación."
click at [598, 214] on body "Tarea asignada exitosamente Estudiantes Disciplina Asistencia Mis cursos Archiv…" at bounding box center [323, 107] width 646 height 214
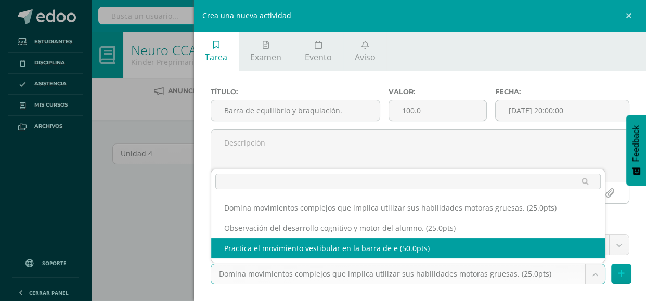
select select "111006"
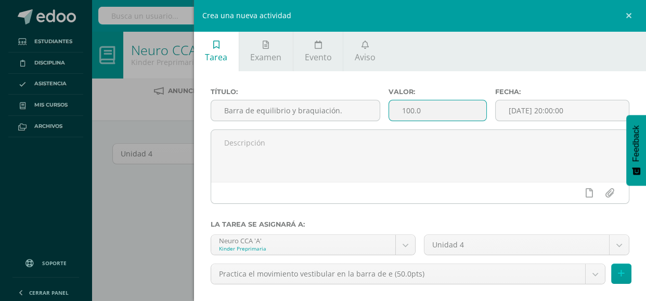
drag, startPoint x: 433, startPoint y: 111, endPoint x: 383, endPoint y: 112, distance: 49.9
click at [384, 112] on div "Valor: 100.0" at bounding box center [437, 109] width 107 height 42
type input "25"
click at [563, 109] on input "[DATE] 20:00:00" at bounding box center [562, 110] width 133 height 20
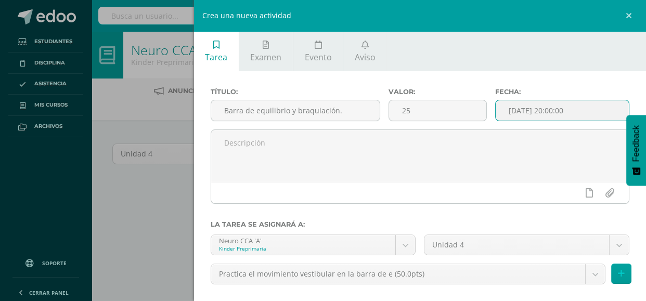
click at [563, 109] on input "[DATE] 20:00:00" at bounding box center [562, 110] width 133 height 20
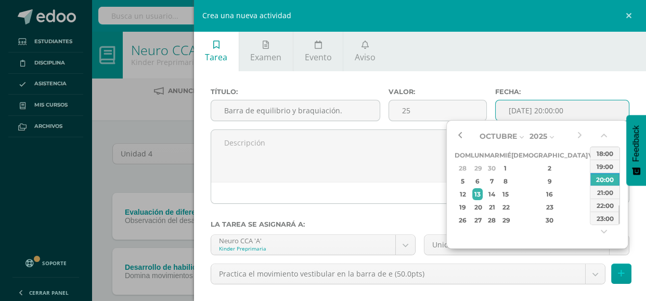
click at [461, 135] on button "button" at bounding box center [460, 136] width 10 height 16
click at [589, 205] on div "26" at bounding box center [593, 207] width 9 height 12
type input "2025-09-26 20:00"
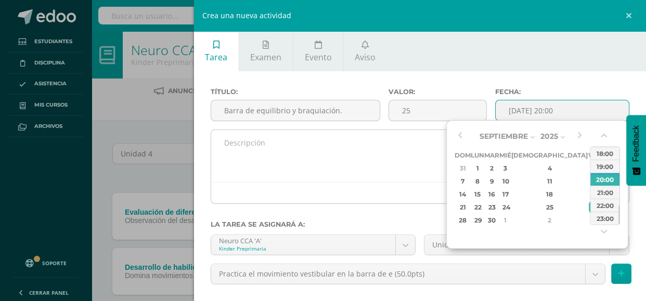
click at [241, 168] on textarea at bounding box center [420, 156] width 418 height 52
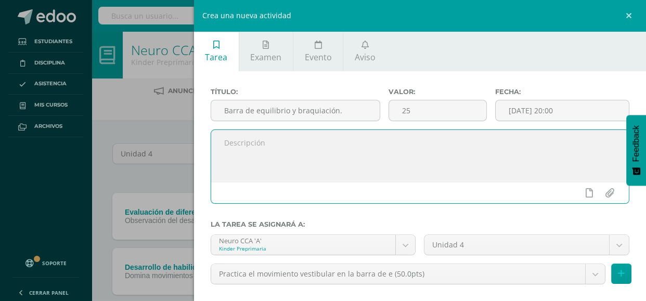
paste textarea "Practica la habilidad para mantener el equilibrio estático (en una posición) y …"
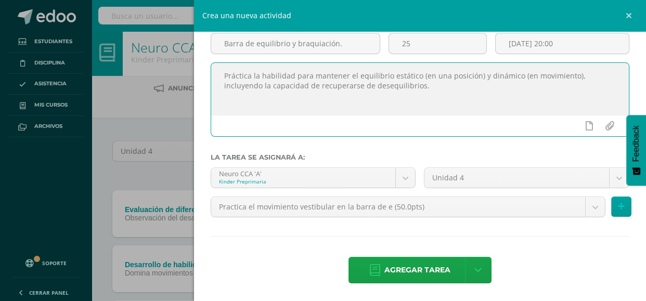
scroll to position [69, 0]
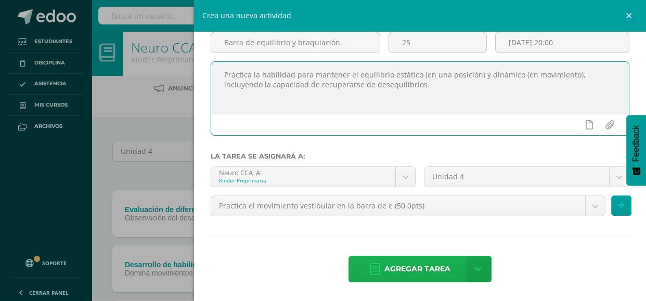
type textarea "Práctica la habilidad para mantener el equilibrio estático (en una posición) y …"
click at [397, 272] on span "Agregar tarea" at bounding box center [417, 268] width 66 height 25
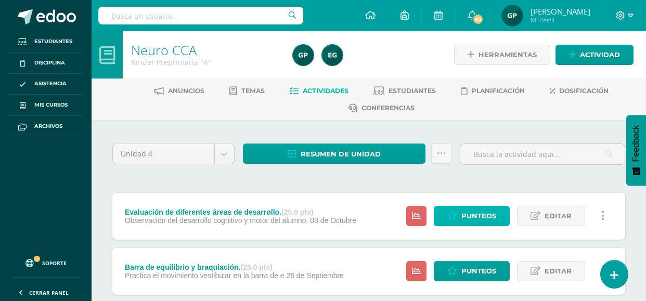
click at [472, 206] on span "Punteos" at bounding box center [478, 215] width 35 height 19
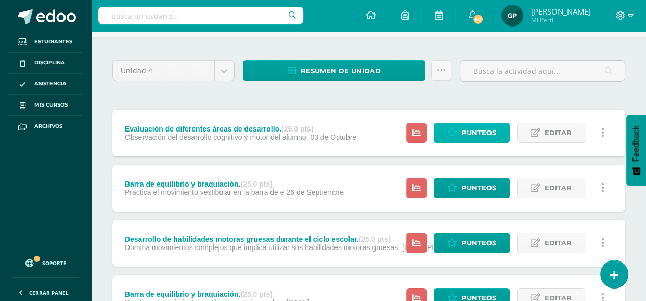
scroll to position [83, 0]
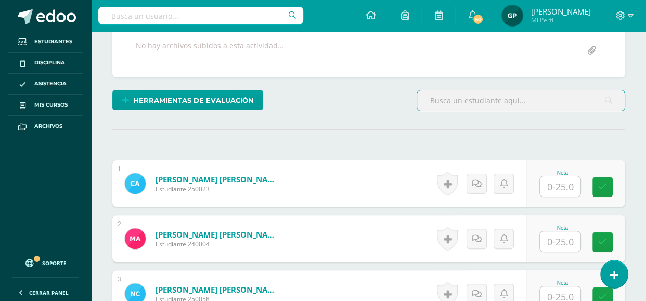
scroll to position [265, 0]
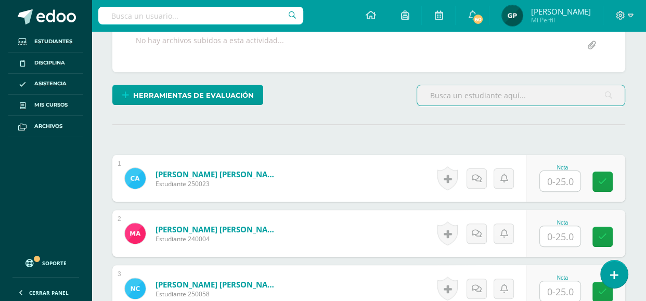
click at [553, 184] on input "text" at bounding box center [560, 181] width 41 height 20
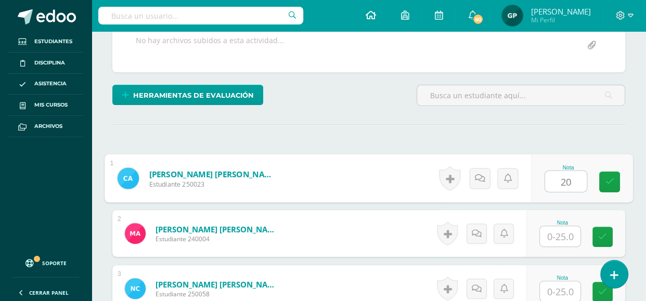
type input "20"
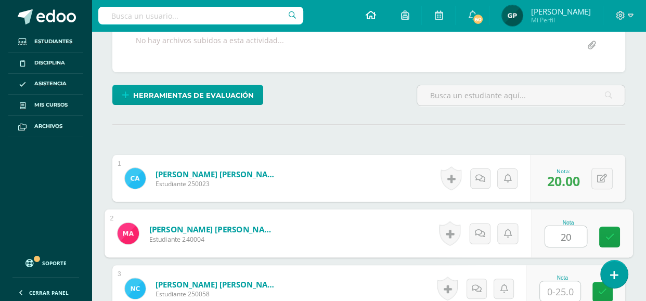
type input "20"
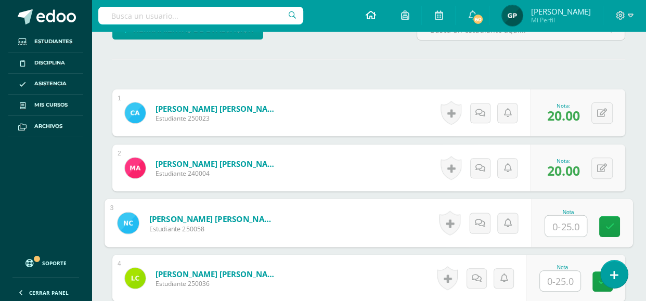
scroll to position [329, 0]
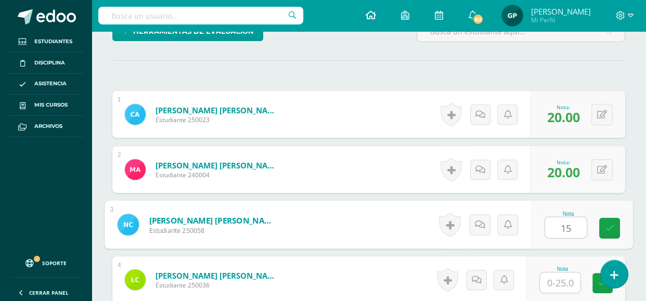
type input "15"
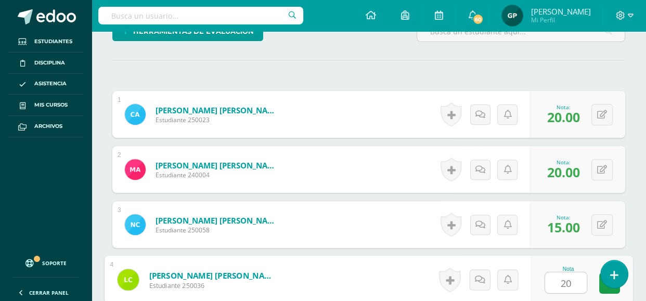
type input "20"
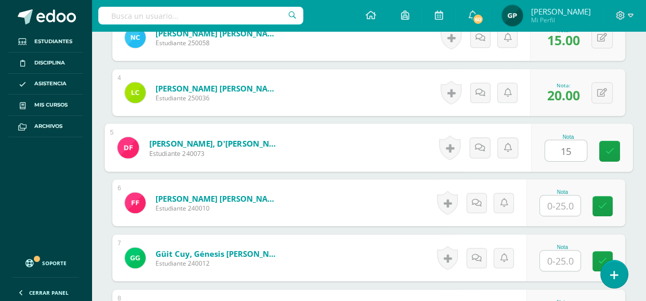
type input "15"
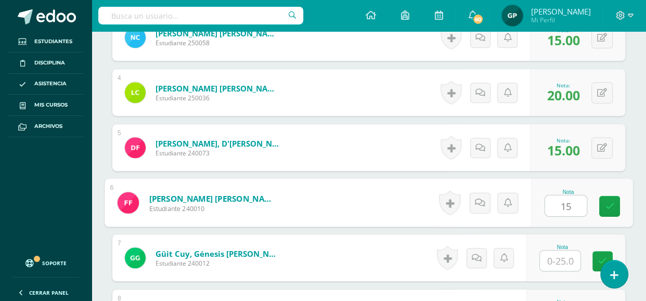
type input "15"
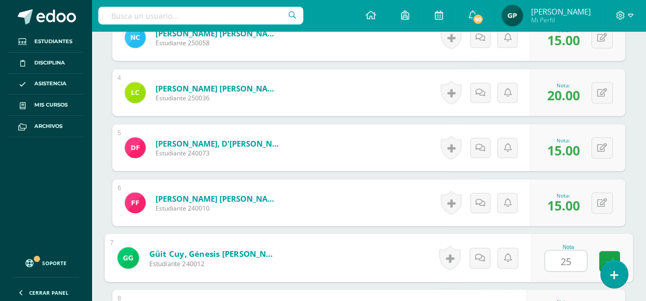
type input "25"
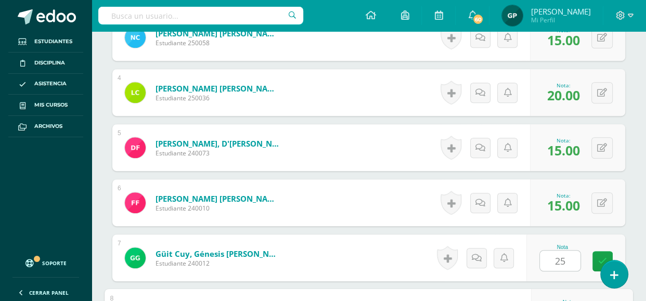
scroll to position [682, 0]
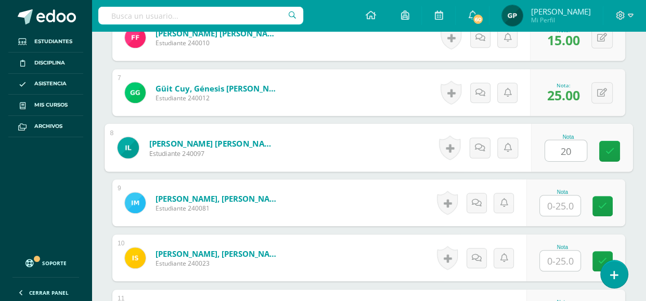
type input "20"
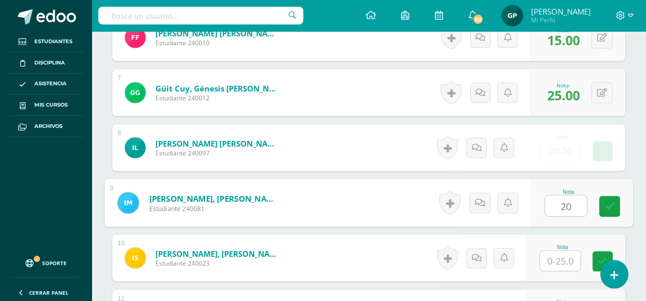
type input "20"
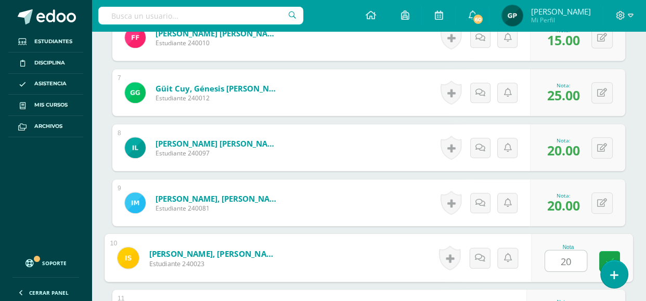
type input "20"
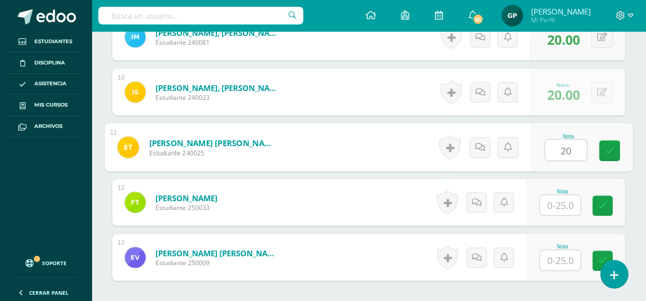
type input "20"
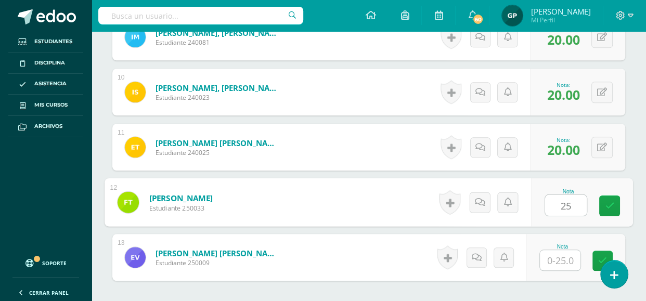
type input "25"
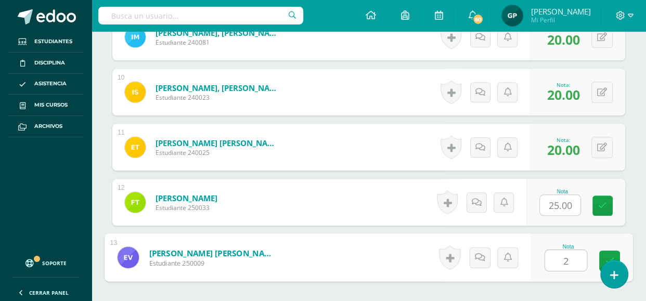
type input "25"
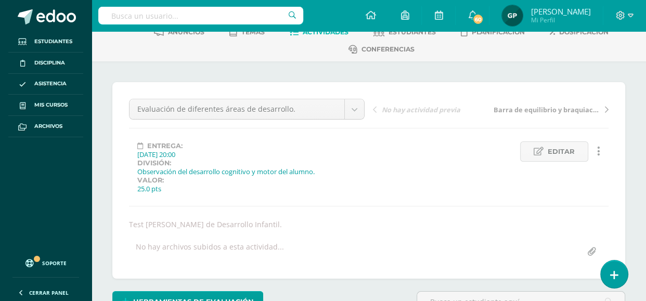
scroll to position [56, 0]
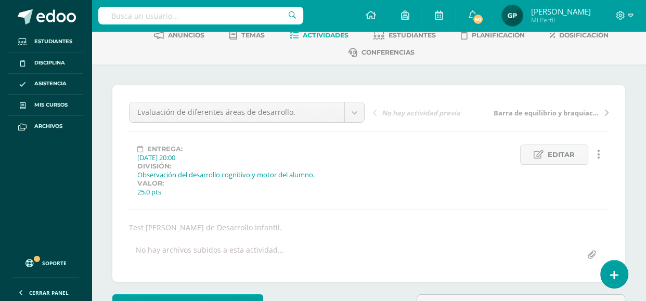
click at [603, 112] on link "Barra de equilibrio y braquiación." at bounding box center [550, 112] width 118 height 10
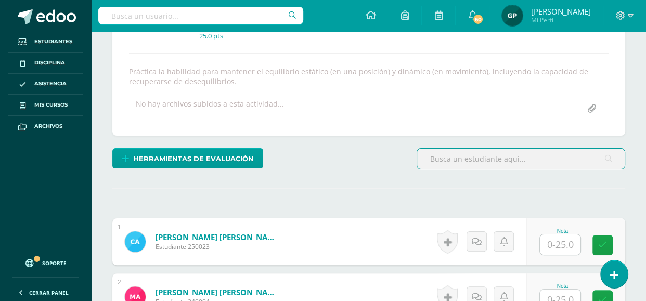
scroll to position [198, 0]
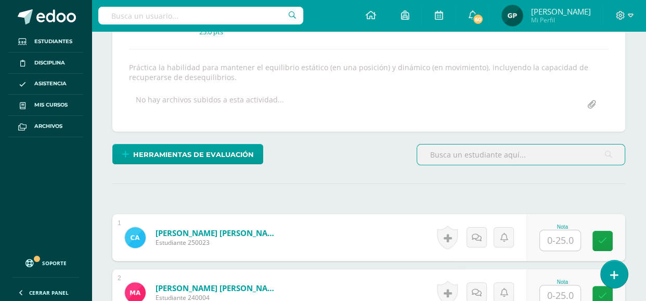
click at [568, 240] on input "text" at bounding box center [560, 240] width 41 height 20
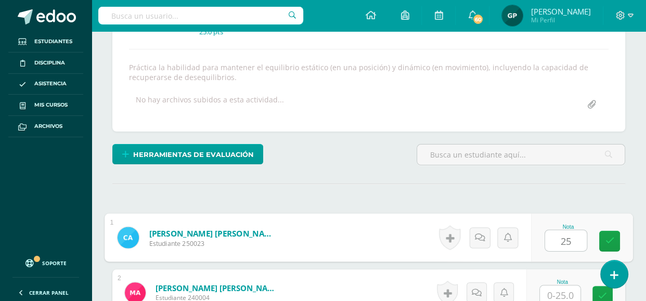
type input "25"
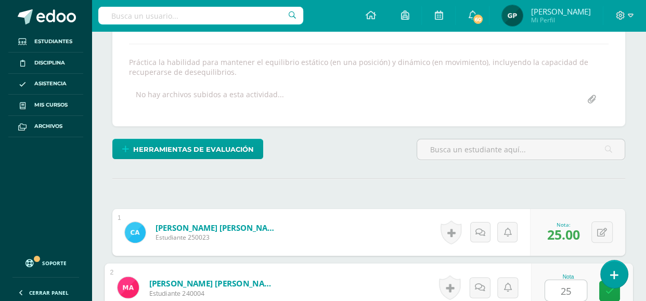
type input "25"
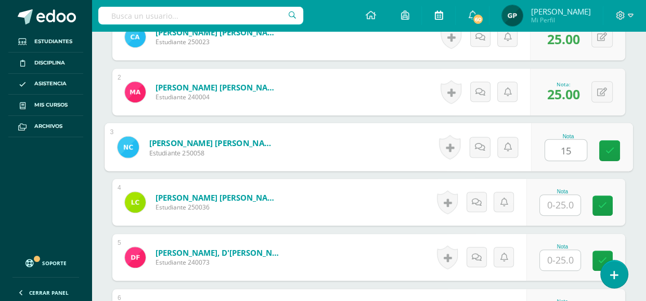
type input "15"
click at [558, 204] on input "text" at bounding box center [560, 205] width 41 height 20
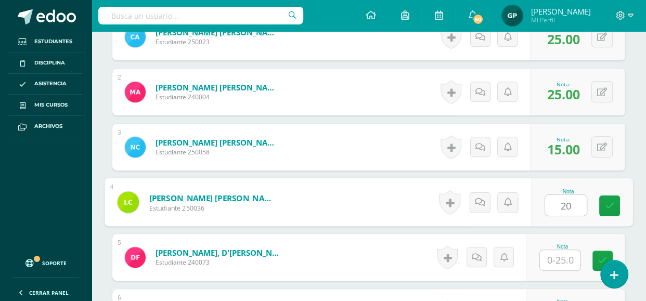
type input "20"
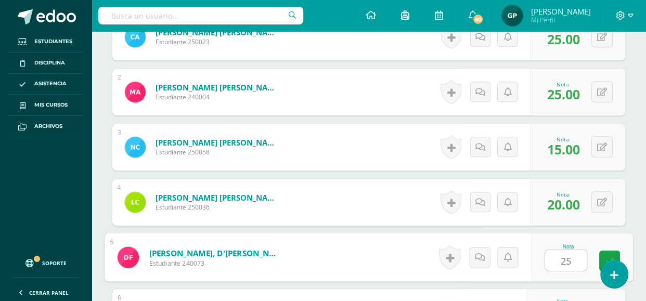
type input "25"
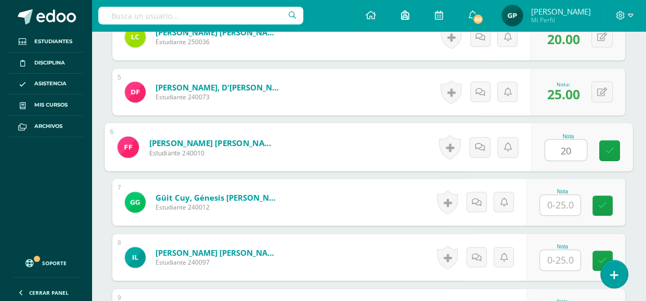
type input "20"
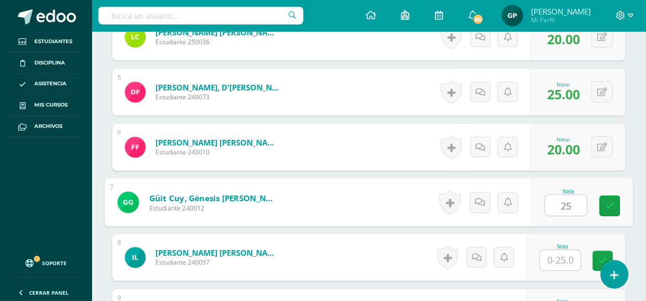
type input "25"
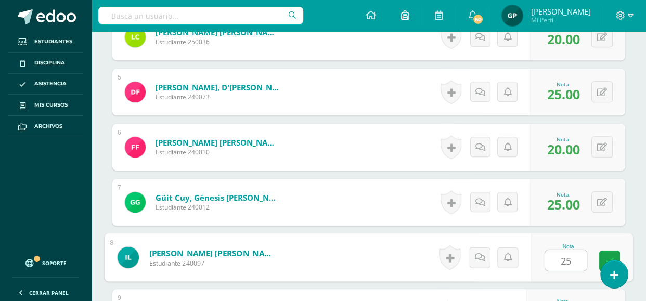
type input "25"
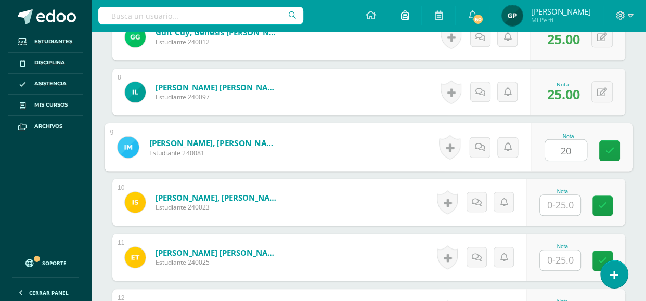
type input "20"
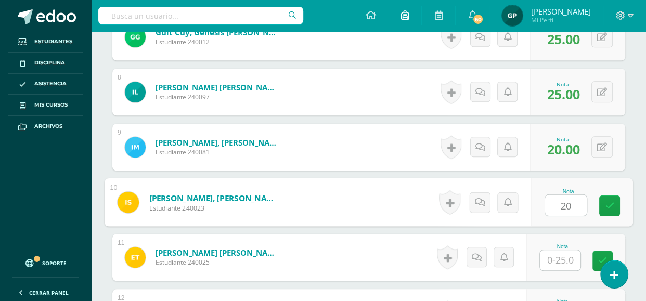
type input "20"
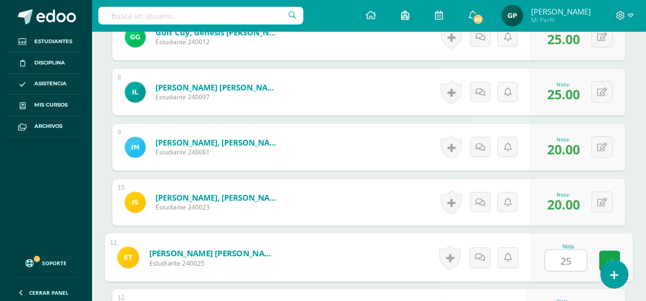
type input "25"
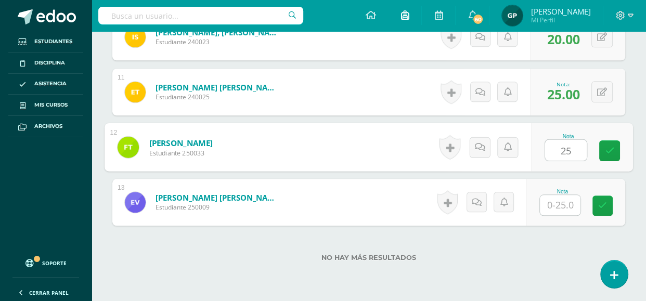
type input "25"
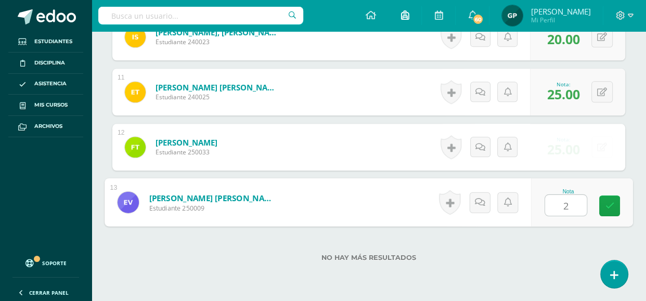
type input "25"
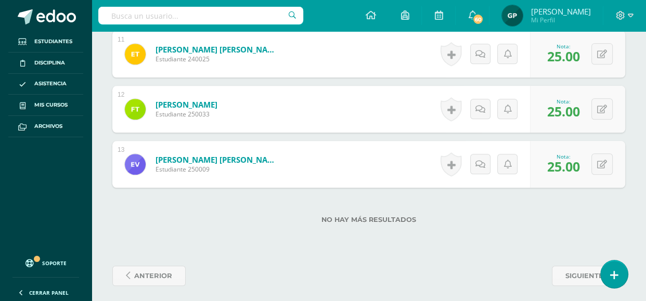
scroll to position [941, 0]
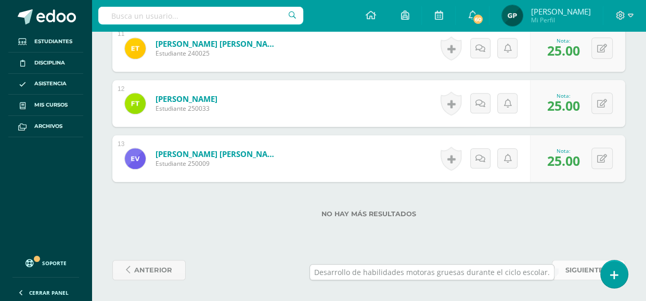
click at [578, 264] on span "siguiente" at bounding box center [584, 270] width 38 height 19
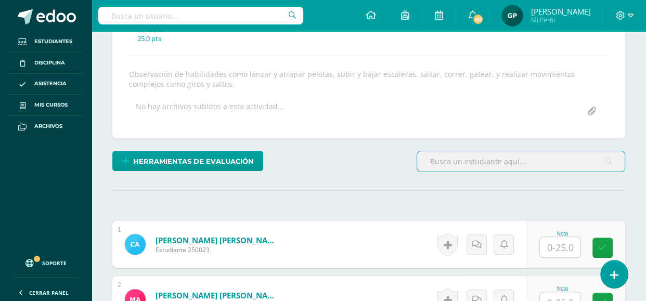
scroll to position [219, 0]
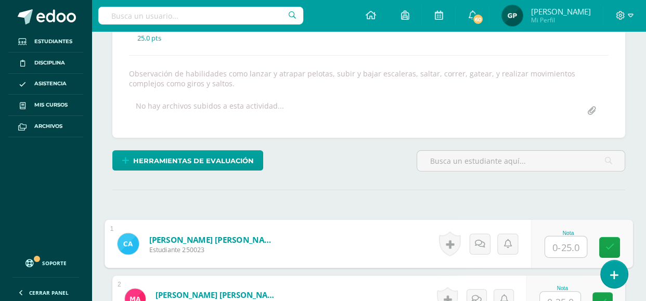
click at [553, 247] on input "text" at bounding box center [566, 247] width 42 height 21
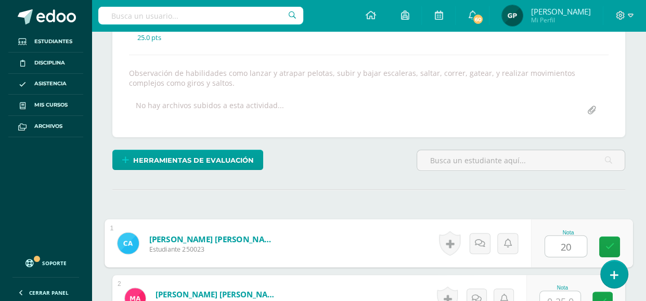
type input "20"
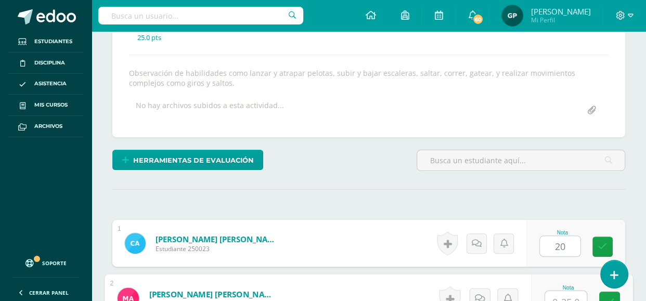
scroll to position [230, 0]
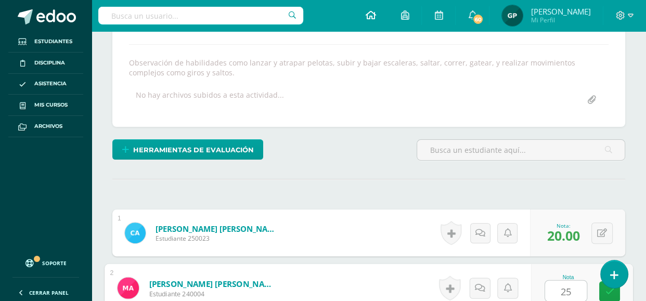
type input "25"
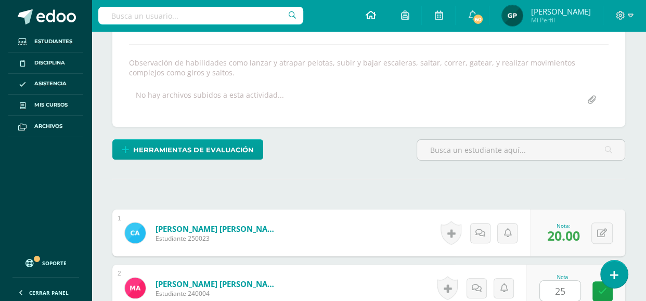
scroll to position [425, 0]
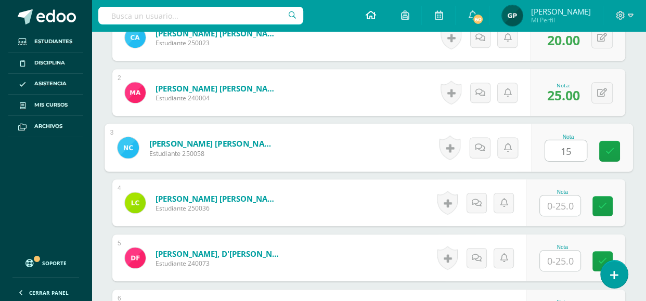
type input "15"
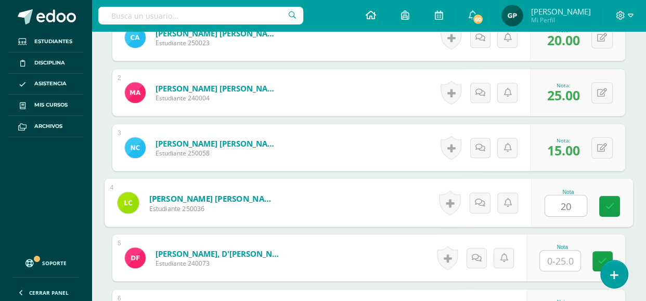
type input "20"
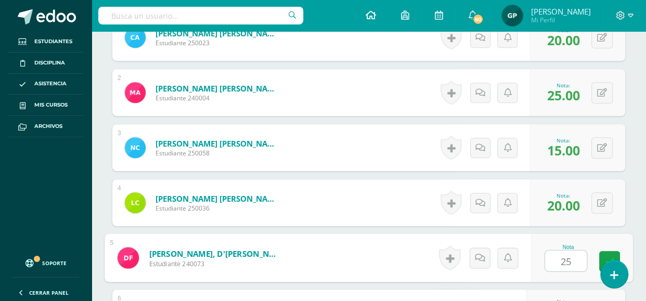
type input "25"
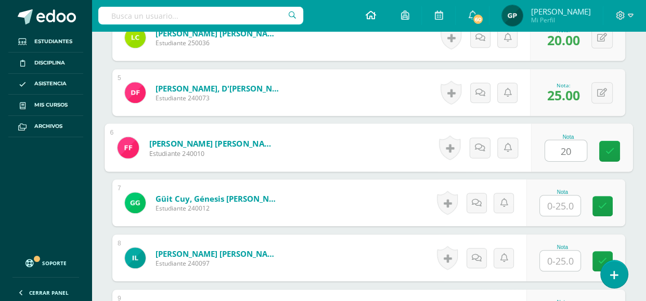
type input "20"
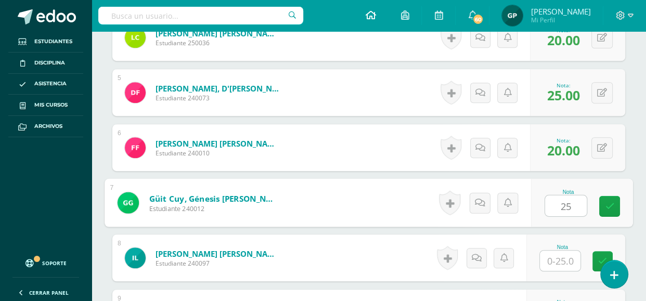
type input "25"
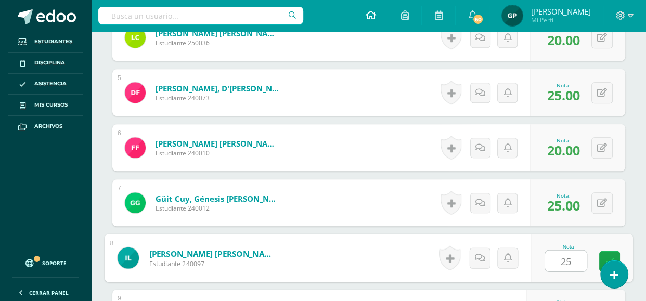
type input "25"
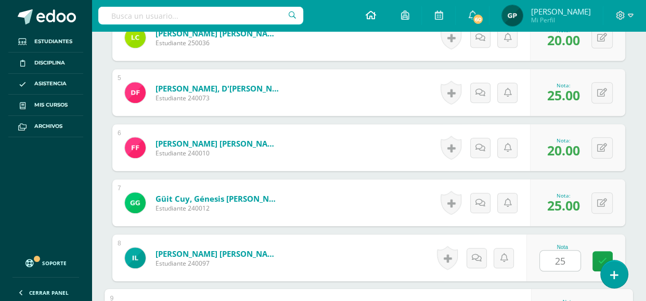
scroll to position [756, 0]
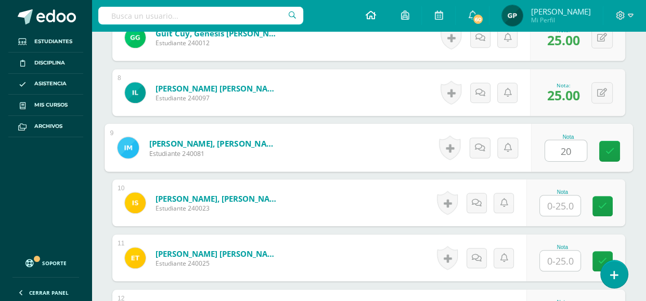
type input "20"
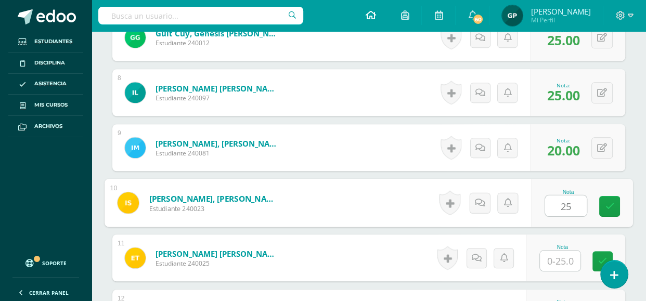
type input "25"
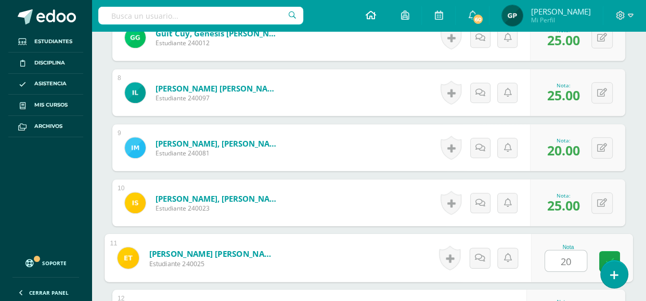
type input "20"
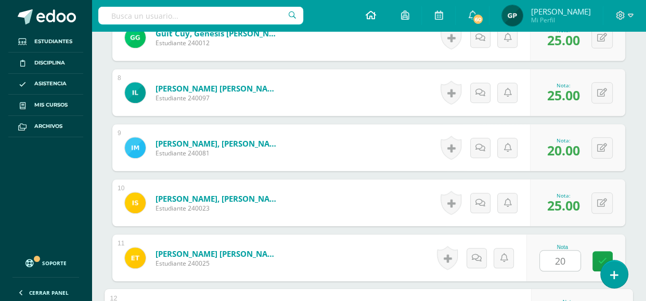
scroll to position [922, 0]
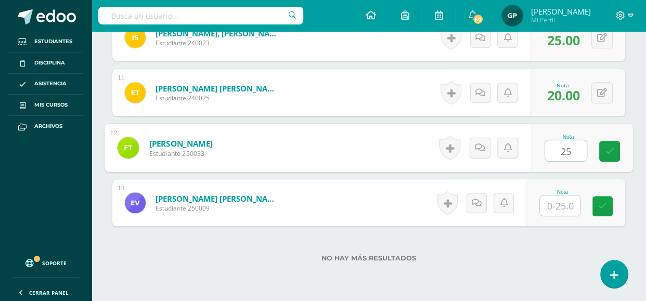
type input "25"
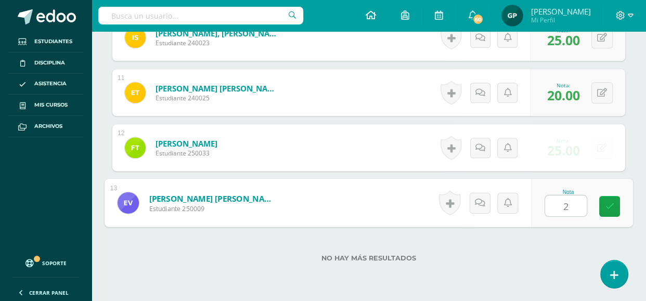
type input "25"
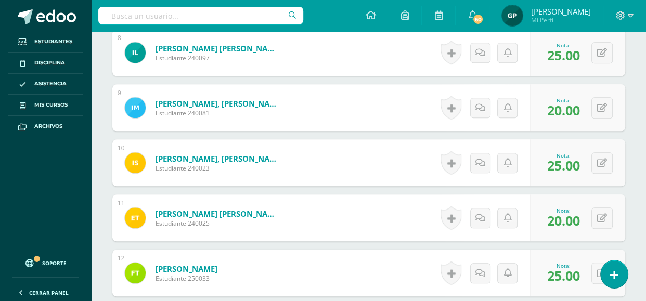
scroll to position [967, 0]
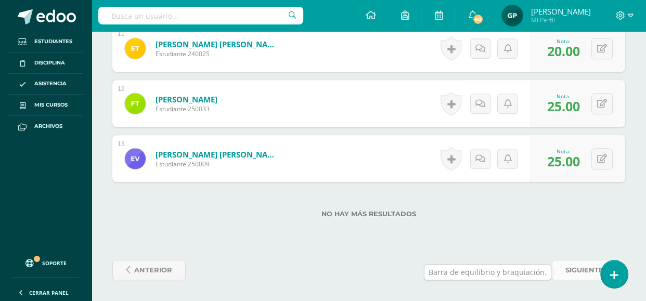
click at [566, 267] on span "siguiente" at bounding box center [584, 270] width 38 height 19
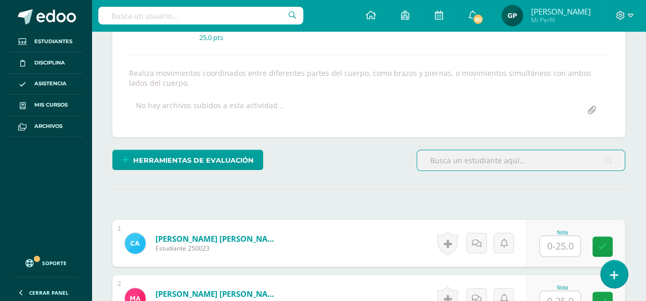
scroll to position [193, 0]
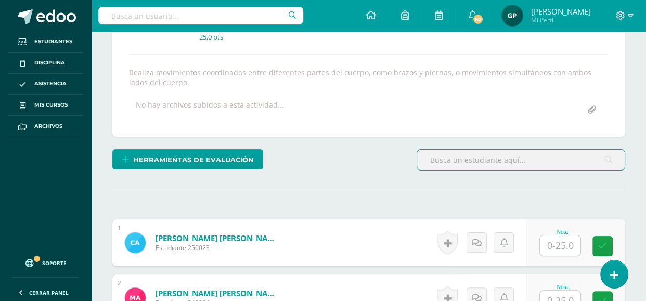
click at [553, 248] on input "text" at bounding box center [560, 246] width 41 height 20
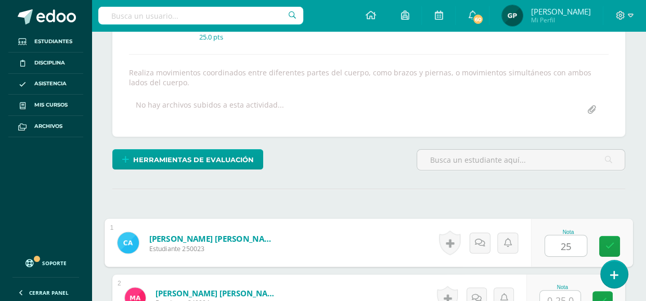
type input "25"
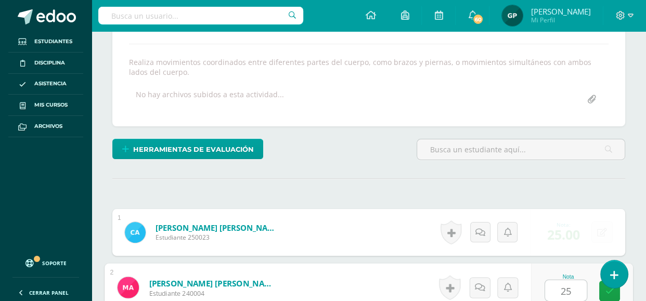
type input "25"
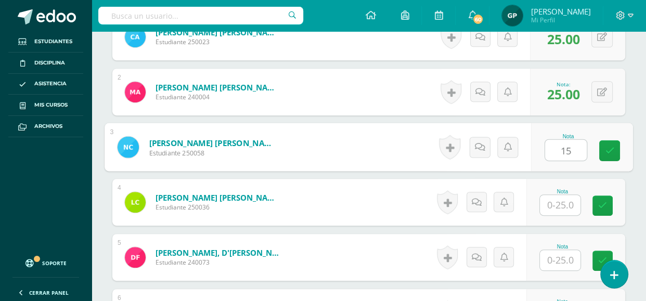
type input "15"
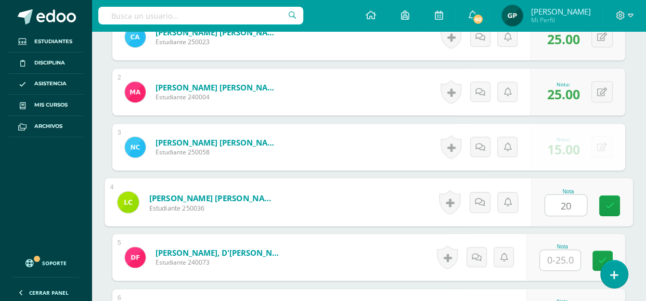
type input "20"
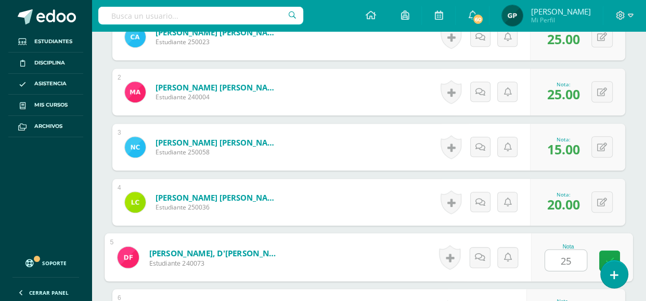
type input "25"
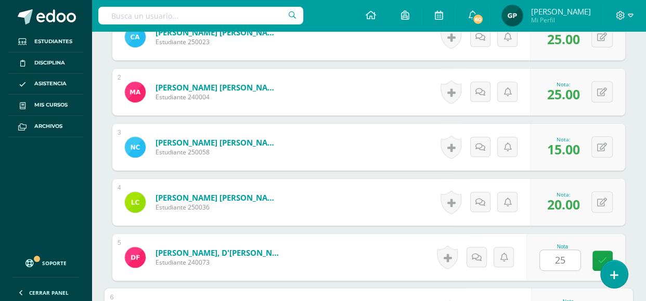
scroll to position [564, 0]
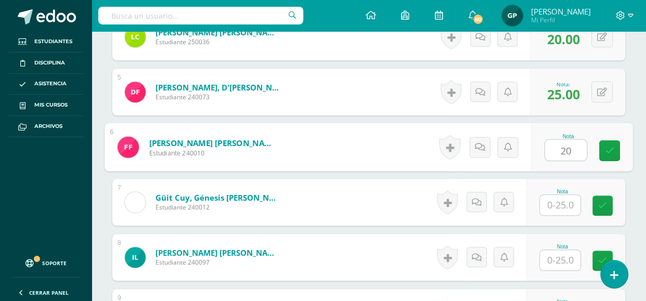
type input "20"
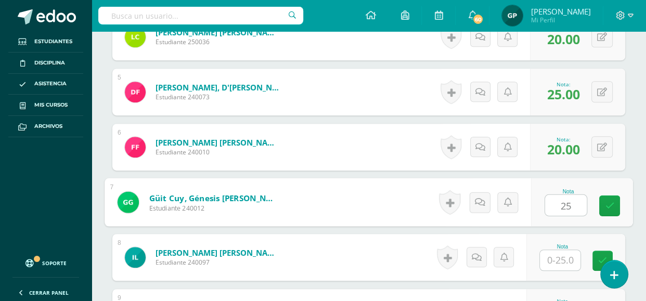
type input "25"
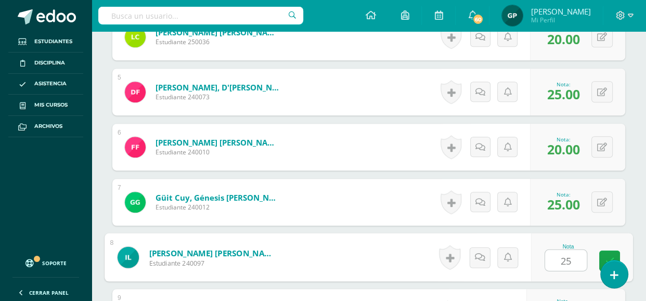
type input "25"
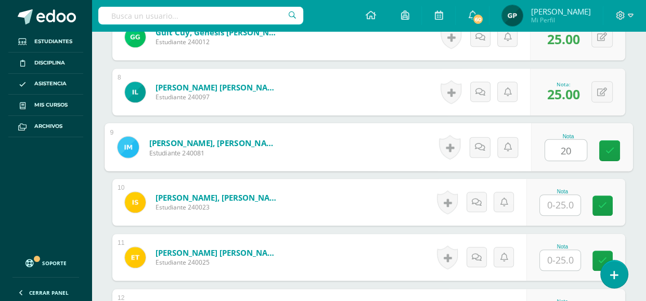
type input "20"
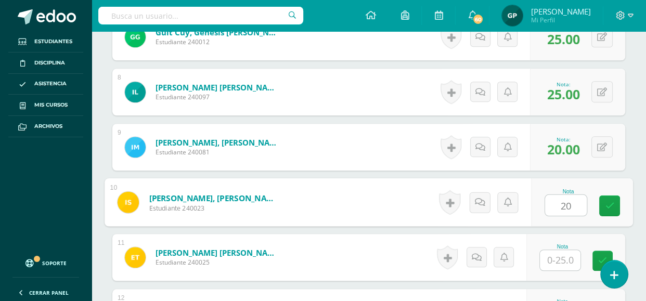
type input "20"
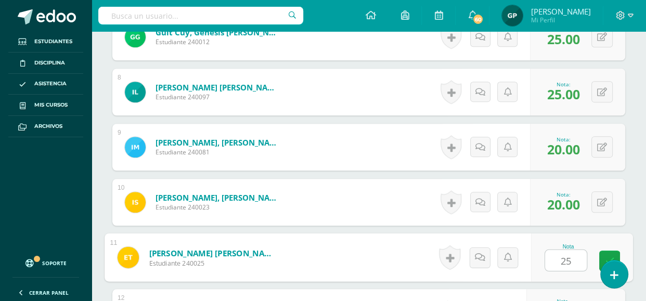
type input "25"
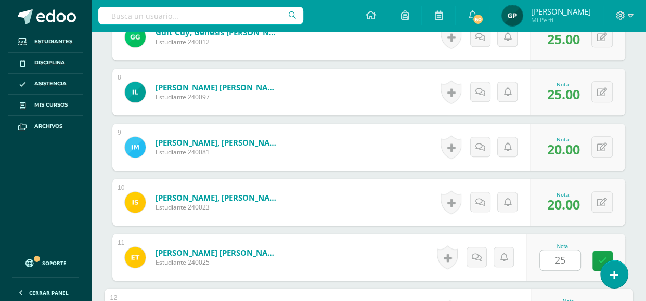
scroll to position [895, 0]
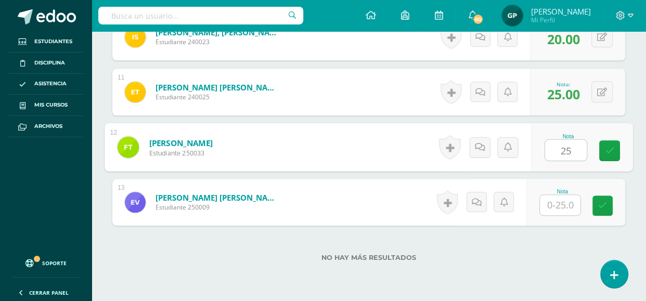
type input "25"
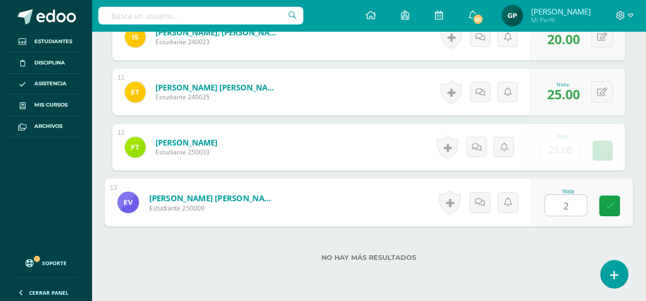
type input "25"
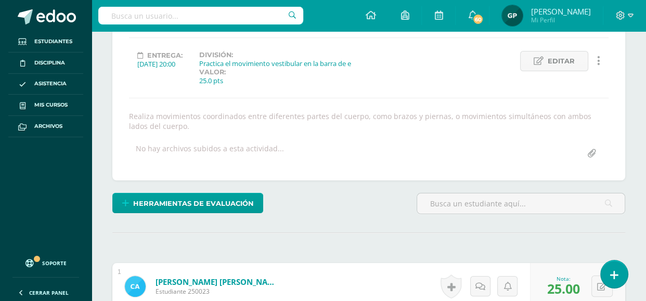
scroll to position [0, 0]
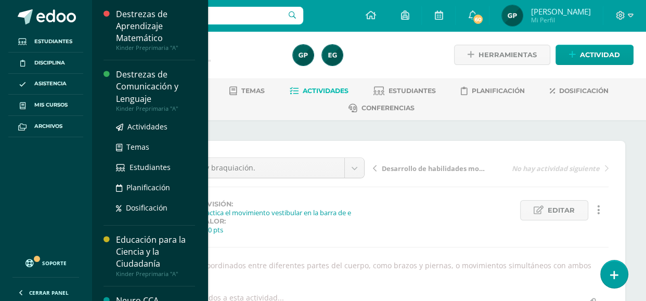
click at [139, 99] on div "Destrezas de Comunicación y Lenguaje" at bounding box center [155, 87] width 79 height 36
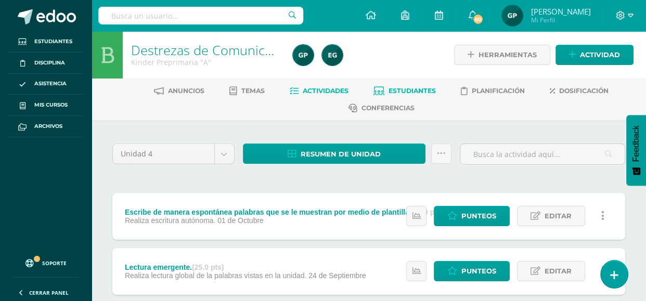
click at [402, 91] on span "Estudiantes" at bounding box center [412, 91] width 47 height 8
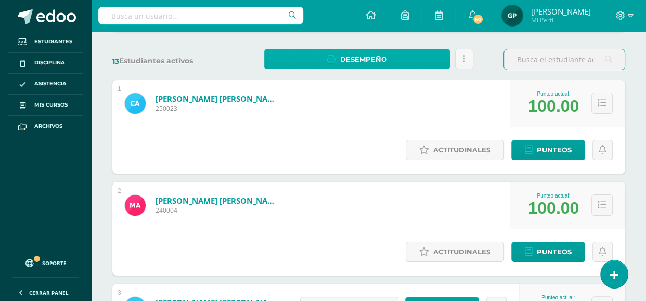
scroll to position [164, 0]
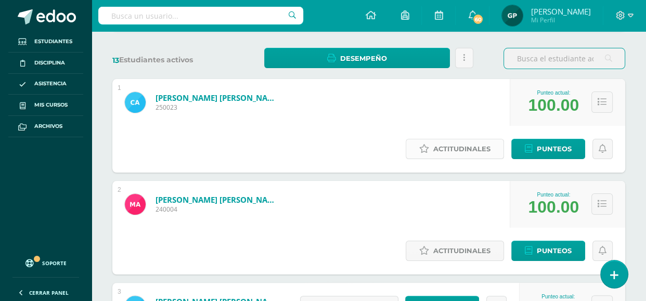
click at [423, 149] on icon at bounding box center [424, 149] width 10 height 9
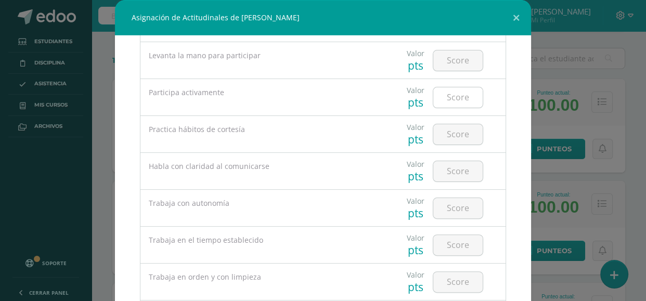
scroll to position [267, 0]
click at [462, 167] on input "number" at bounding box center [457, 171] width 49 height 20
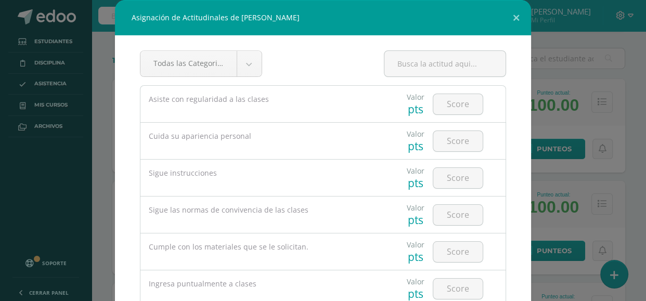
scroll to position [0, 0]
type input "3"
click at [469, 102] on input "number" at bounding box center [457, 106] width 49 height 20
type input "4"
click at [463, 137] on input "number" at bounding box center [457, 143] width 49 height 20
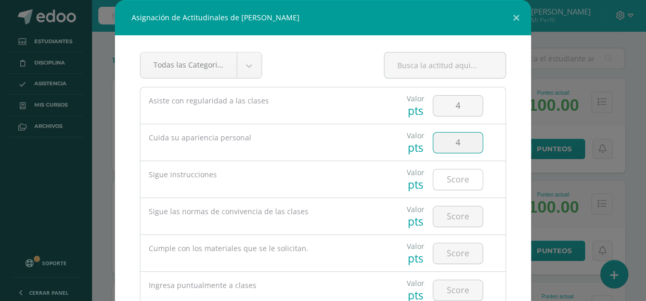
type input "4"
click at [464, 174] on input "number" at bounding box center [457, 180] width 49 height 20
type input "4"
click at [466, 211] on input "number" at bounding box center [457, 216] width 49 height 20
type input "4"
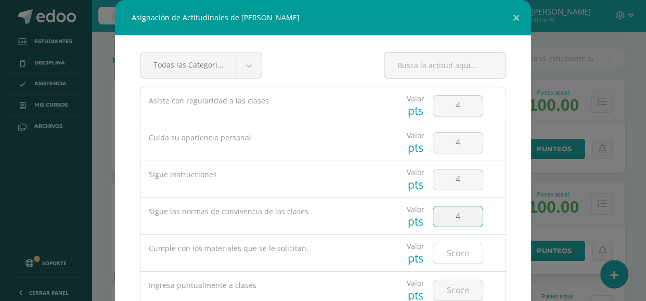
click at [466, 254] on input "number" at bounding box center [457, 253] width 49 height 20
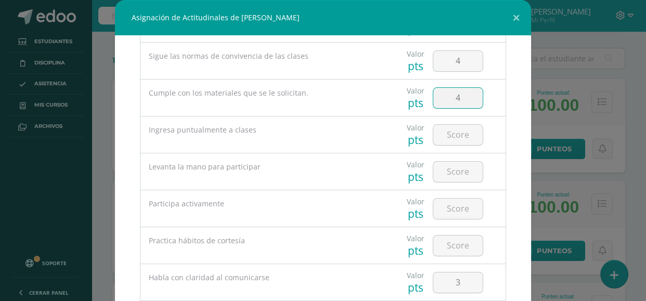
scroll to position [156, 0]
type input "4"
click at [448, 138] on input "number" at bounding box center [457, 134] width 49 height 20
type input "4"
click at [446, 172] on input "number" at bounding box center [457, 171] width 49 height 20
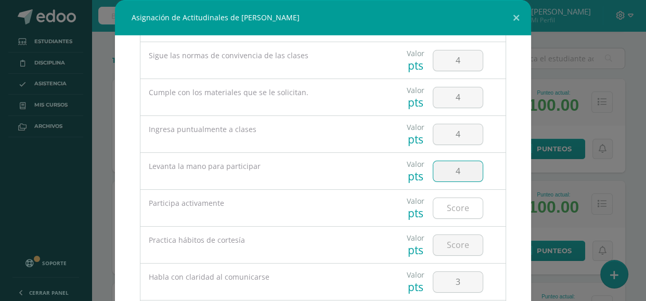
type input "4"
click at [453, 208] on input "number" at bounding box center [457, 208] width 49 height 20
type input "4"
click at [453, 242] on input "number" at bounding box center [457, 245] width 49 height 20
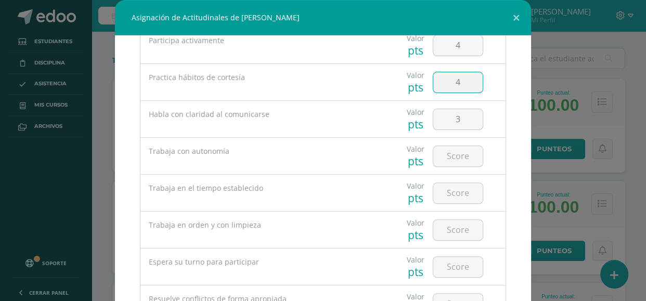
scroll to position [319, 0]
type input "4"
click at [454, 154] on input "number" at bounding box center [457, 156] width 49 height 20
type input "4"
click at [454, 188] on input "number" at bounding box center [457, 193] width 49 height 20
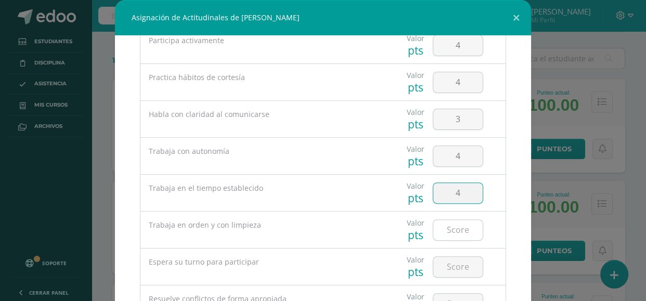
type input "4"
click at [453, 226] on input "number" at bounding box center [457, 230] width 49 height 20
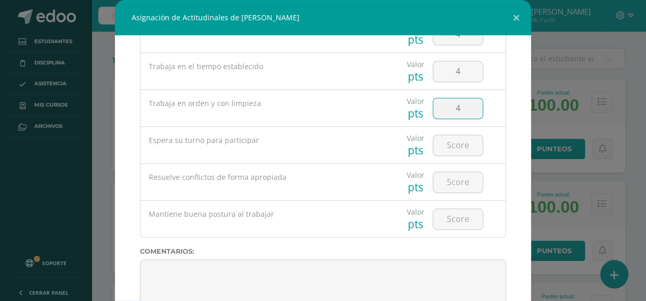
scroll to position [467, 0]
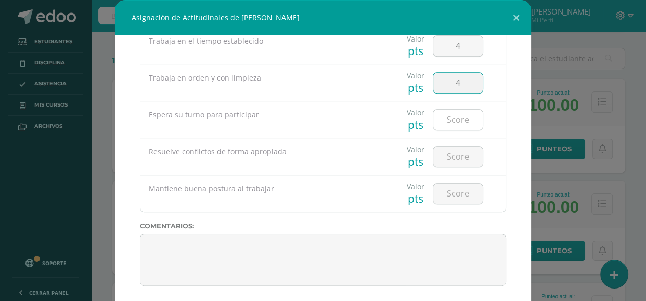
type input "4"
click at [453, 123] on input "number" at bounding box center [457, 120] width 49 height 20
type input "4"
click at [453, 155] on input "number" at bounding box center [457, 157] width 49 height 20
type input "4"
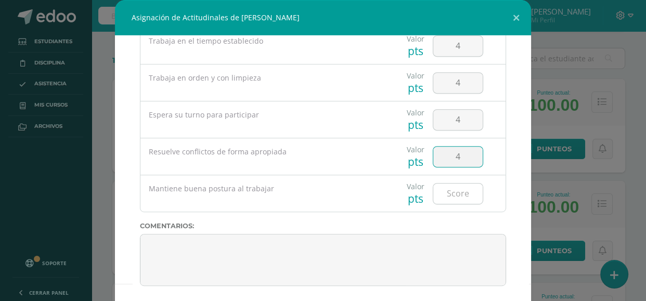
click at [450, 191] on input "number" at bounding box center [457, 194] width 49 height 20
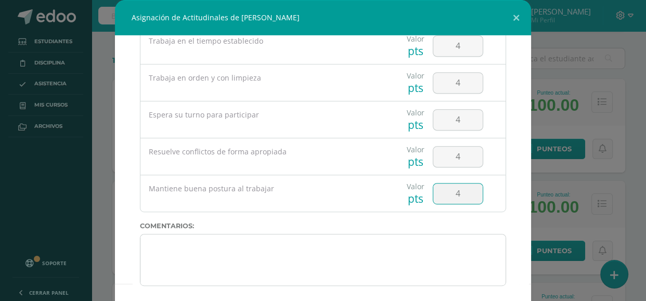
type input "4"
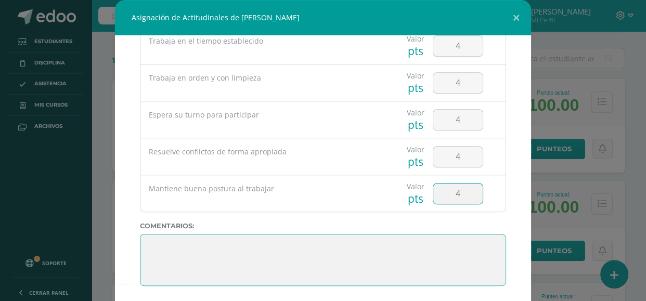
click at [196, 257] on textarea at bounding box center [323, 260] width 366 height 52
paste textarea "[DATE] llega tu despedida, la graduación de preescolar, y sé que estarás nervio…"
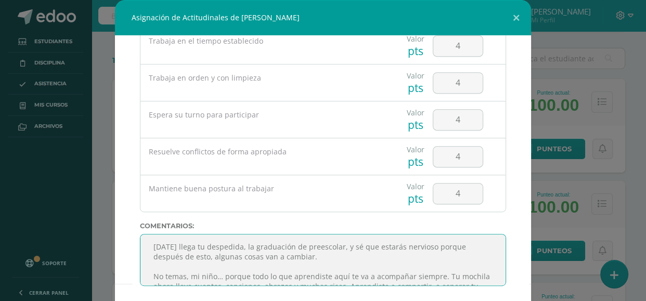
scroll to position [0, 0]
drag, startPoint x: 237, startPoint y: 258, endPoint x: 212, endPoint y: 260, distance: 25.0
click at [212, 260] on textarea at bounding box center [323, 260] width 366 height 52
click at [261, 258] on textarea at bounding box center [323, 260] width 366 height 52
drag, startPoint x: 273, startPoint y: 257, endPoint x: 367, endPoint y: 258, distance: 94.7
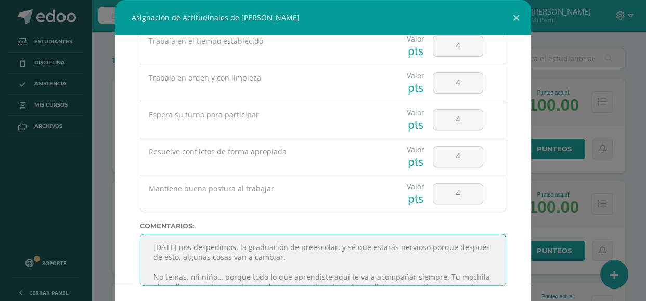
click at [367, 258] on textarea at bounding box center [323, 260] width 366 height 52
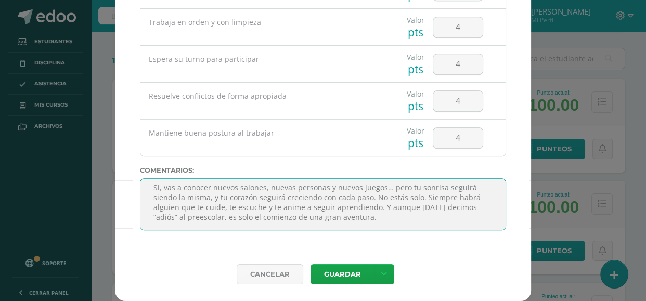
scroll to position [104, 0]
click at [309, 198] on textarea at bounding box center [323, 204] width 366 height 52
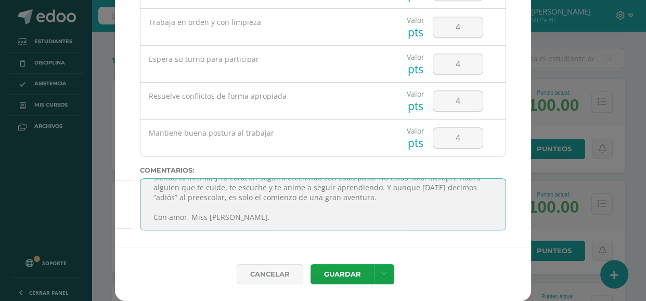
scroll to position [11, 0]
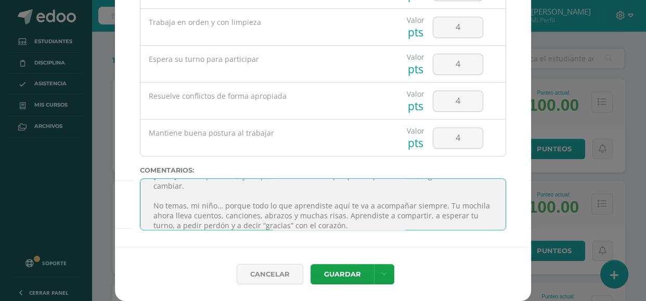
drag, startPoint x: 260, startPoint y: 197, endPoint x: 148, endPoint y: 174, distance: 114.0
click at [148, 174] on div "Todas las Categorias Todas las Categorias Desenvolvimiento en Reuniones Sincrón…" at bounding box center [323, 113] width 416 height 267
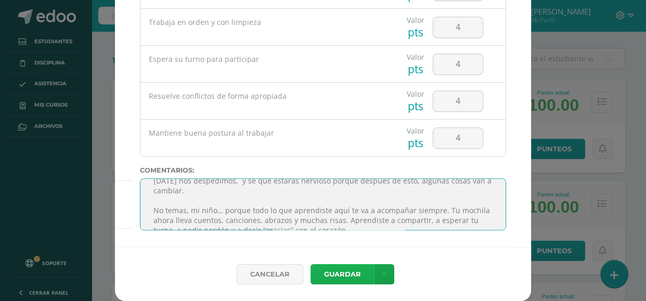
type textarea "[DATE] nos despedimos, y sé que estarás nervioso porque después de esto, alguna…"
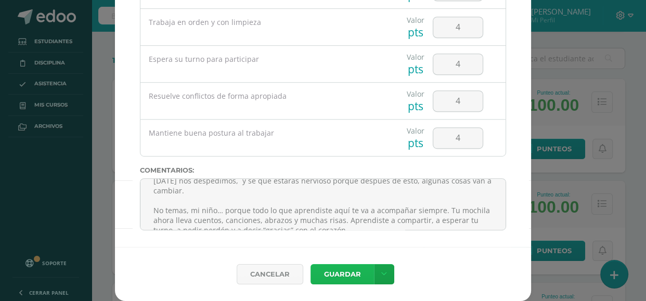
click at [347, 272] on button "Guardar" at bounding box center [342, 274] width 63 height 20
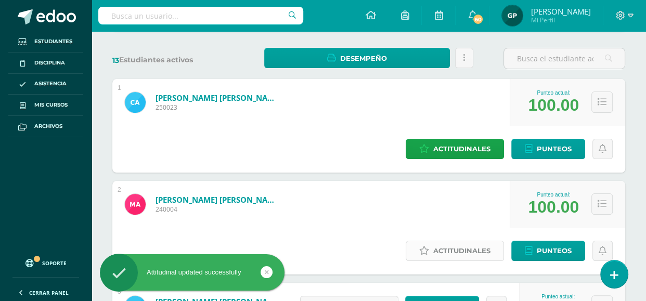
click at [406, 241] on link "Actitudinales" at bounding box center [455, 251] width 98 height 20
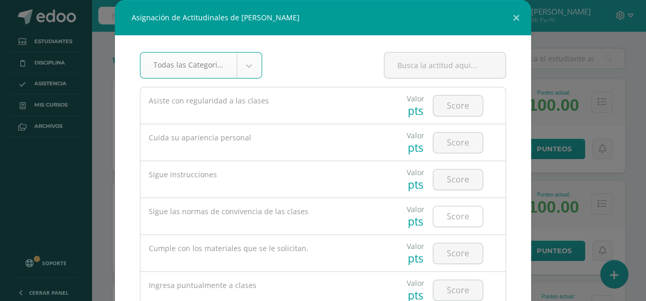
click at [461, 218] on input "number" at bounding box center [457, 216] width 49 height 20
type input "3"
click at [454, 105] on input "number" at bounding box center [457, 106] width 49 height 20
type input "4"
click at [455, 137] on input "number" at bounding box center [457, 143] width 49 height 20
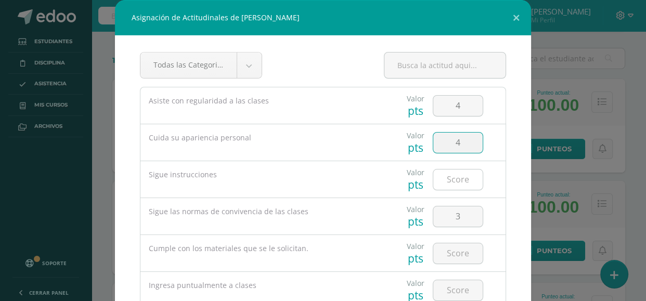
type input "4"
click at [457, 174] on input "number" at bounding box center [457, 180] width 49 height 20
type input "4"
click at [477, 252] on input "number" at bounding box center [457, 253] width 49 height 20
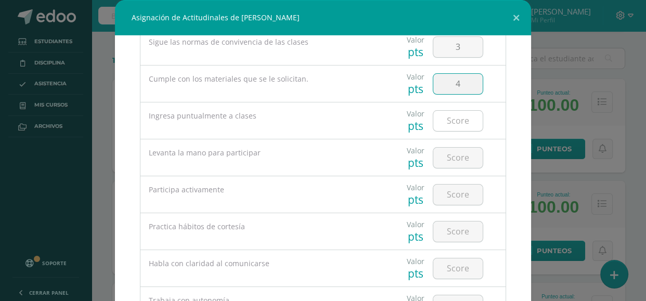
scroll to position [172, 0]
type input "4"
click at [456, 120] on input "number" at bounding box center [457, 119] width 49 height 20
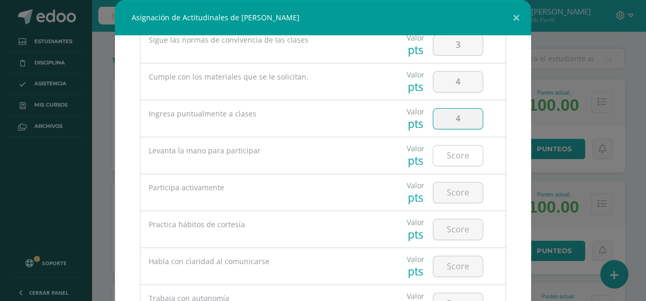
type input "4"
click at [455, 154] on input "number" at bounding box center [457, 156] width 49 height 20
type input "4"
click at [456, 186] on input "number" at bounding box center [457, 193] width 49 height 20
type input "4"
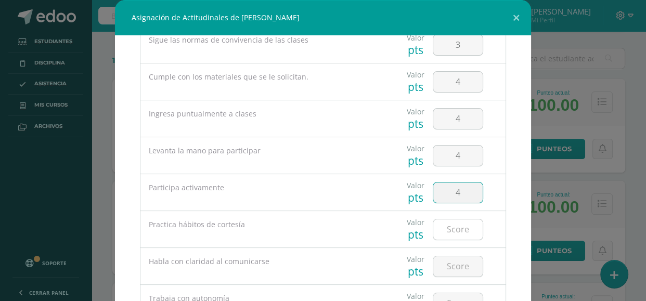
click at [457, 234] on input "number" at bounding box center [457, 229] width 49 height 20
type input "4"
click at [457, 270] on input "number" at bounding box center [457, 266] width 49 height 20
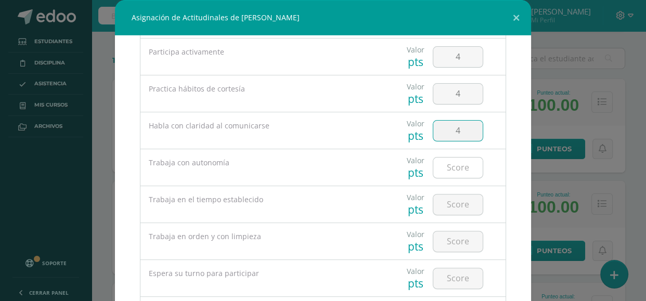
scroll to position [308, 0]
type input "4"
click at [448, 165] on input "number" at bounding box center [457, 167] width 49 height 20
type input "4"
click at [450, 207] on input "number" at bounding box center [457, 203] width 49 height 20
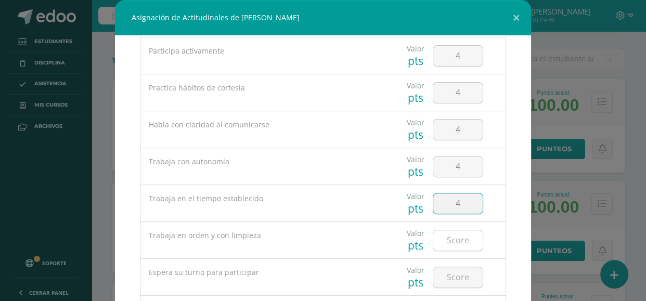
type input "4"
click at [454, 236] on input "number" at bounding box center [457, 240] width 49 height 20
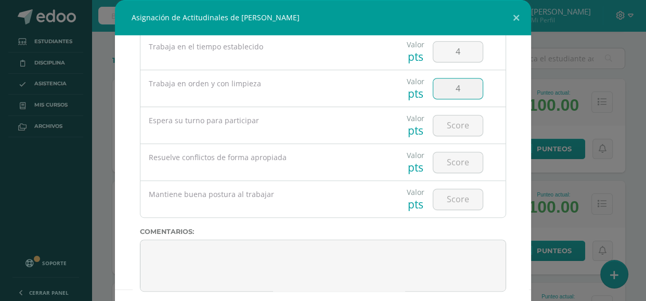
scroll to position [467, 0]
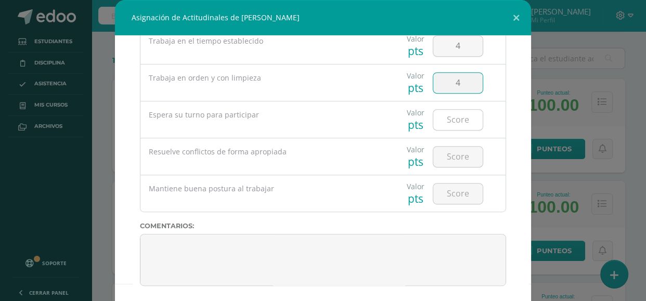
type input "4"
click at [446, 120] on input "number" at bounding box center [457, 120] width 49 height 20
type input "4"
click at [450, 154] on input "number" at bounding box center [457, 157] width 49 height 20
type input "3"
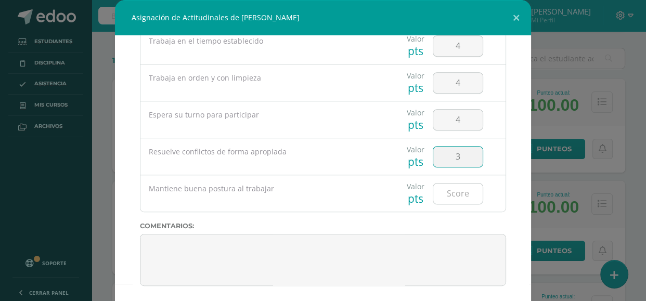
click at [448, 191] on input "number" at bounding box center [457, 194] width 49 height 20
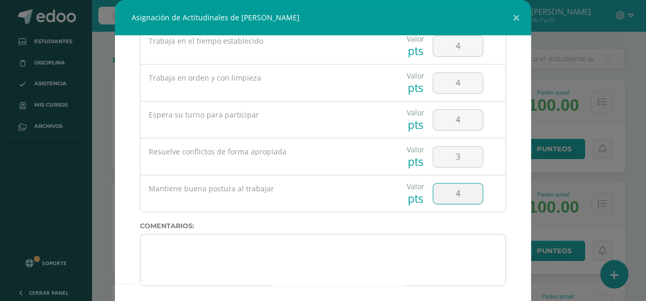
type input "4"
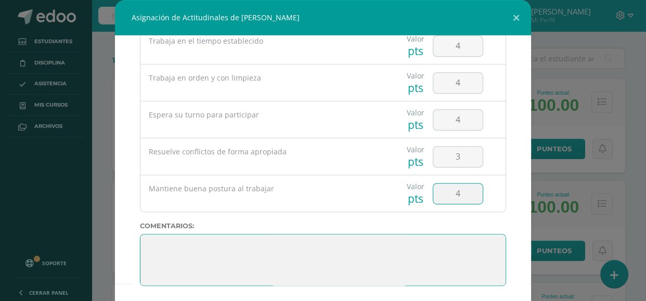
click at [257, 240] on textarea at bounding box center [323, 260] width 366 height 52
paste textarea "[DATE] nos despedimos, y sé que estarás nervioso porque después de esto, alguna…"
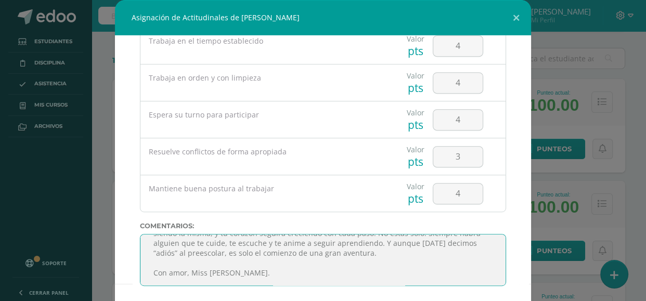
scroll to position [56, 0]
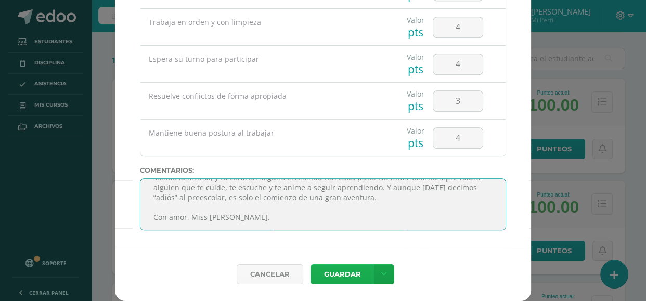
type textarea "[DATE] nos despedimos, y sé que estarás nervioso porque después de esto, alguna…"
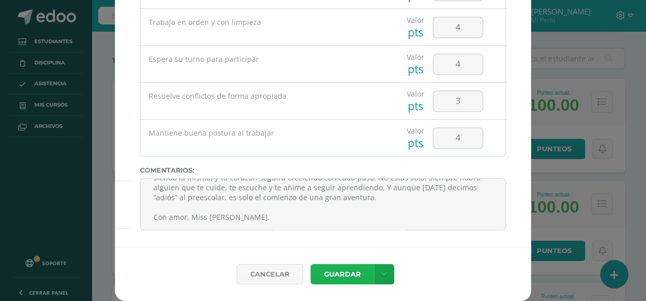
click at [336, 278] on button "Guardar" at bounding box center [342, 274] width 63 height 20
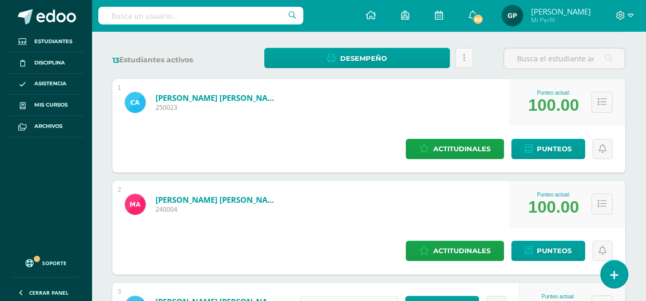
click at [342, 296] on span "Actitudinales" at bounding box center [356, 305] width 57 height 19
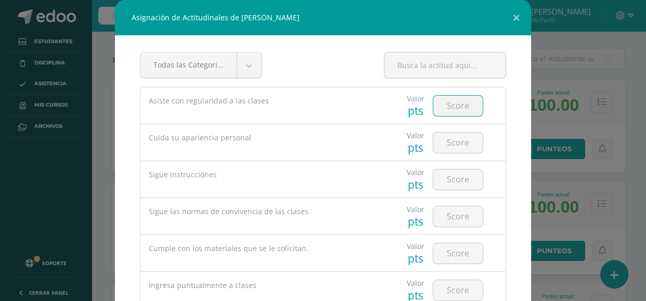
click at [467, 109] on input "number" at bounding box center [457, 106] width 49 height 20
type input "4"
click at [455, 141] on input "number" at bounding box center [457, 143] width 49 height 20
type input "2"
click at [471, 178] on input "number" at bounding box center [457, 180] width 49 height 20
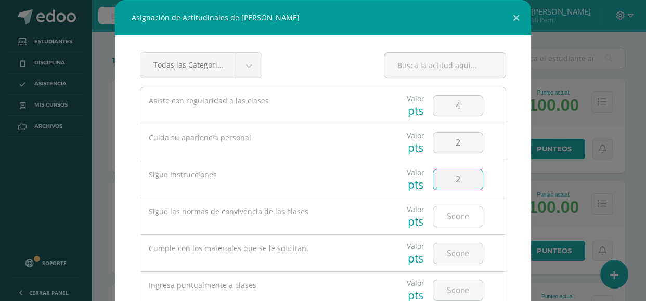
type input "2"
click at [463, 209] on input "number" at bounding box center [457, 216] width 49 height 20
type input "2"
click at [457, 250] on input "number" at bounding box center [457, 253] width 49 height 20
type input "4"
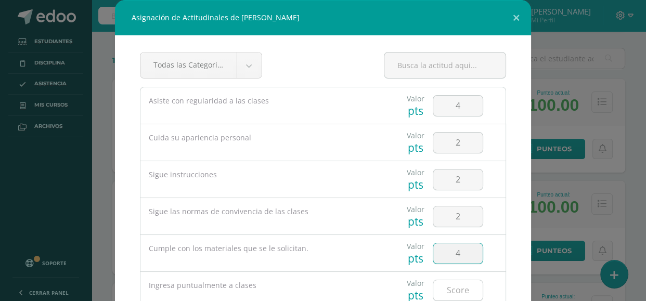
click at [454, 287] on input "number" at bounding box center [457, 290] width 49 height 20
type input "4"
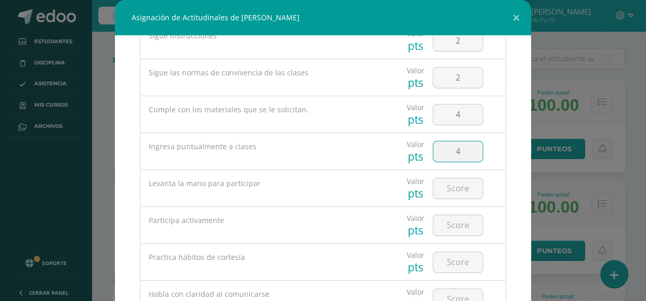
scroll to position [138, 0]
click at [444, 183] on input "number" at bounding box center [457, 189] width 49 height 20
type input "3"
click at [460, 223] on input "number" at bounding box center [457, 226] width 49 height 20
type input "3"
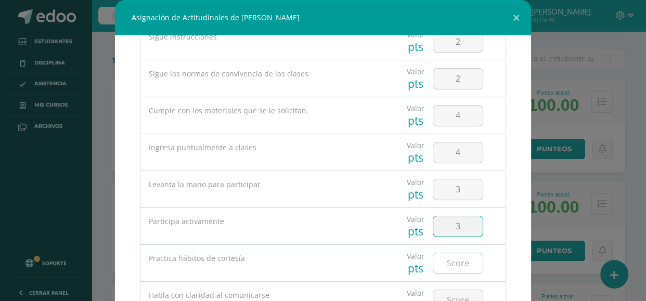
click at [463, 259] on input "number" at bounding box center [457, 263] width 49 height 20
type input "3"
click at [464, 292] on input "number" at bounding box center [457, 300] width 49 height 20
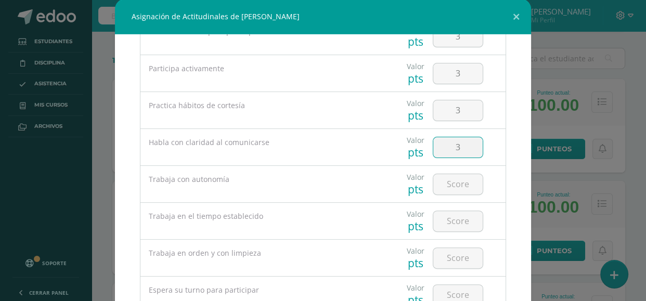
scroll to position [292, 0]
type input "3"
click at [455, 178] on input "number" at bounding box center [457, 182] width 49 height 20
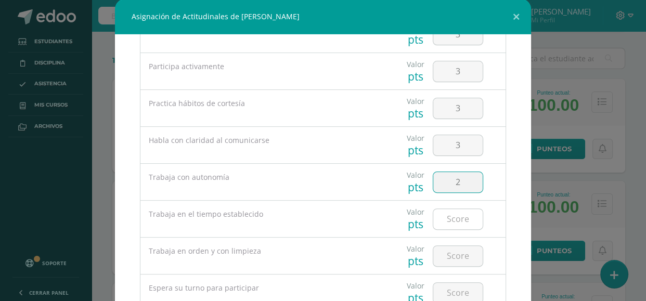
type input "2"
click at [460, 213] on input "number" at bounding box center [457, 219] width 49 height 20
type input "2"
click at [461, 249] on input "number" at bounding box center [457, 256] width 49 height 20
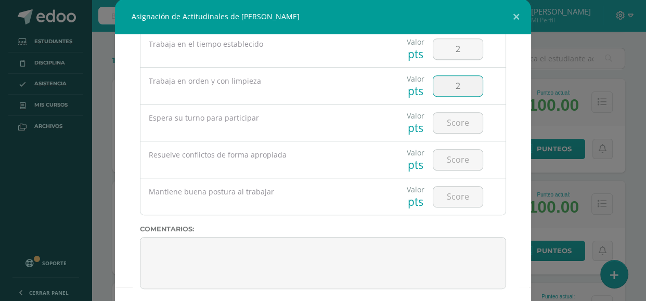
scroll to position [467, 0]
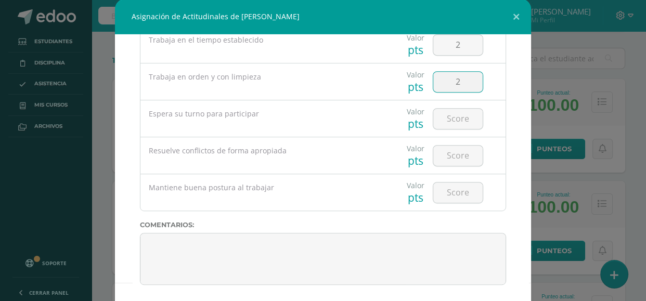
type input "2"
click at [457, 115] on input "number" at bounding box center [457, 119] width 49 height 20
type input "3"
click at [457, 154] on input "number" at bounding box center [457, 156] width 49 height 20
type input "2"
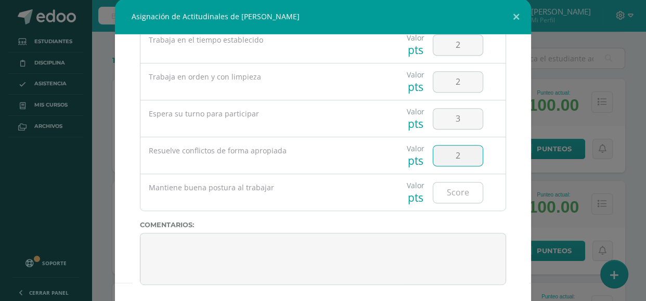
click at [454, 191] on input "number" at bounding box center [457, 193] width 49 height 20
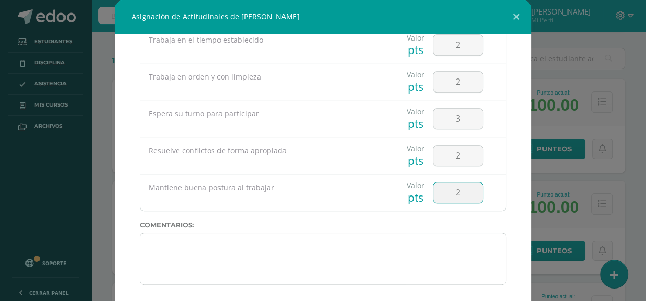
type input "2"
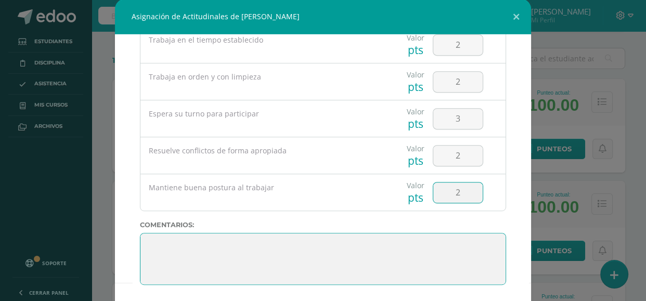
click at [161, 244] on textarea at bounding box center [323, 259] width 366 height 52
click at [149, 237] on textarea at bounding box center [323, 259] width 366 height 52
paste textarea "[DATE] nos despedimos, y sé que estarás nervioso porque después de esto, alguna…"
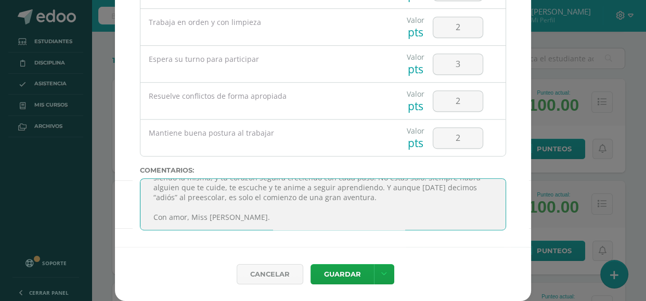
scroll to position [173, 0]
type textarea "[DATE] nos despedimos, y sé que estarás nervioso porque después de esto, alguna…"
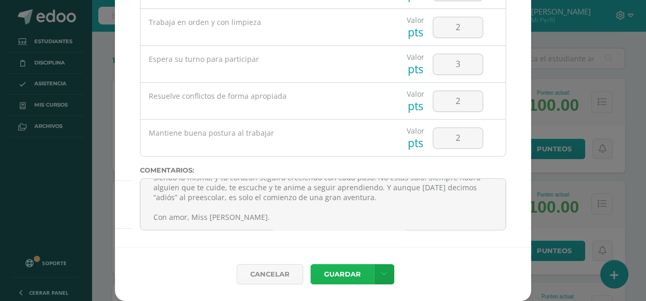
click at [334, 272] on button "Guardar" at bounding box center [342, 274] width 63 height 20
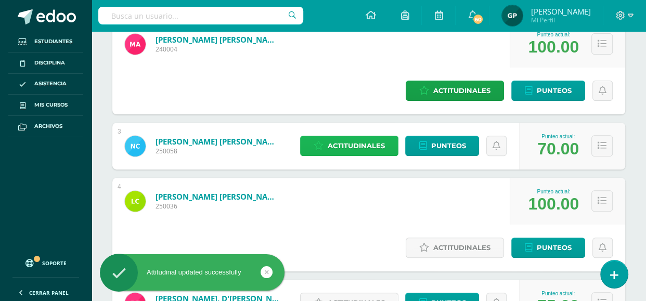
scroll to position [330, 0]
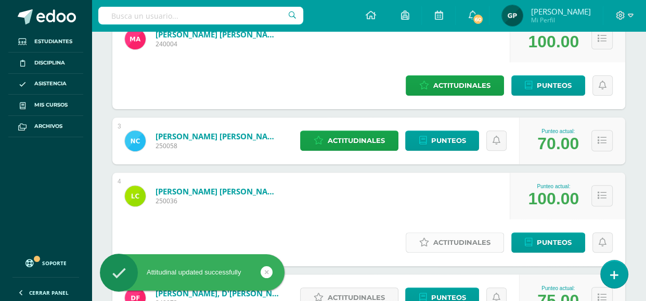
click at [461, 233] on span "Actitudinales" at bounding box center [461, 242] width 57 height 19
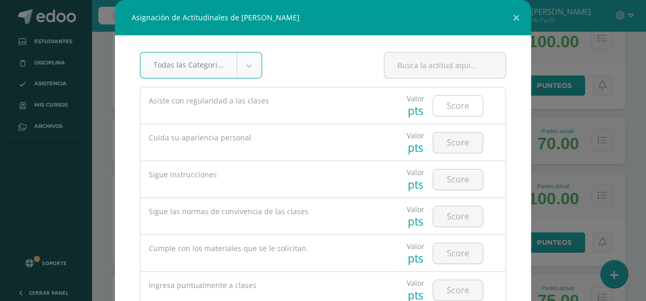
click at [451, 102] on input "number" at bounding box center [457, 106] width 49 height 20
type input "4"
click at [461, 141] on input "number" at bounding box center [457, 143] width 49 height 20
type input "4"
click at [459, 178] on input "number" at bounding box center [457, 180] width 49 height 20
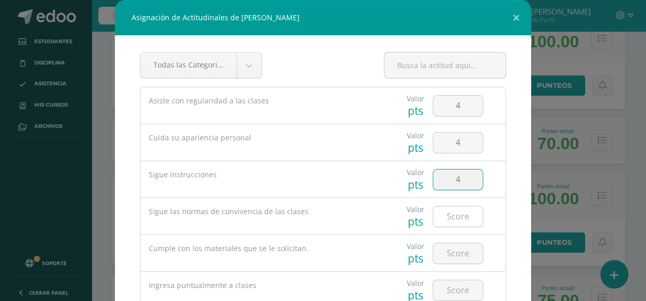
type input "4"
click at [459, 212] on input "number" at bounding box center [457, 216] width 49 height 20
type input "4"
click at [460, 253] on input "number" at bounding box center [457, 253] width 49 height 20
type input "4"
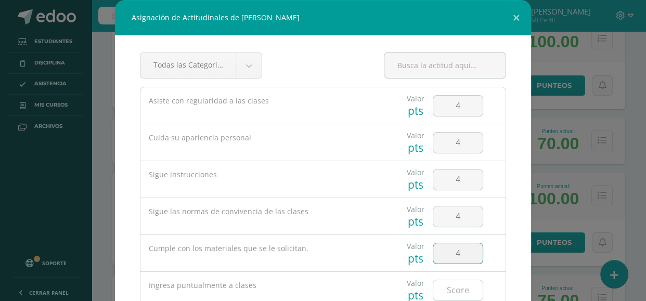
click at [459, 285] on input "number" at bounding box center [457, 290] width 49 height 20
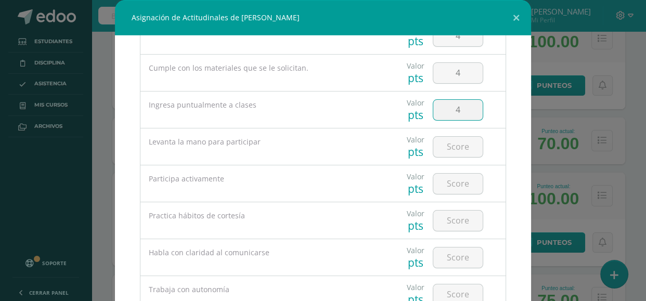
scroll to position [190, 0]
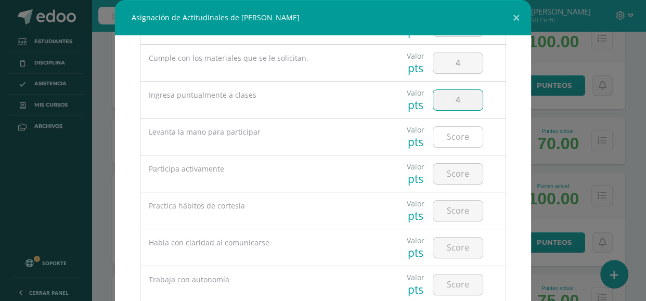
type input "4"
click at [449, 140] on input "number" at bounding box center [457, 137] width 49 height 20
type input "4"
click at [451, 177] on input "number" at bounding box center [457, 174] width 49 height 20
type input "4"
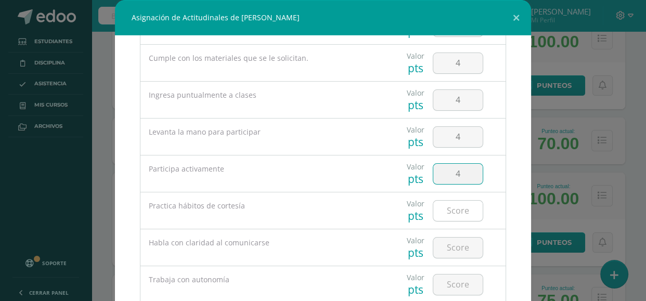
click at [459, 213] on input "number" at bounding box center [457, 211] width 49 height 20
type input "4"
click at [459, 245] on input "number" at bounding box center [457, 248] width 49 height 20
type input "3"
click at [459, 283] on input "number" at bounding box center [457, 285] width 49 height 20
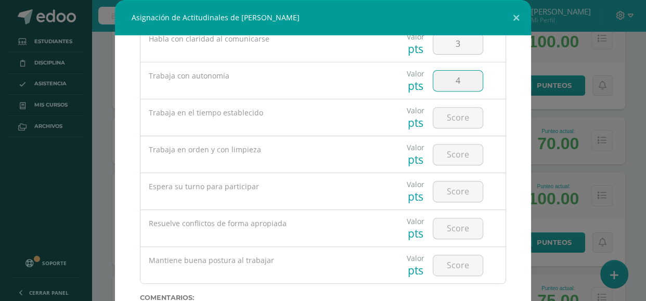
scroll to position [395, 0]
type input "4"
click at [456, 117] on input "number" at bounding box center [457, 117] width 49 height 20
type input "4"
click at [458, 153] on input "number" at bounding box center [457, 154] width 49 height 20
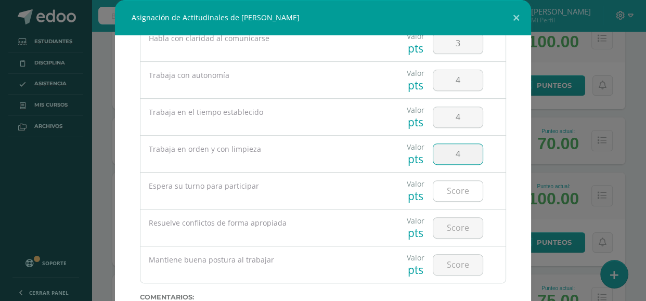
type input "4"
click at [459, 186] on input "number" at bounding box center [457, 191] width 49 height 20
type input "4"
click at [461, 229] on input "number" at bounding box center [457, 228] width 49 height 20
type input "3"
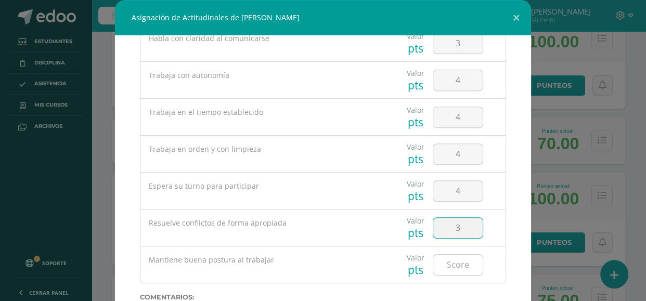
click at [461, 269] on input "number" at bounding box center [457, 265] width 49 height 20
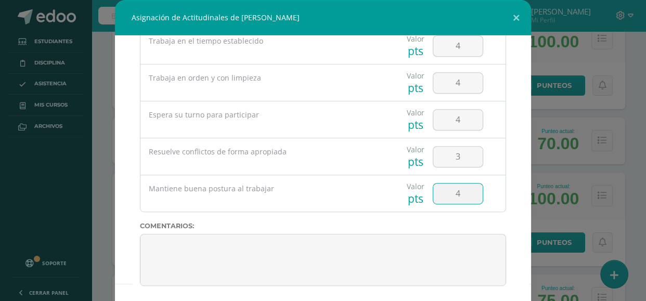
type input "4"
click at [188, 228] on label "Comentarios:" at bounding box center [323, 226] width 366 height 8
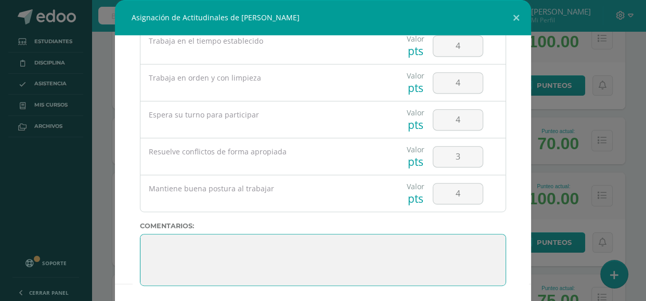
click at [188, 239] on textarea at bounding box center [323, 260] width 366 height 52
paste textarea "[DATE] nos despedimos, y sé que estarás nervioso porque después de esto, alguna…"
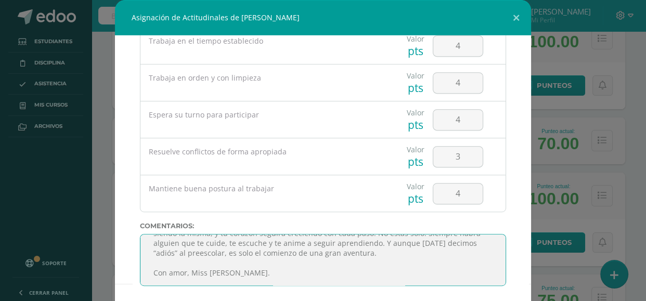
scroll to position [56, 0]
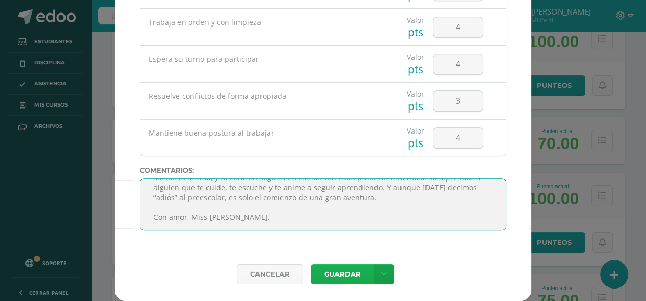
type textarea "[DATE] nos despedimos, y sé que estarás nervioso porque después de esto, alguna…"
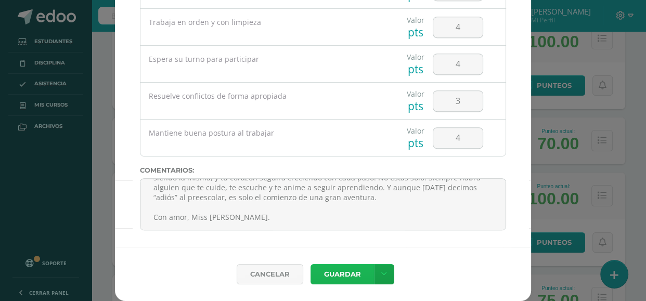
click at [328, 270] on button "Guardar" at bounding box center [342, 274] width 63 height 20
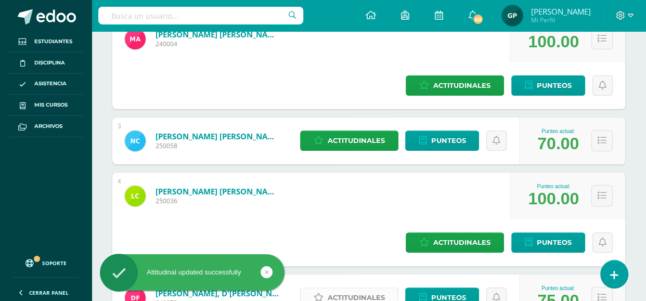
click at [341, 288] on span "Actitudinales" at bounding box center [356, 297] width 57 height 19
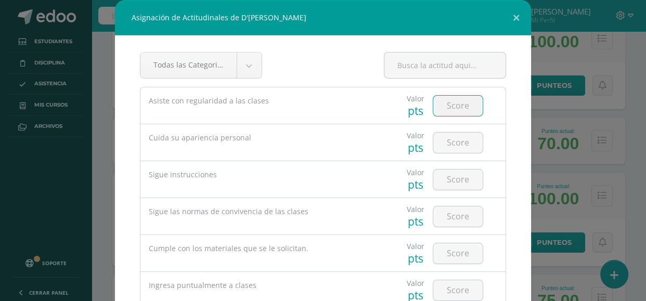
click at [459, 110] on input "number" at bounding box center [457, 106] width 49 height 20
type input "4"
click at [460, 139] on input "number" at bounding box center [457, 143] width 49 height 20
type input "3"
click at [464, 177] on input "number" at bounding box center [457, 180] width 49 height 20
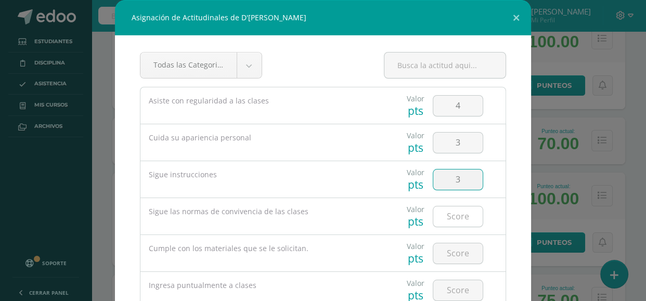
type input "3"
click at [462, 216] on input "number" at bounding box center [457, 216] width 49 height 20
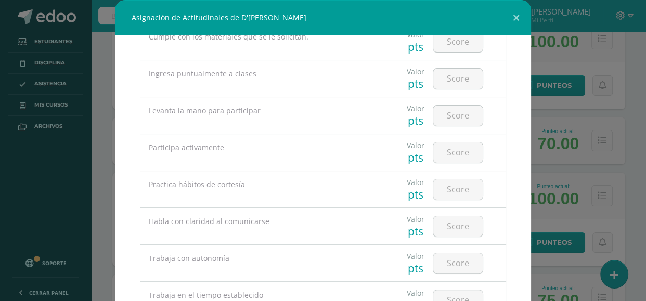
scroll to position [211, 0]
type input "3"
click at [442, 49] on input "number" at bounding box center [457, 42] width 49 height 20
type input "4"
click at [457, 82] on input "number" at bounding box center [457, 79] width 49 height 20
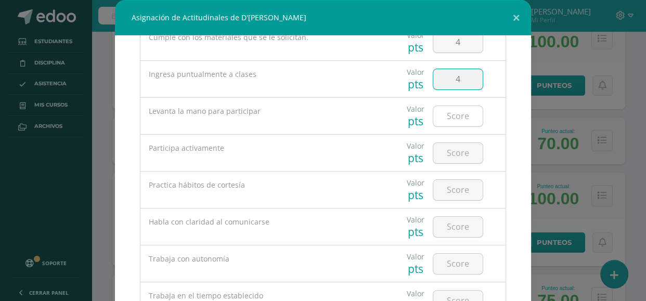
type input "4"
click at [454, 119] on input "number" at bounding box center [457, 116] width 49 height 20
type input "4"
click at [460, 158] on input "number" at bounding box center [457, 153] width 49 height 20
type input "3"
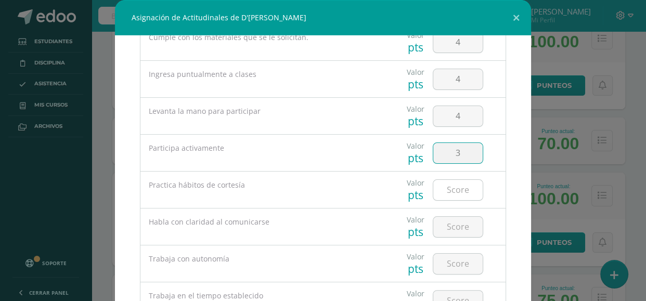
click at [464, 195] on input "number" at bounding box center [457, 190] width 49 height 20
type input "4"
click at [456, 227] on input "number" at bounding box center [457, 227] width 49 height 20
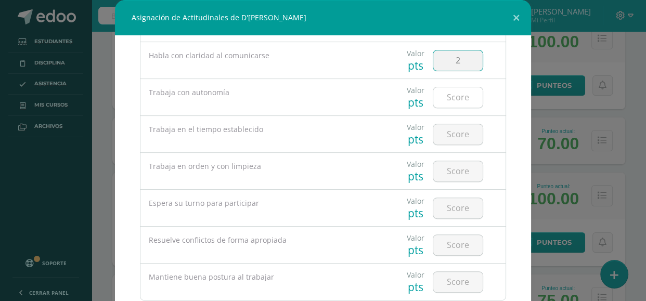
scroll to position [381, 0]
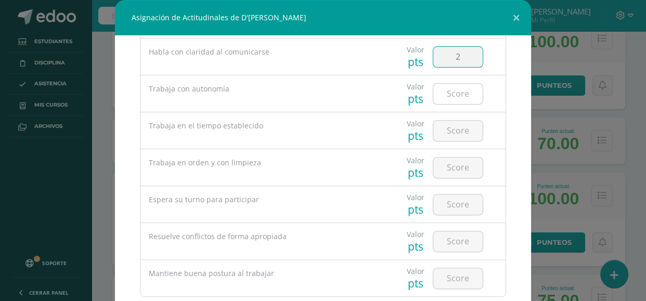
type input "2"
click at [455, 93] on input "number" at bounding box center [457, 94] width 49 height 20
type input "4"
click at [538, 61] on div "Asignación de Actitudinales de D'[PERSON_NAME] Todas las Categorias Todas las C…" at bounding box center [323, 178] width 638 height 357
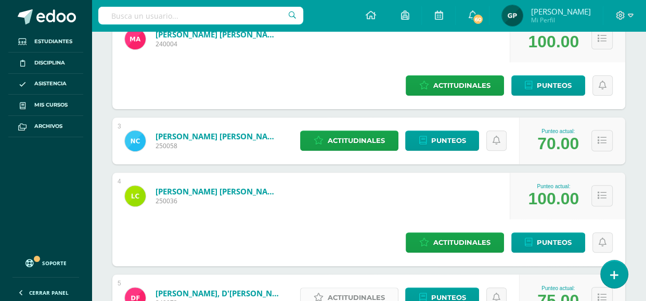
click at [371, 288] on span "Actitudinales" at bounding box center [356, 297] width 57 height 19
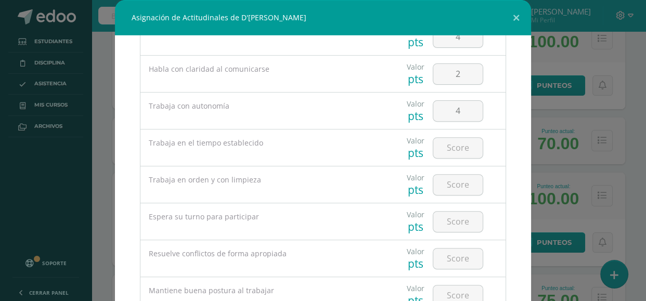
scroll to position [432, 0]
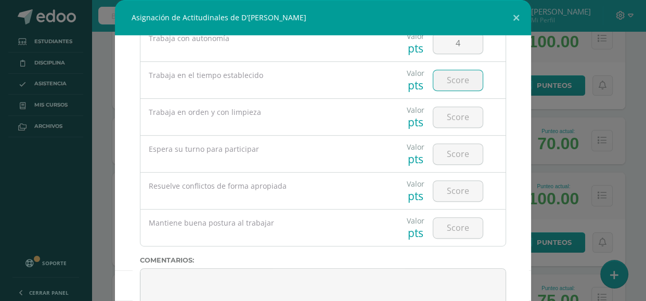
click at [446, 76] on input "number" at bounding box center [457, 80] width 49 height 20
type input "4"
click at [450, 120] on input "number" at bounding box center [457, 117] width 49 height 20
type input "3"
click at [459, 157] on input "number" at bounding box center [457, 154] width 49 height 20
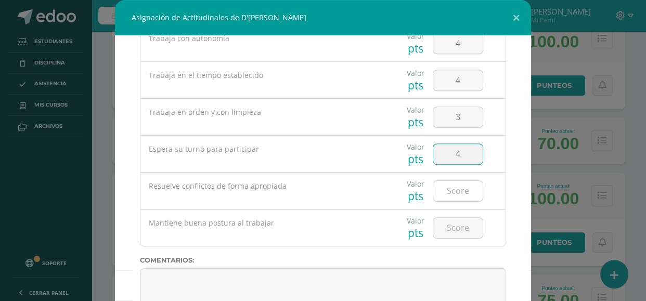
type input "4"
click at [461, 188] on input "number" at bounding box center [457, 191] width 49 height 20
type input "4"
click at [459, 229] on input "number" at bounding box center [457, 228] width 49 height 20
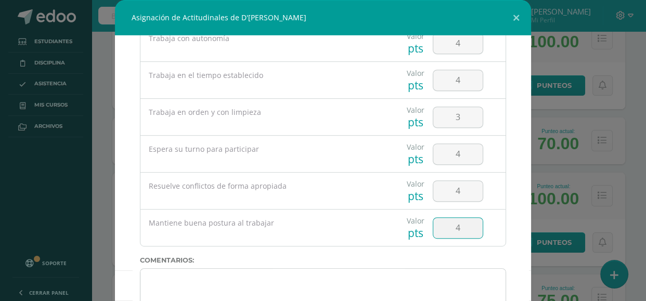
type input "4"
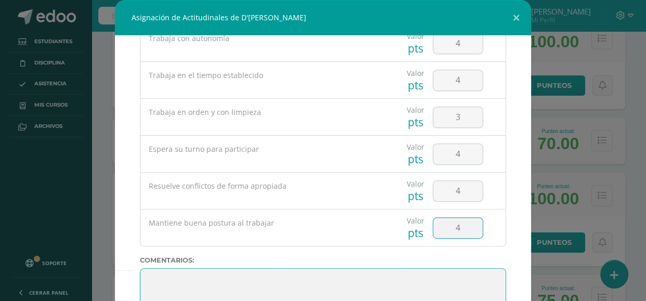
click at [204, 277] on textarea at bounding box center [323, 294] width 366 height 52
paste textarea "[DATE] nos despedimos, y sé que estarás nervioso porque después de esto, alguna…"
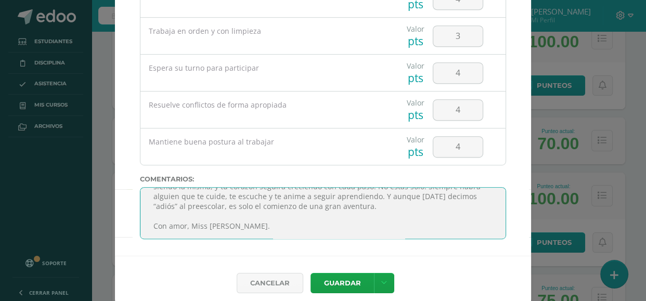
scroll to position [56, 0]
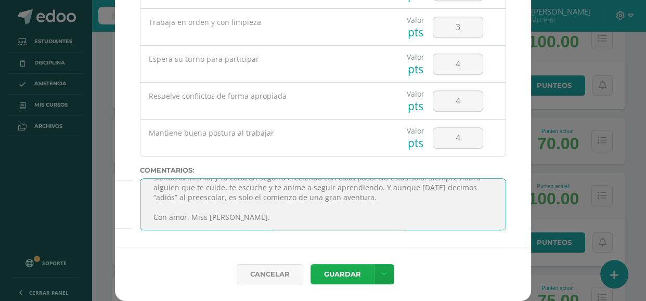
type textarea "[DATE] nos despedimos, y sé que estarás nervioso porque después de esto, alguna…"
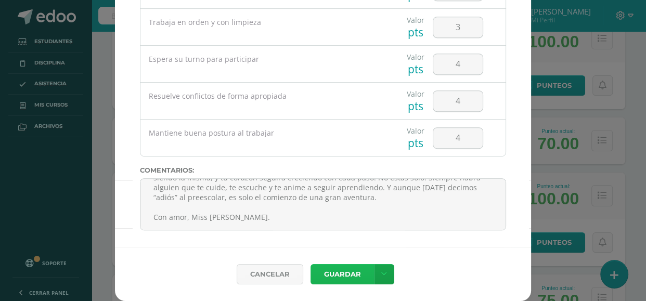
click at [345, 281] on button "Guardar" at bounding box center [342, 274] width 63 height 20
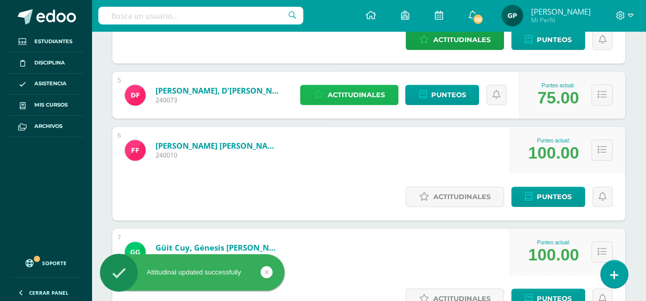
scroll to position [536, 0]
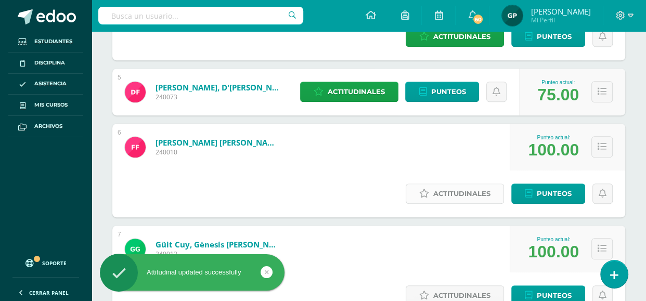
click at [459, 184] on span "Actitudinales" at bounding box center [461, 193] width 57 height 19
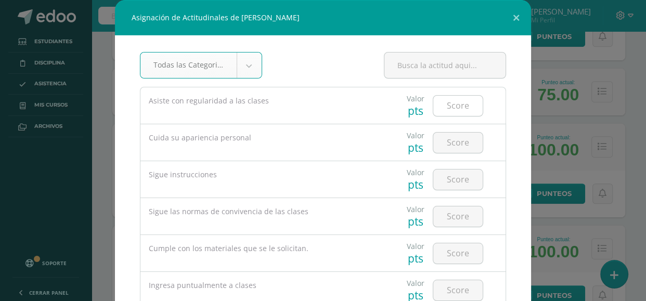
click at [464, 106] on input "number" at bounding box center [457, 106] width 49 height 20
type input "4"
click at [455, 144] on input "number" at bounding box center [457, 143] width 49 height 20
type input "3"
click at [455, 179] on input "number" at bounding box center [457, 180] width 49 height 20
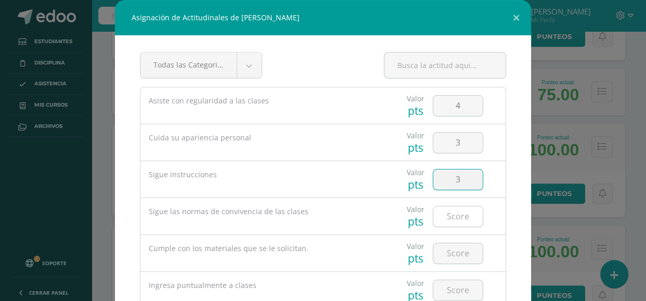
type input "3"
click at [455, 216] on input "number" at bounding box center [457, 216] width 49 height 20
type input "3"
click at [456, 251] on input "number" at bounding box center [457, 253] width 49 height 20
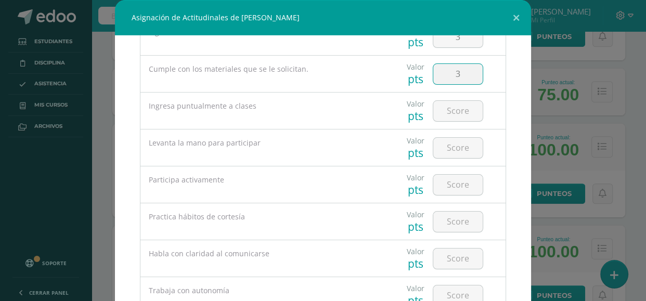
scroll to position [182, 0]
type input "3"
click at [454, 111] on input "number" at bounding box center [457, 108] width 49 height 20
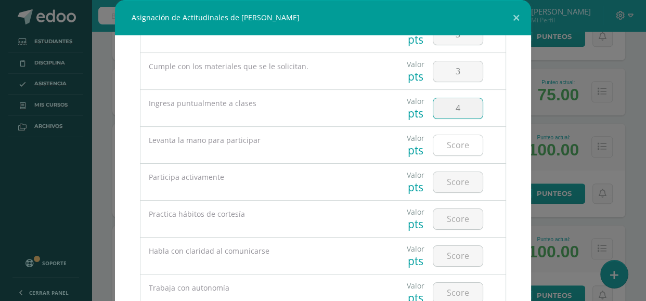
type input "4"
click at [462, 154] on input "number" at bounding box center [457, 145] width 49 height 20
type input "4"
click at [461, 180] on input "number" at bounding box center [457, 182] width 49 height 20
type input "4"
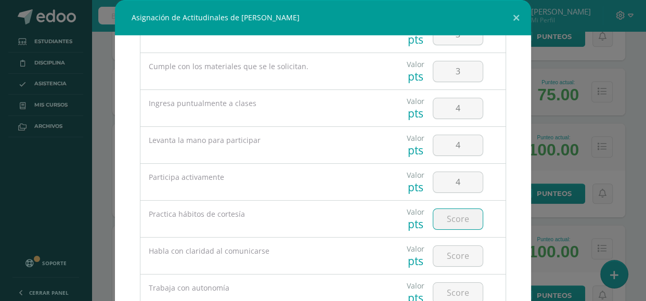
click at [452, 215] on input "number" at bounding box center [457, 219] width 49 height 20
type input "3"
click at [462, 260] on input "number" at bounding box center [457, 256] width 49 height 20
type input "3"
click at [460, 298] on input "number" at bounding box center [457, 293] width 49 height 20
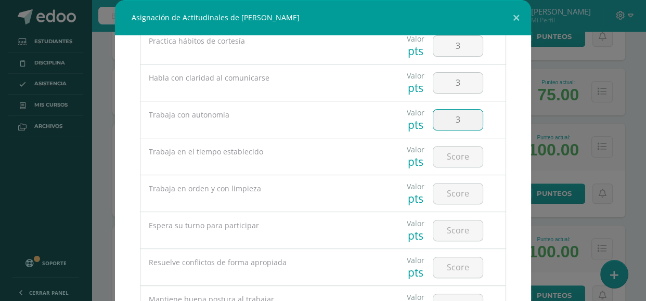
scroll to position [358, 0]
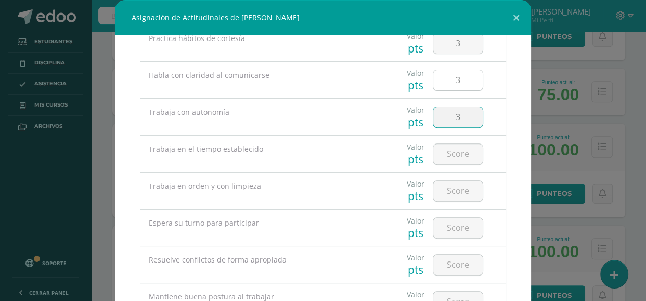
type input "3"
click at [466, 84] on input "3" at bounding box center [457, 80] width 49 height 20
type input "4"
click at [472, 118] on input "3" at bounding box center [457, 117] width 49 height 20
type input "4"
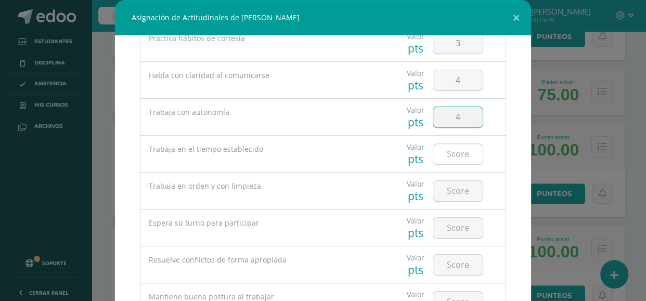
click at [460, 153] on input "number" at bounding box center [457, 154] width 49 height 20
type input "4"
click at [471, 194] on input "number" at bounding box center [457, 191] width 49 height 20
type input "3"
click at [467, 226] on input "number" at bounding box center [457, 228] width 49 height 20
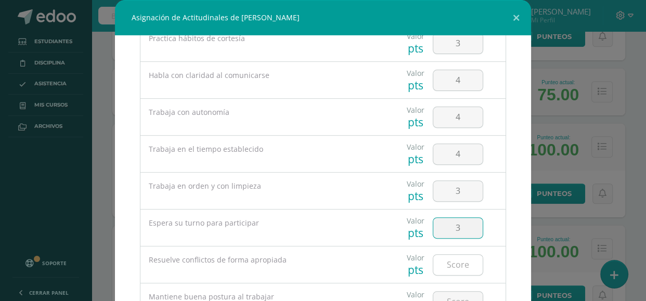
type input "3"
click at [466, 260] on input "number" at bounding box center [457, 265] width 49 height 20
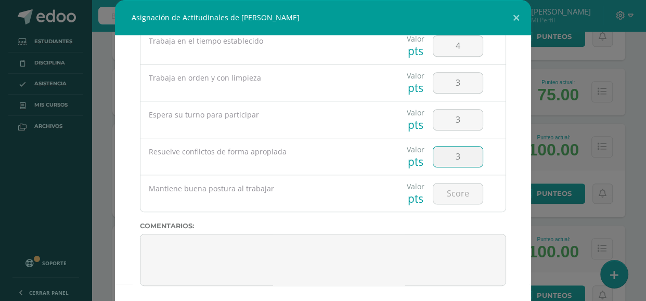
scroll to position [466, 0]
type input "3"
click at [456, 190] on input "number" at bounding box center [457, 194] width 49 height 20
type input "3"
click at [466, 79] on input "3" at bounding box center [457, 83] width 49 height 20
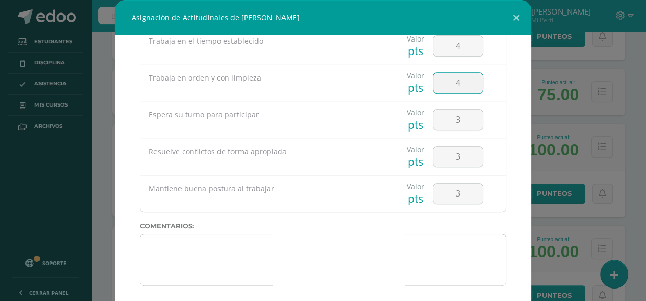
type input "4"
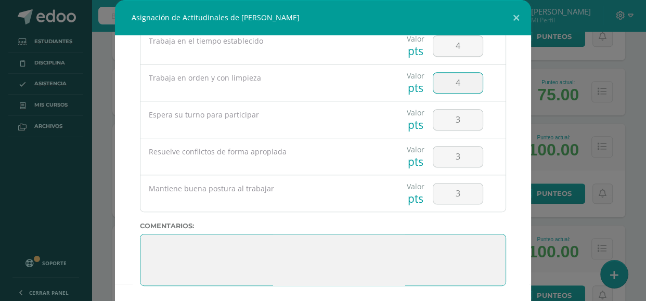
click at [251, 247] on textarea at bounding box center [323, 260] width 366 height 52
paste textarea "[DATE] nos despedimos, y sé que estarás nervioso porque después de esto, alguna…"
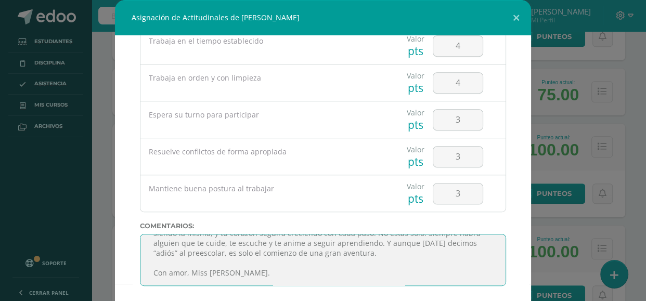
scroll to position [56, 0]
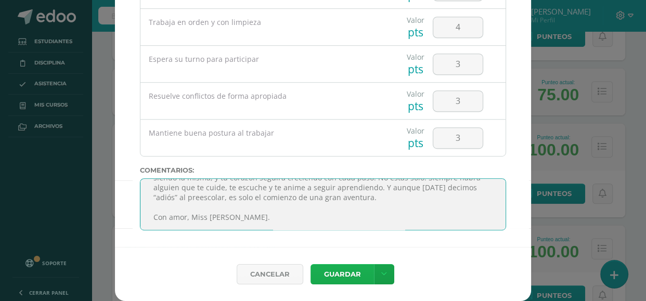
type textarea "[DATE] nos despedimos, y sé que estarás nervioso porque después de esto, alguna…"
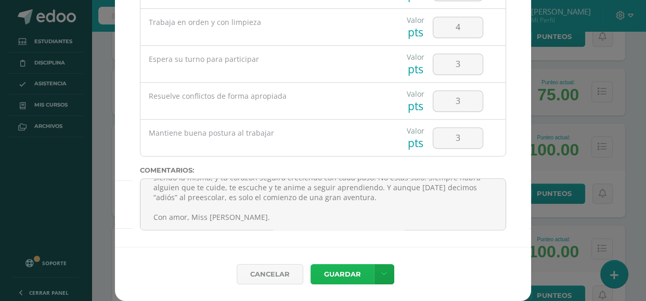
click at [323, 276] on button "Guardar" at bounding box center [342, 274] width 63 height 20
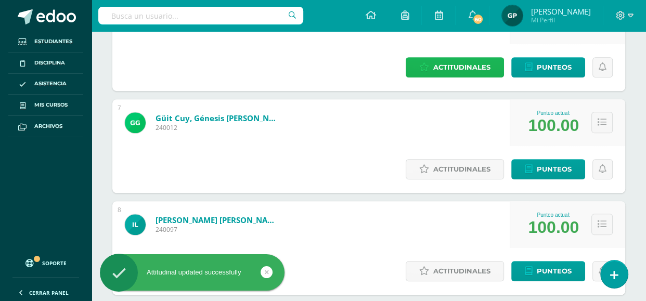
scroll to position [665, 0]
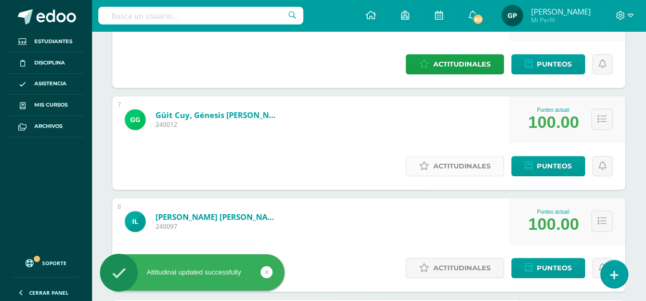
click at [433, 157] on span "Actitudinales" at bounding box center [461, 166] width 57 height 19
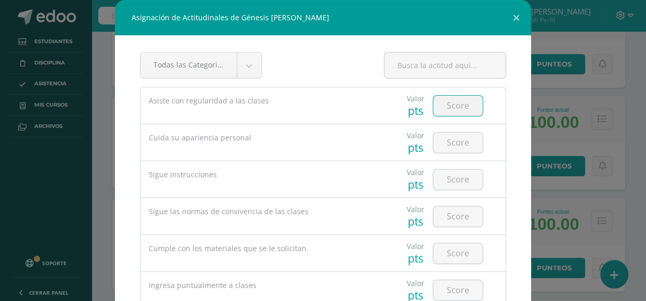
click at [462, 111] on input "number" at bounding box center [457, 106] width 49 height 20
type input "2"
click at [456, 145] on input "number" at bounding box center [457, 143] width 49 height 20
type input "4"
click at [454, 179] on input "number" at bounding box center [457, 180] width 49 height 20
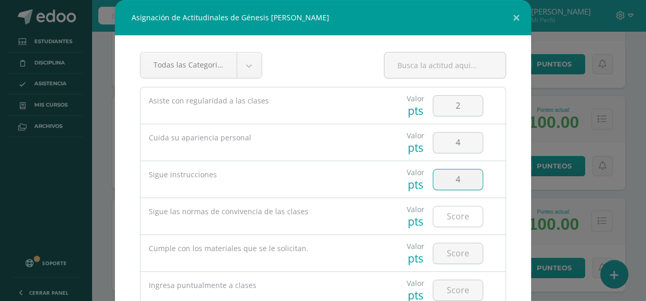
type input "4"
click at [458, 215] on input "number" at bounding box center [457, 216] width 49 height 20
type input "4"
click at [458, 251] on input "number" at bounding box center [457, 253] width 49 height 20
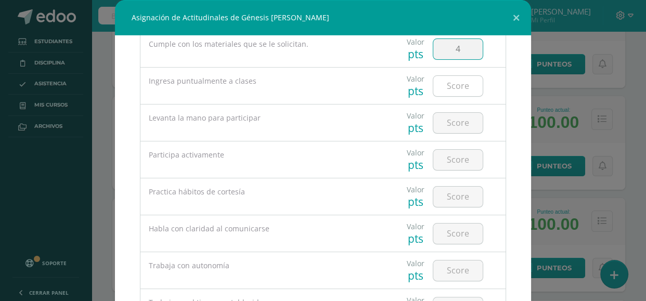
scroll to position [205, 0]
type input "4"
click at [449, 88] on input "number" at bounding box center [457, 85] width 49 height 20
type input "4"
click at [456, 120] on input "number" at bounding box center [457, 122] width 49 height 20
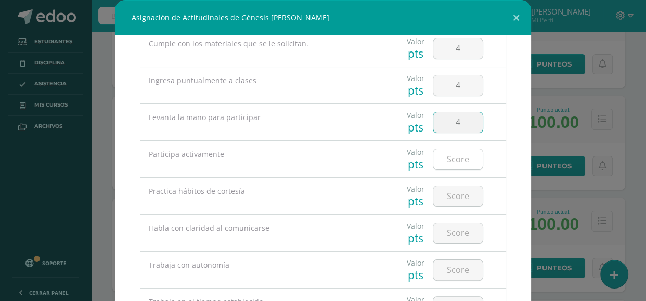
type input "4"
click at [456, 154] on input "number" at bounding box center [457, 159] width 49 height 20
type input "4"
click at [455, 193] on input "number" at bounding box center [457, 196] width 49 height 20
type input "4"
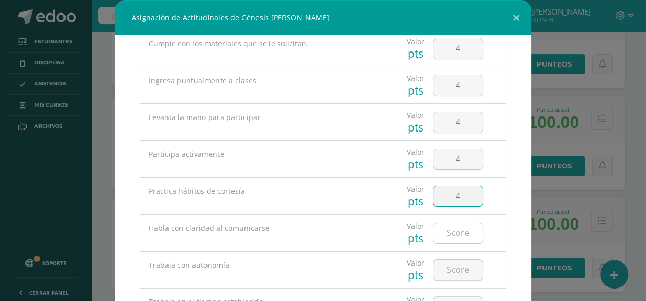
click at [447, 240] on input "number" at bounding box center [457, 233] width 49 height 20
type input "4"
click at [449, 268] on input "number" at bounding box center [457, 270] width 49 height 20
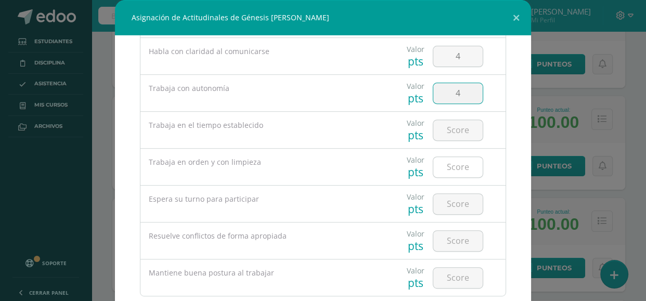
scroll to position [393, 0]
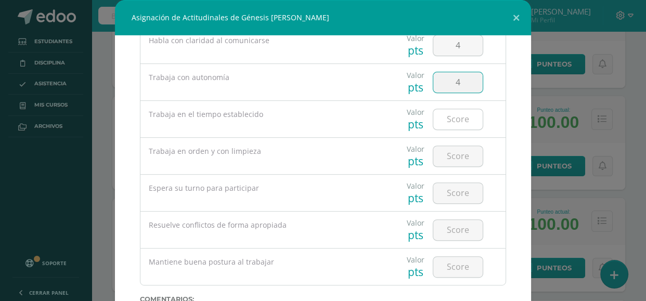
type input "4"
click at [454, 121] on input "number" at bounding box center [457, 119] width 49 height 20
type input "4"
click at [453, 158] on input "number" at bounding box center [457, 156] width 49 height 20
type input "4"
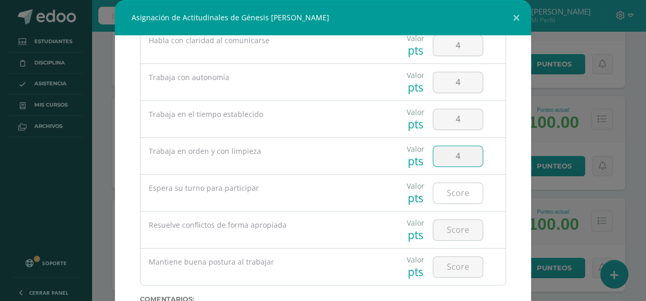
click at [456, 189] on input "number" at bounding box center [457, 193] width 49 height 20
type input "4"
click at [457, 230] on input "number" at bounding box center [457, 230] width 49 height 20
type input "4"
click at [457, 263] on input "number" at bounding box center [457, 267] width 49 height 20
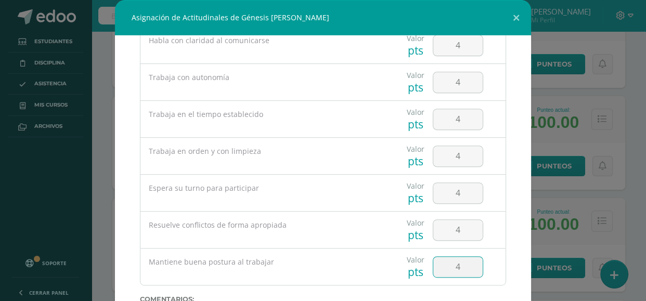
scroll to position [467, 0]
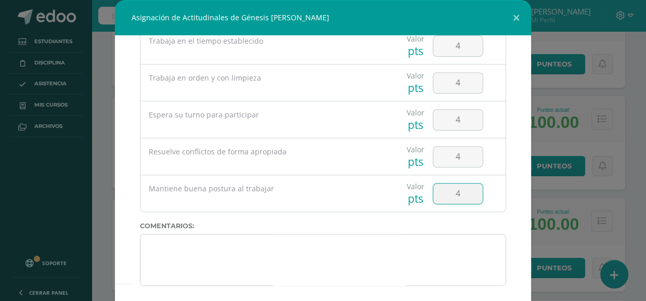
type input "4"
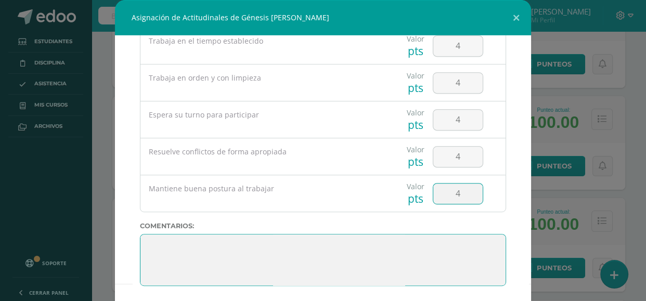
click at [191, 242] on textarea at bounding box center [323, 260] width 366 height 52
paste textarea "[DATE] nos despedimos, y sé que estarás nervioso porque después de esto, alguna…"
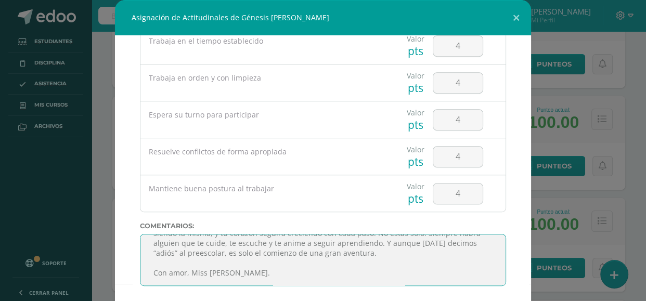
scroll to position [56, 0]
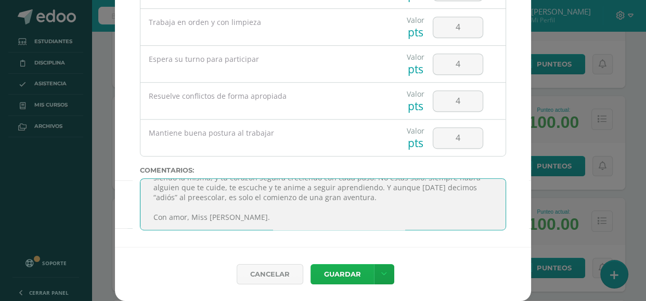
type textarea "[DATE] nos despedimos, y sé que estarás nervioso porque después de esto, alguna…"
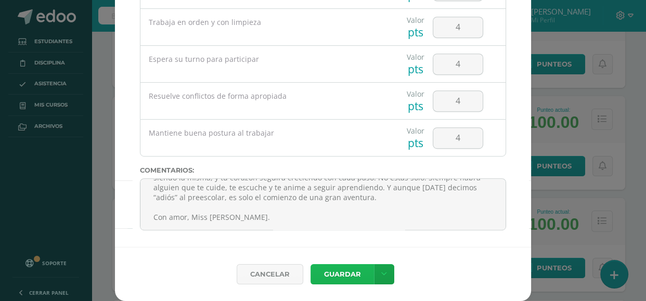
click at [340, 279] on button "Guardar" at bounding box center [342, 274] width 63 height 20
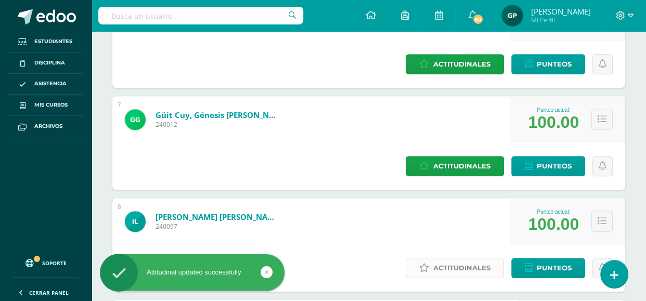
click at [433, 259] on span "Actitudinales" at bounding box center [461, 268] width 57 height 19
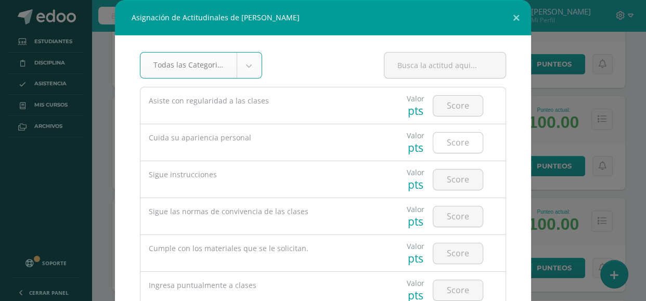
click at [450, 141] on input "number" at bounding box center [457, 143] width 49 height 20
type input "3"
click at [455, 104] on input "number" at bounding box center [457, 106] width 49 height 20
type input "4"
click at [464, 178] on input "number" at bounding box center [457, 180] width 49 height 20
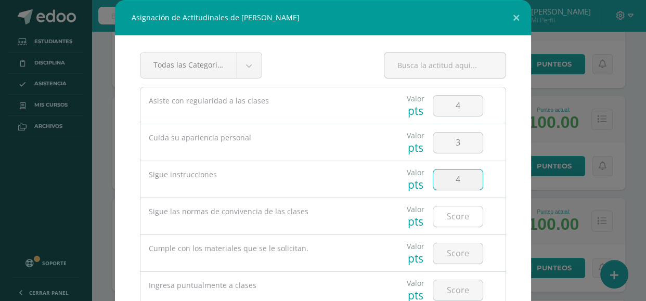
type input "4"
click at [464, 217] on input "number" at bounding box center [457, 216] width 49 height 20
type input "4"
click at [468, 251] on input "number" at bounding box center [457, 253] width 49 height 20
type input "4"
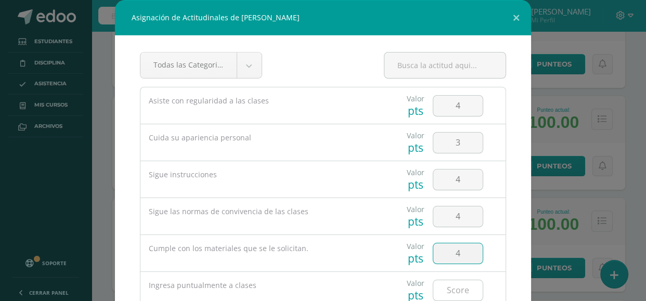
click at [468, 287] on input "number" at bounding box center [457, 290] width 49 height 20
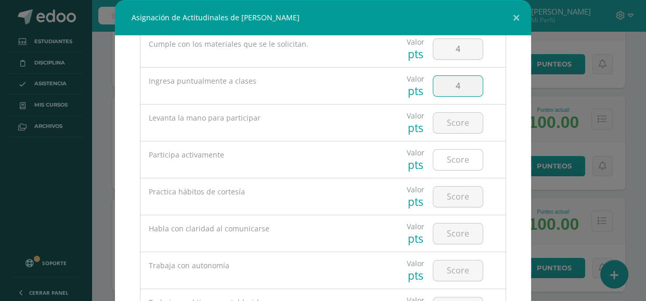
scroll to position [206, 0]
type input "4"
click at [446, 124] on input "number" at bounding box center [457, 121] width 49 height 20
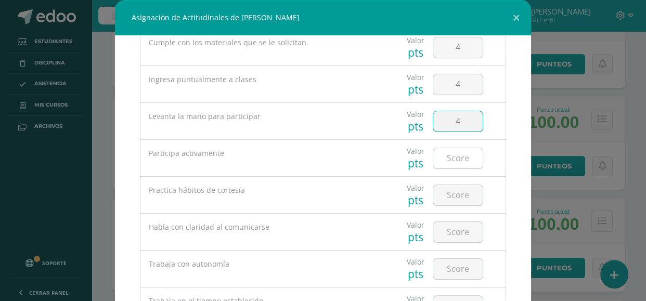
type input "4"
click at [448, 158] on input "number" at bounding box center [457, 158] width 49 height 20
type input "4"
click at [456, 197] on input "number" at bounding box center [457, 195] width 49 height 20
type input "4"
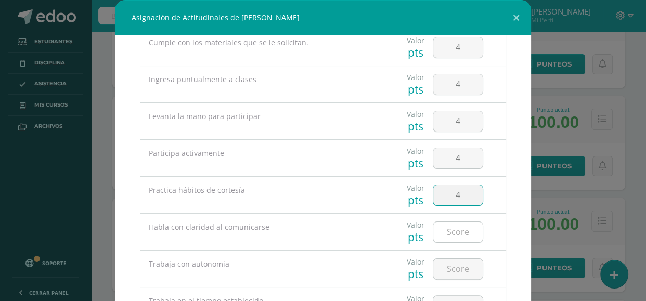
click at [451, 226] on input "number" at bounding box center [457, 232] width 49 height 20
type input "4"
click at [448, 265] on input "number" at bounding box center [457, 269] width 49 height 20
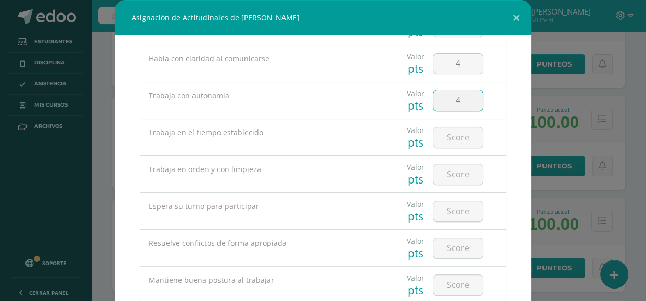
scroll to position [394, 0]
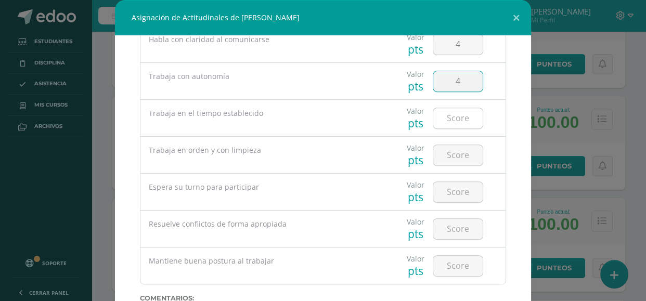
type input "4"
click at [461, 123] on input "number" at bounding box center [457, 118] width 49 height 20
type input "4"
click at [461, 152] on input "number" at bounding box center [457, 155] width 49 height 20
type input "4"
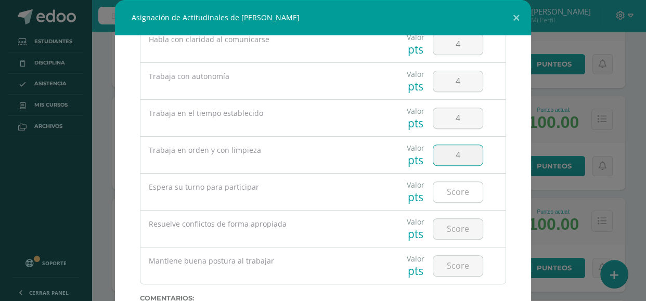
click at [458, 193] on input "number" at bounding box center [457, 192] width 49 height 20
type input "4"
click at [457, 221] on input "number" at bounding box center [457, 229] width 49 height 20
type input "4"
click at [458, 263] on input "number" at bounding box center [457, 266] width 49 height 20
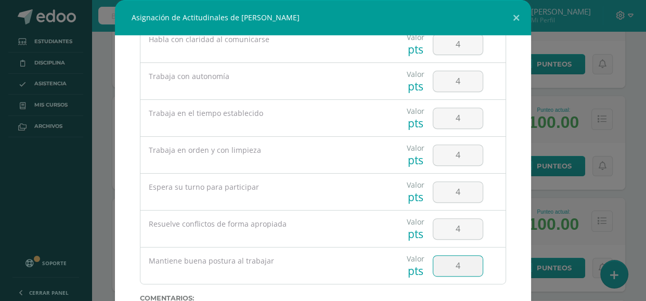
scroll to position [467, 0]
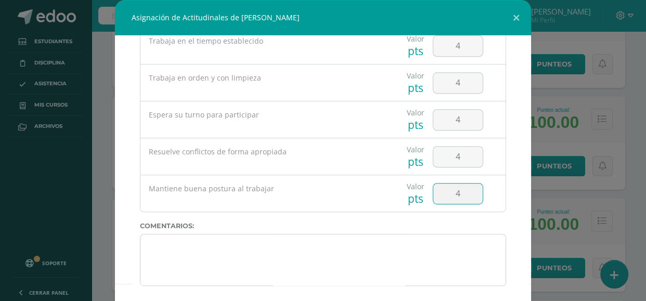
type input "4"
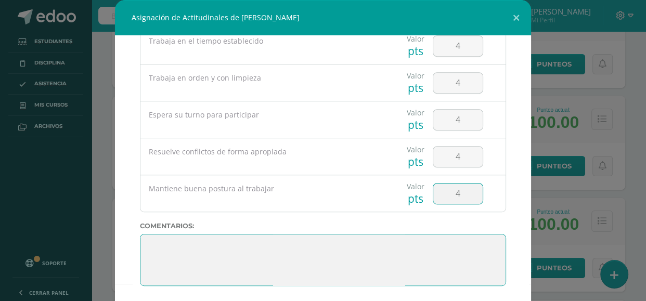
click at [174, 244] on textarea at bounding box center [323, 260] width 366 height 52
paste textarea "[DATE] nos despedimos, y sé que estarás nervioso porque después de esto, alguna…"
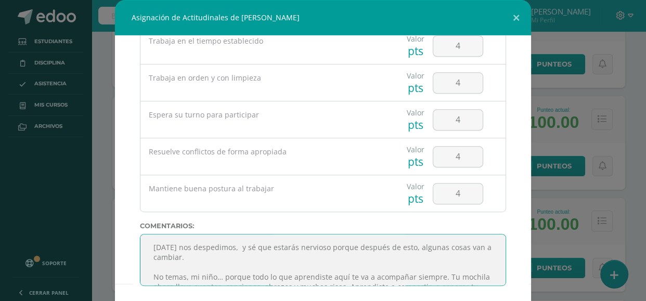
scroll to position [0, 0]
click at [194, 257] on textarea at bounding box center [323, 260] width 366 height 52
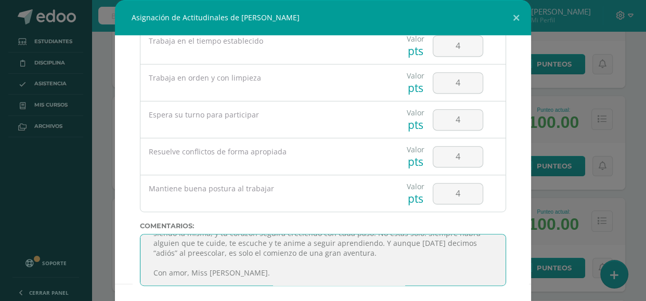
scroll to position [56, 0]
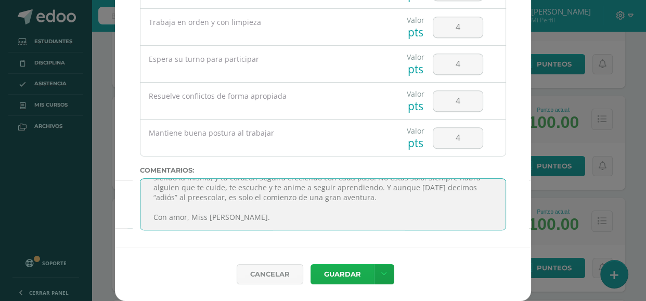
type textarea "Lor ips dolorsitam, c ad eli seddoei temporin utlabo etdolor ma aliq, enimadm v…"
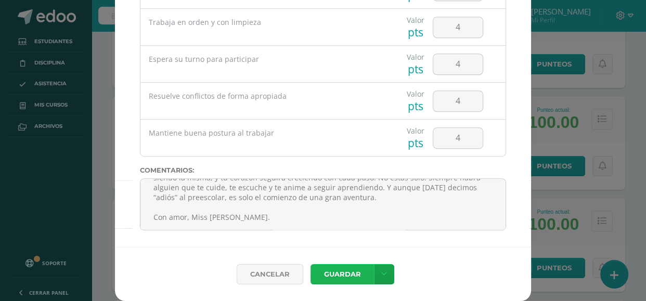
click at [334, 270] on button "Guardar" at bounding box center [342, 274] width 63 height 20
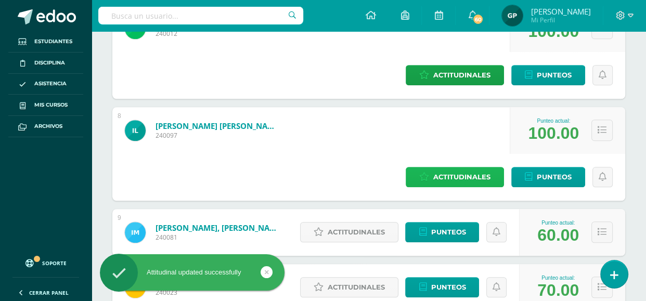
scroll to position [754, 0]
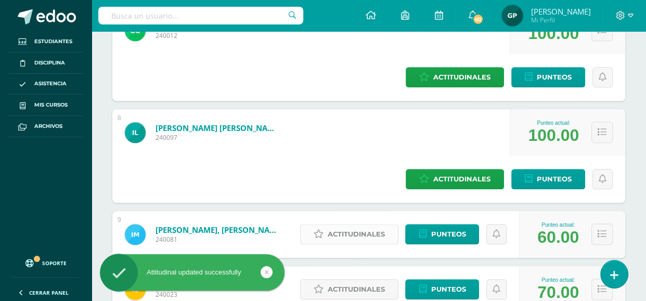
click at [350, 225] on span "Actitudinales" at bounding box center [356, 234] width 57 height 19
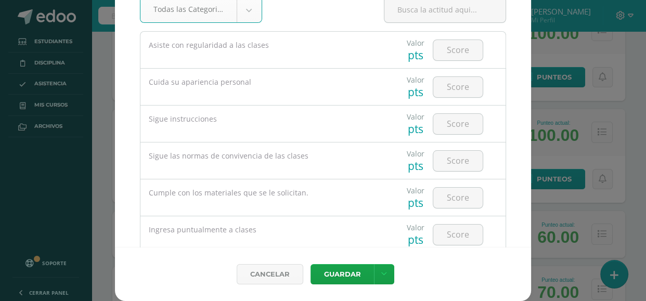
scroll to position [0, 0]
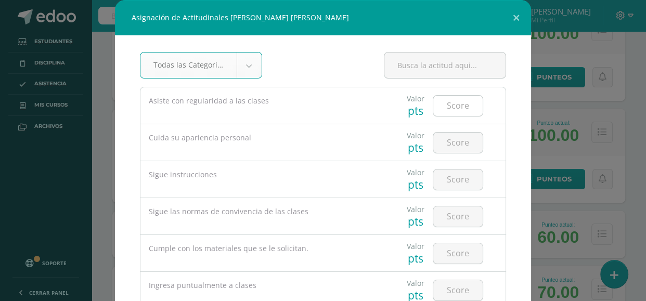
click at [453, 106] on input "number" at bounding box center [457, 106] width 49 height 20
type input "4"
click at [460, 140] on input "number" at bounding box center [457, 143] width 49 height 20
type input "3"
click at [460, 177] on input "number" at bounding box center [457, 180] width 49 height 20
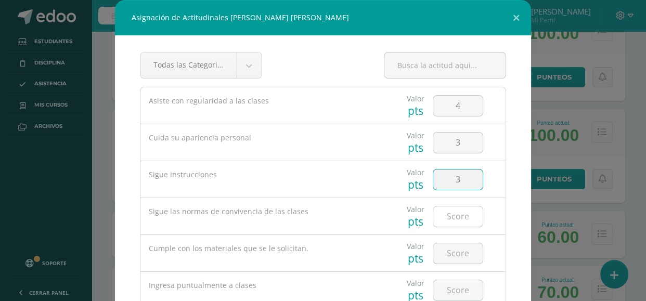
type input "3"
click at [463, 214] on input "number" at bounding box center [457, 216] width 49 height 20
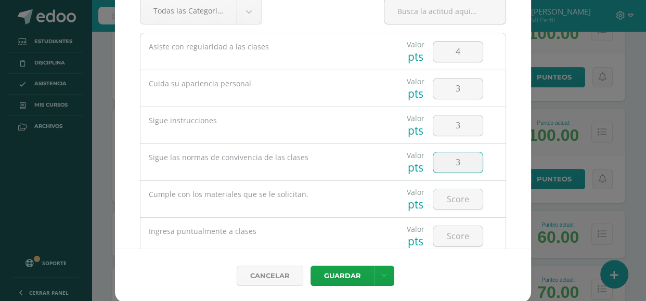
scroll to position [56, 0]
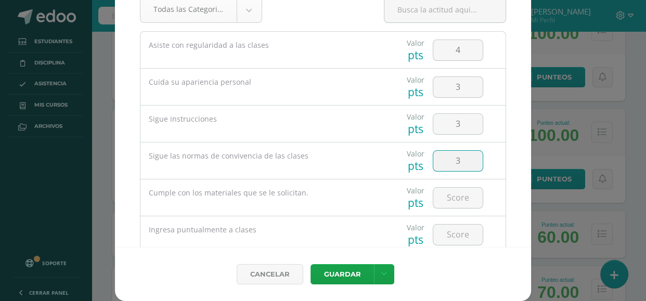
type input "3"
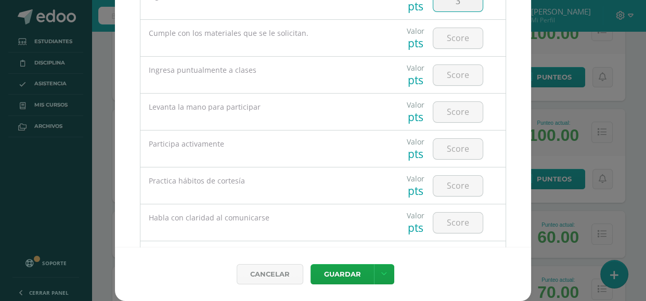
scroll to position [158, 0]
click at [445, 38] on input "number" at bounding box center [457, 40] width 49 height 20
type input "4"
click at [463, 75] on input "number" at bounding box center [457, 77] width 49 height 20
type input "4"
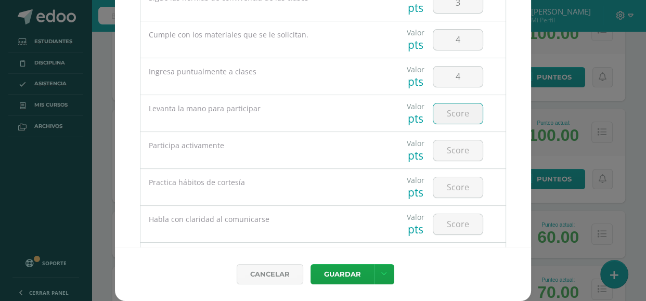
click at [442, 112] on input "number" at bounding box center [457, 114] width 49 height 20
type input "3"
click at [460, 148] on input "number" at bounding box center [457, 150] width 49 height 20
type input "3"
click at [457, 188] on input "number" at bounding box center [457, 187] width 49 height 20
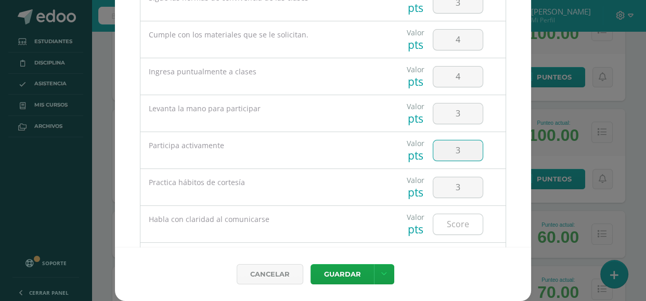
type input "3"
click at [450, 227] on input "number" at bounding box center [457, 224] width 49 height 20
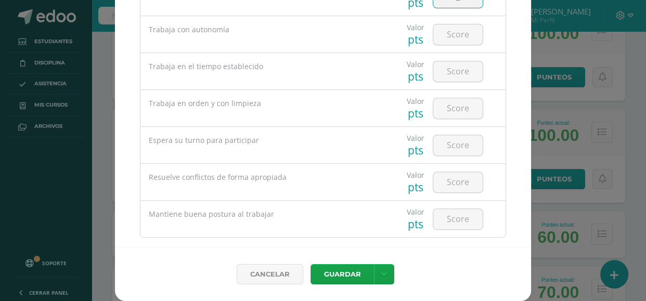
scroll to position [386, 0]
type input "2"
click at [447, 38] on input "number" at bounding box center [457, 33] width 49 height 20
type input "4"
click at [455, 69] on input "number" at bounding box center [457, 70] width 49 height 20
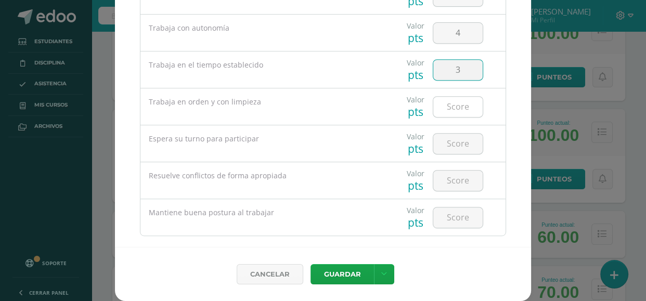
type input "3"
click at [454, 101] on input "number" at bounding box center [457, 107] width 49 height 20
type input "3"
click at [456, 142] on input "number" at bounding box center [457, 144] width 49 height 20
type input "3"
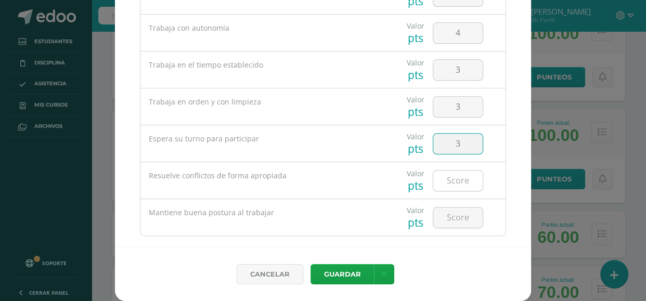
click at [456, 178] on input "number" at bounding box center [457, 181] width 49 height 20
type input "3"
click at [457, 213] on input "number" at bounding box center [457, 218] width 49 height 20
type input "3"
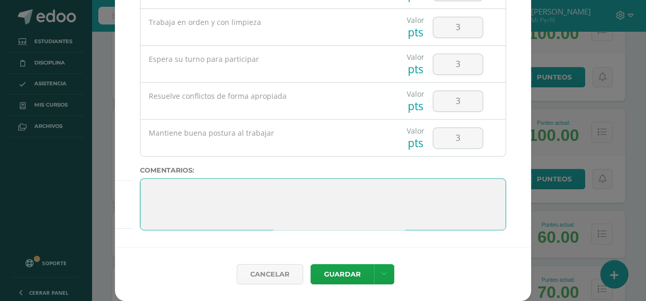
click at [314, 203] on textarea at bounding box center [323, 204] width 366 height 52
paste textarea "[DATE] nos despedimos, y sé que estarás nervioso porque después de esto, alguna…"
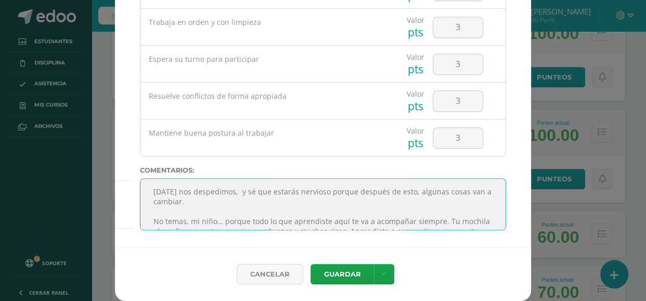
scroll to position [96, 0]
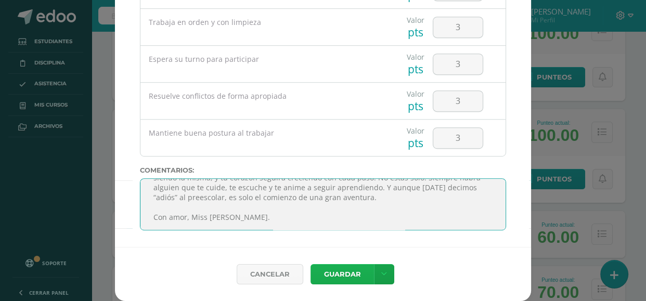
type textarea "[DATE] nos despedimos, y sé que estarás nervioso porque después de esto, alguna…"
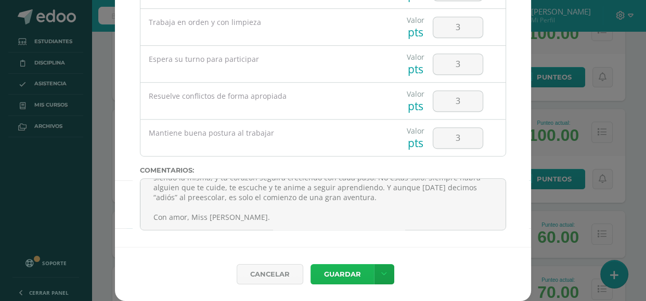
click at [326, 275] on button "Guardar" at bounding box center [342, 274] width 63 height 20
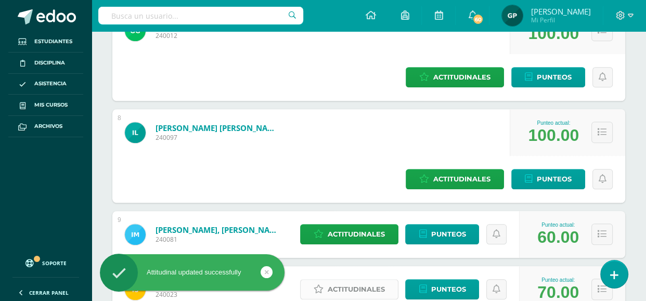
click at [321, 285] on icon at bounding box center [319, 289] width 10 height 9
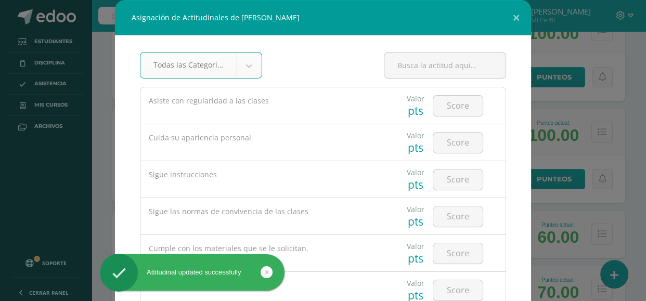
scroll to position [56, 0]
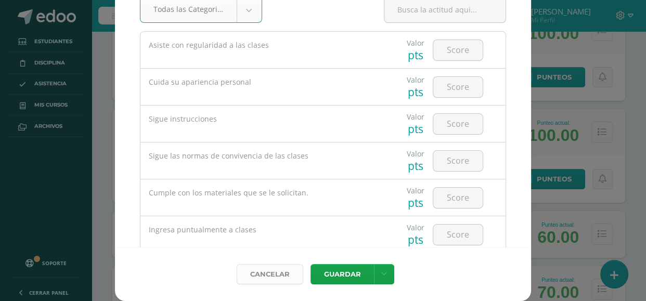
click at [271, 269] on link "Cancelar" at bounding box center [270, 274] width 67 height 20
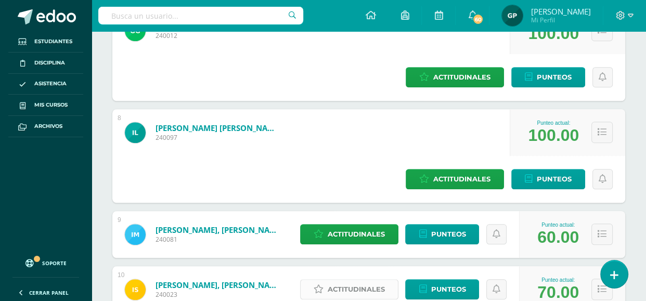
click at [350, 280] on span "Actitudinales" at bounding box center [356, 289] width 57 height 19
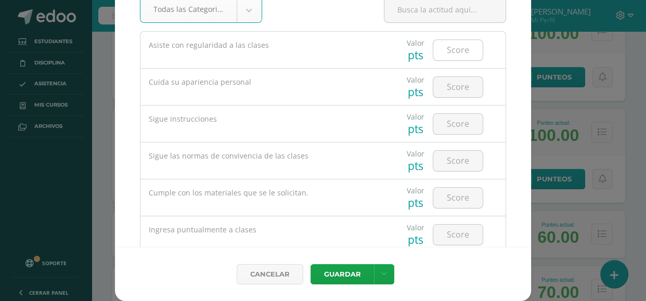
click at [438, 55] on input "number" at bounding box center [457, 50] width 49 height 20
type input "4"
click at [442, 92] on input "number" at bounding box center [457, 87] width 49 height 20
type input "4"
click at [466, 124] on input "number" at bounding box center [457, 124] width 49 height 20
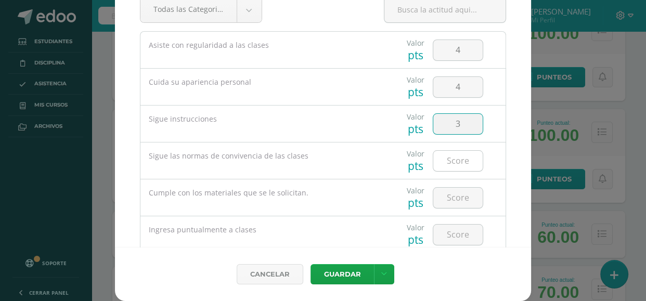
type input "3"
click at [462, 159] on input "number" at bounding box center [457, 161] width 49 height 20
type input "3"
click at [461, 193] on input "number" at bounding box center [457, 198] width 49 height 20
type input "3"
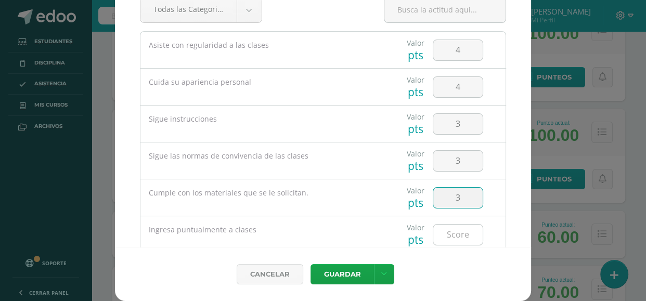
click at [460, 237] on input "number" at bounding box center [457, 235] width 49 height 20
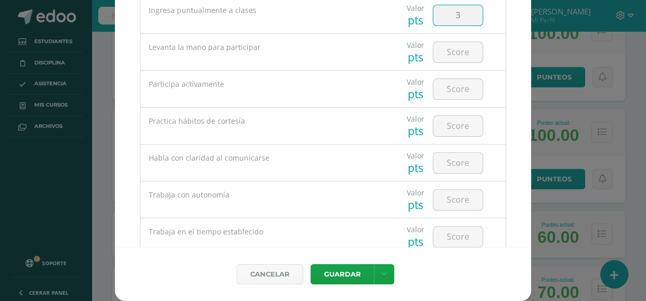
scroll to position [231, 0]
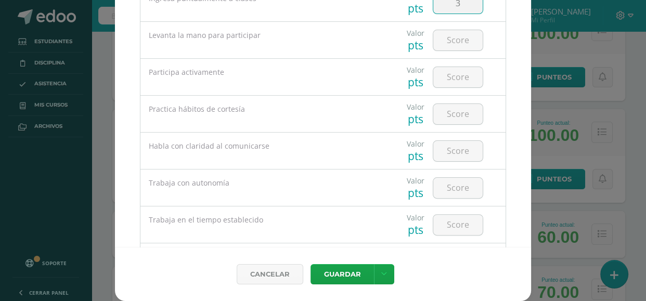
type input "3"
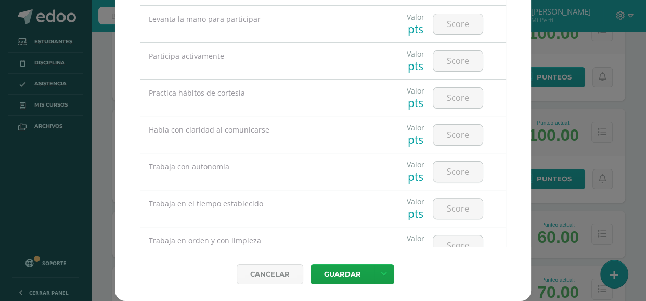
type input "4"
click at [456, 27] on input "number" at bounding box center [457, 24] width 49 height 20
type input "3"
click at [457, 59] on input "number" at bounding box center [457, 61] width 49 height 20
type input "3"
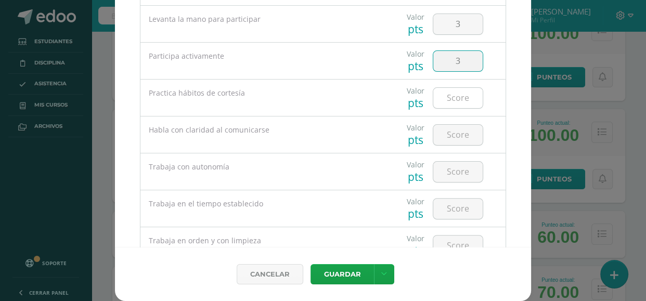
click at [461, 98] on input "number" at bounding box center [457, 98] width 49 height 20
type input "3"
click at [461, 130] on input "number" at bounding box center [457, 135] width 49 height 20
type input "3"
click at [460, 172] on input "number" at bounding box center [457, 172] width 49 height 20
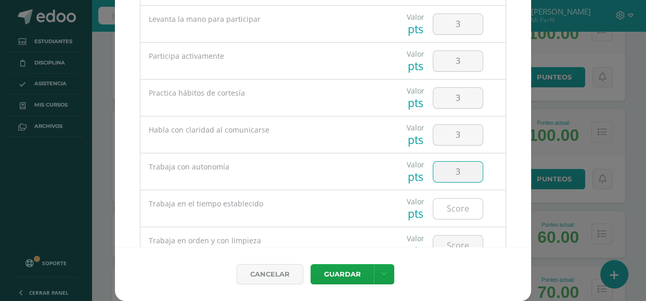
type input "3"
click at [454, 209] on input "number" at bounding box center [457, 209] width 49 height 20
type input "3"
click at [450, 239] on input "number" at bounding box center [457, 246] width 49 height 20
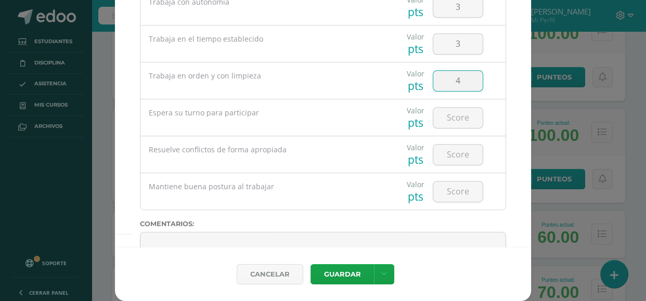
scroll to position [467, 0]
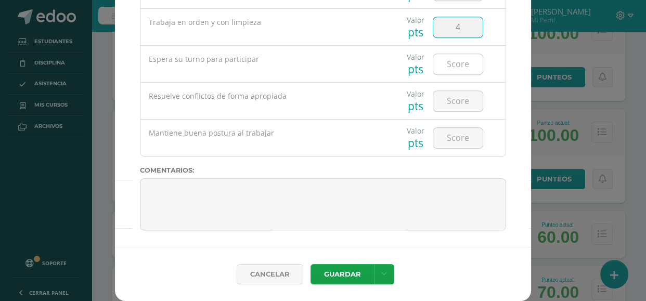
type input "4"
click at [457, 62] on input "number" at bounding box center [457, 64] width 49 height 20
type input "3"
click at [453, 102] on input "number" at bounding box center [457, 101] width 49 height 20
type input "3"
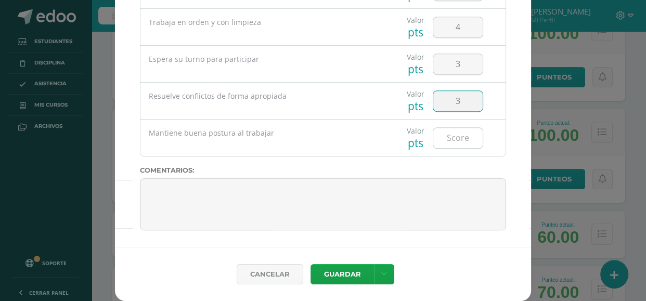
click at [454, 132] on input "number" at bounding box center [457, 138] width 49 height 20
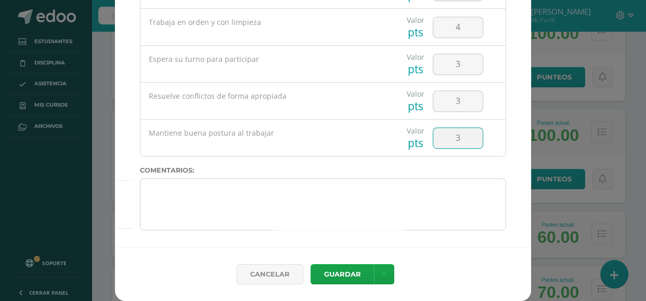
type input "3"
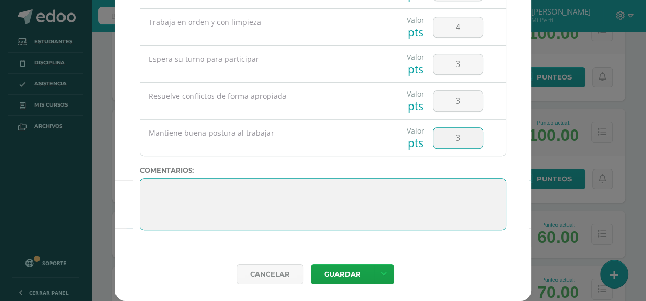
click at [254, 178] on textarea at bounding box center [323, 204] width 366 height 52
paste textarea "[DATE] nos despedimos, y sé que estarás nervioso porque después de esto, alguna…"
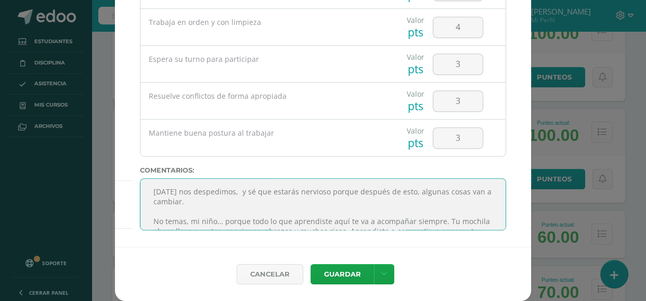
scroll to position [96, 0]
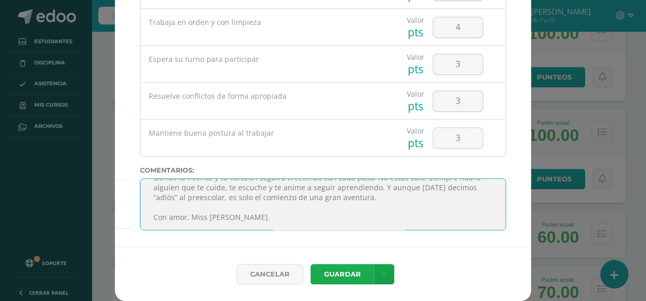
type textarea "[DATE] nos despedimos, y sé que estarás nervioso porque después de esto, alguna…"
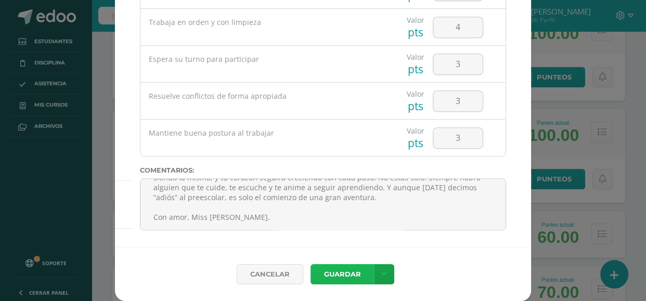
click at [325, 272] on button "Guardar" at bounding box center [342, 274] width 63 height 20
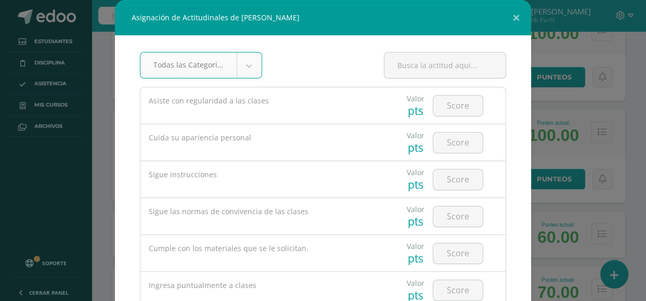
scroll to position [56, 0]
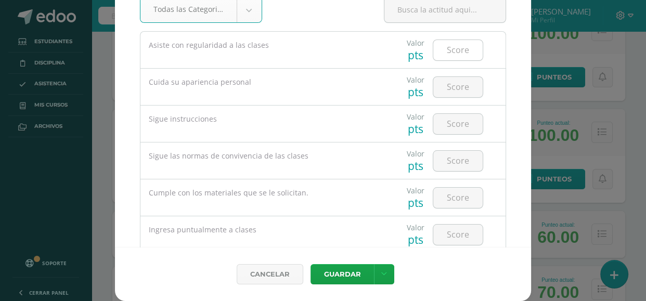
click at [453, 53] on input "number" at bounding box center [457, 50] width 49 height 20
type input "4"
click at [453, 78] on input "number" at bounding box center [457, 87] width 49 height 20
type input "4"
click at [453, 123] on input "number" at bounding box center [457, 124] width 49 height 20
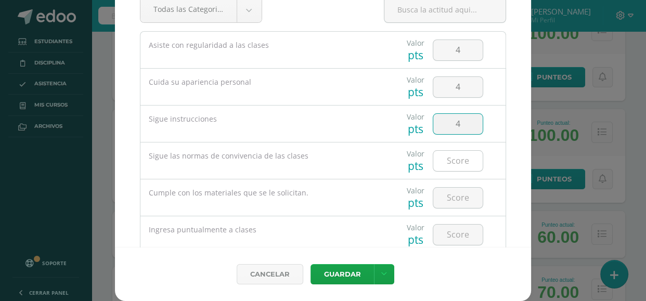
type input "4"
click at [456, 156] on input "number" at bounding box center [457, 161] width 49 height 20
type input "4"
click at [460, 195] on input "number" at bounding box center [457, 198] width 49 height 20
type input "4"
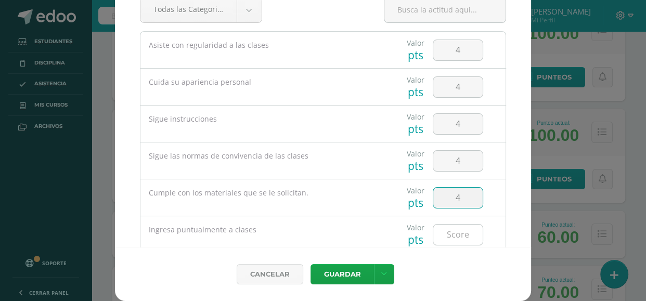
click at [454, 240] on input "number" at bounding box center [457, 235] width 49 height 20
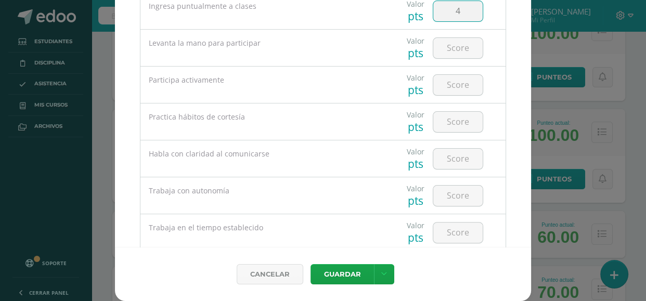
scroll to position [208, 0]
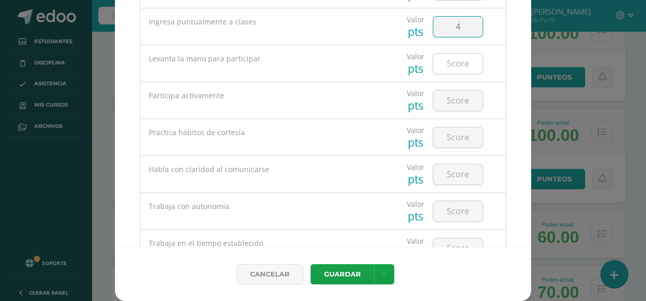
type input "4"
click at [473, 64] on input "number" at bounding box center [457, 64] width 49 height 20
type input "4"
click at [471, 96] on input "number" at bounding box center [457, 101] width 49 height 20
type input "4"
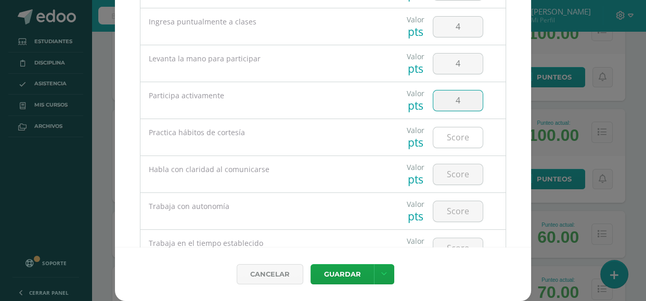
click at [470, 129] on input "number" at bounding box center [457, 137] width 49 height 20
type input "4"
click at [470, 174] on input "number" at bounding box center [457, 174] width 49 height 20
type input "4"
click at [466, 201] on input "number" at bounding box center [457, 211] width 49 height 20
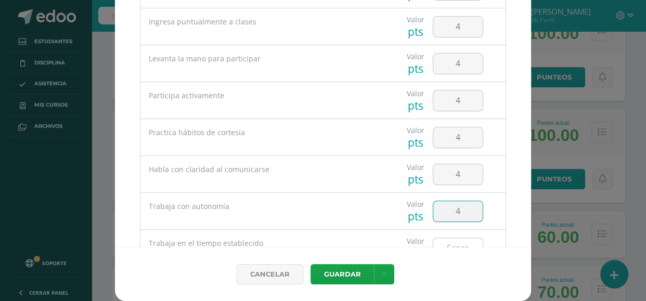
type input "4"
click at [466, 239] on input "number" at bounding box center [457, 248] width 49 height 20
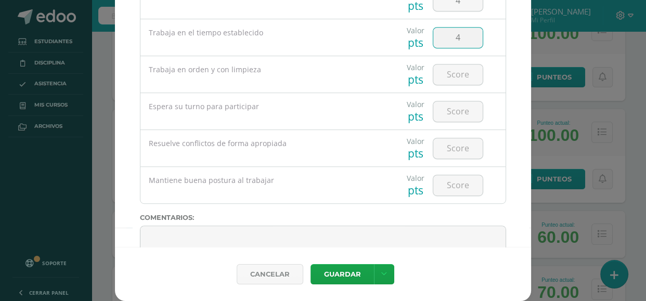
scroll to position [414, 0]
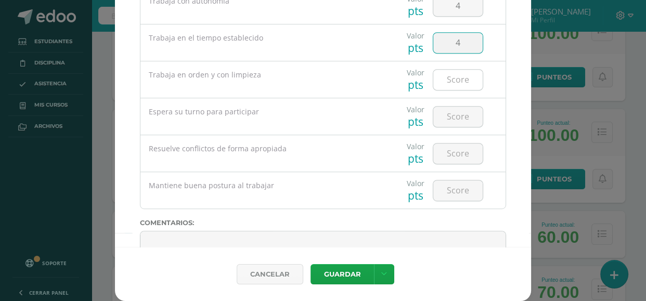
type input "4"
click at [455, 156] on input "number" at bounding box center [457, 154] width 49 height 20
type input "3"
click at [450, 79] on input "number" at bounding box center [457, 80] width 49 height 20
type input "3"
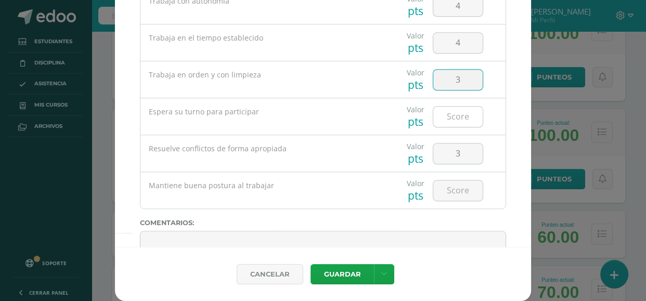
click at [460, 111] on input "number" at bounding box center [457, 117] width 49 height 20
type input "4"
click at [473, 75] on input "3" at bounding box center [457, 80] width 49 height 20
type input "4"
click at [457, 186] on input "number" at bounding box center [457, 190] width 49 height 20
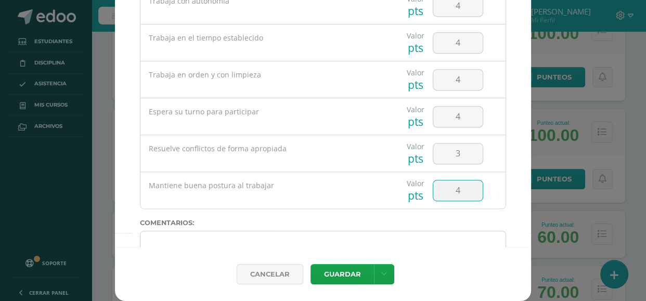
type input "4"
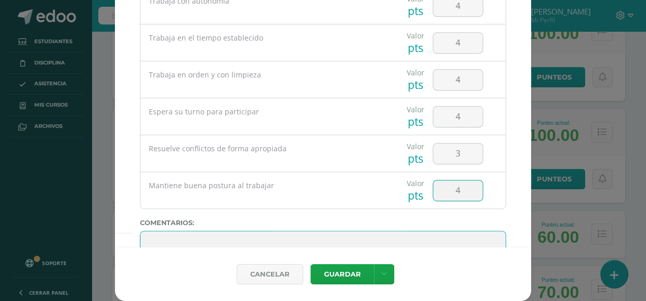
click at [281, 240] on textarea at bounding box center [323, 257] width 366 height 52
paste textarea "[DATE] nos despedimos, y sé que estarás nervioso porque después de esto, alguna…"
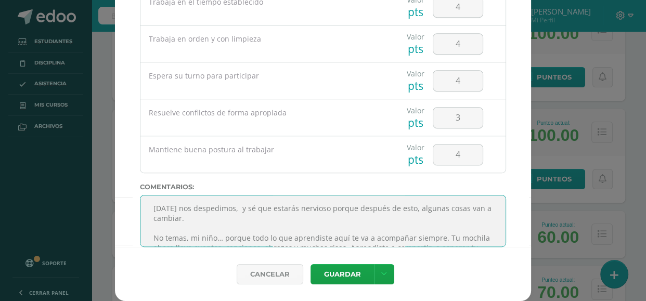
scroll to position [96, 0]
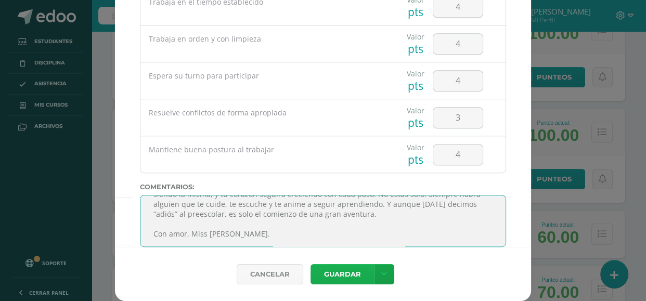
type textarea "[DATE] nos despedimos, y sé que estarás nervioso porque después de esto, alguna…"
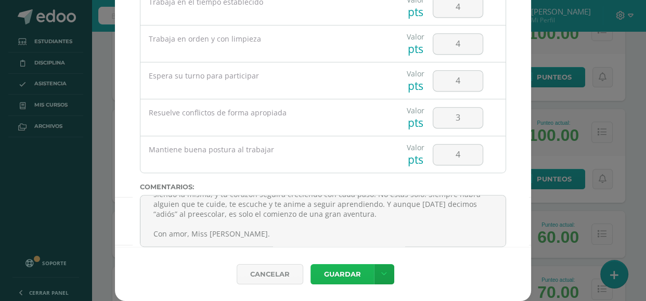
click at [324, 268] on button "Guardar" at bounding box center [342, 274] width 63 height 20
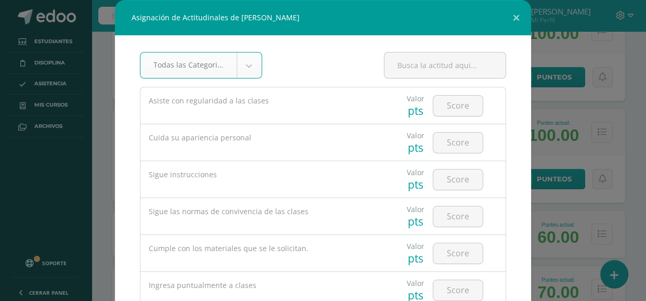
scroll to position [56, 0]
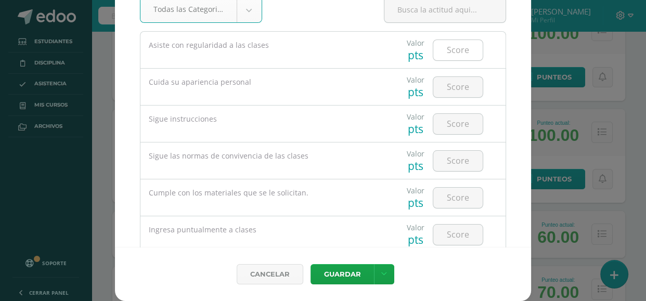
click at [449, 51] on input "number" at bounding box center [457, 50] width 49 height 20
type input "4"
click at [456, 96] on input "number" at bounding box center [457, 87] width 49 height 20
type input "4"
click at [461, 119] on input "number" at bounding box center [457, 124] width 49 height 20
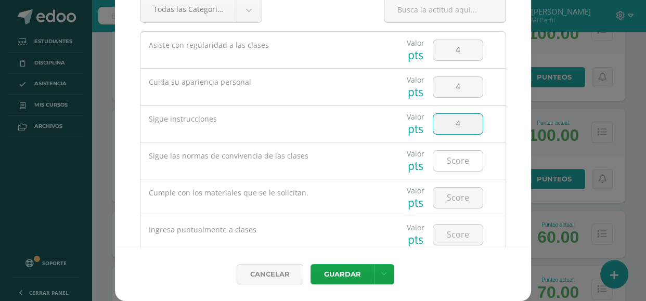
type input "4"
click at [462, 158] on input "number" at bounding box center [457, 161] width 49 height 20
type input "4"
click at [458, 200] on input "number" at bounding box center [457, 198] width 49 height 20
type input "4"
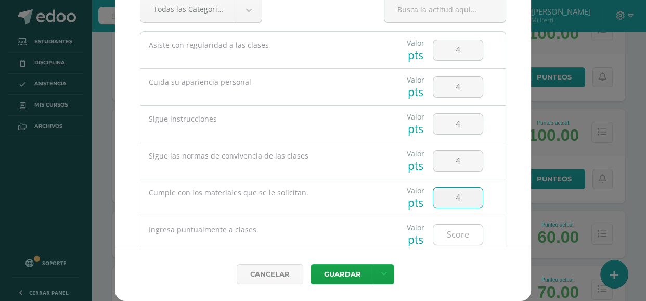
click at [459, 227] on input "number" at bounding box center [457, 235] width 49 height 20
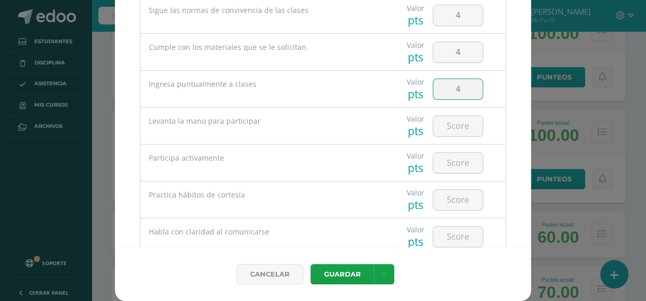
scroll to position [147, 0]
type input "4"
click at [470, 122] on input "number" at bounding box center [457, 125] width 49 height 20
type input "4"
click at [462, 167] on input "number" at bounding box center [457, 162] width 49 height 20
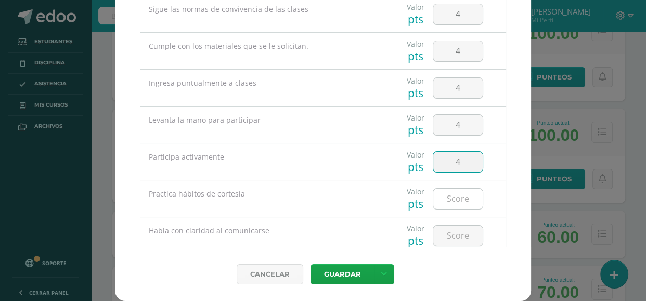
type input "4"
click at [463, 191] on input "number" at bounding box center [457, 199] width 49 height 20
click at [462, 228] on input "number" at bounding box center [457, 236] width 49 height 20
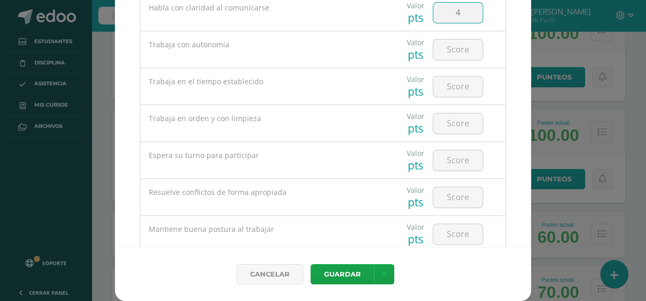
scroll to position [371, 0]
click at [469, 49] on input "number" at bounding box center [457, 48] width 49 height 20
click at [468, 82] on input "number" at bounding box center [457, 85] width 49 height 20
click at [467, 117] on input "number" at bounding box center [457, 122] width 49 height 20
click at [464, 153] on input "number" at bounding box center [457, 159] width 49 height 20
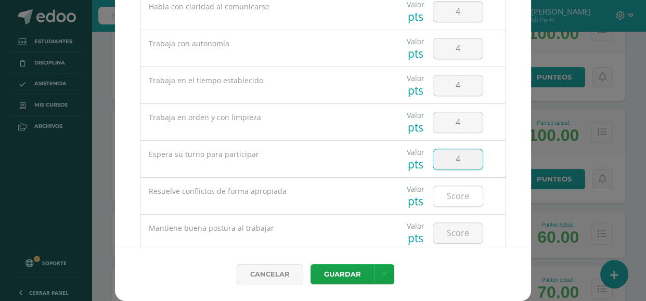
click at [464, 189] on input "number" at bounding box center [457, 196] width 49 height 20
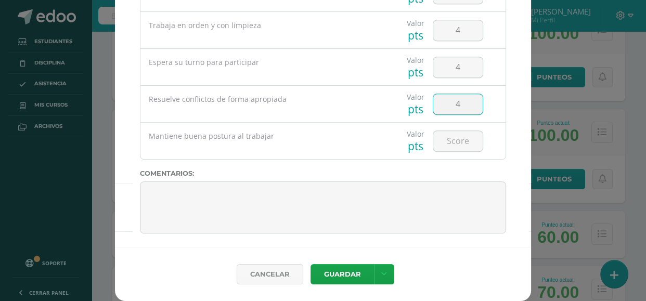
scroll to position [467, 0]
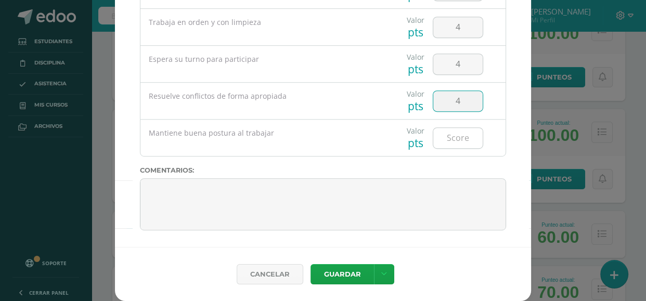
click at [471, 140] on input "number" at bounding box center [457, 138] width 49 height 20
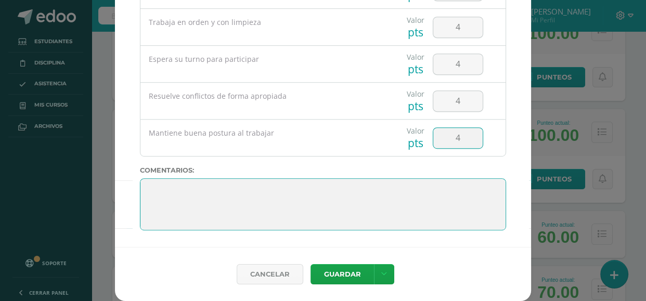
click at [284, 208] on textarea at bounding box center [323, 204] width 366 height 52
paste textarea "[DATE] nos despedimos, y sé que estarás nervioso porque después de esto, alguna…"
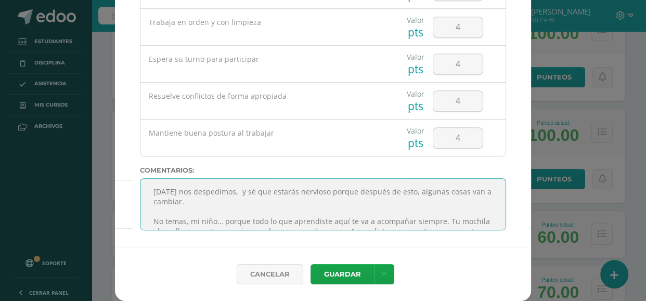
scroll to position [96, 0]
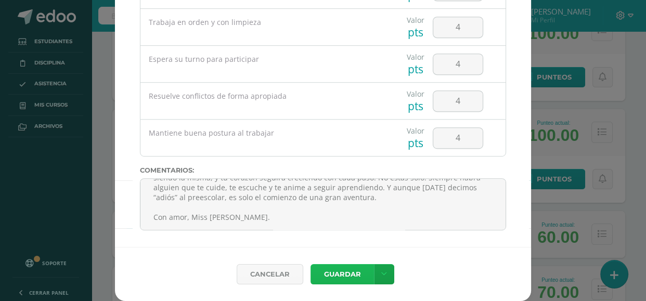
click at [342, 277] on button "Guardar" at bounding box center [342, 274] width 63 height 20
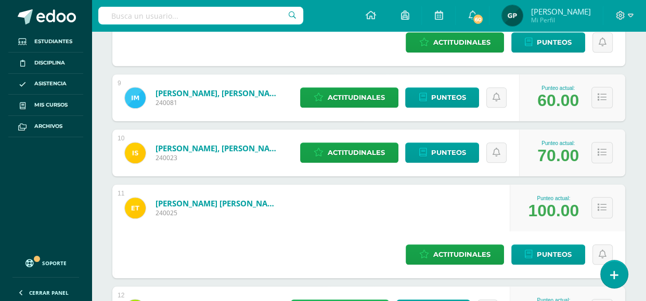
scroll to position [907, 0]
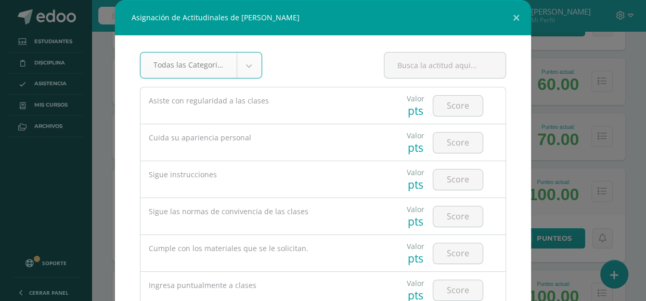
scroll to position [56, 0]
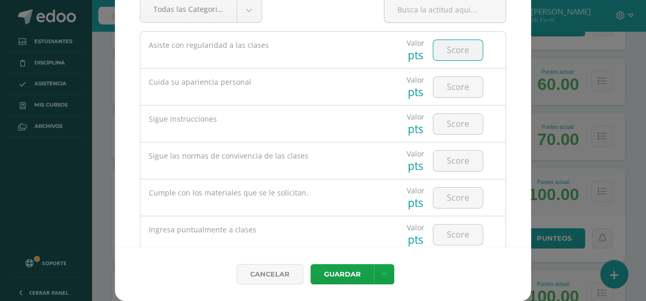
click at [443, 55] on input "number" at bounding box center [457, 50] width 49 height 20
click at [450, 91] on input "number" at bounding box center [457, 87] width 49 height 20
click at [450, 127] on input "number" at bounding box center [457, 124] width 49 height 20
click at [457, 158] on input "number" at bounding box center [457, 161] width 49 height 20
click at [462, 196] on input "number" at bounding box center [457, 198] width 49 height 20
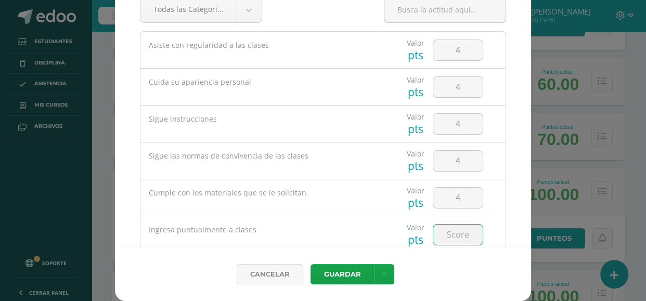
click at [460, 228] on input "number" at bounding box center [457, 235] width 49 height 20
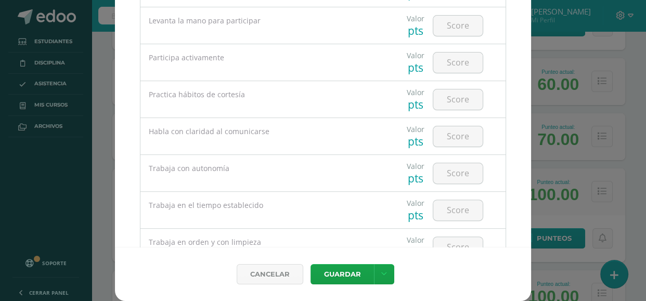
scroll to position [246, 0]
click at [460, 25] on input "number" at bounding box center [457, 26] width 49 height 20
click at [460, 63] on input "number" at bounding box center [457, 63] width 49 height 20
click at [462, 96] on input "number" at bounding box center [457, 100] width 49 height 20
click at [462, 138] on input "number" at bounding box center [457, 137] width 49 height 20
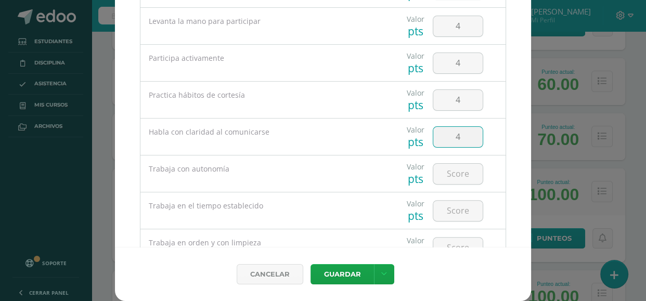
click at [461, 139] on input "4" at bounding box center [457, 137] width 49 height 20
click at [467, 167] on input "number" at bounding box center [457, 174] width 49 height 20
click at [469, 206] on input "number" at bounding box center [457, 211] width 49 height 20
click at [467, 240] on input "number" at bounding box center [457, 248] width 49 height 20
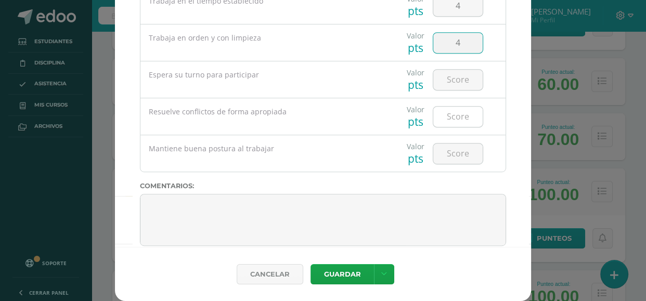
scroll to position [451, 0]
click at [454, 81] on input "number" at bounding box center [457, 79] width 49 height 20
click at [453, 116] on input "number" at bounding box center [457, 116] width 49 height 20
click at [453, 146] on input "number" at bounding box center [457, 153] width 49 height 20
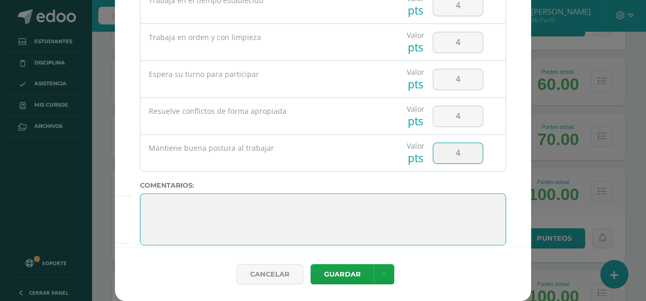
click at [200, 200] on textarea at bounding box center [323, 219] width 366 height 52
paste textarea "[DATE] nos despedimos, y sé que estarás nervioso porque después de esto, alguna…"
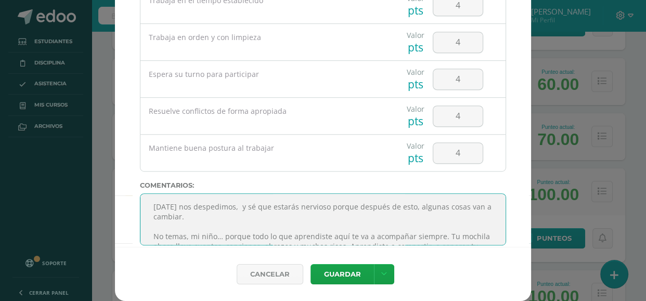
scroll to position [96, 0]
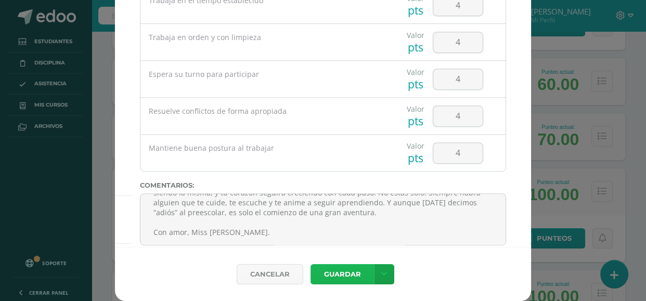
click at [320, 271] on button "Guardar" at bounding box center [342, 274] width 63 height 20
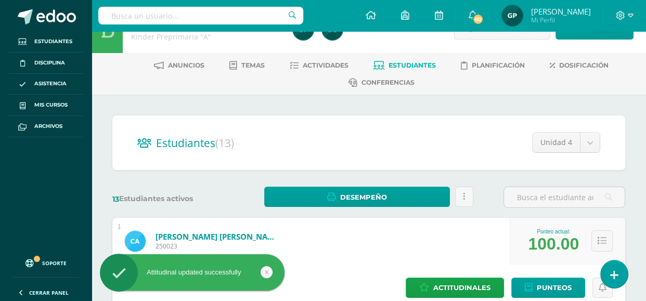
scroll to position [0, 0]
